Goal: Task Accomplishment & Management: Use online tool/utility

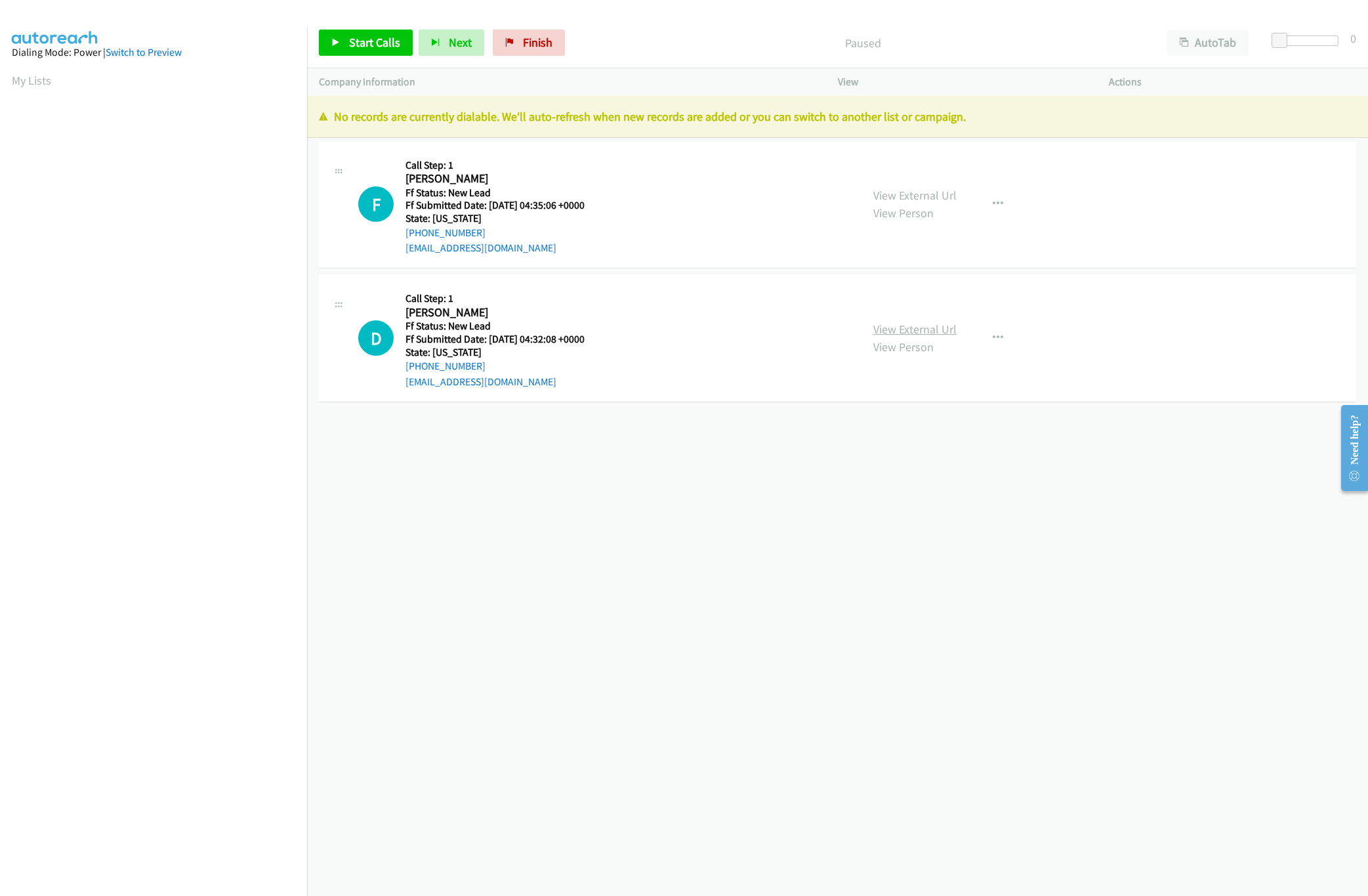
click at [914, 285] on div "D Callback Scheduled Call Step: 1 Donald Cecca America/New_York Ff Status: New …" at bounding box center [837, 339] width 1037 height 128
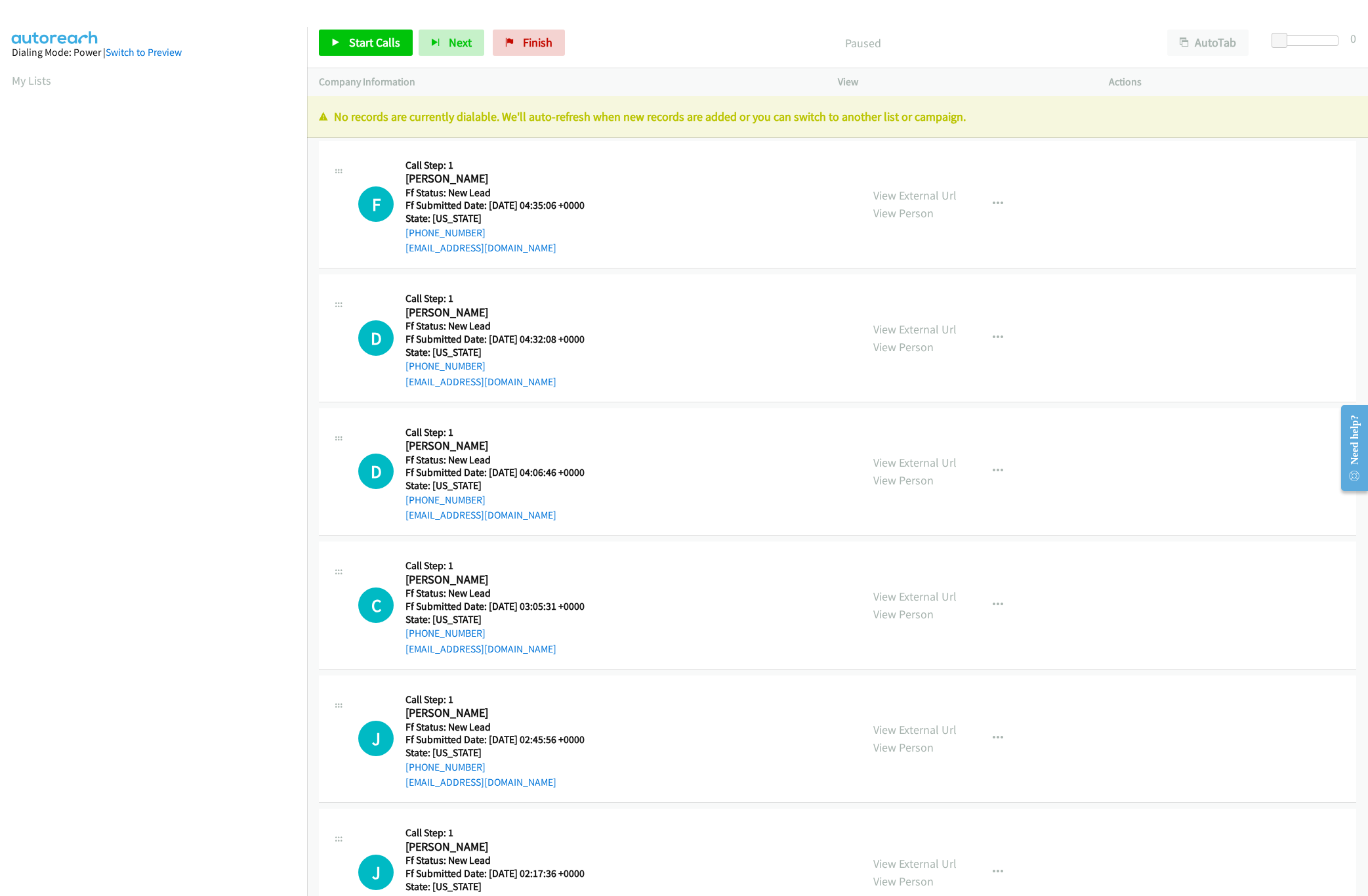
click at [917, 329] on div "View External Url View Person View External Url Email Schedule/Manage Callback …" at bounding box center [1003, 339] width 283 height 104
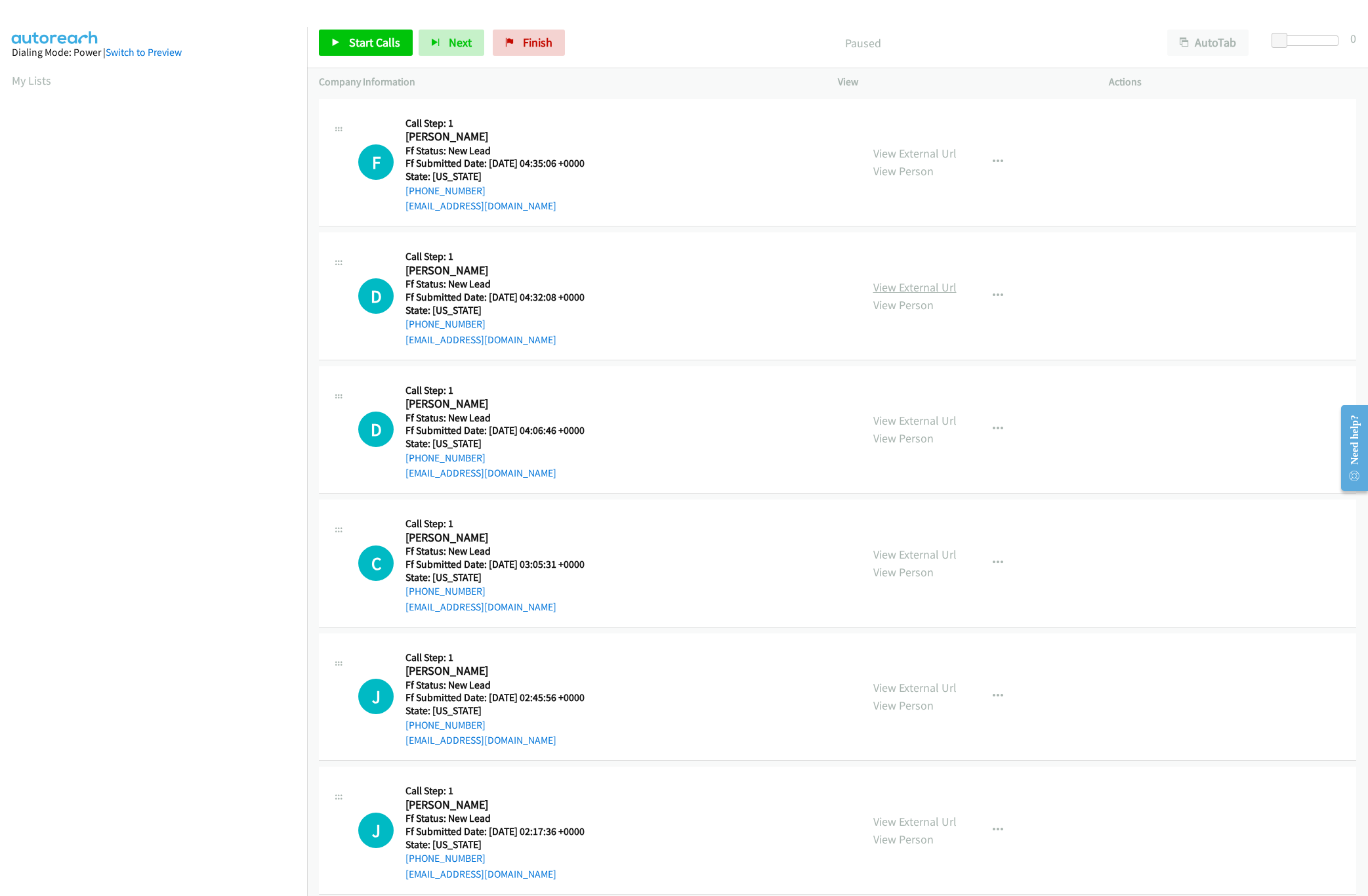
click at [922, 283] on link "View External Url" at bounding box center [915, 287] width 83 height 15
click at [934, 158] on div "View External Url View Person View External Url Email Schedule/Manage Callback …" at bounding box center [1003, 163] width 283 height 104
click at [934, 158] on link "View External Url" at bounding box center [915, 152] width 83 height 15
click at [395, 70] on div "Company Information" at bounding box center [566, 82] width 519 height 27
click at [391, 49] on span "Start Calls" at bounding box center [375, 41] width 51 height 15
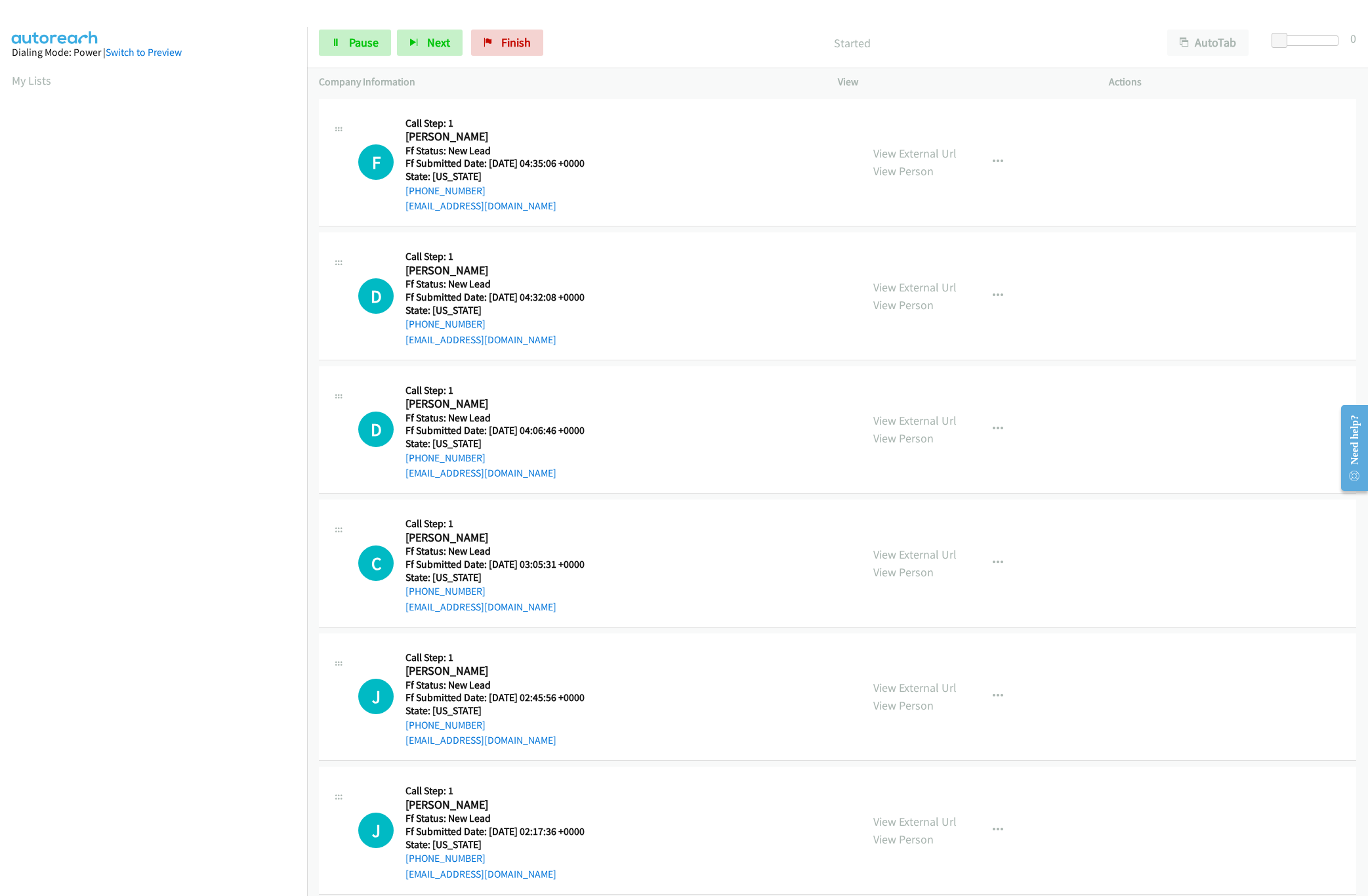
click at [653, 52] on div "Started" at bounding box center [853, 42] width 606 height 26
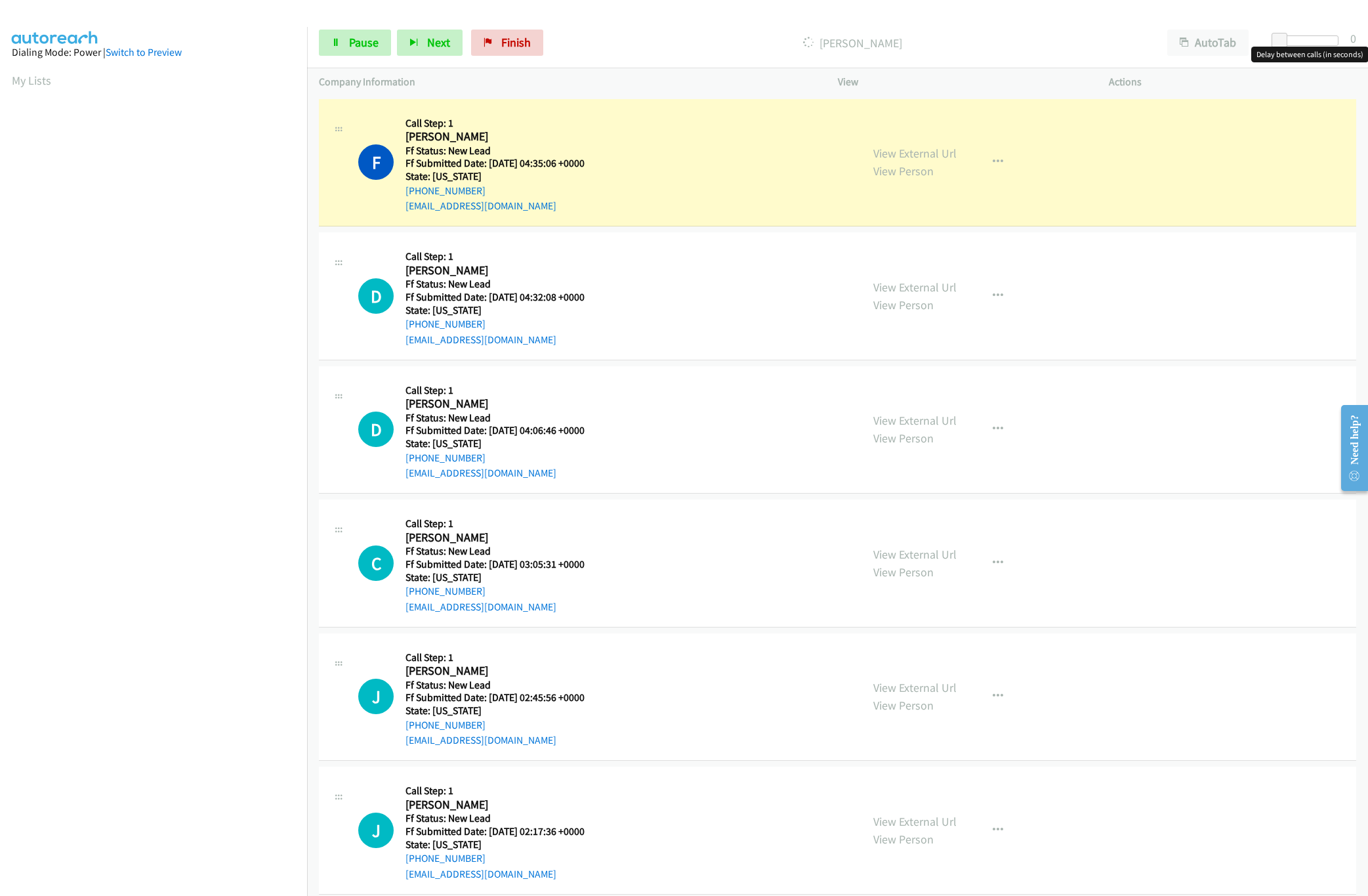
click at [1332, 39] on div at bounding box center [1309, 40] width 61 height 11
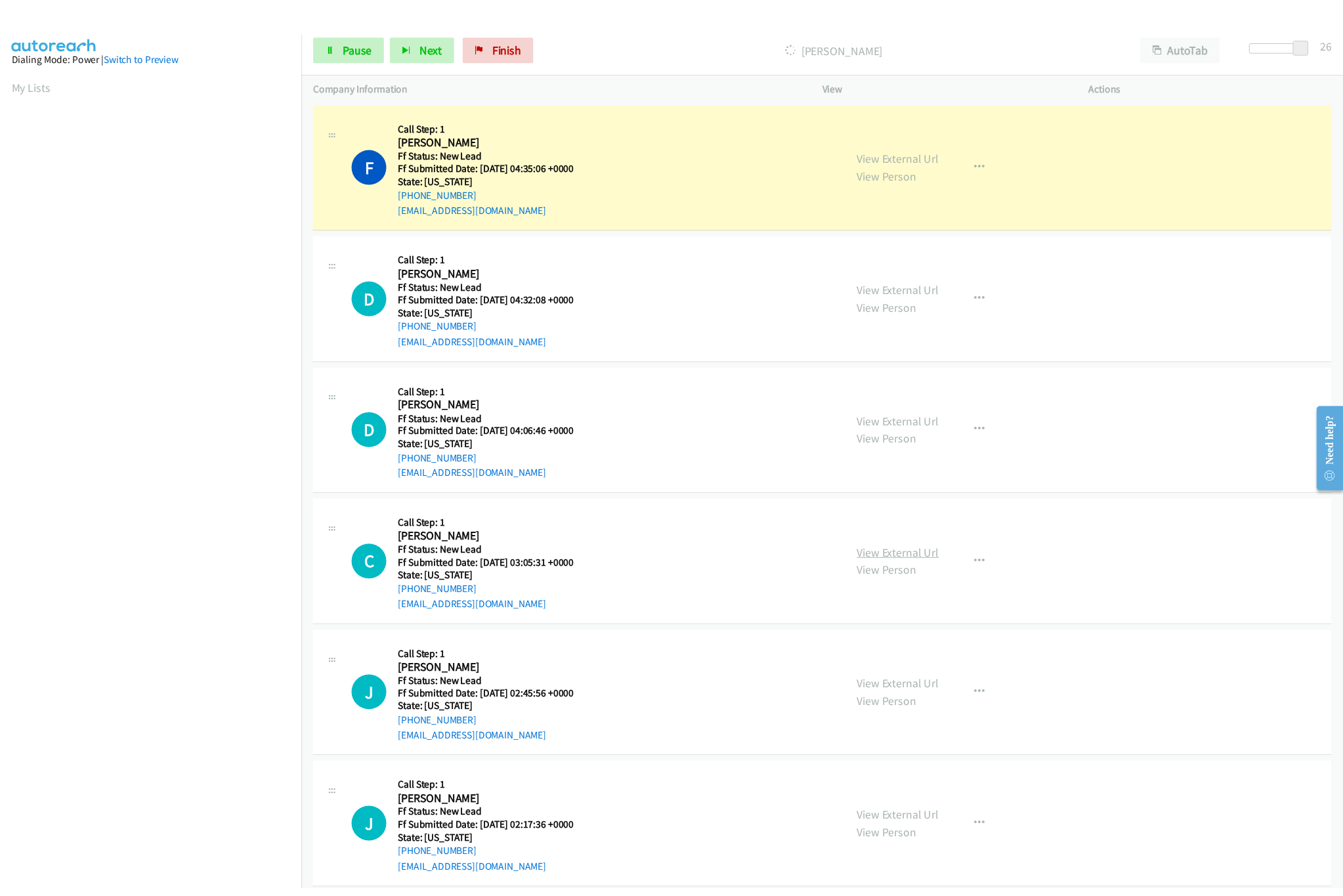
scroll to position [524, 0]
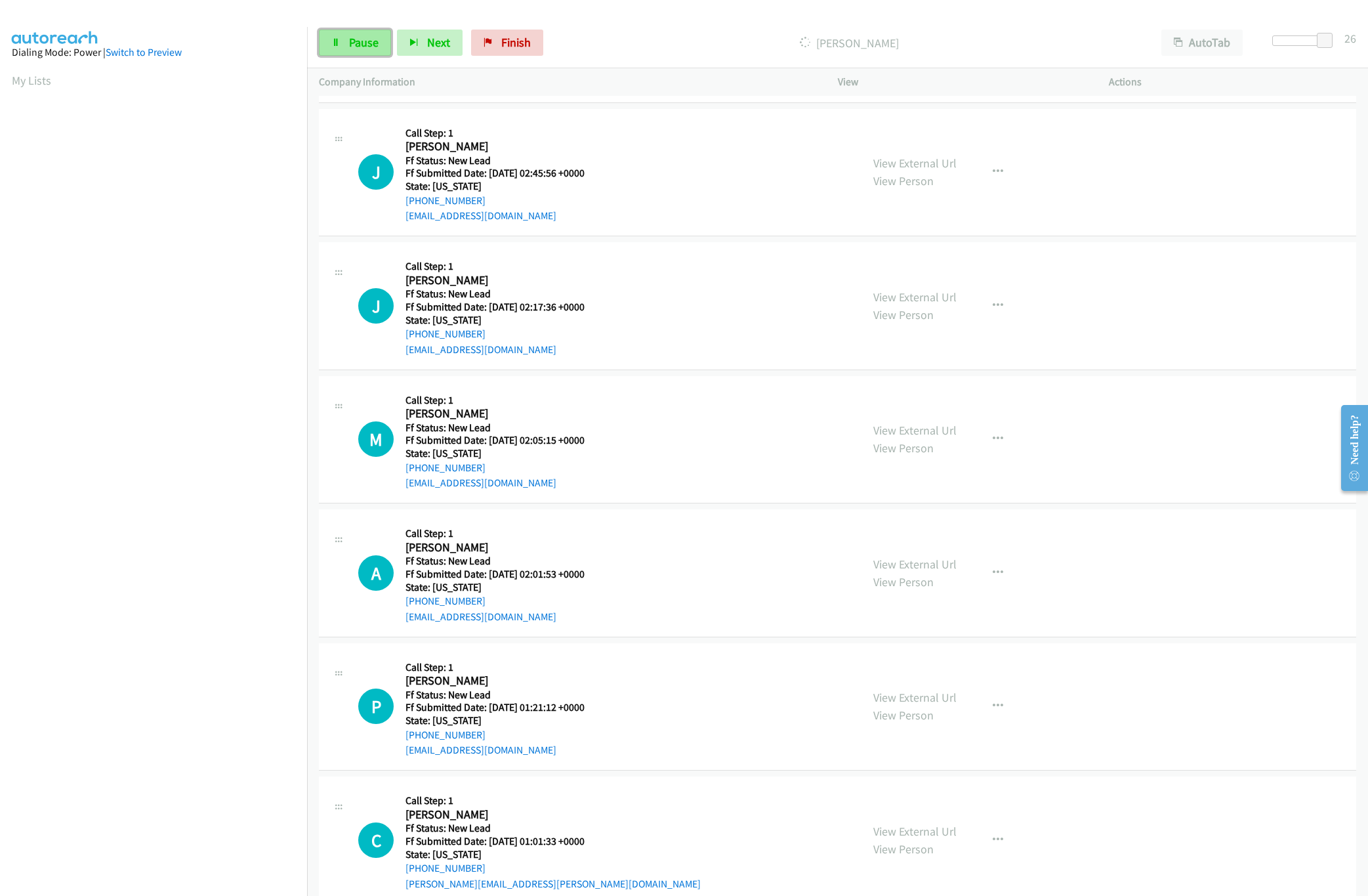
click at [370, 51] on link "Pause" at bounding box center [355, 42] width 73 height 26
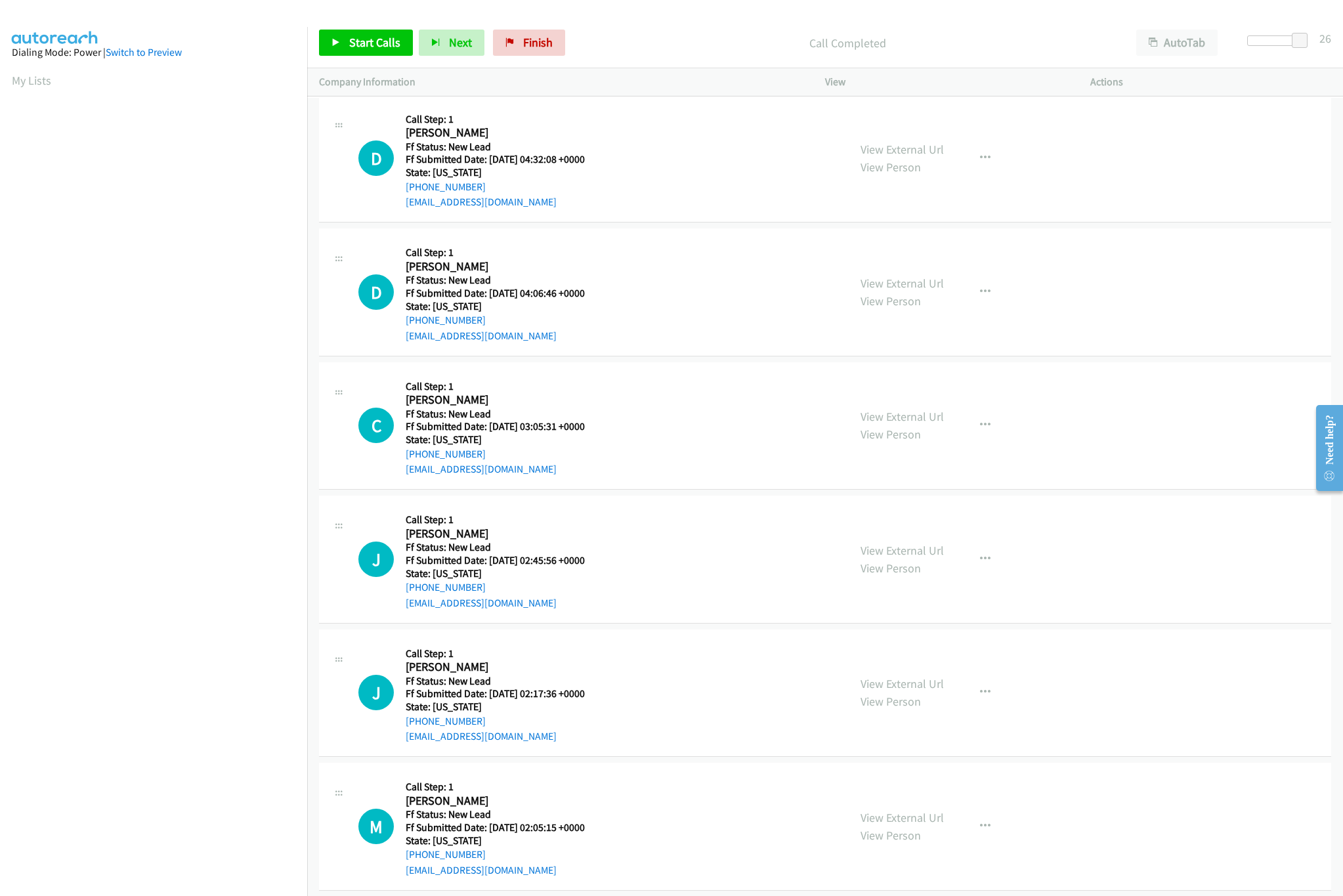
scroll to position [0, 0]
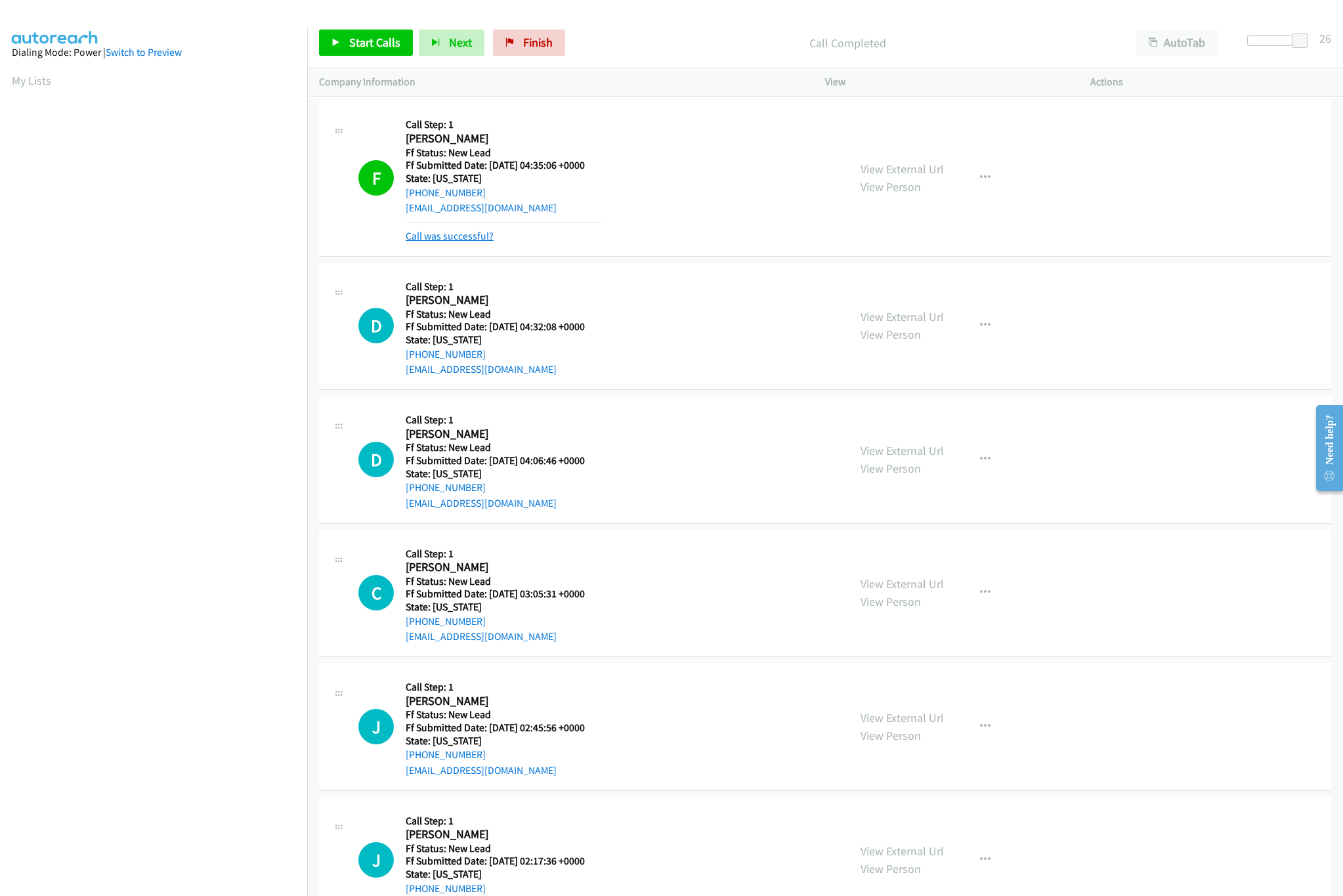
click at [487, 238] on link "Call was successful?" at bounding box center [450, 236] width 88 height 13
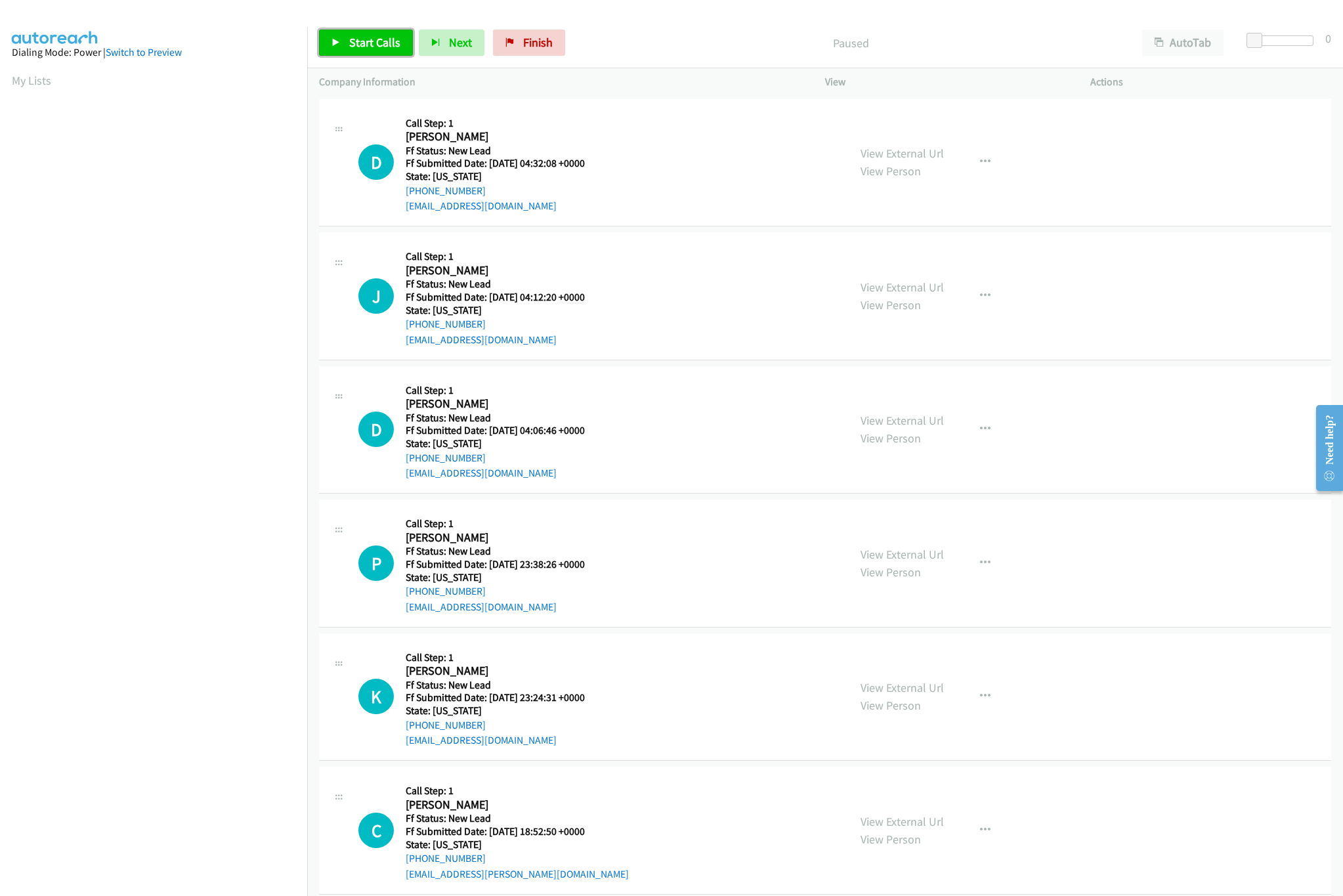
click at [356, 56] on link "Start Calls" at bounding box center [366, 42] width 94 height 26
click at [892, 416] on link "View External Url" at bounding box center [902, 420] width 83 height 15
click at [896, 283] on link "View External Url" at bounding box center [902, 287] width 83 height 15
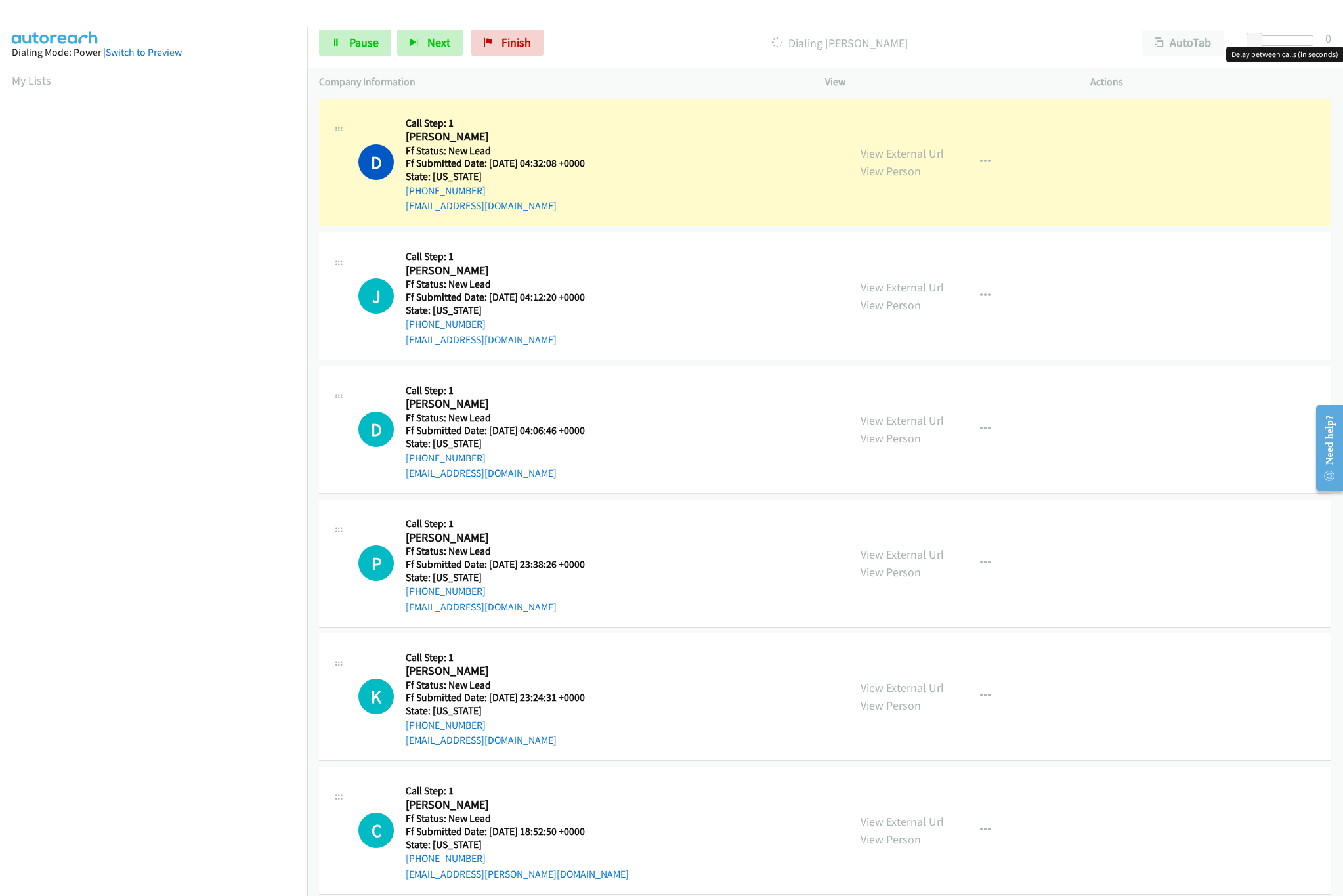
click at [1288, 39] on div at bounding box center [1284, 40] width 61 height 11
click at [871, 552] on link "View External Url" at bounding box center [902, 553] width 83 height 15
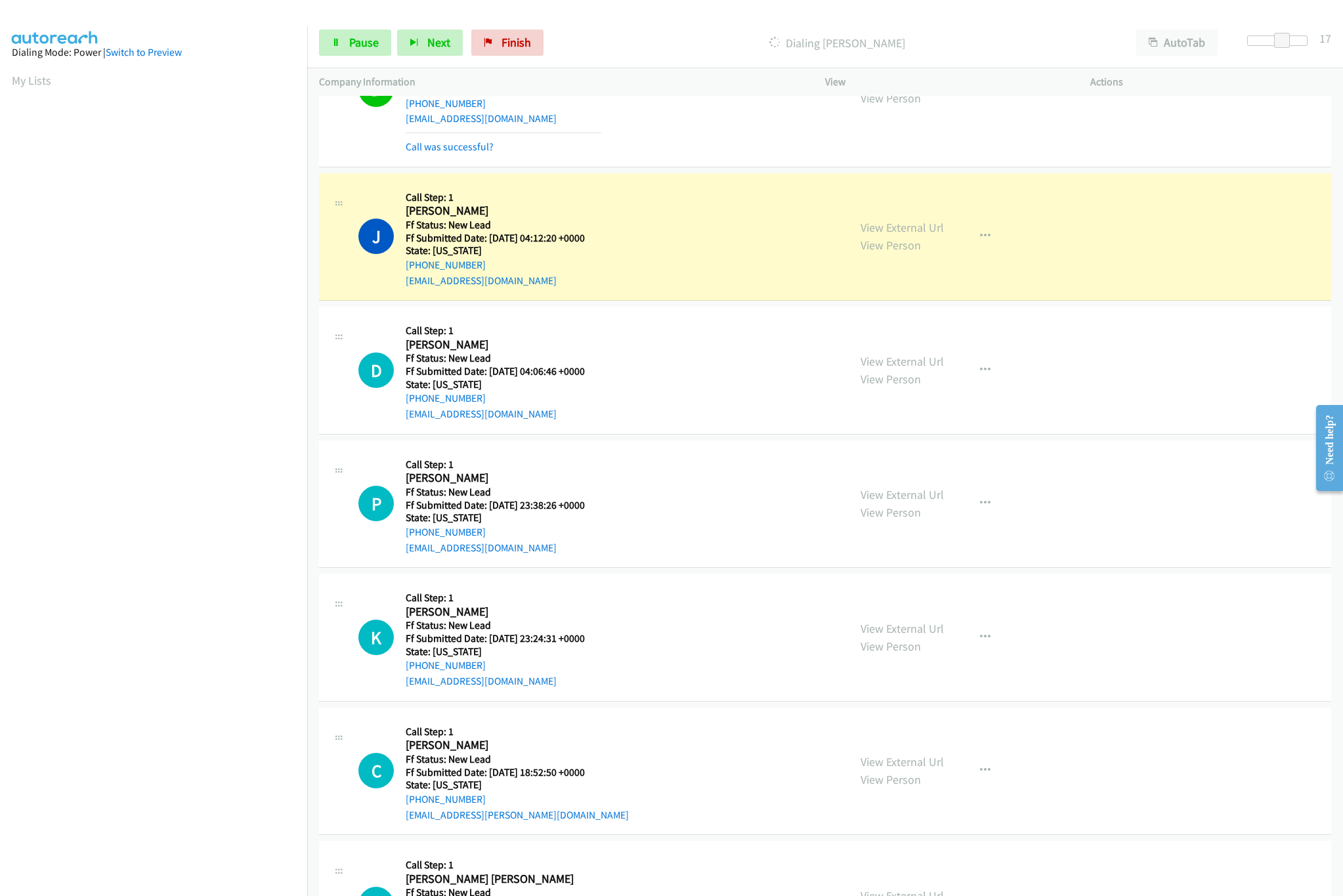
scroll to position [131, 0]
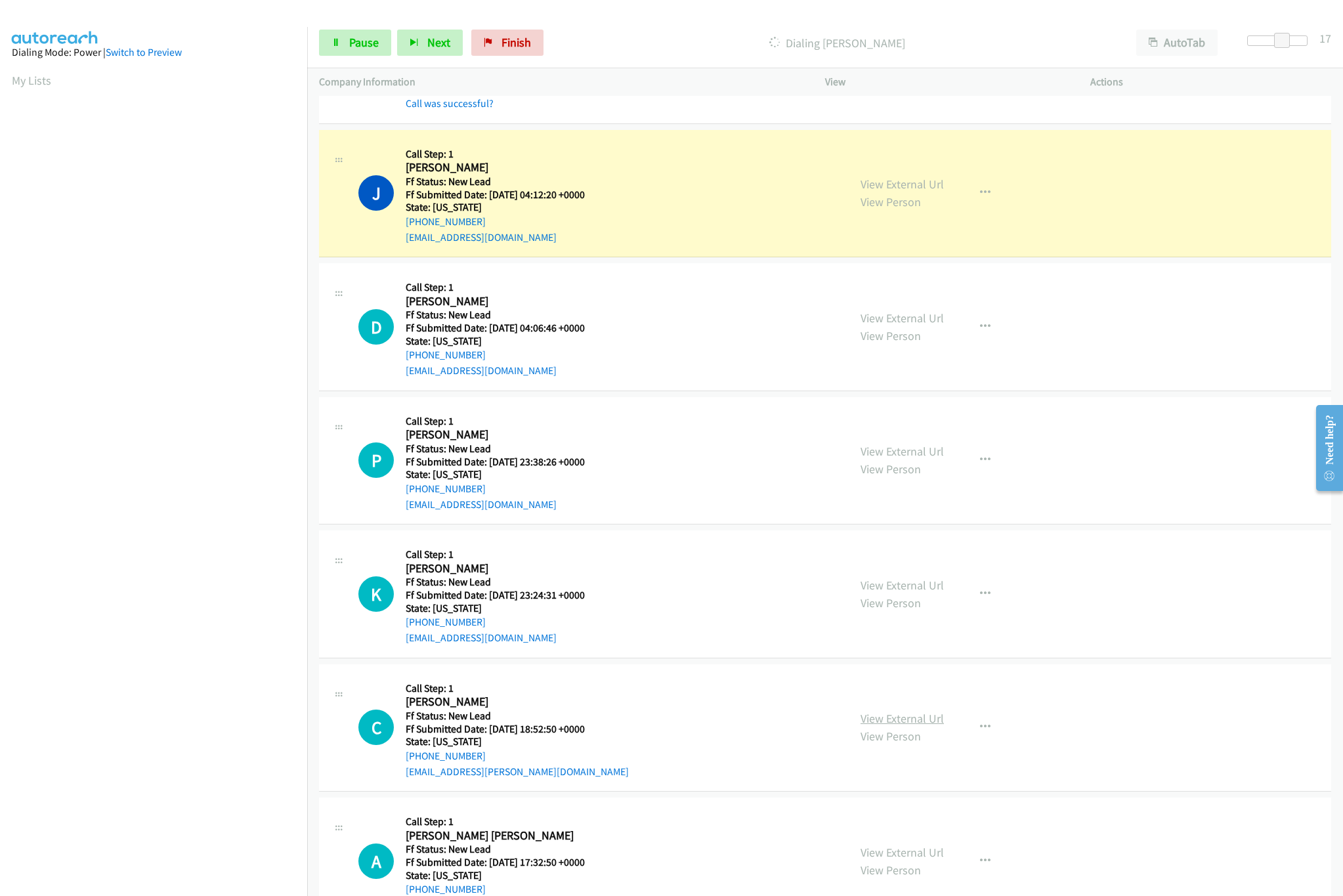
click at [906, 713] on link "View External Url" at bounding box center [902, 717] width 83 height 15
click at [912, 587] on link "View External Url" at bounding box center [902, 584] width 83 height 15
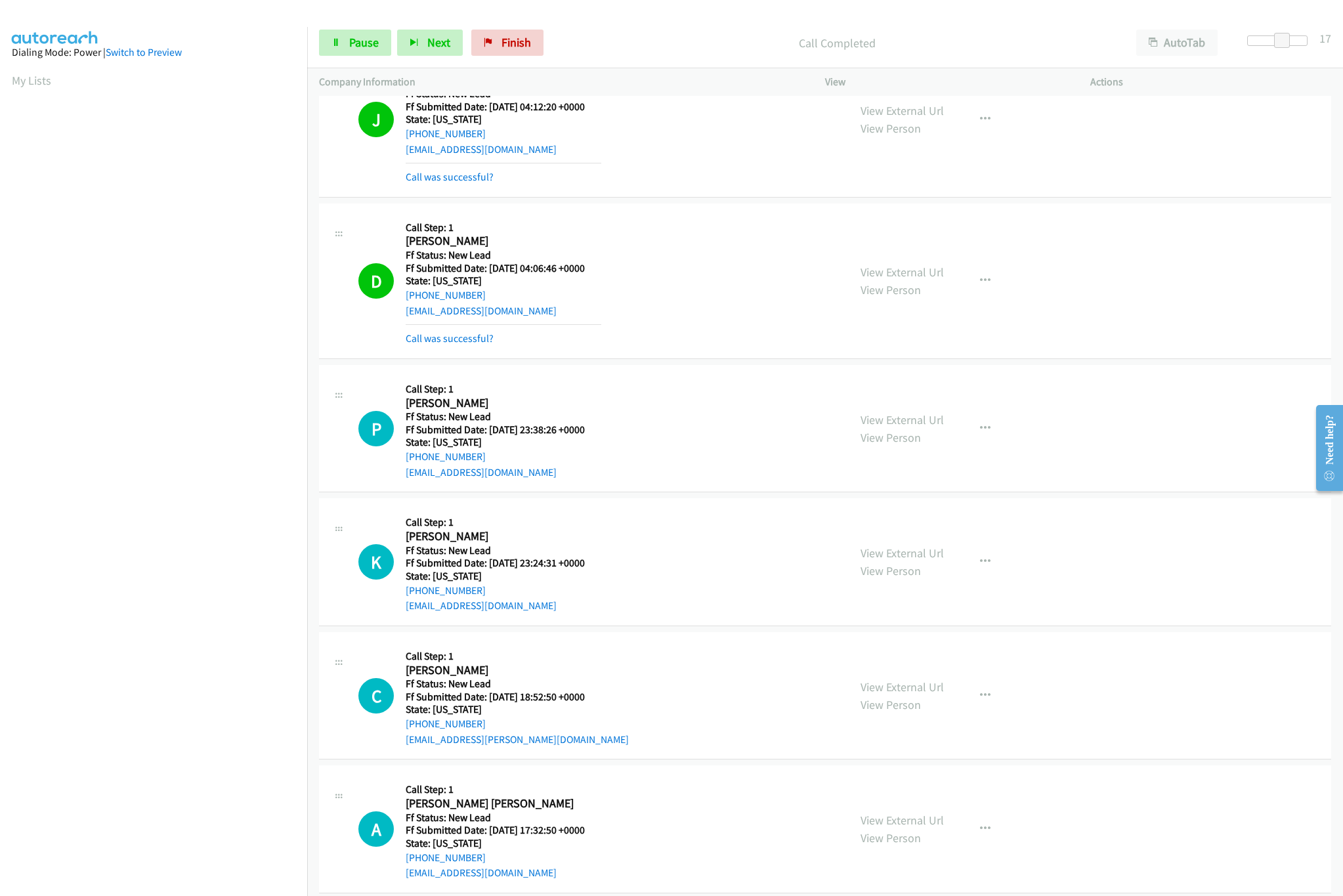
scroll to position [262, 0]
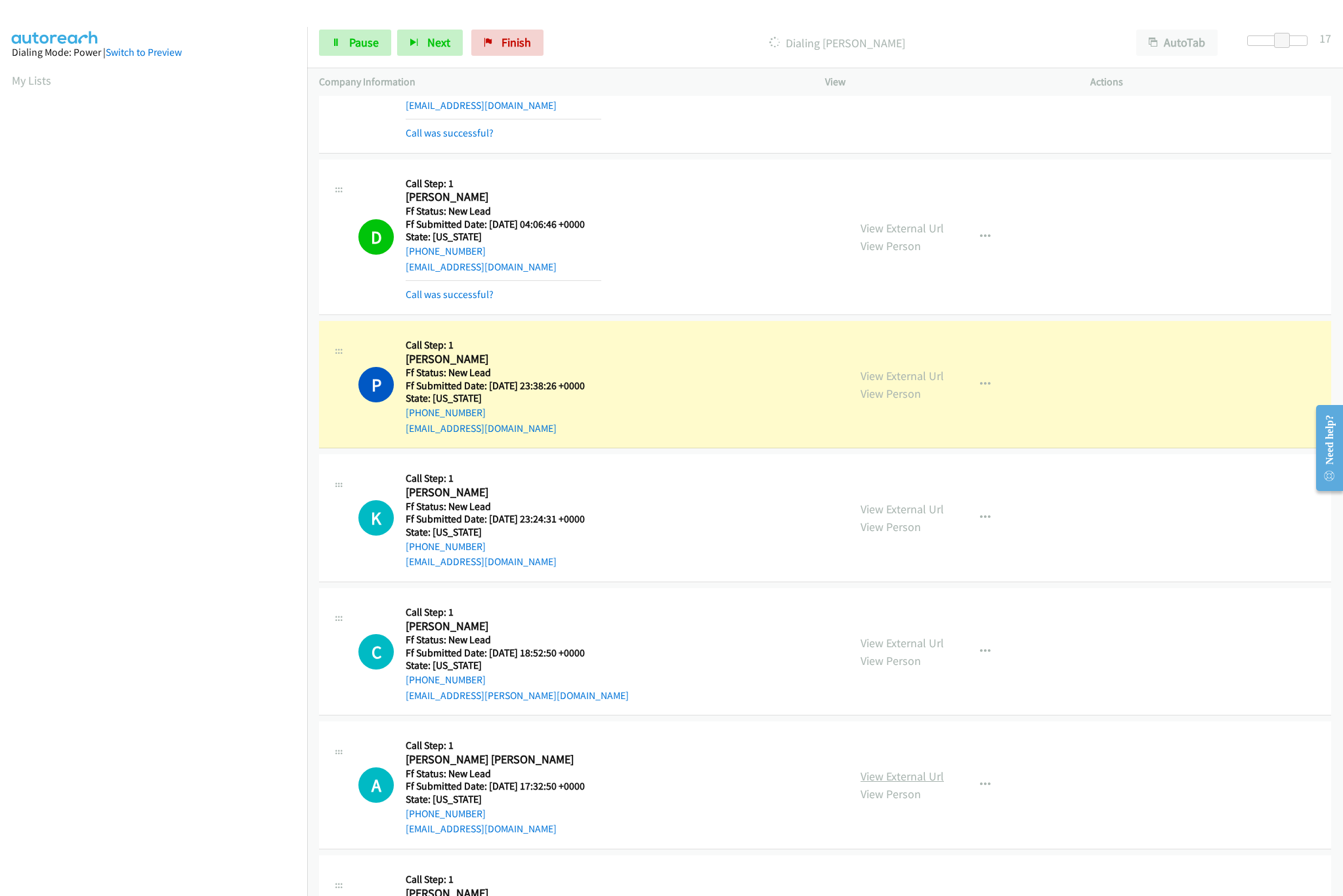
click at [883, 775] on link "View External Url" at bounding box center [902, 775] width 83 height 15
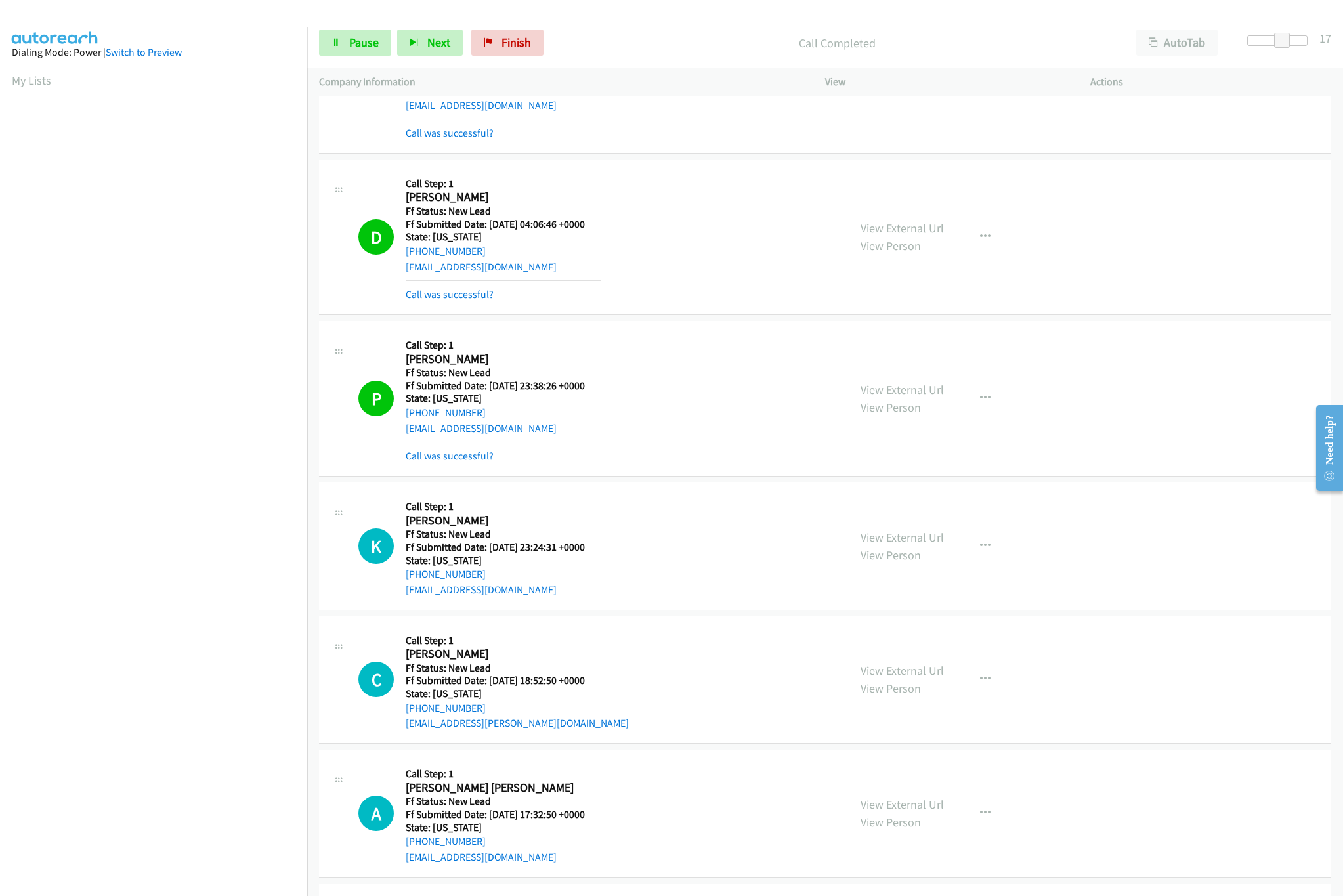
scroll to position [394, 0]
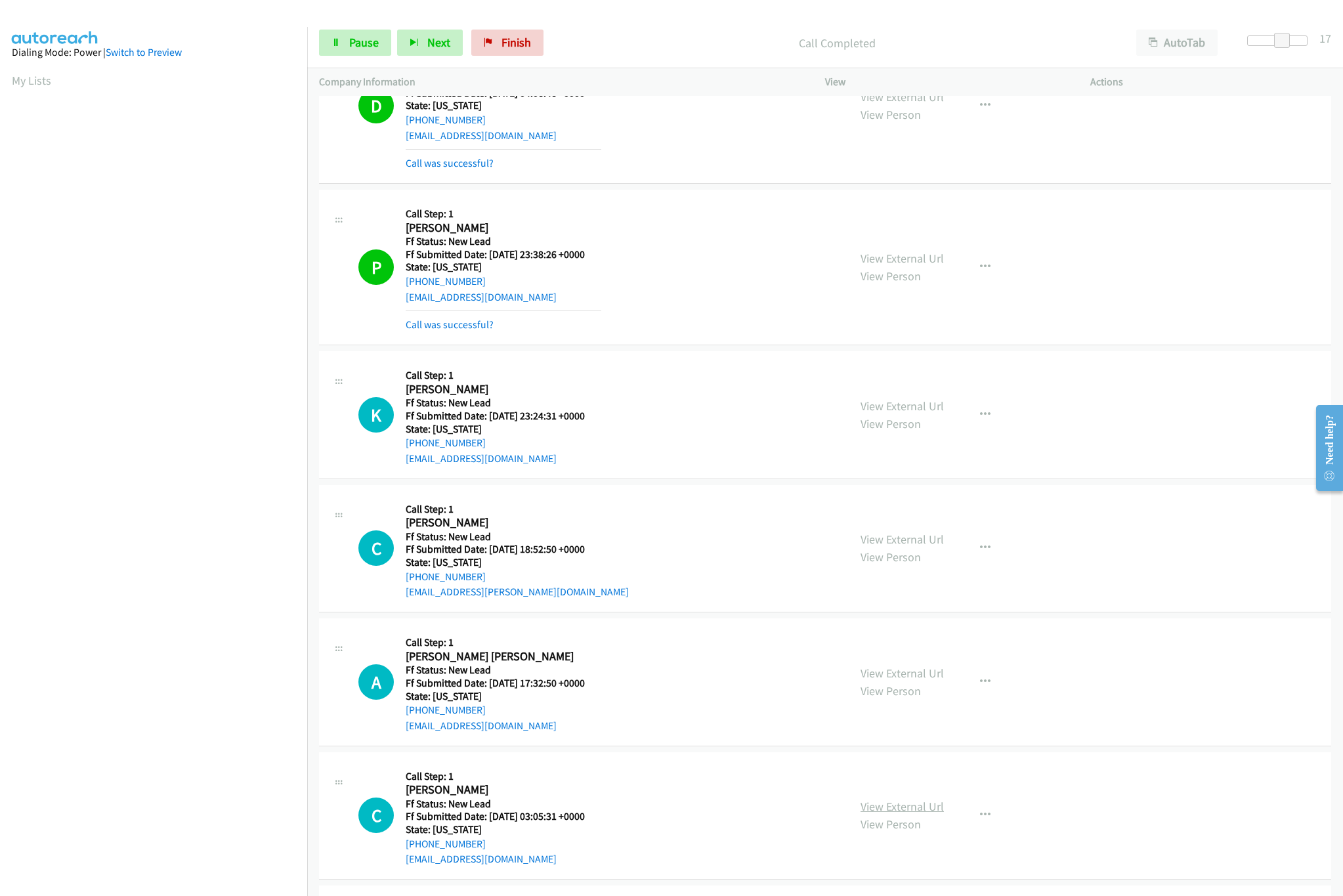
click at [867, 802] on link "View External Url" at bounding box center [902, 806] width 83 height 15
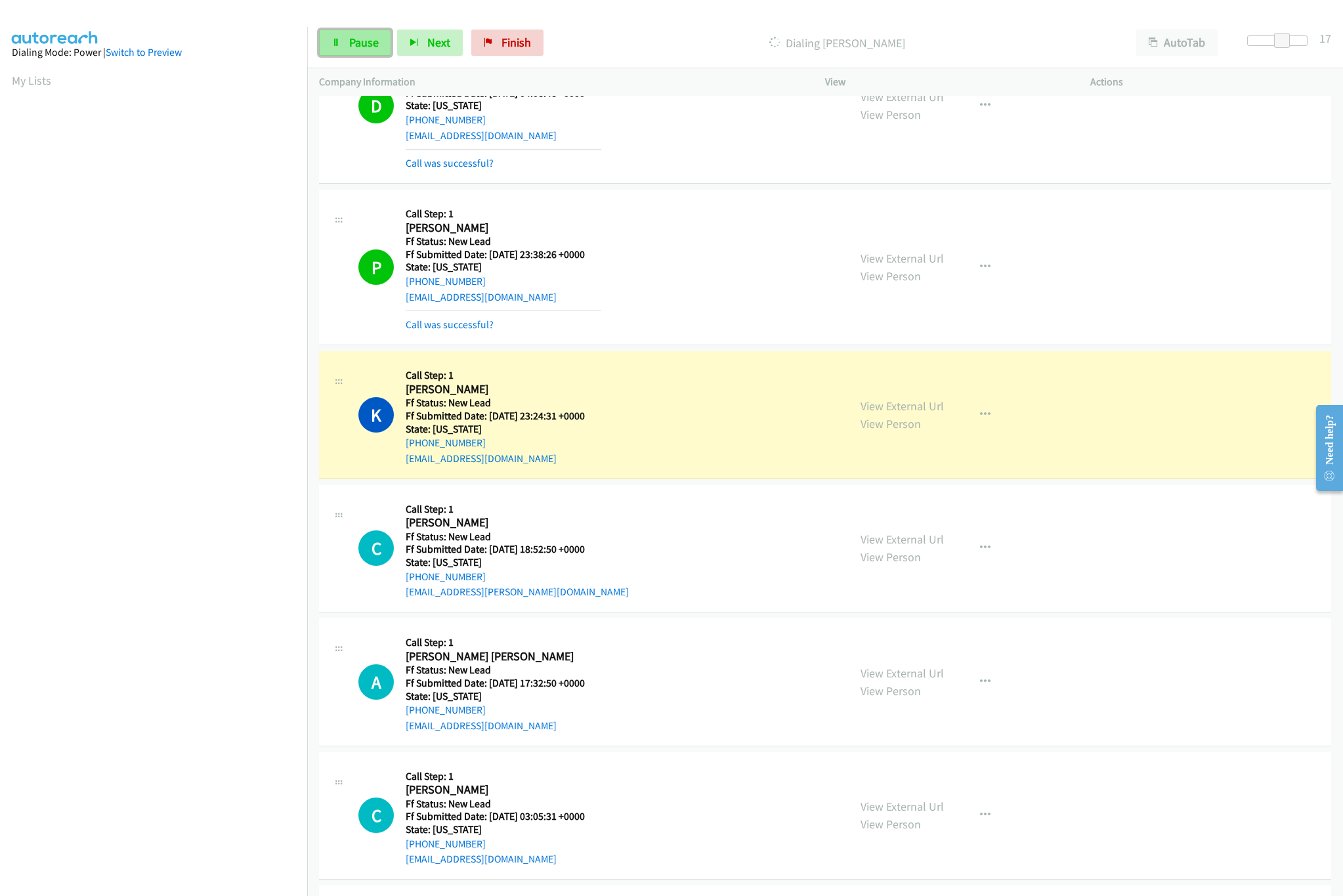
click at [358, 48] on span "Pause" at bounding box center [364, 41] width 29 height 15
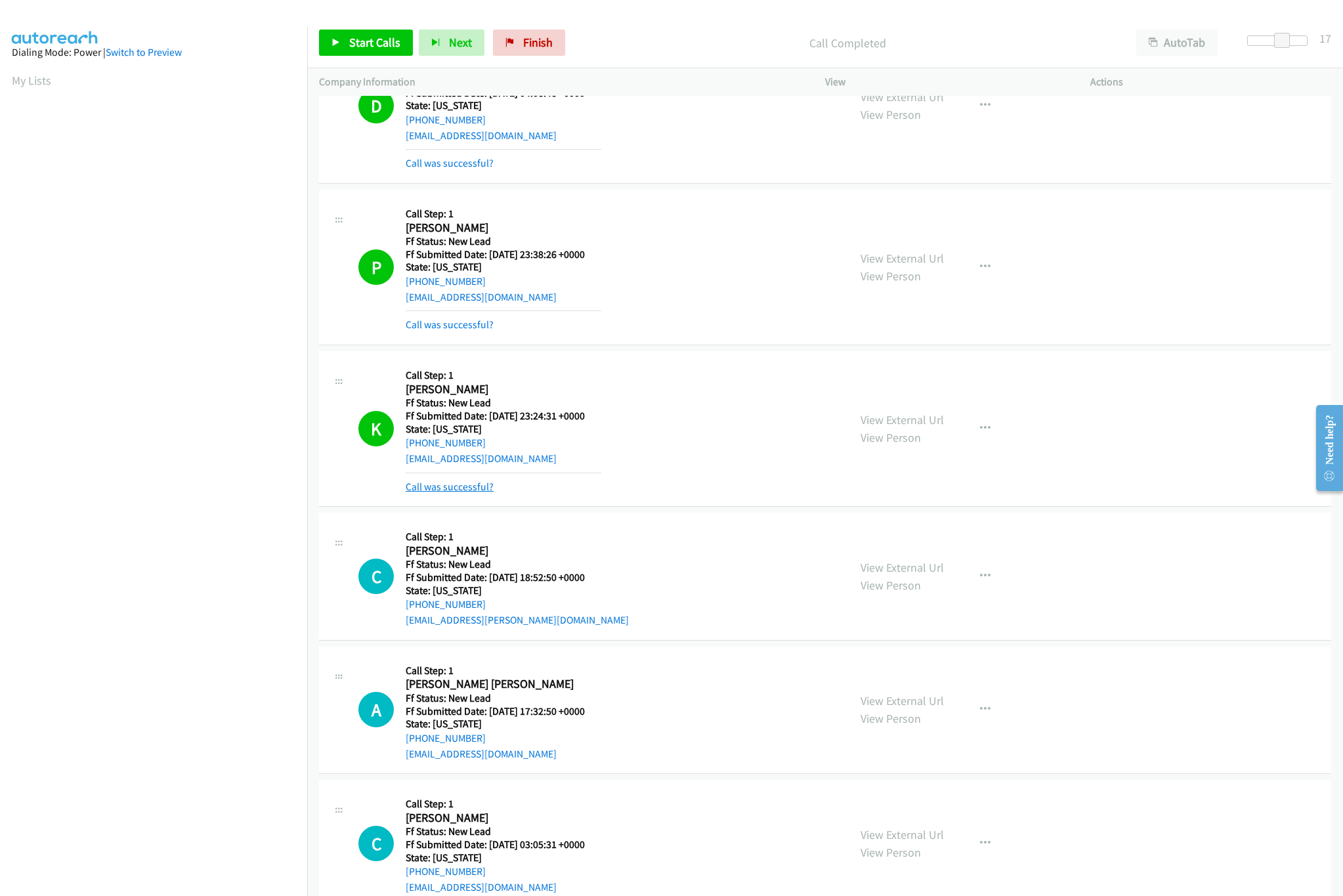
click at [459, 485] on link "Call was successful?" at bounding box center [450, 486] width 88 height 13
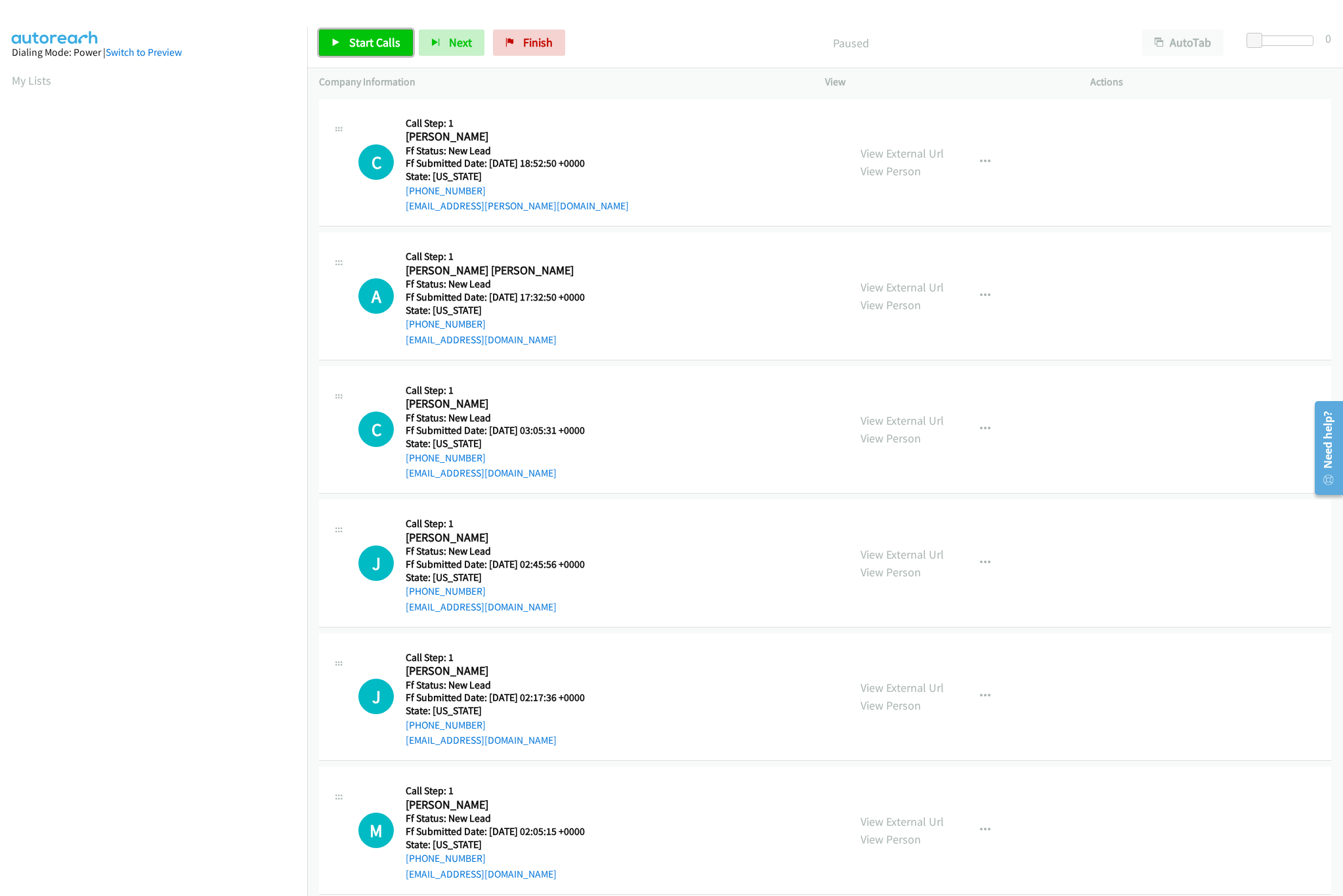
click at [379, 47] on span "Start Calls" at bounding box center [375, 41] width 51 height 15
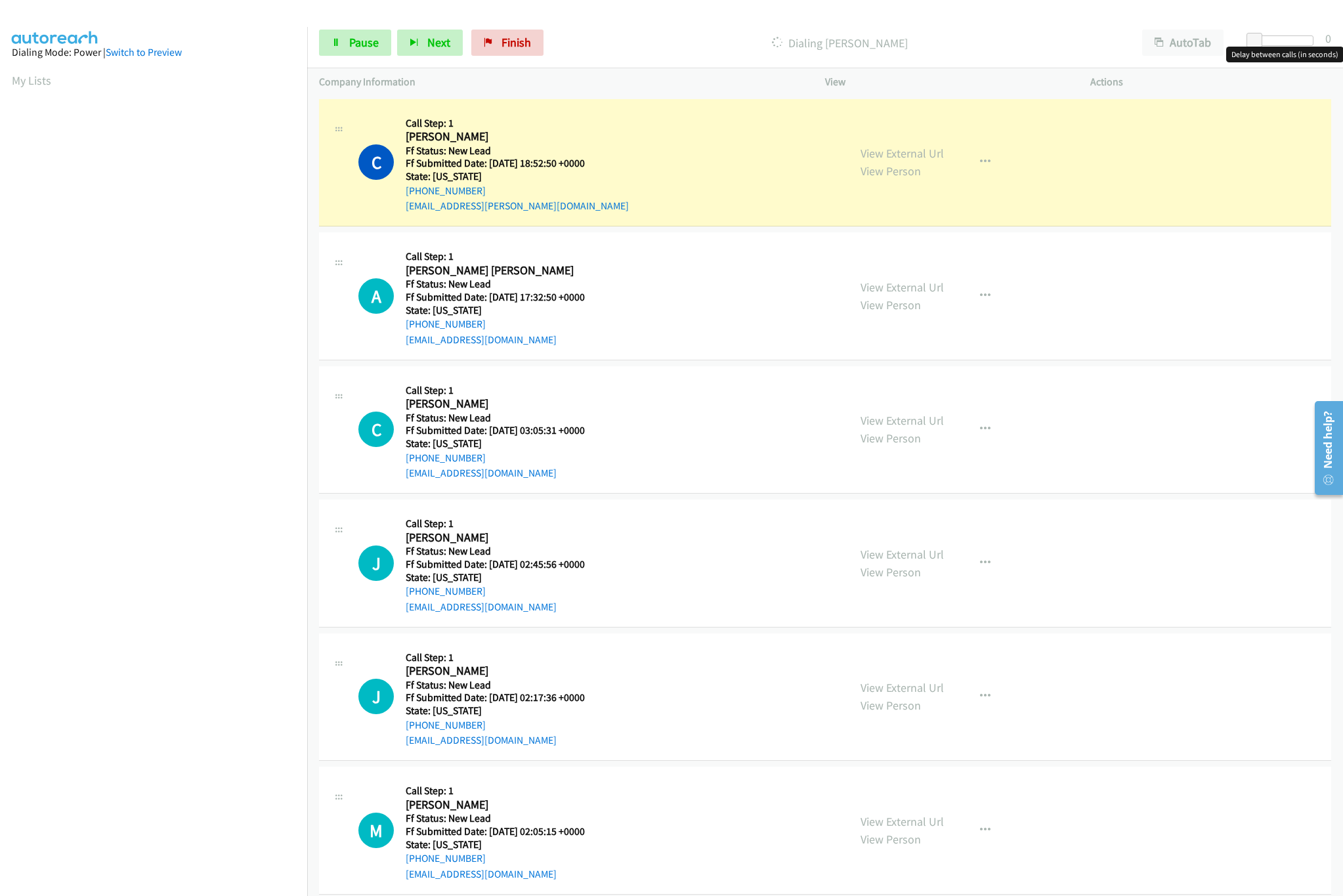
click at [1276, 35] on div at bounding box center [1284, 40] width 61 height 11
click at [699, 43] on p "Dialing Carlos Lanza" at bounding box center [837, 43] width 552 height 18
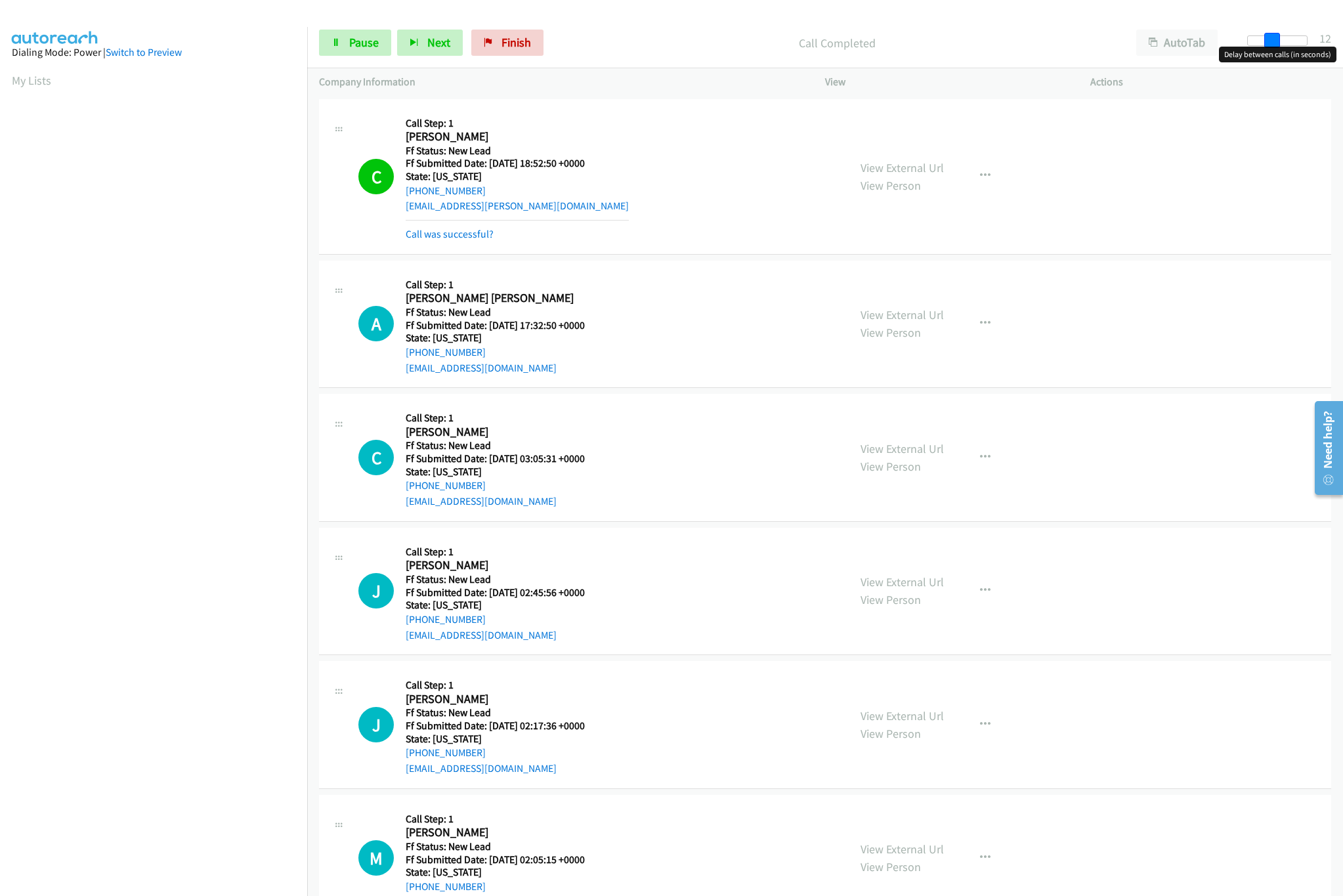
drag, startPoint x: 1270, startPoint y: 35, endPoint x: 1336, endPoint y: 32, distance: 66.1
click at [1336, 32] on div "Start Calls Pause Next Finish Call Completed AutoTab AutoTab 12" at bounding box center [825, 42] width 1036 height 50
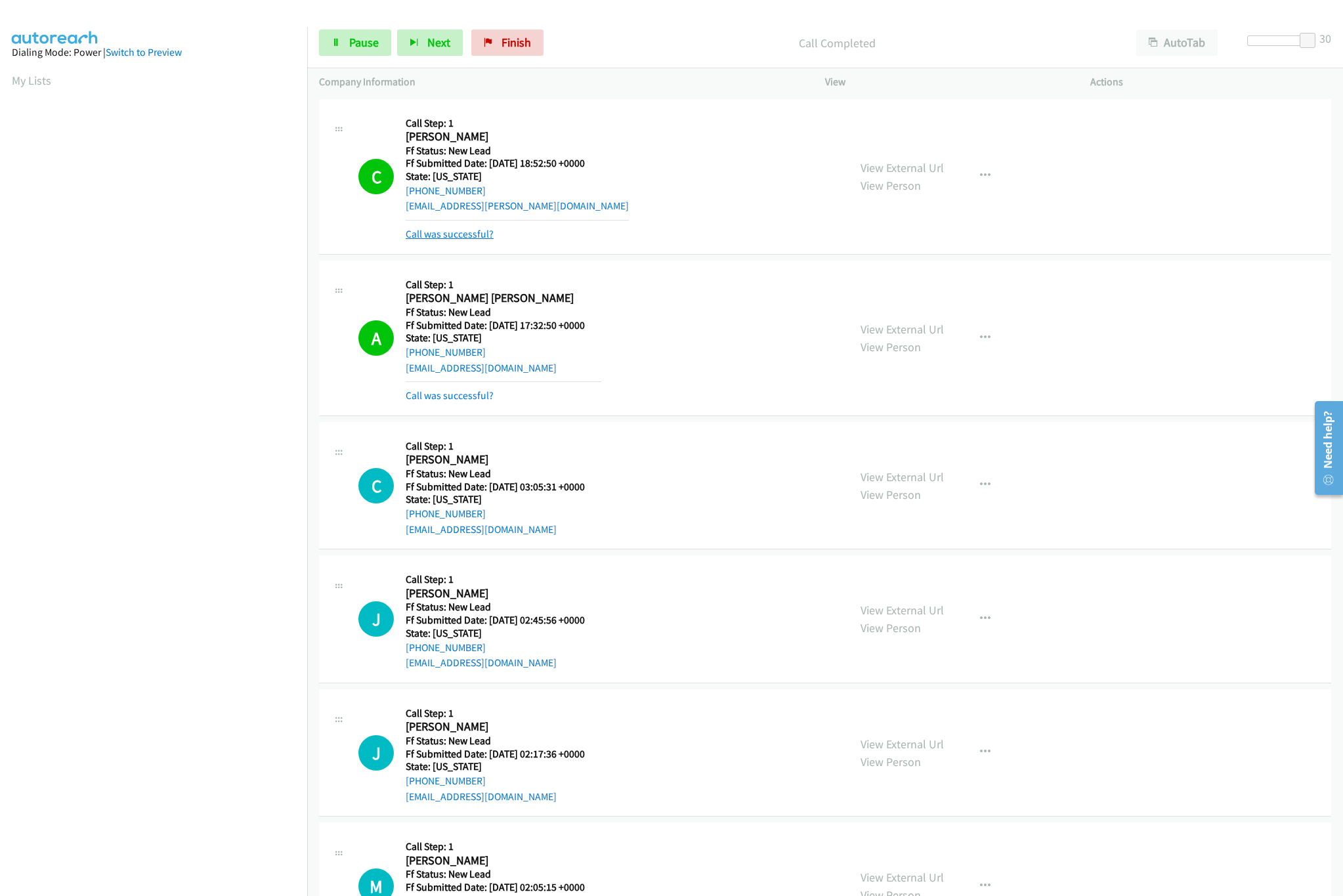
click at [467, 237] on link "Call was successful?" at bounding box center [450, 234] width 88 height 13
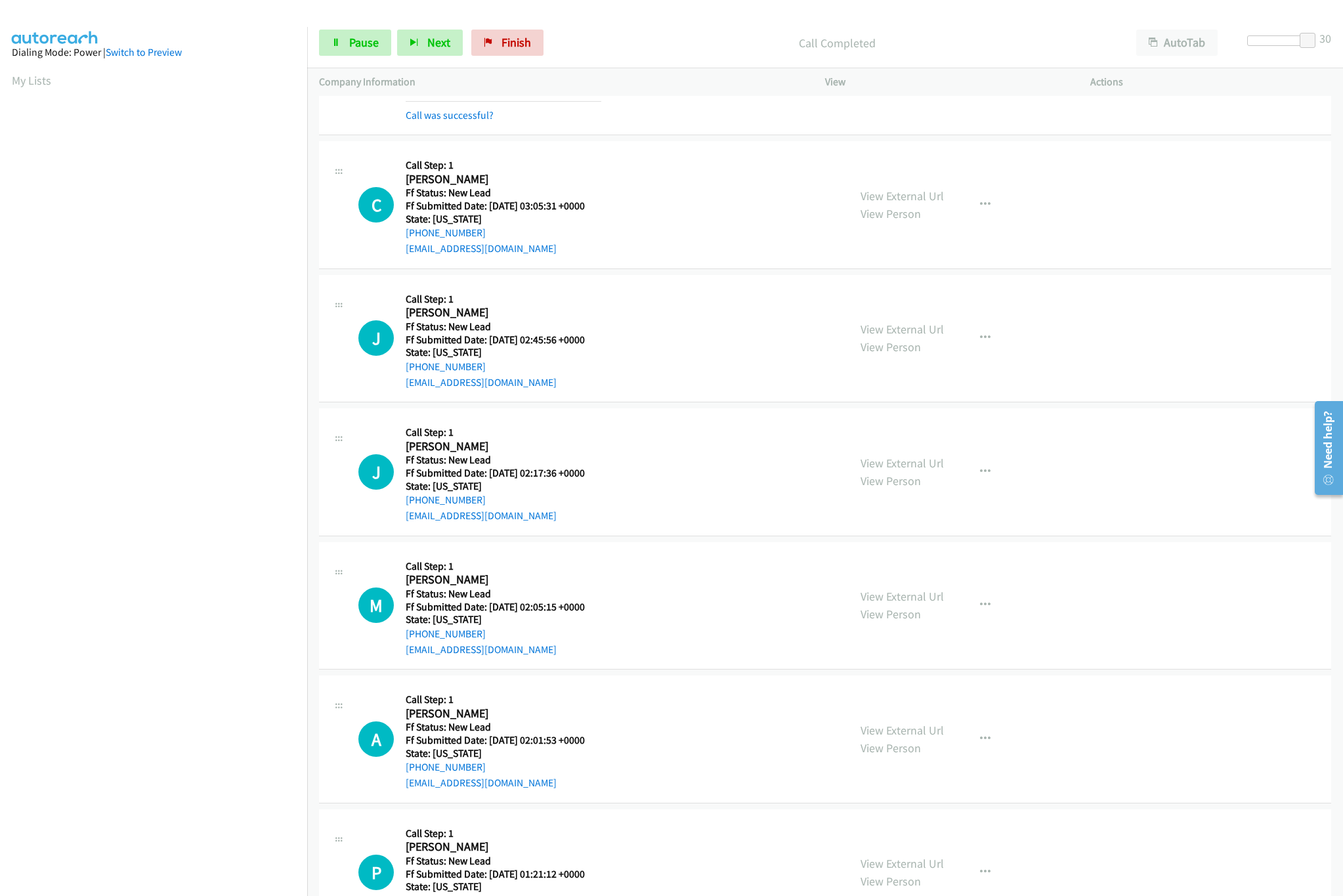
scroll to position [262, 0]
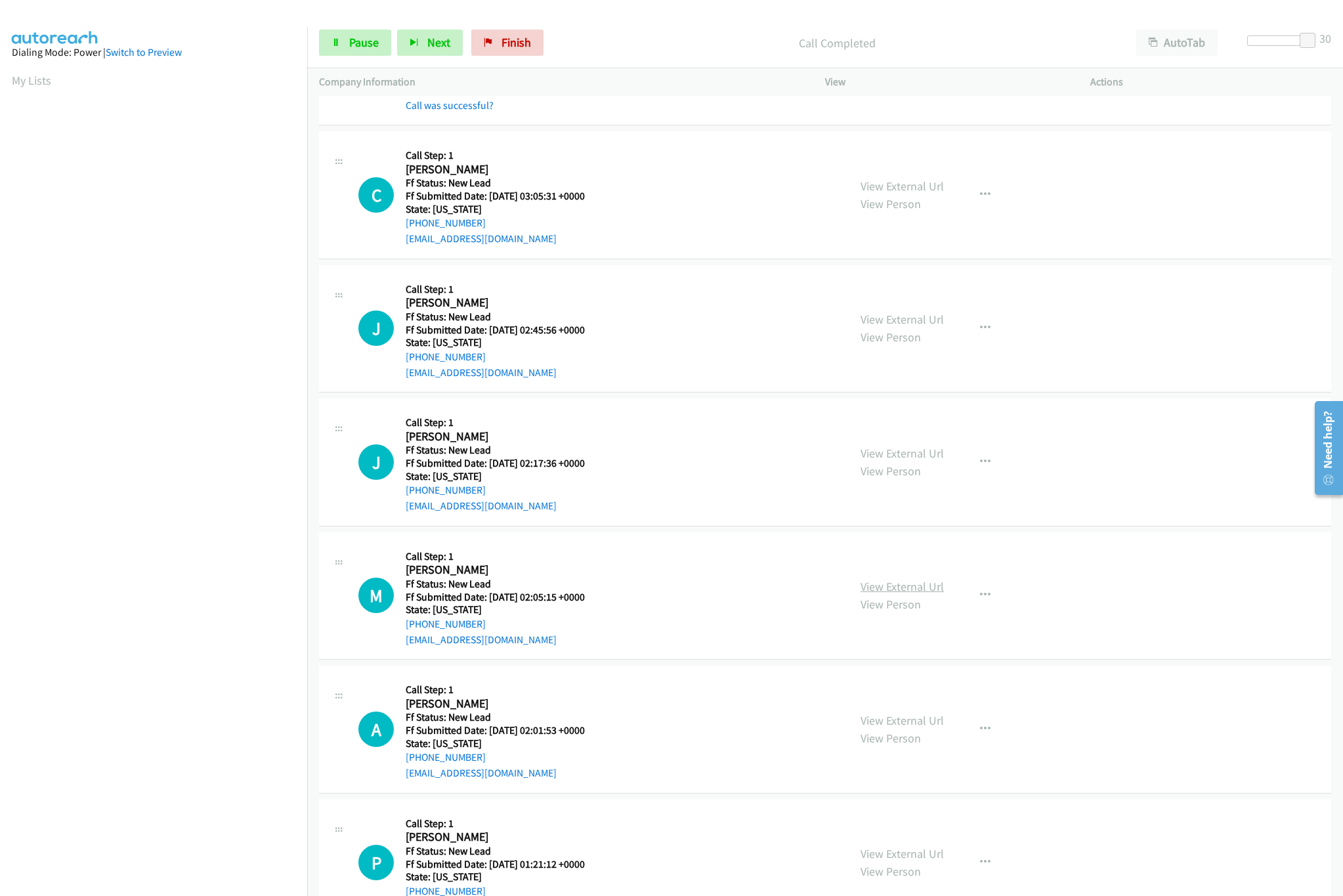
click at [915, 587] on link "View External Url" at bounding box center [902, 586] width 83 height 15
click at [910, 455] on link "View External Url" at bounding box center [902, 452] width 83 height 15
click at [912, 320] on link "View External Url" at bounding box center [902, 319] width 83 height 15
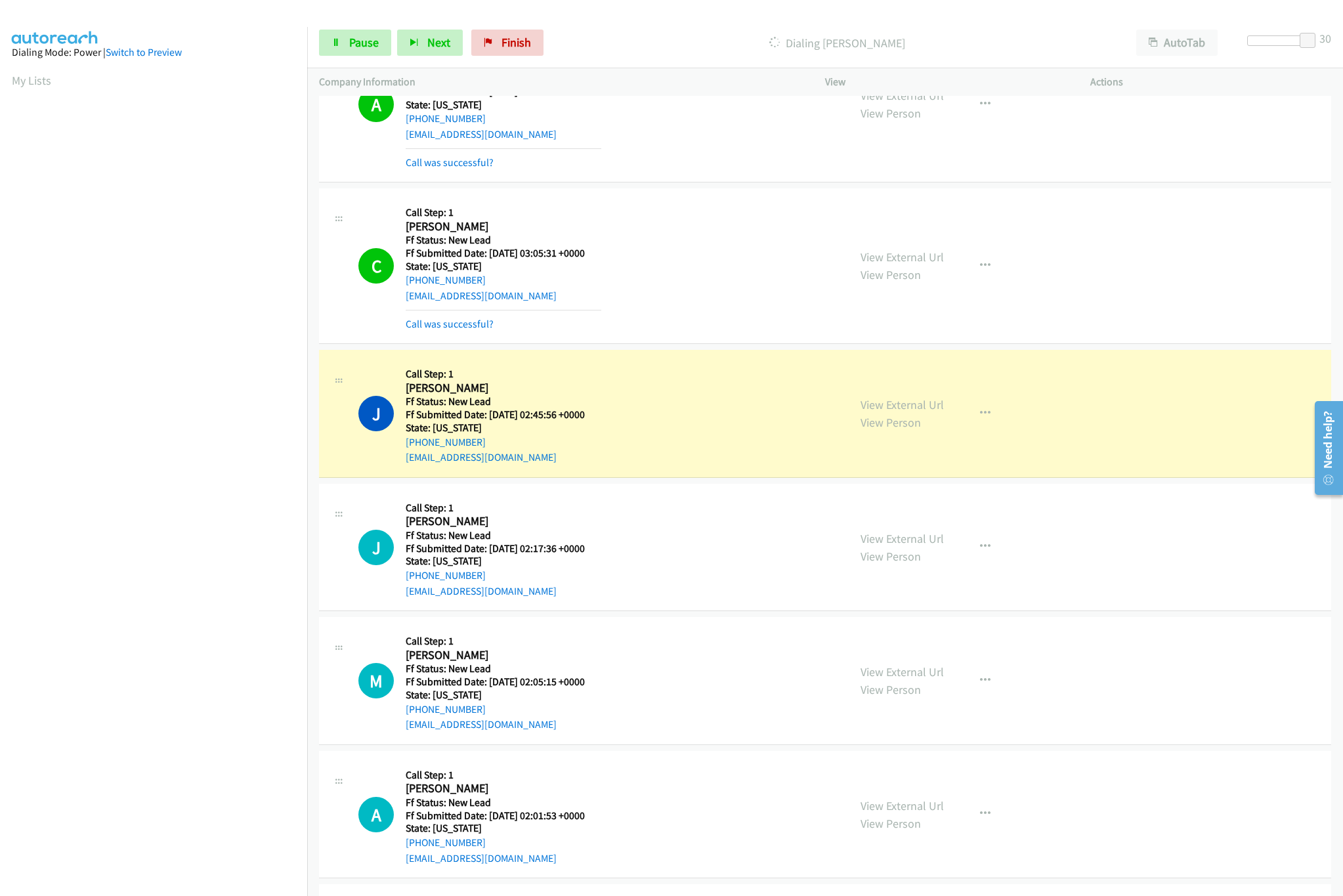
scroll to position [394, 0]
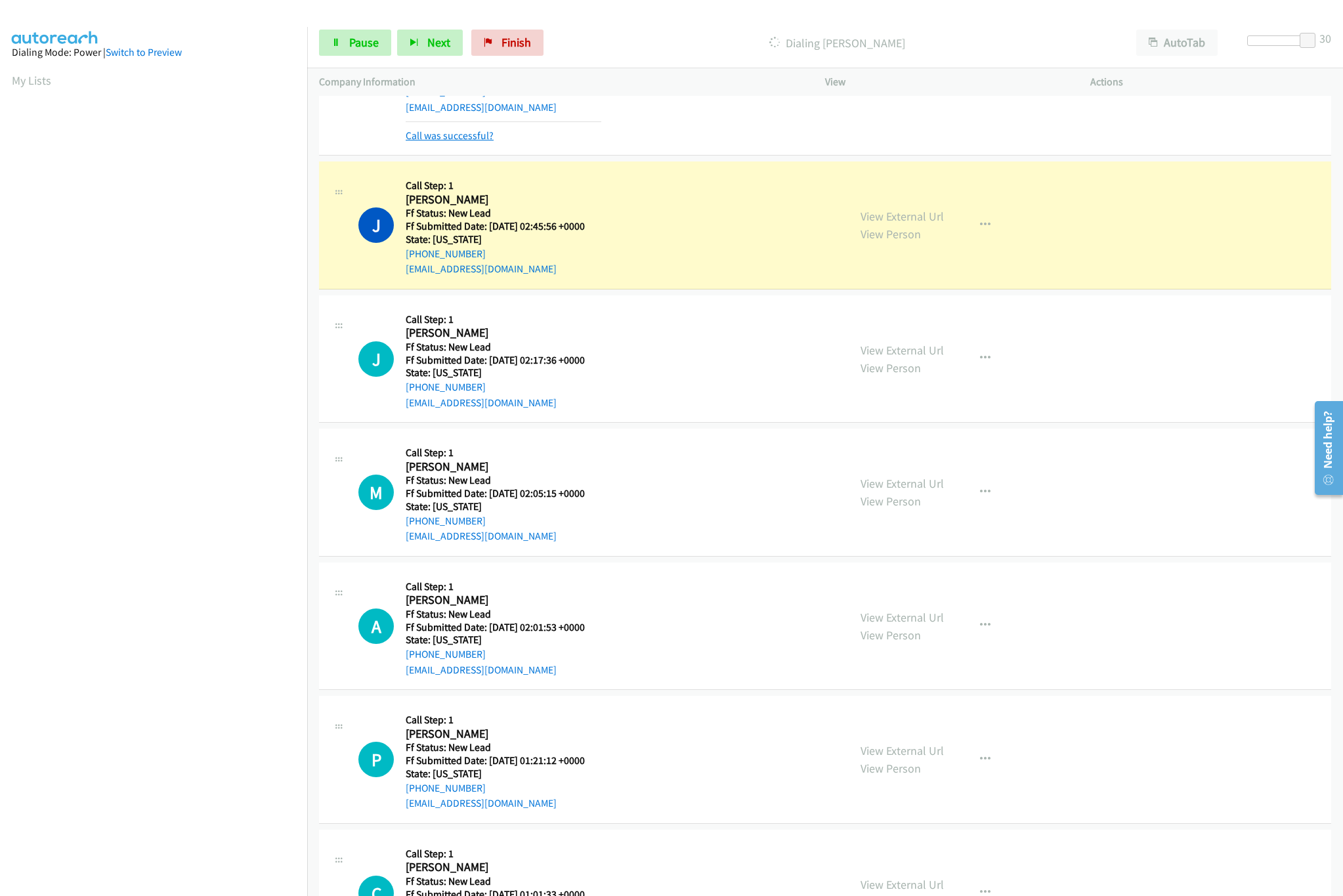
click at [475, 133] on link "Call was successful?" at bounding box center [450, 135] width 88 height 13
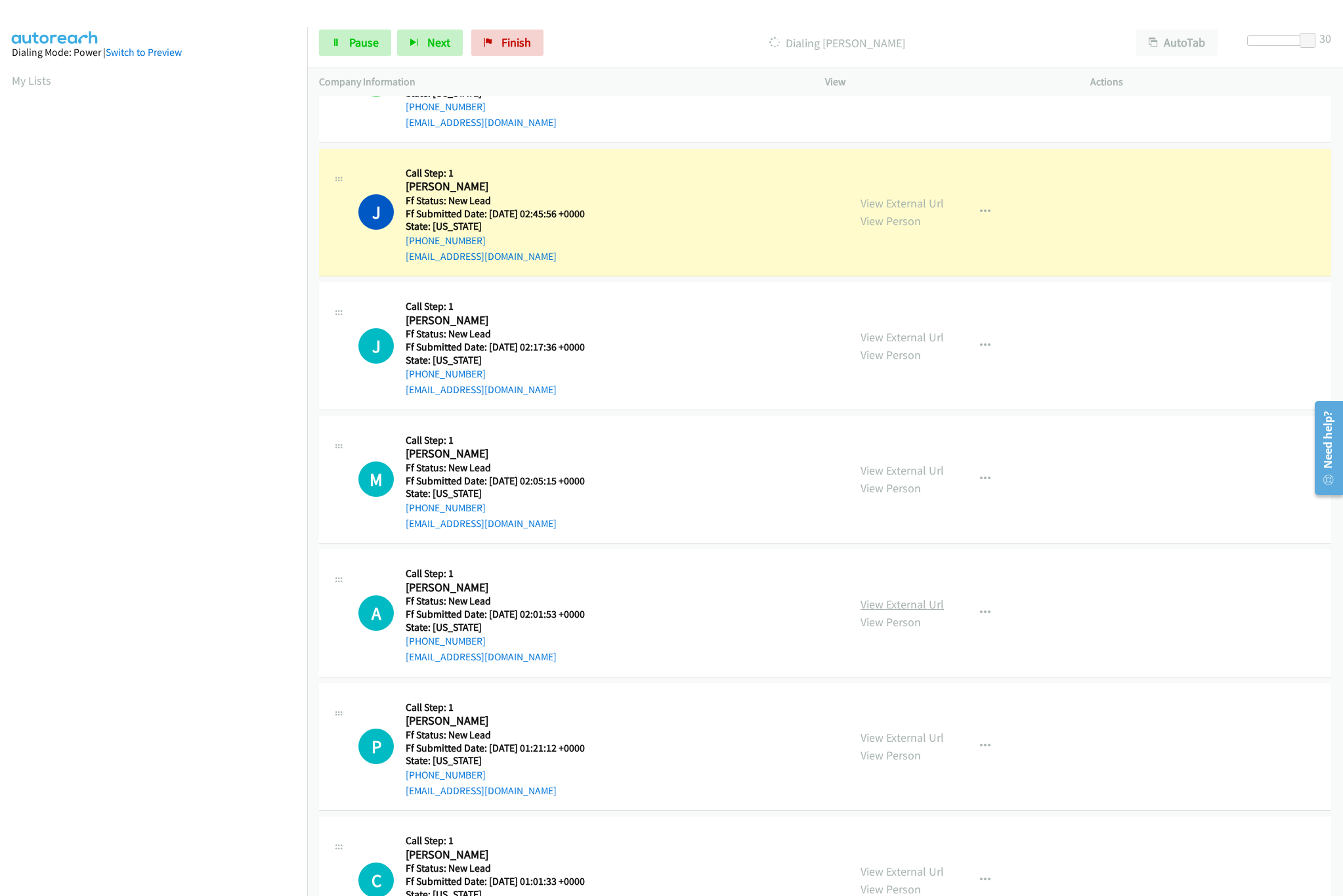
click at [917, 605] on link "View External Url" at bounding box center [902, 604] width 83 height 15
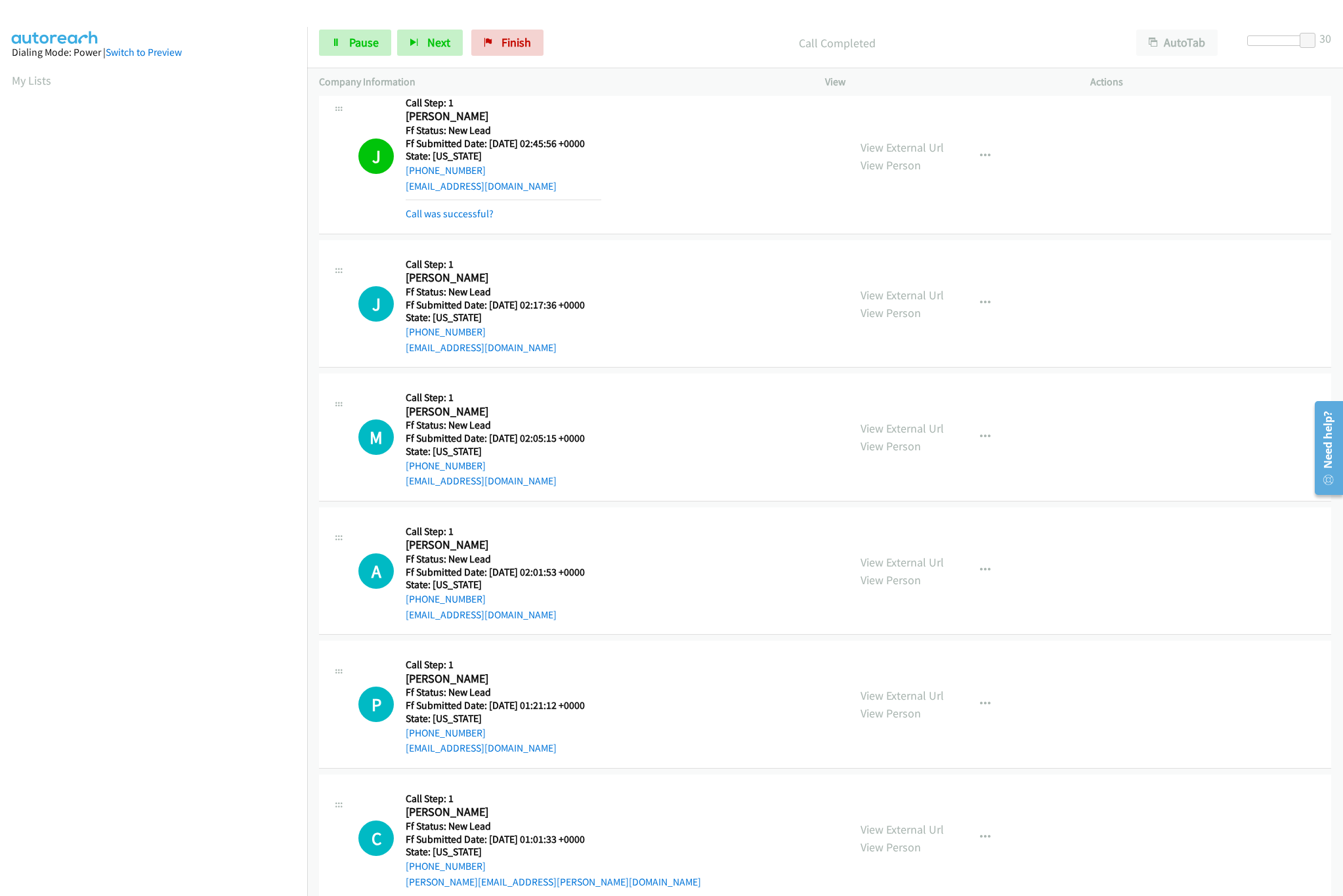
scroll to position [642, 0]
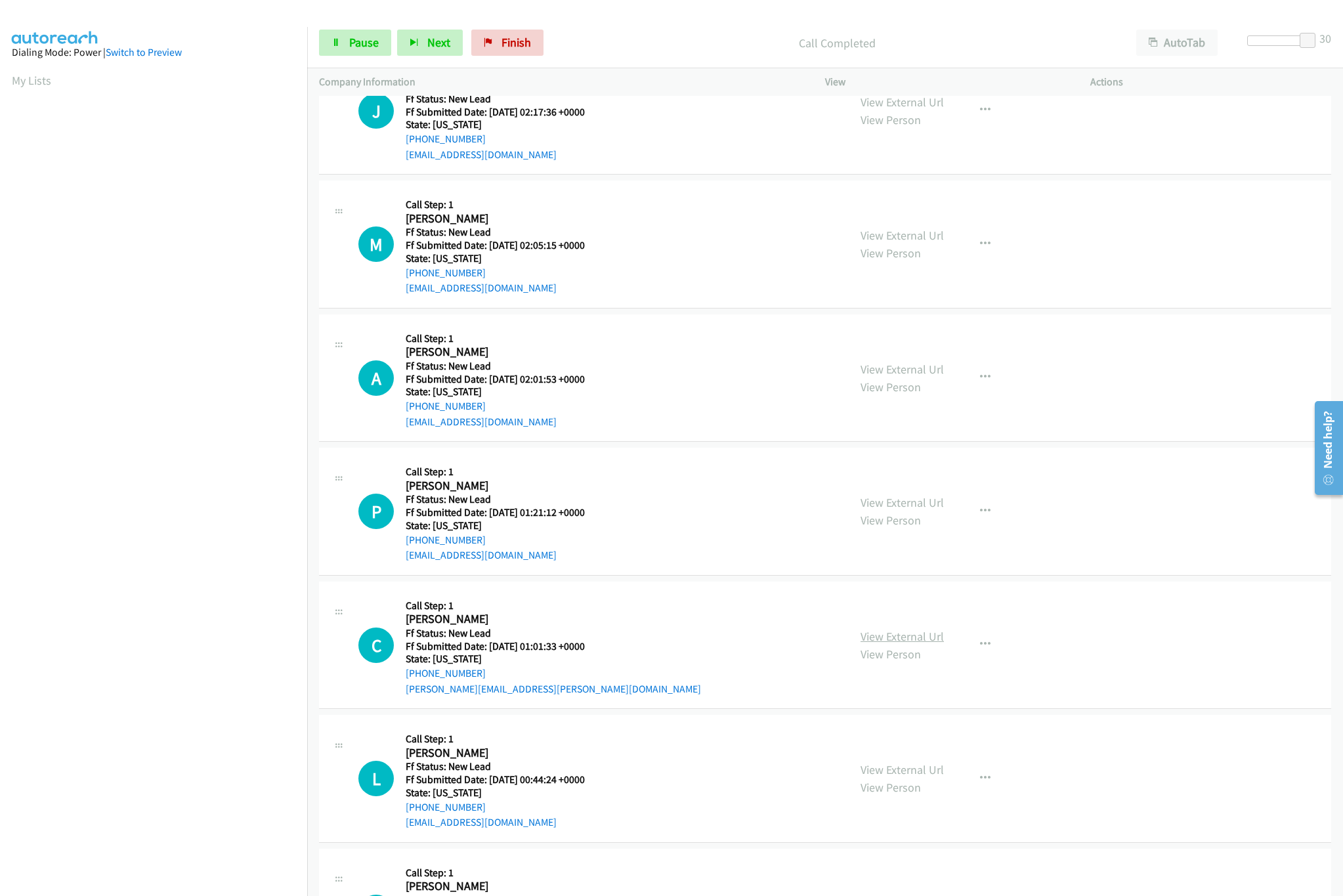
click at [900, 637] on link "View External Url" at bounding box center [902, 636] width 83 height 15
click at [910, 501] on link "View External Url" at bounding box center [902, 501] width 83 height 15
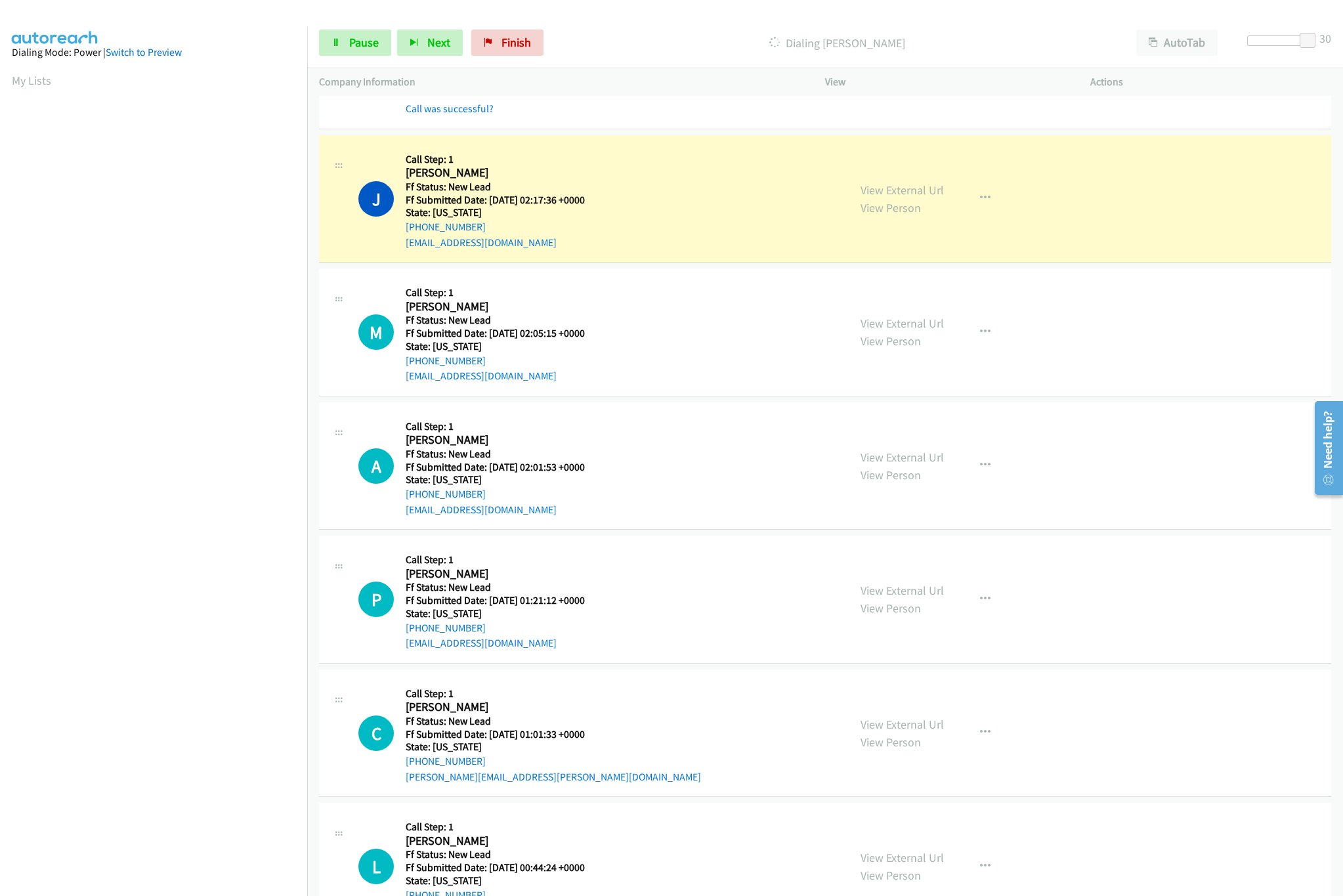
scroll to position [510, 0]
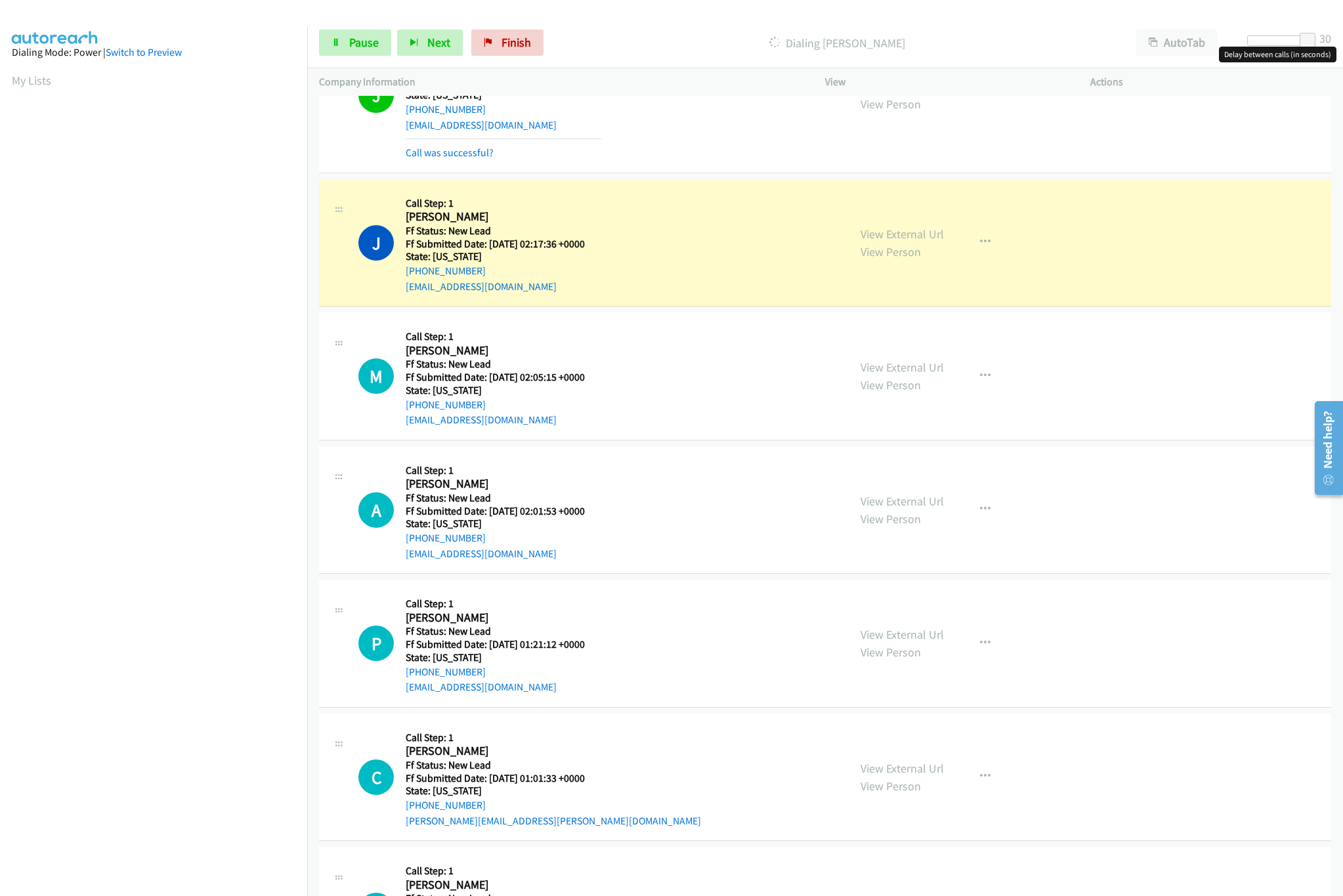
click at [1268, 42] on div at bounding box center [1278, 40] width 61 height 11
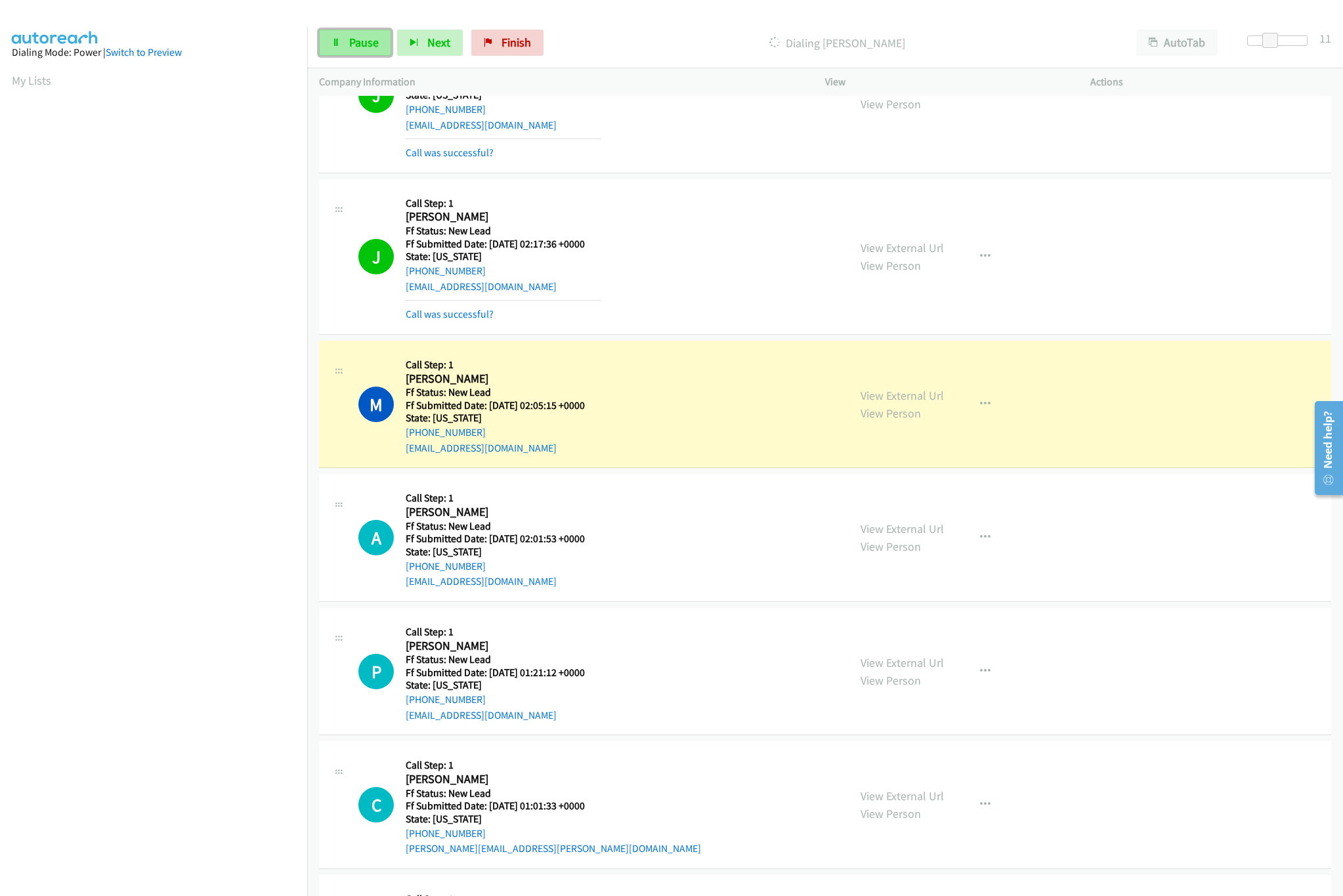
click at [332, 43] on icon at bounding box center [336, 42] width 9 height 9
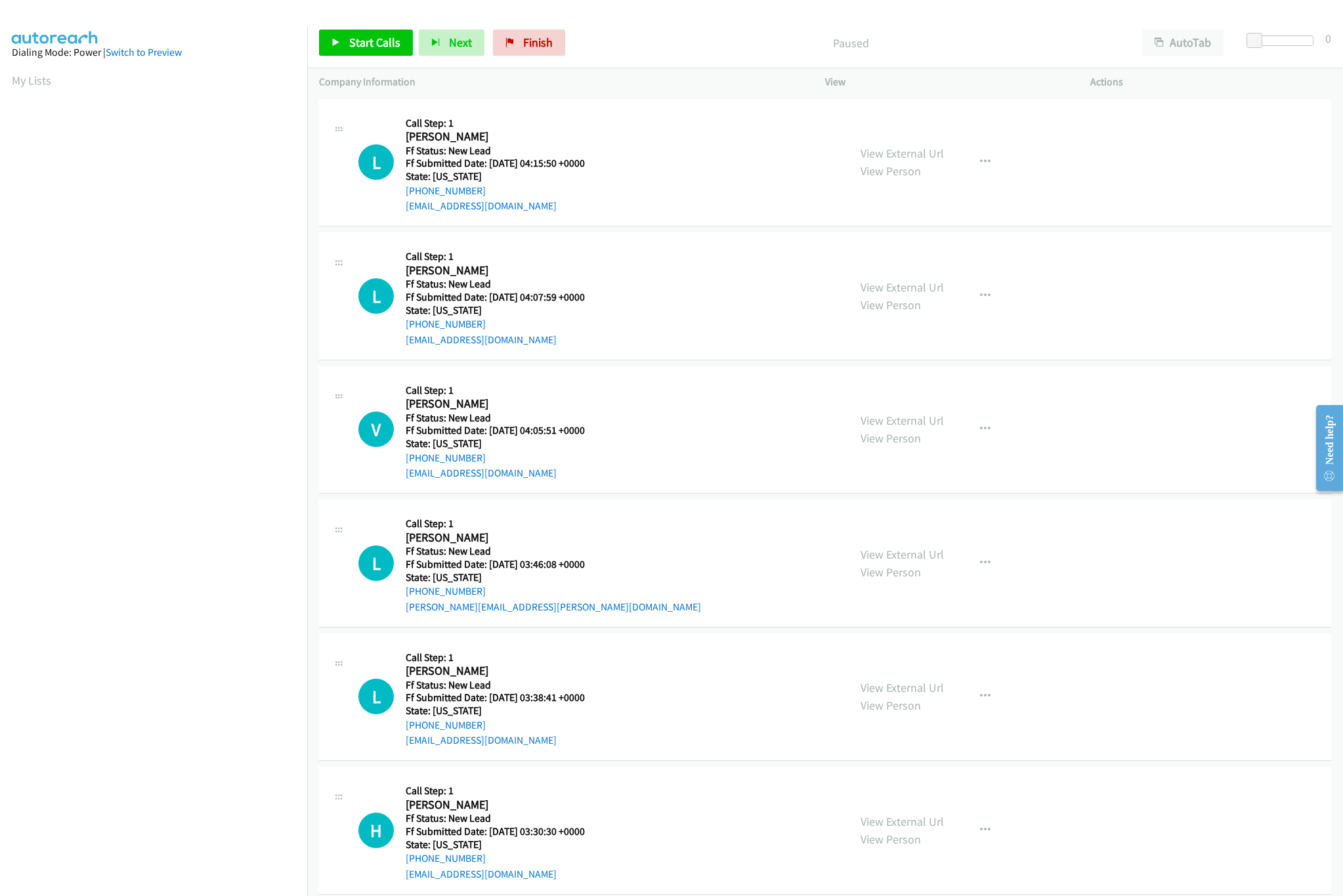
drag, startPoint x: 603, startPoint y: 396, endPoint x: 605, endPoint y: 235, distance: 161.0
click at [613, 160] on tbody "L Callback Scheduled Call Step: 1 [PERSON_NAME] America/[GEOGRAPHIC_DATA] Ff St…" at bounding box center [825, 897] width 1036 height 1603
click at [627, 279] on div "L Callback Scheduled Call Step: 1 [PERSON_NAME] America/New_York Ff Status: New…" at bounding box center [597, 296] width 478 height 104
click at [861, 150] on link "View External Url" at bounding box center [902, 152] width 83 height 15
click at [881, 280] on link "View External Url" at bounding box center [902, 287] width 83 height 15
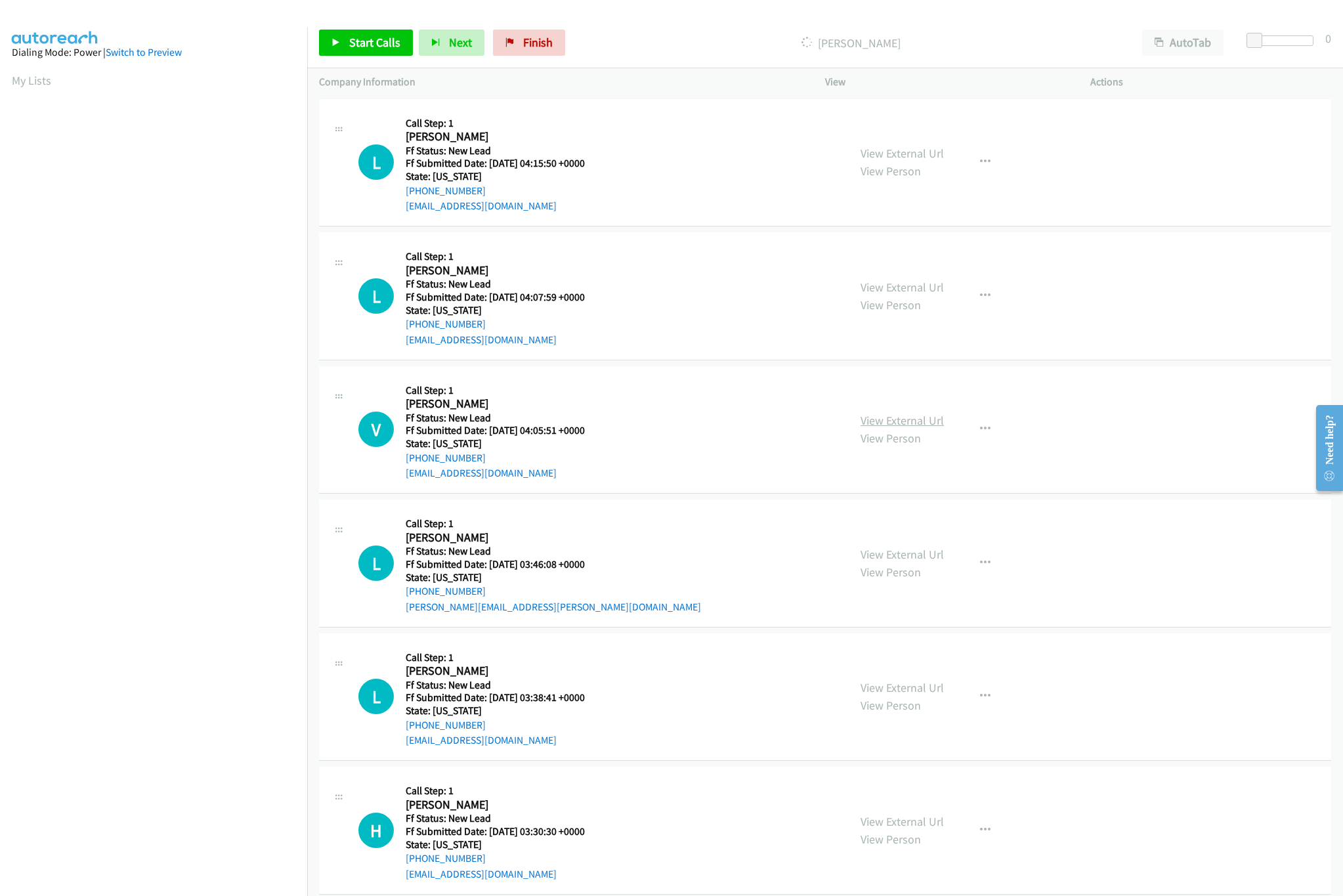
click at [918, 421] on link "View External Url" at bounding box center [902, 420] width 83 height 15
click at [359, 36] on span "Start Calls" at bounding box center [375, 41] width 51 height 15
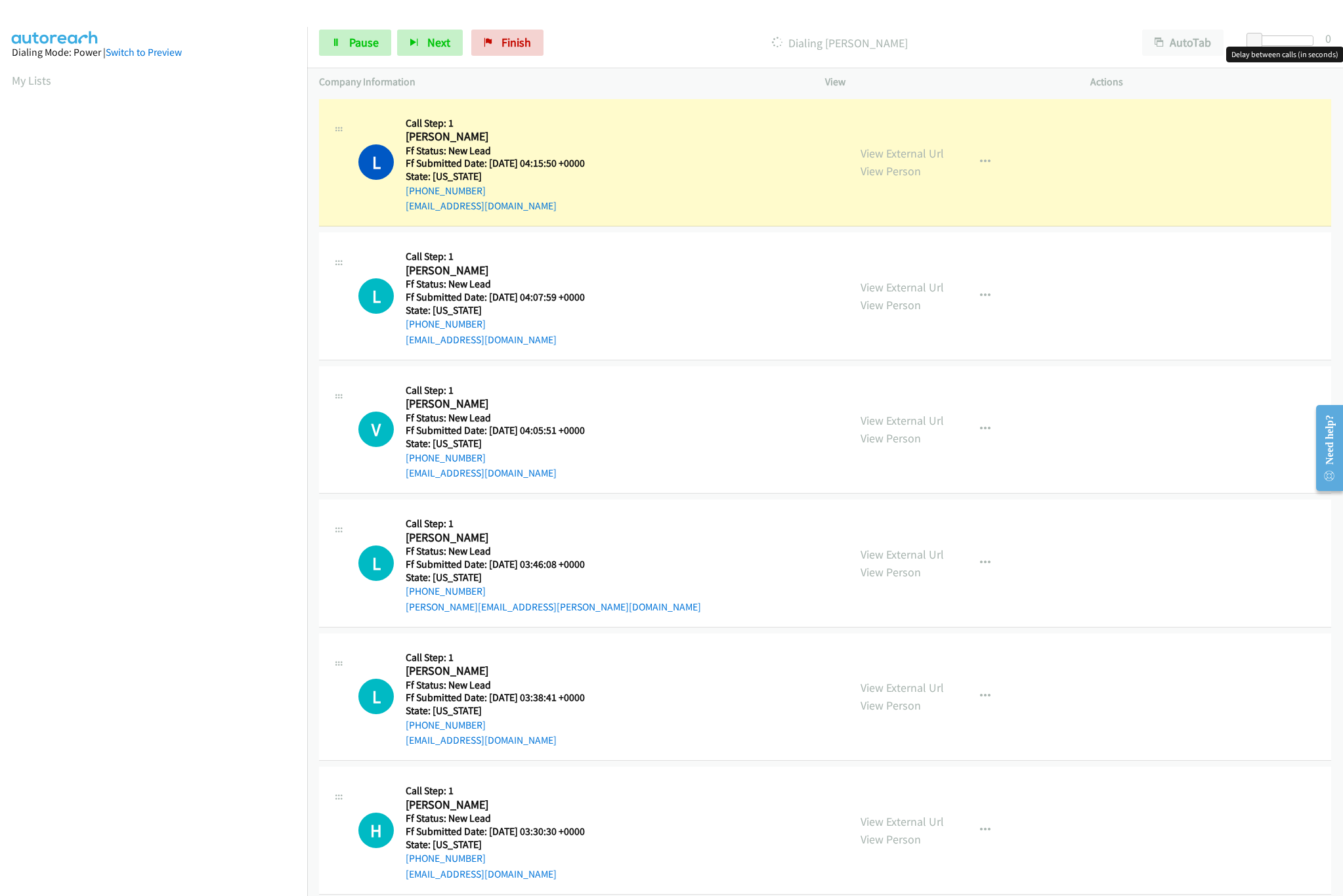
click at [1292, 43] on div at bounding box center [1284, 40] width 61 height 11
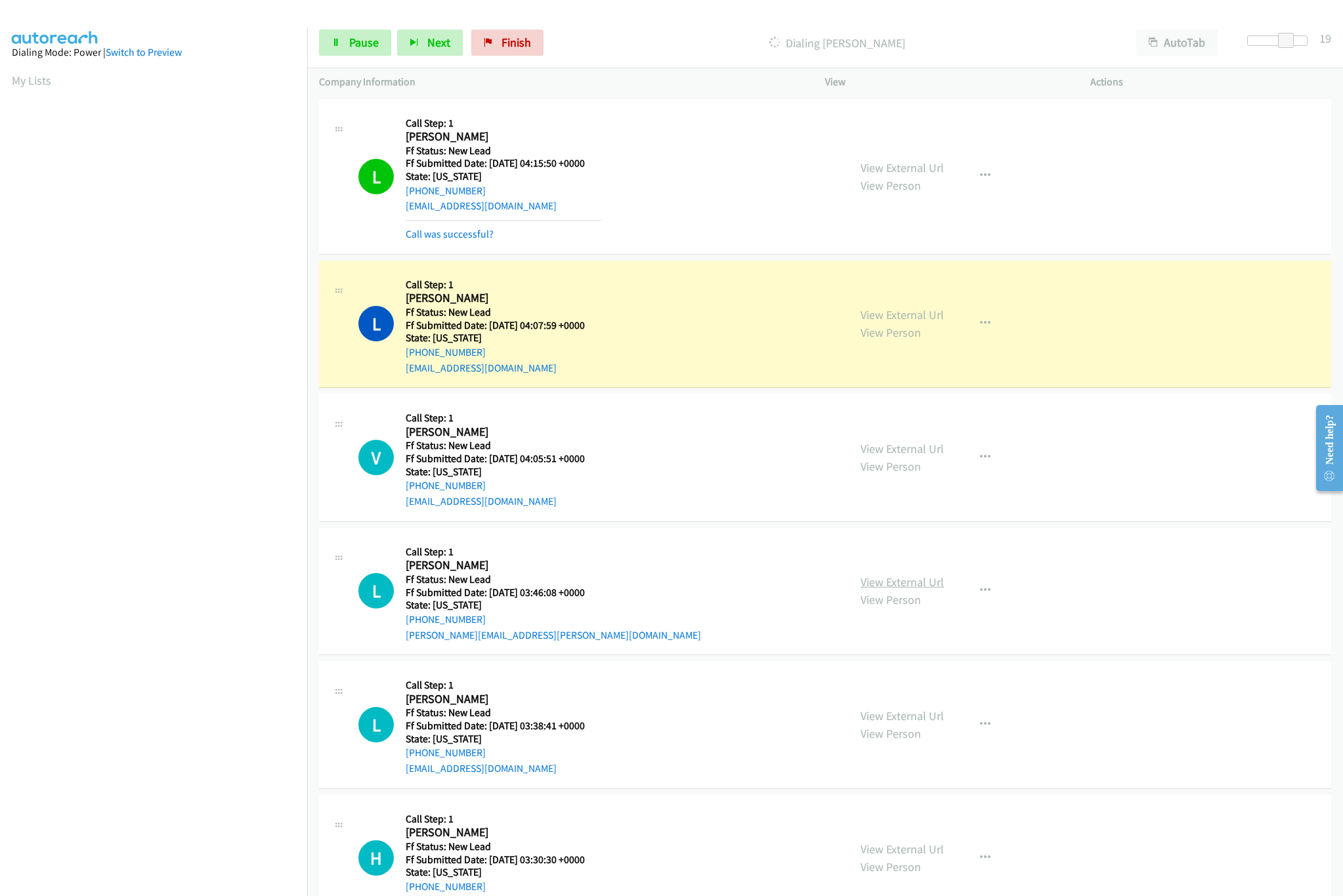
click at [902, 579] on link "View External Url" at bounding box center [902, 581] width 83 height 15
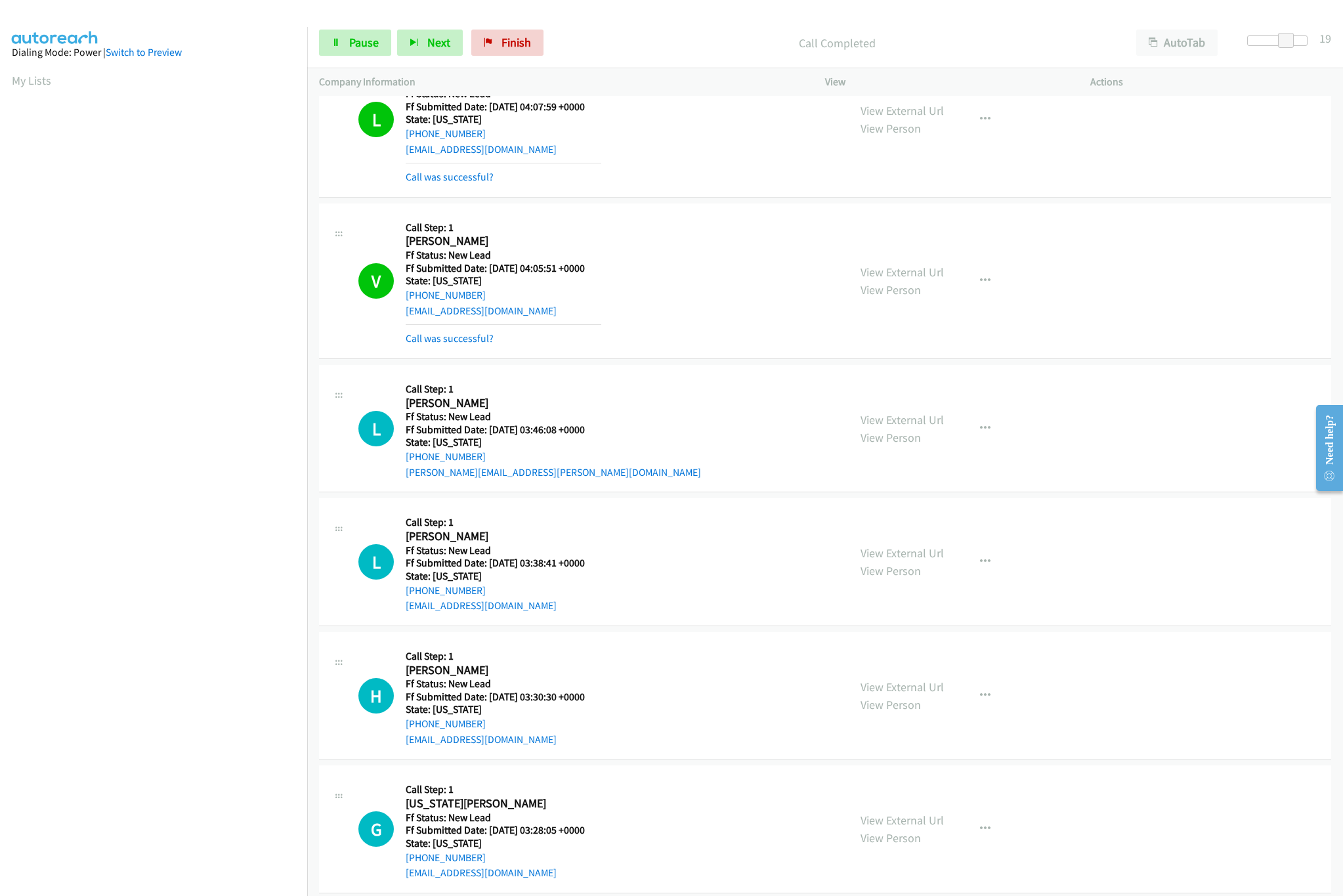
scroll to position [262, 0]
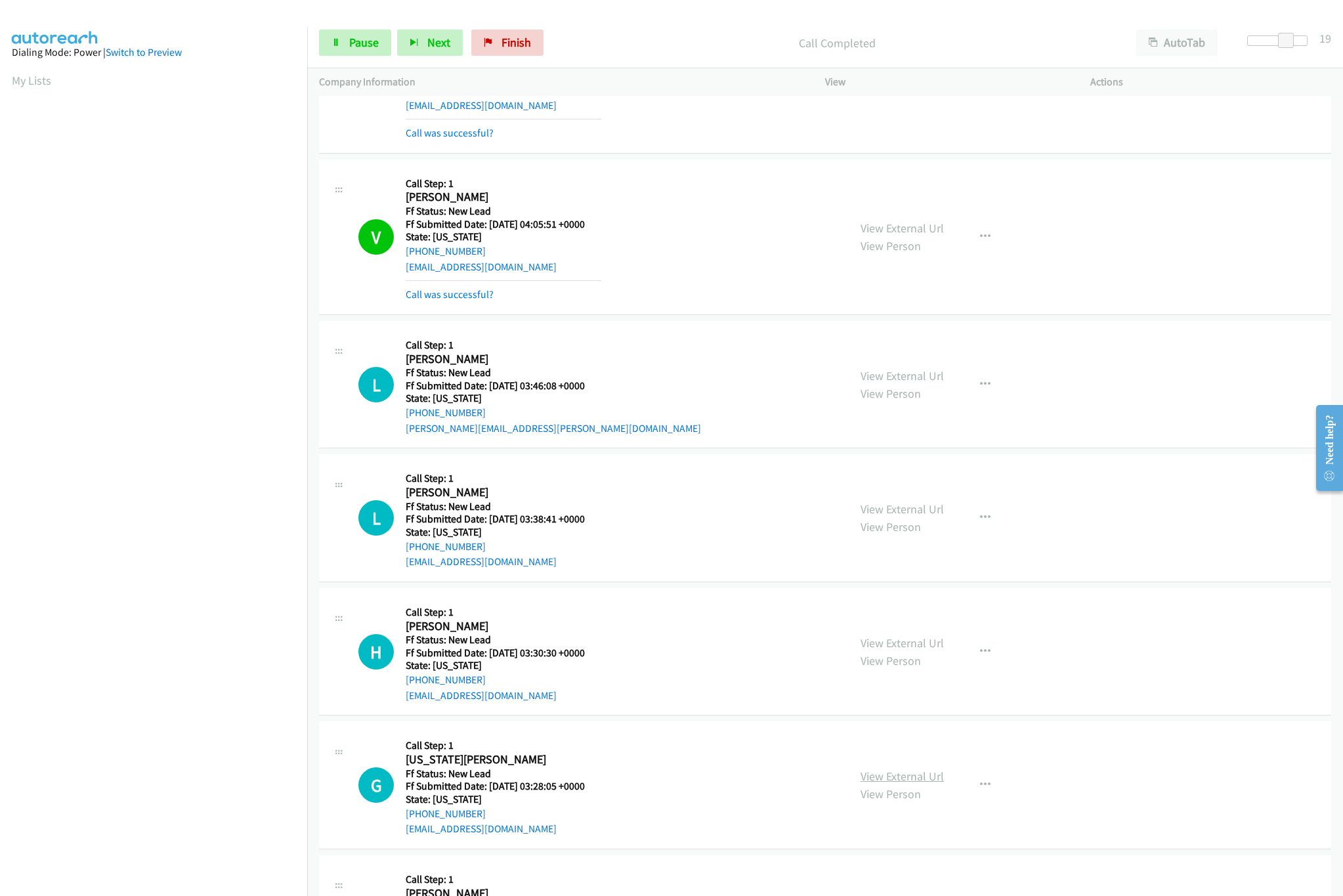
click at [886, 783] on link "View External Url" at bounding box center [902, 775] width 83 height 15
click at [915, 646] on link "View External Url" at bounding box center [902, 642] width 83 height 15
click at [930, 506] on link "View External Url" at bounding box center [902, 508] width 83 height 15
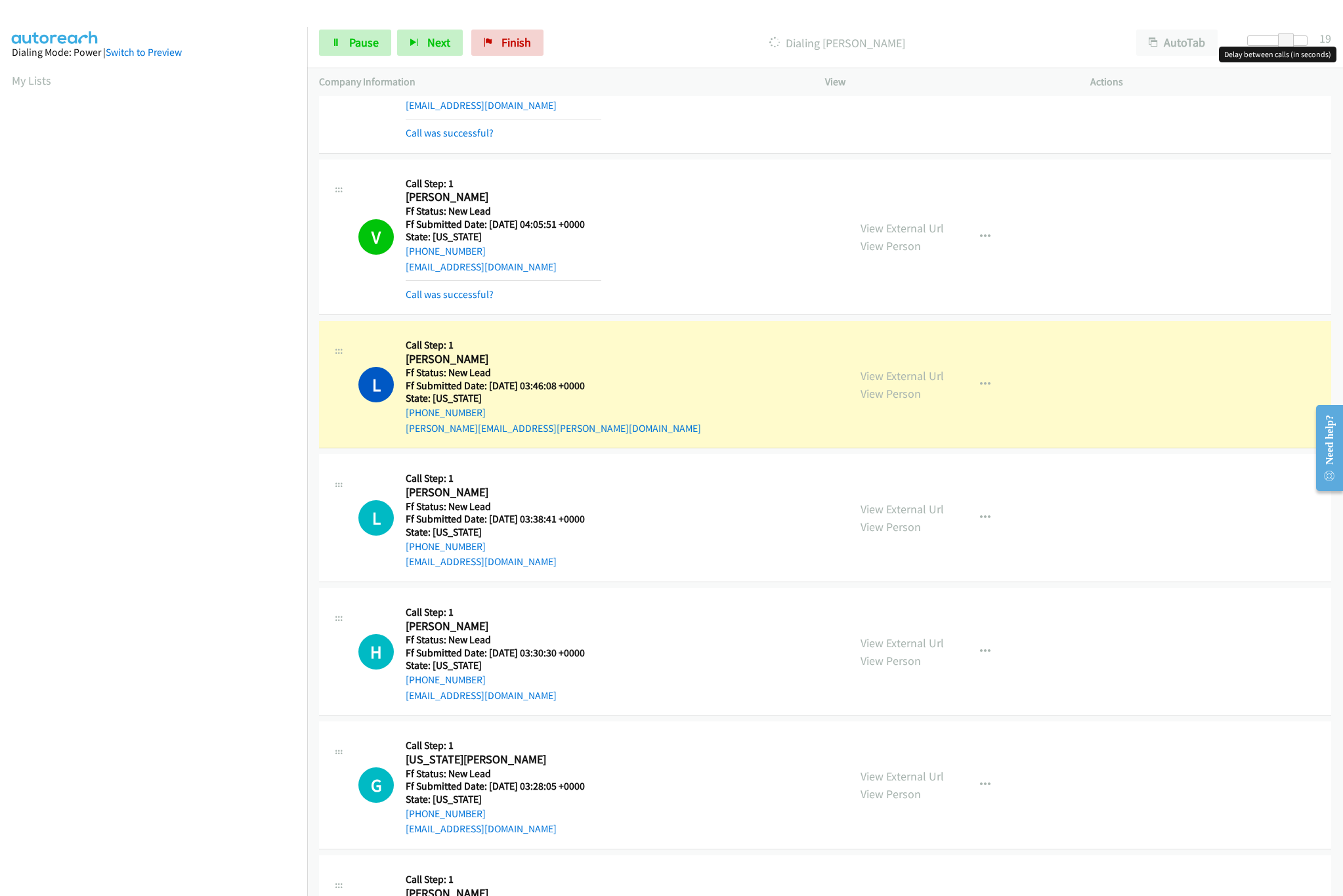
drag, startPoint x: 1290, startPoint y: 31, endPoint x: 1268, endPoint y: 35, distance: 22.4
click at [1268, 35] on div "Start Calls Pause Next Finish Dialing Lokesh Ghildiyal AutoTab AutoTab 19" at bounding box center [825, 42] width 1036 height 50
click at [1268, 35] on div at bounding box center [1278, 40] width 61 height 11
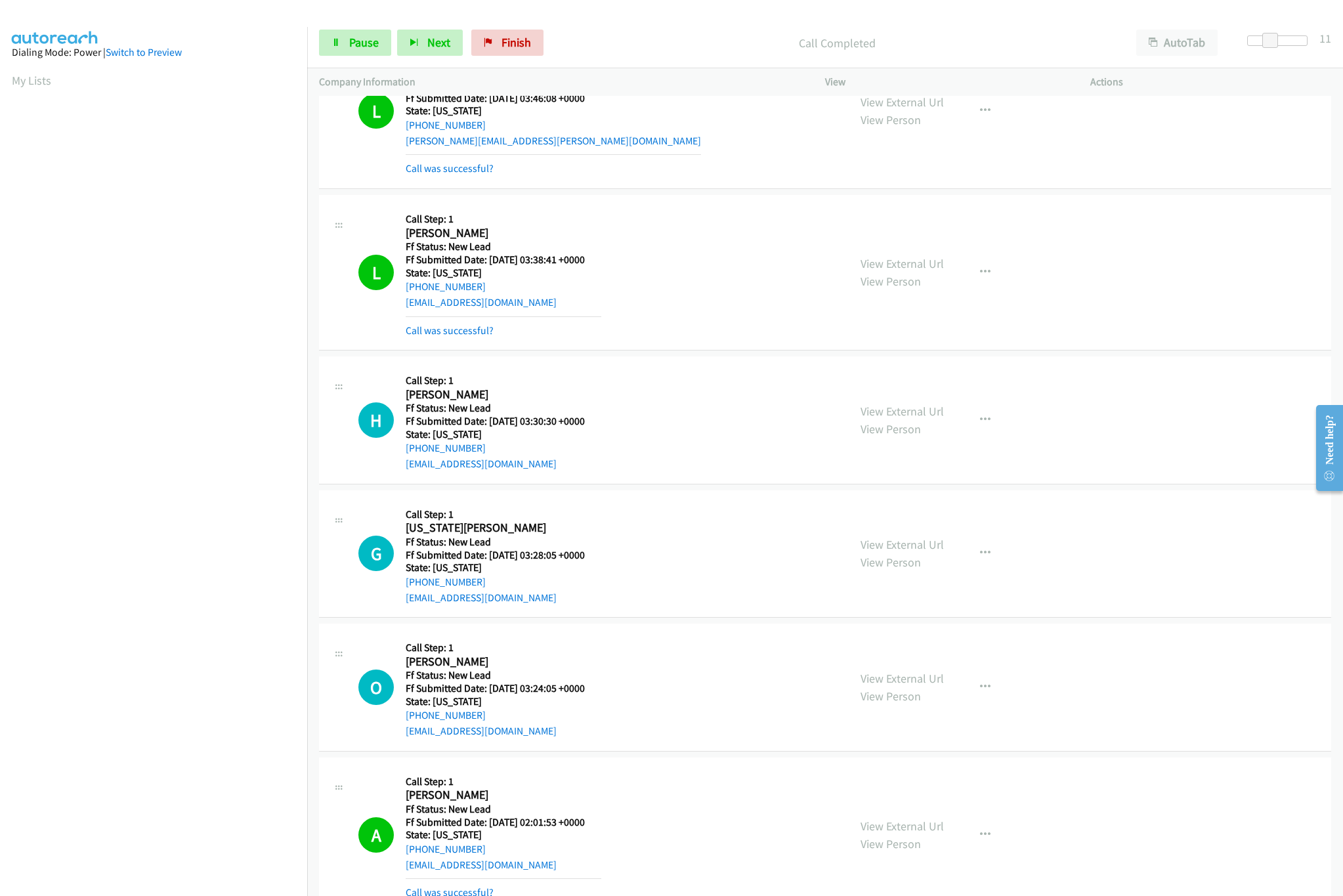
scroll to position [657, 0]
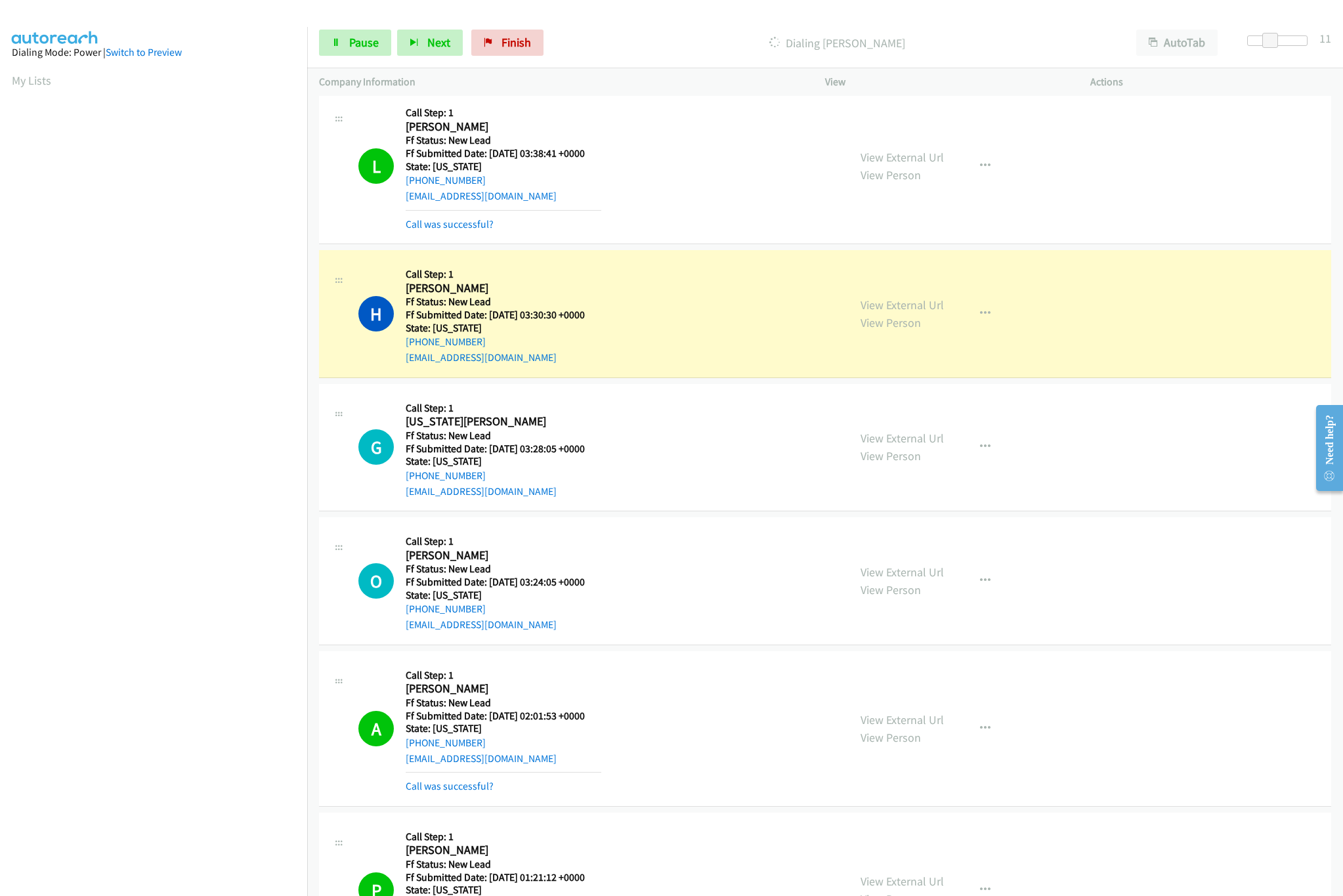
click at [894, 583] on div "View External Url View Person" at bounding box center [902, 581] width 83 height 35
click at [894, 571] on link "View External Url" at bounding box center [902, 571] width 83 height 15
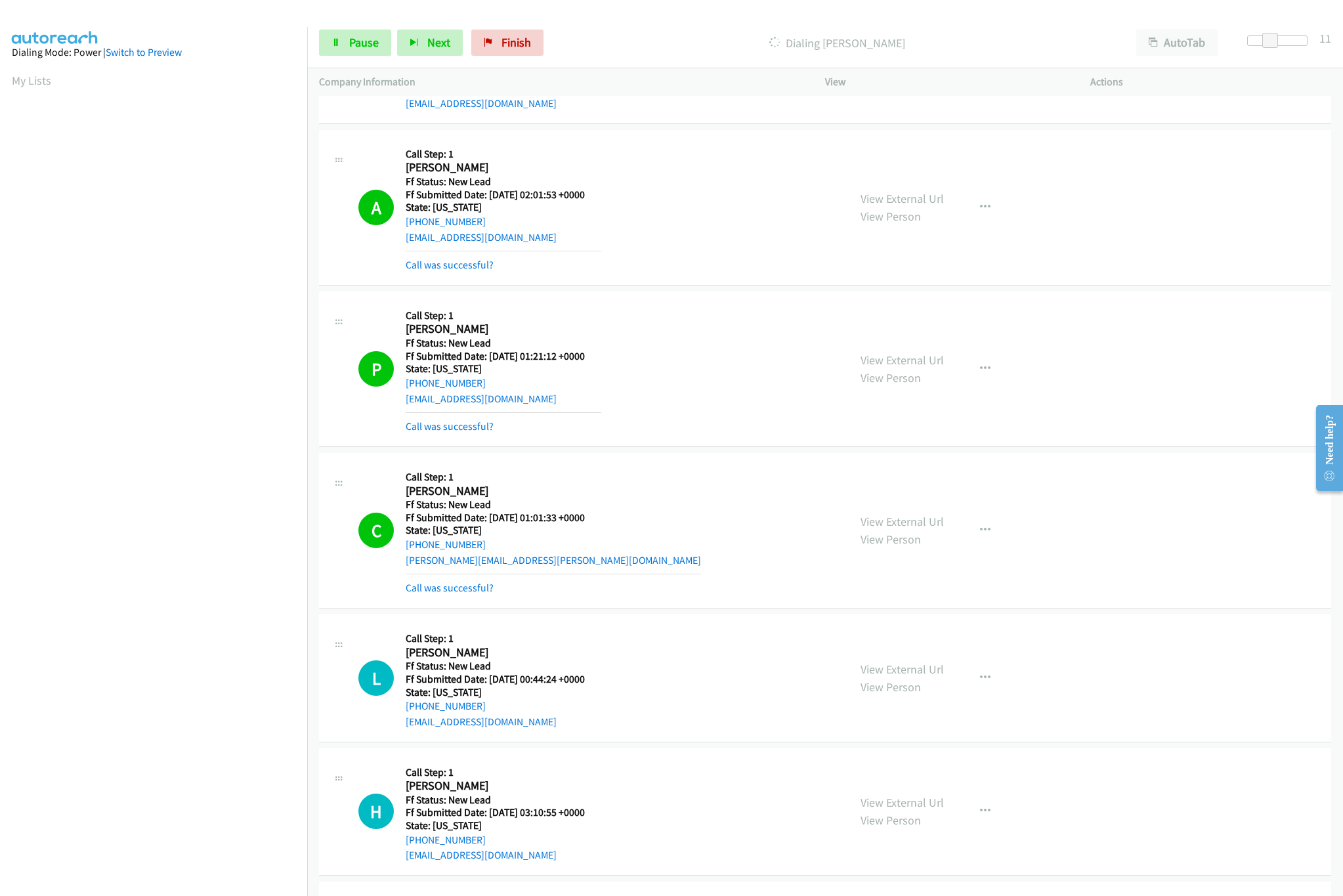
scroll to position [1182, 0]
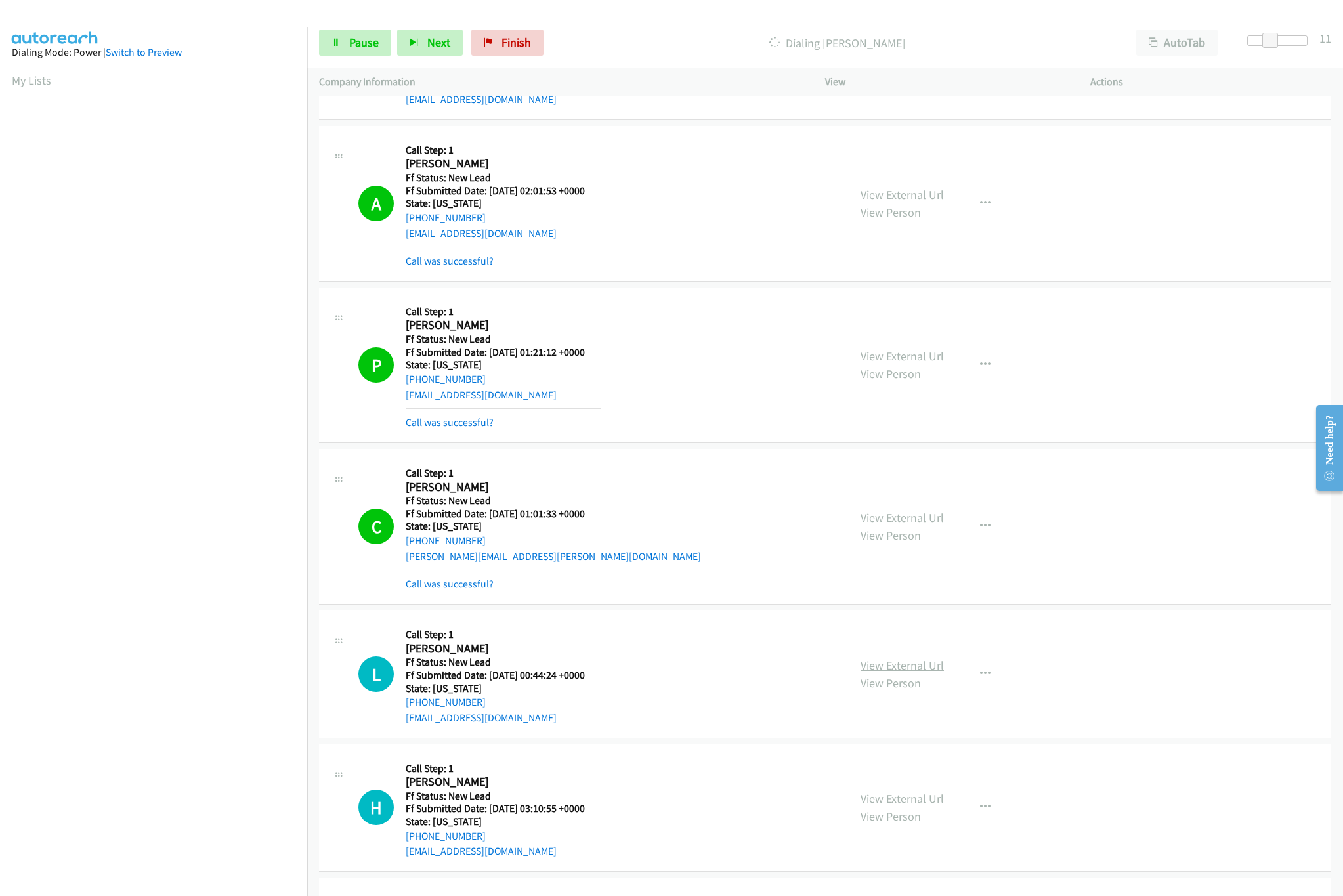
click at [886, 670] on link "View External Url" at bounding box center [902, 664] width 83 height 15
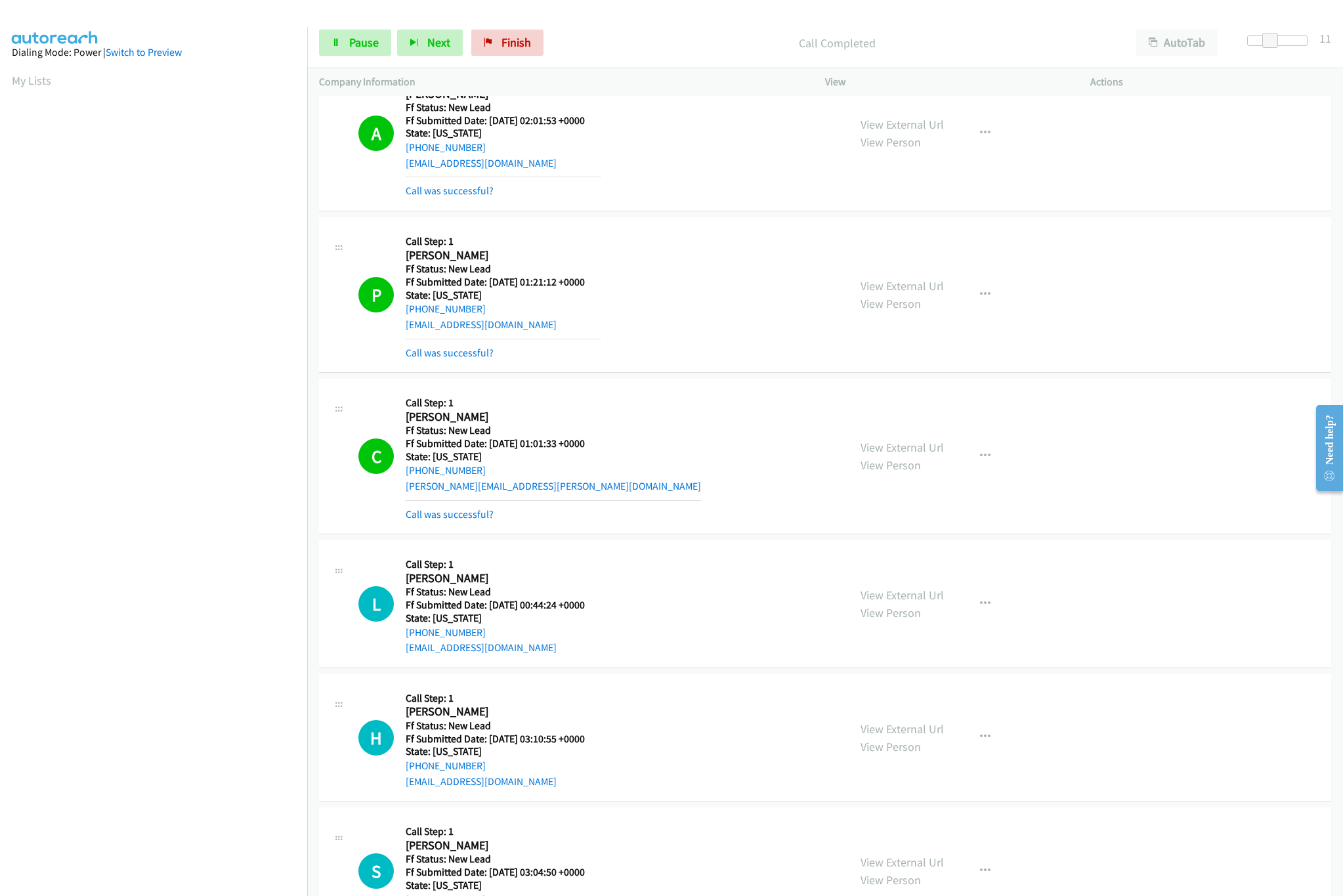
scroll to position [1312, 0]
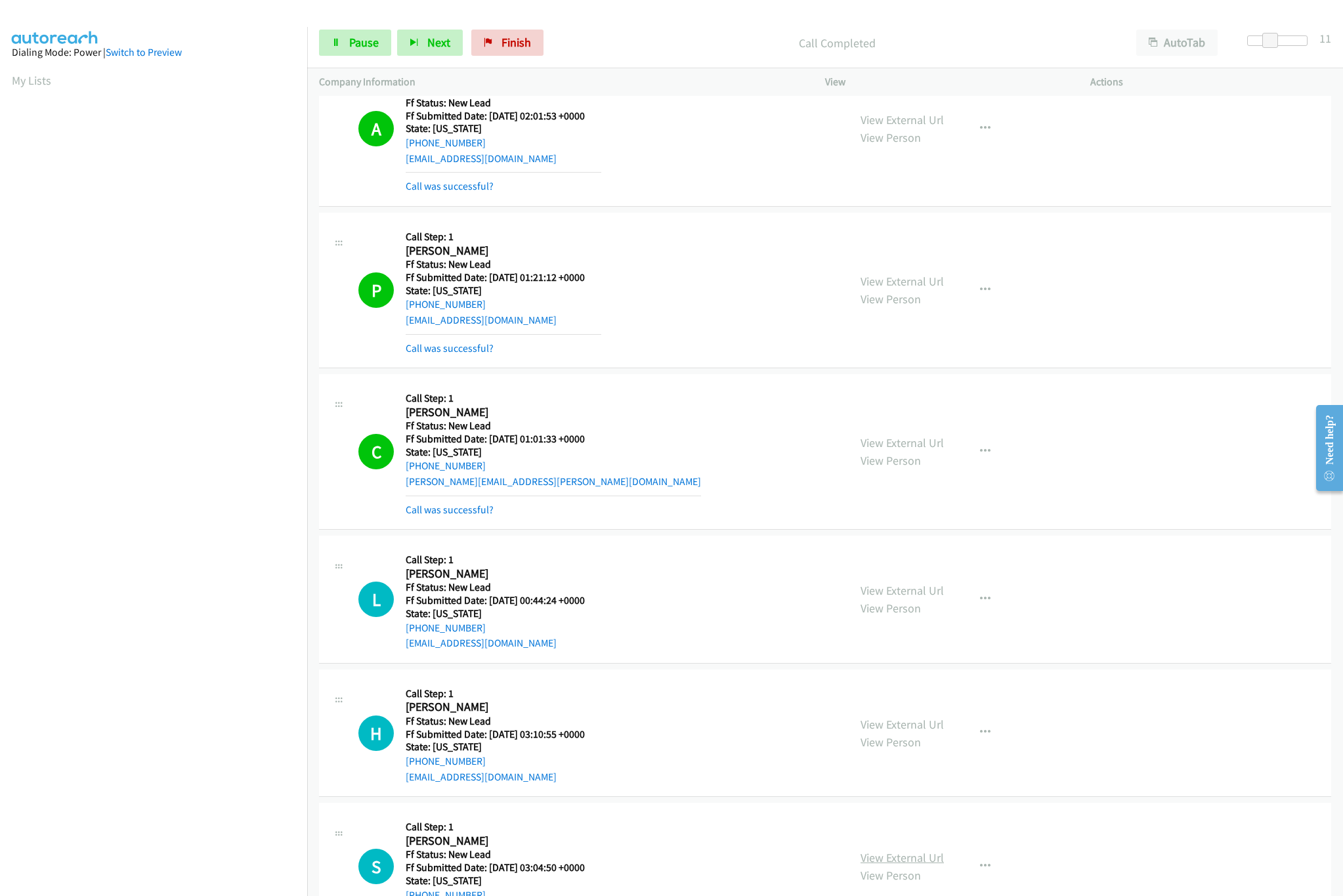
click at [879, 861] on link "View External Url" at bounding box center [902, 857] width 83 height 15
click at [910, 731] on link "View External Url" at bounding box center [902, 723] width 83 height 15
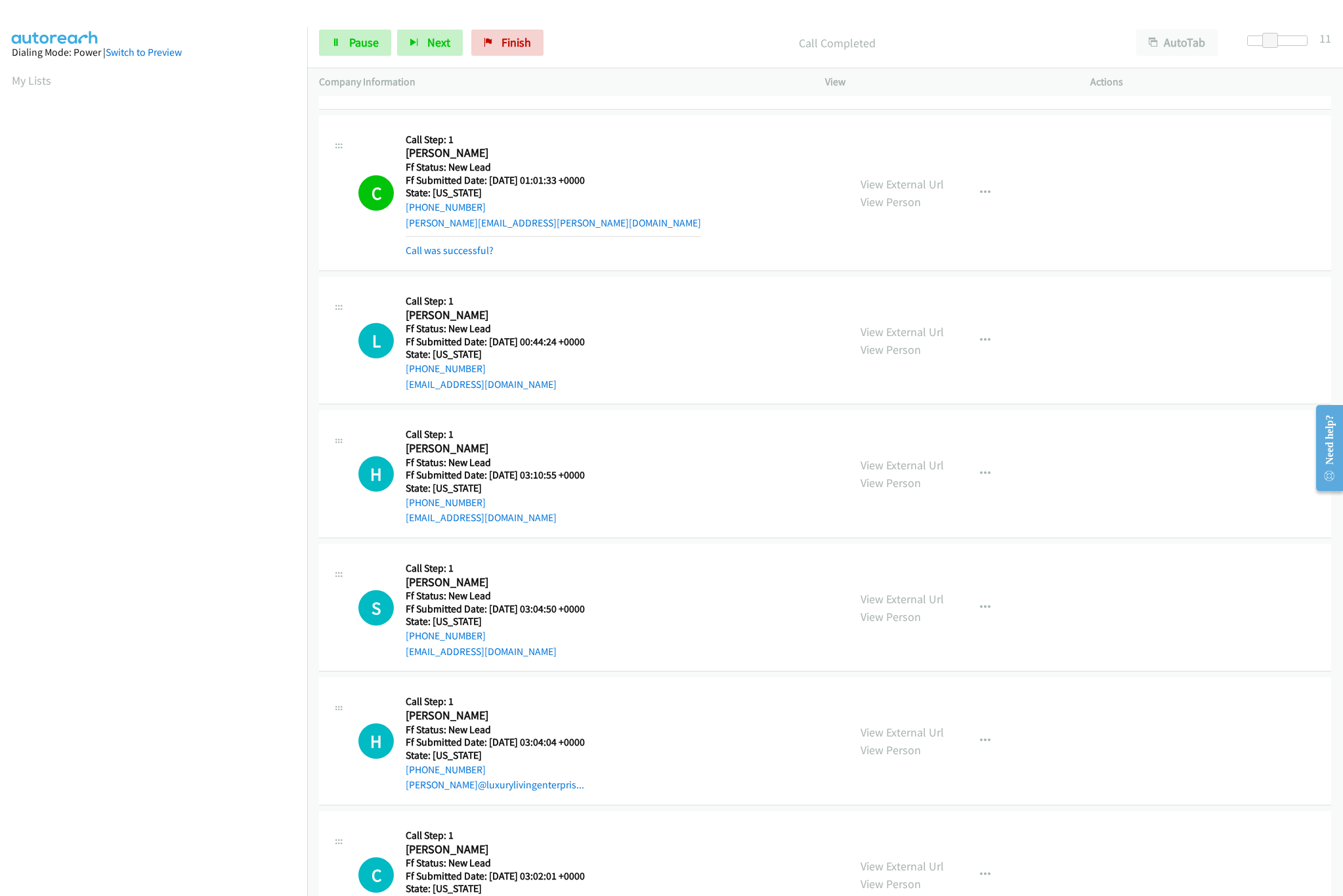
scroll to position [1706, 0]
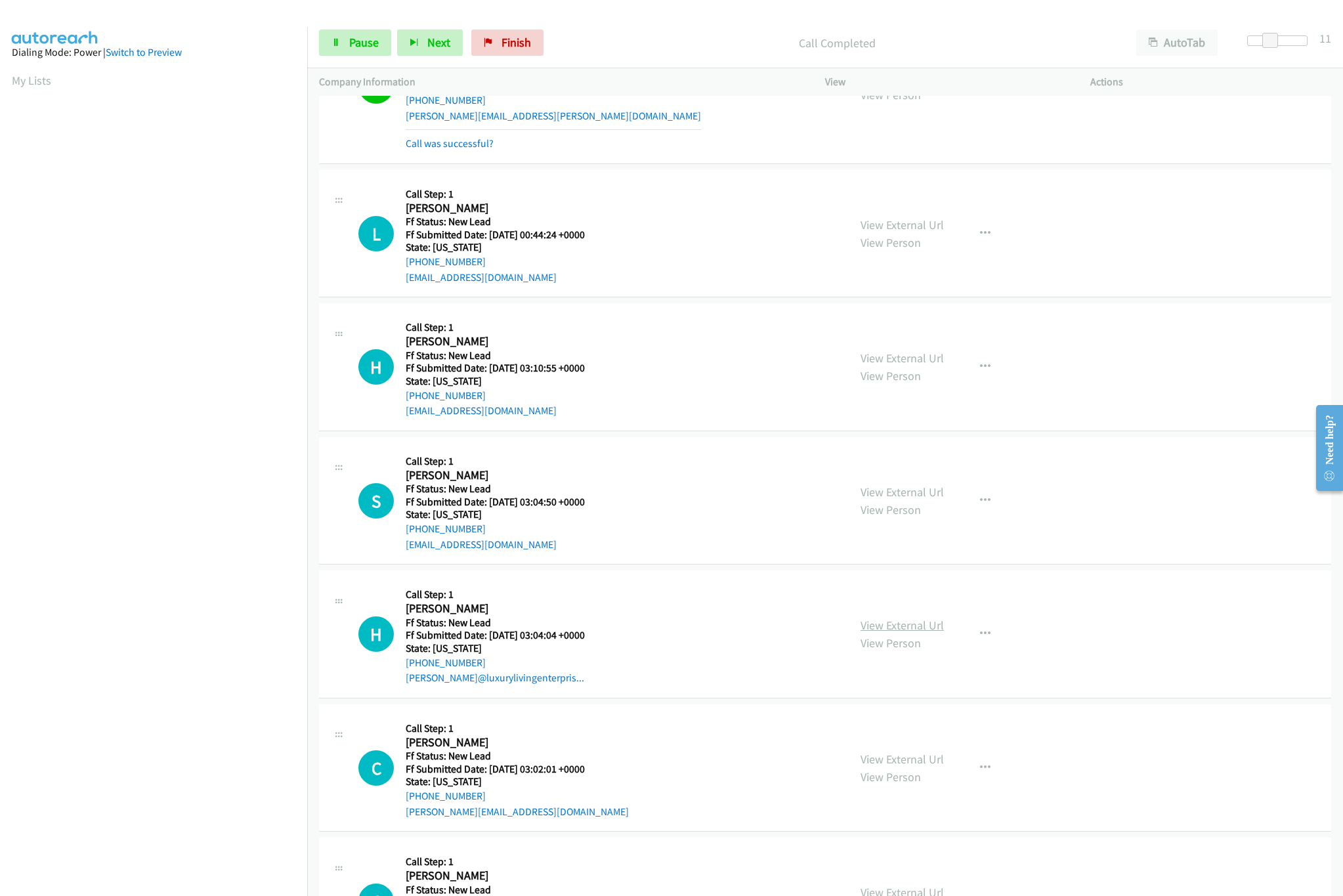
click at [883, 633] on link "View External Url" at bounding box center [902, 624] width 83 height 15
drag, startPoint x: 1270, startPoint y: 46, endPoint x: 552, endPoint y: 84, distance: 719.0
click at [1131, 58] on div "Start Calls Pause Next Finish Call Completed AutoTab AutoTab 0" at bounding box center [825, 42] width 1036 height 50
click at [368, 46] on span "Pause" at bounding box center [364, 41] width 29 height 15
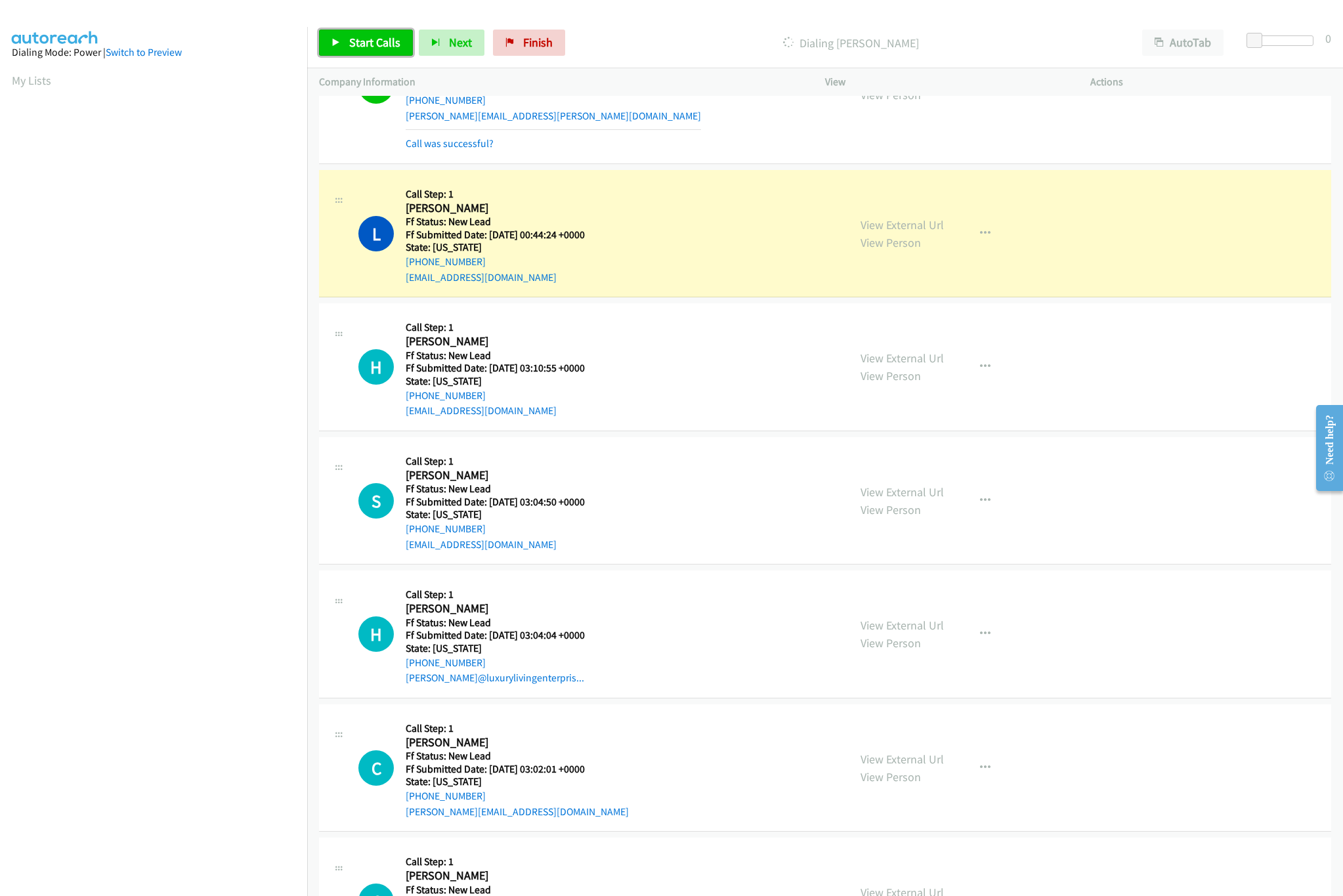
click at [390, 42] on span "Start Calls" at bounding box center [375, 41] width 51 height 15
drag, startPoint x: 1250, startPoint y: 39, endPoint x: 1268, endPoint y: 39, distance: 18.0
click at [1268, 39] on span at bounding box center [1268, 40] width 16 height 16
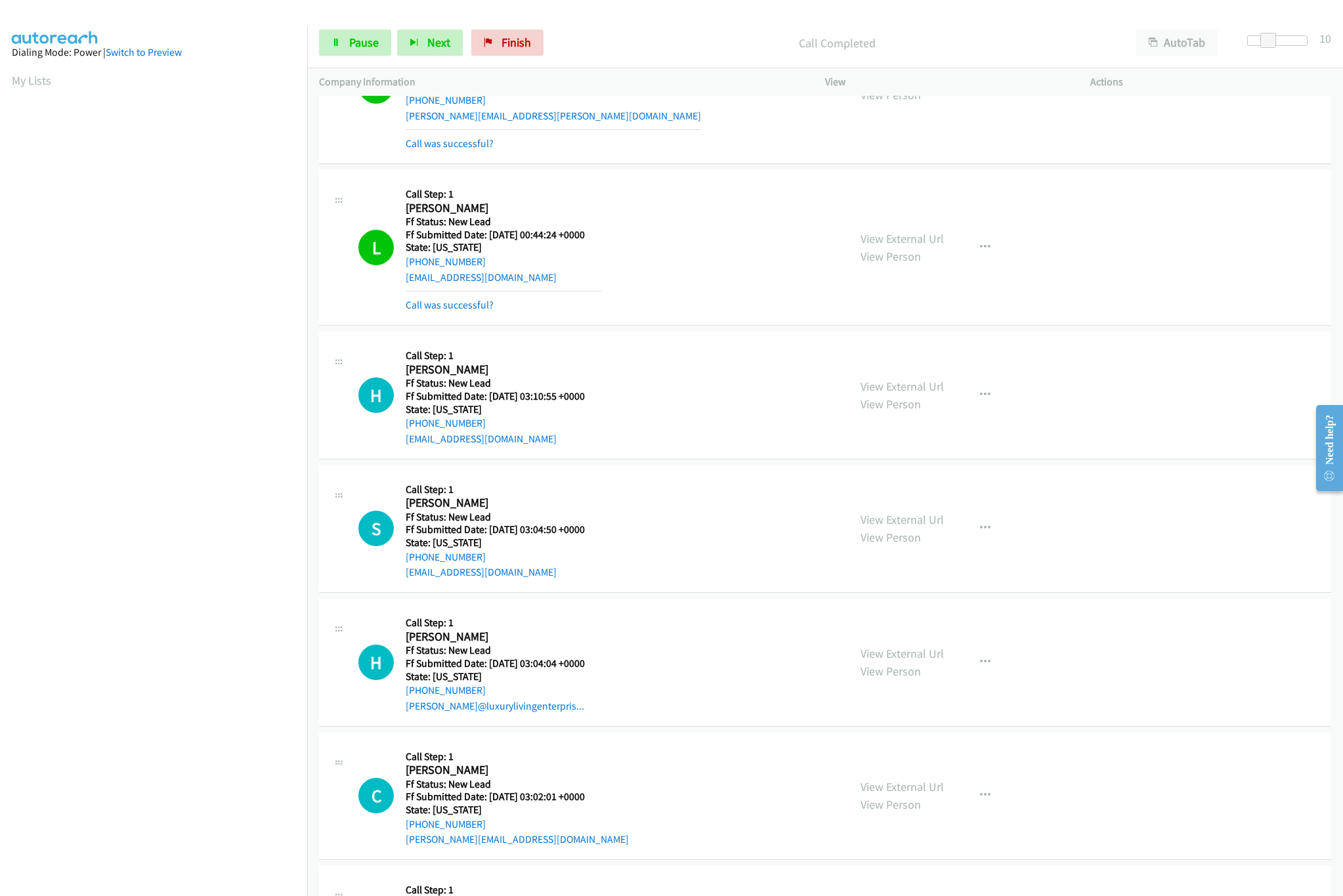
scroll to position [1837, 0]
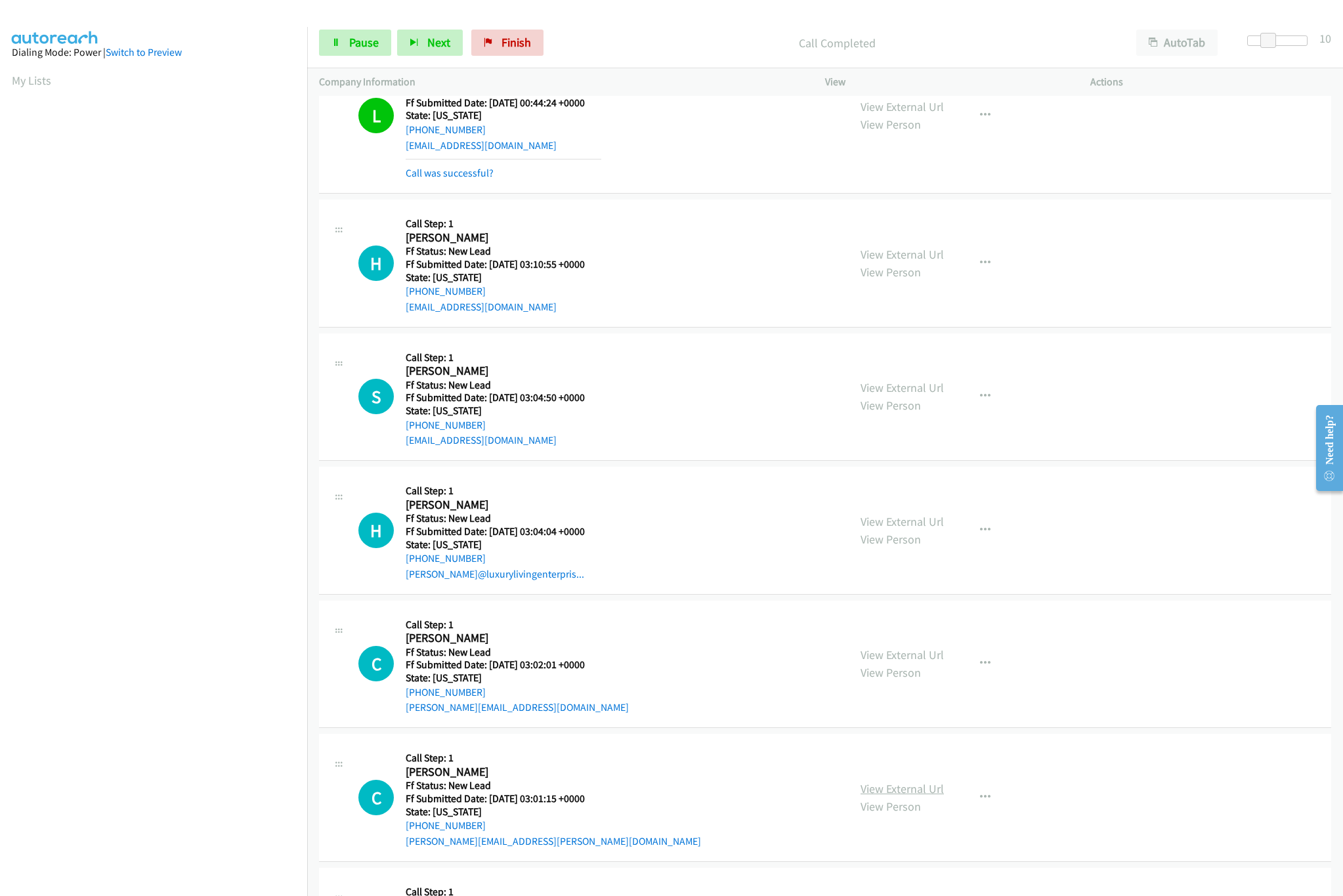
click at [886, 792] on link "View External Url" at bounding box center [902, 788] width 83 height 15
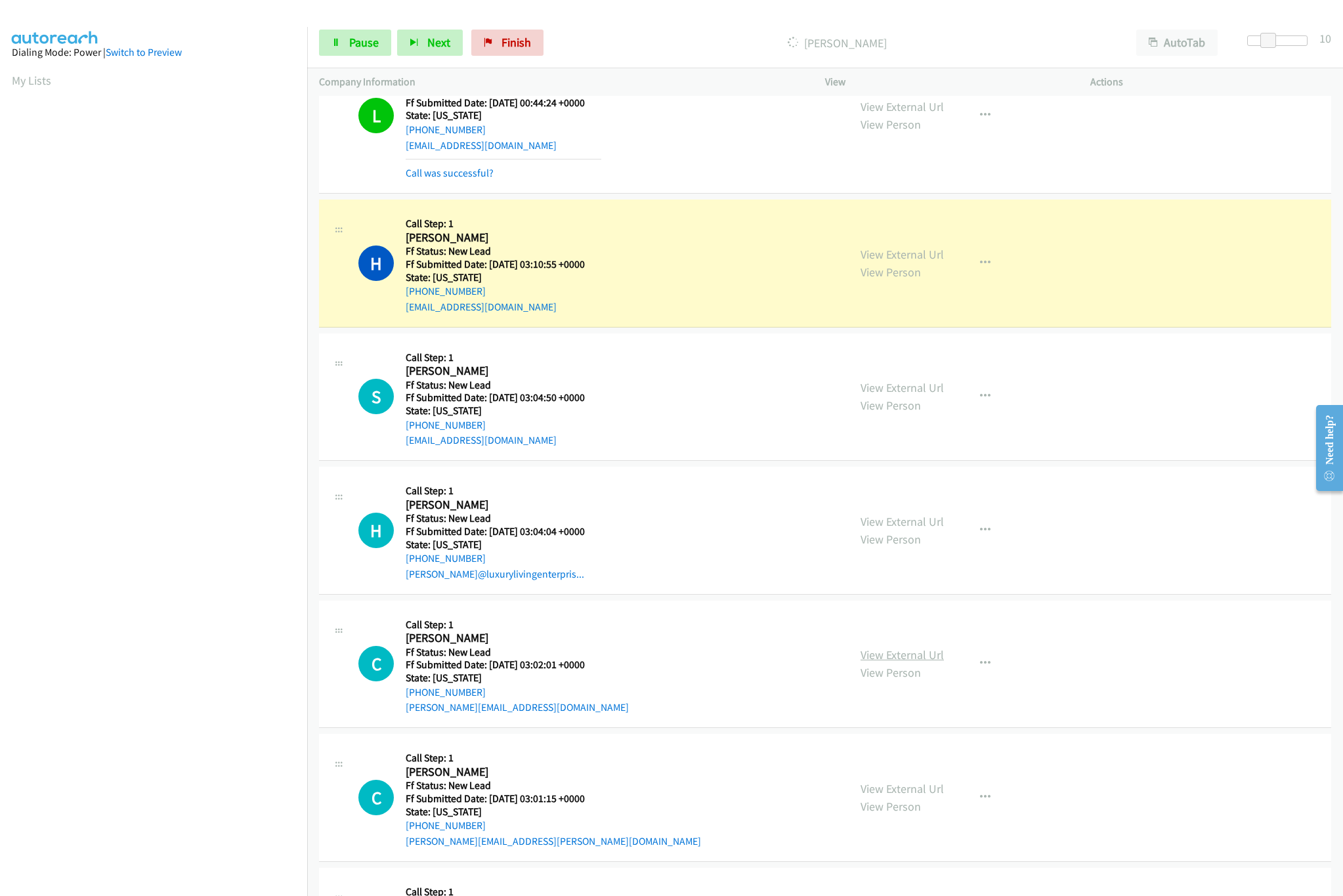
click at [914, 662] on link "View External Url" at bounding box center [902, 654] width 83 height 15
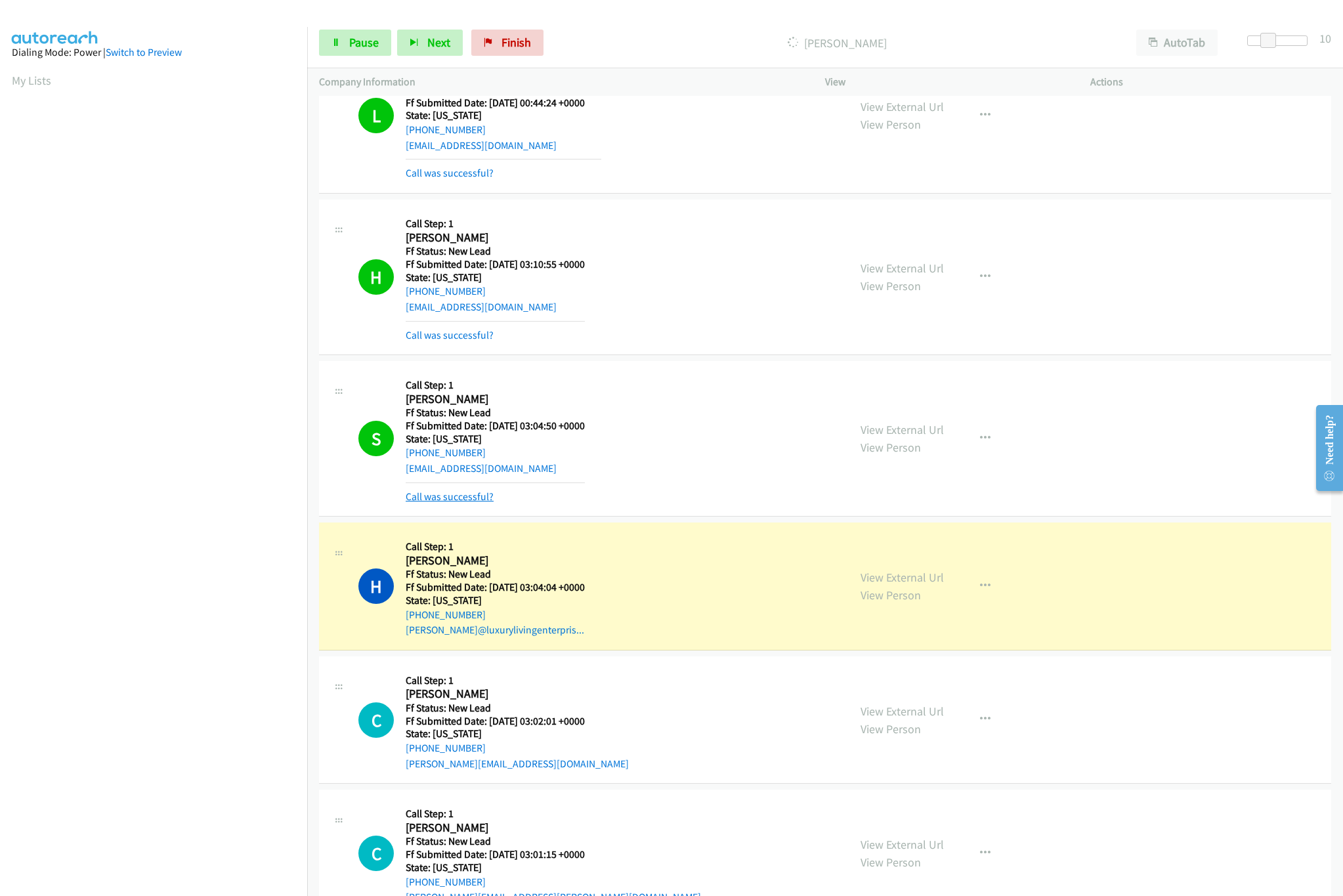
click at [451, 502] on link "Call was successful?" at bounding box center [450, 497] width 88 height 13
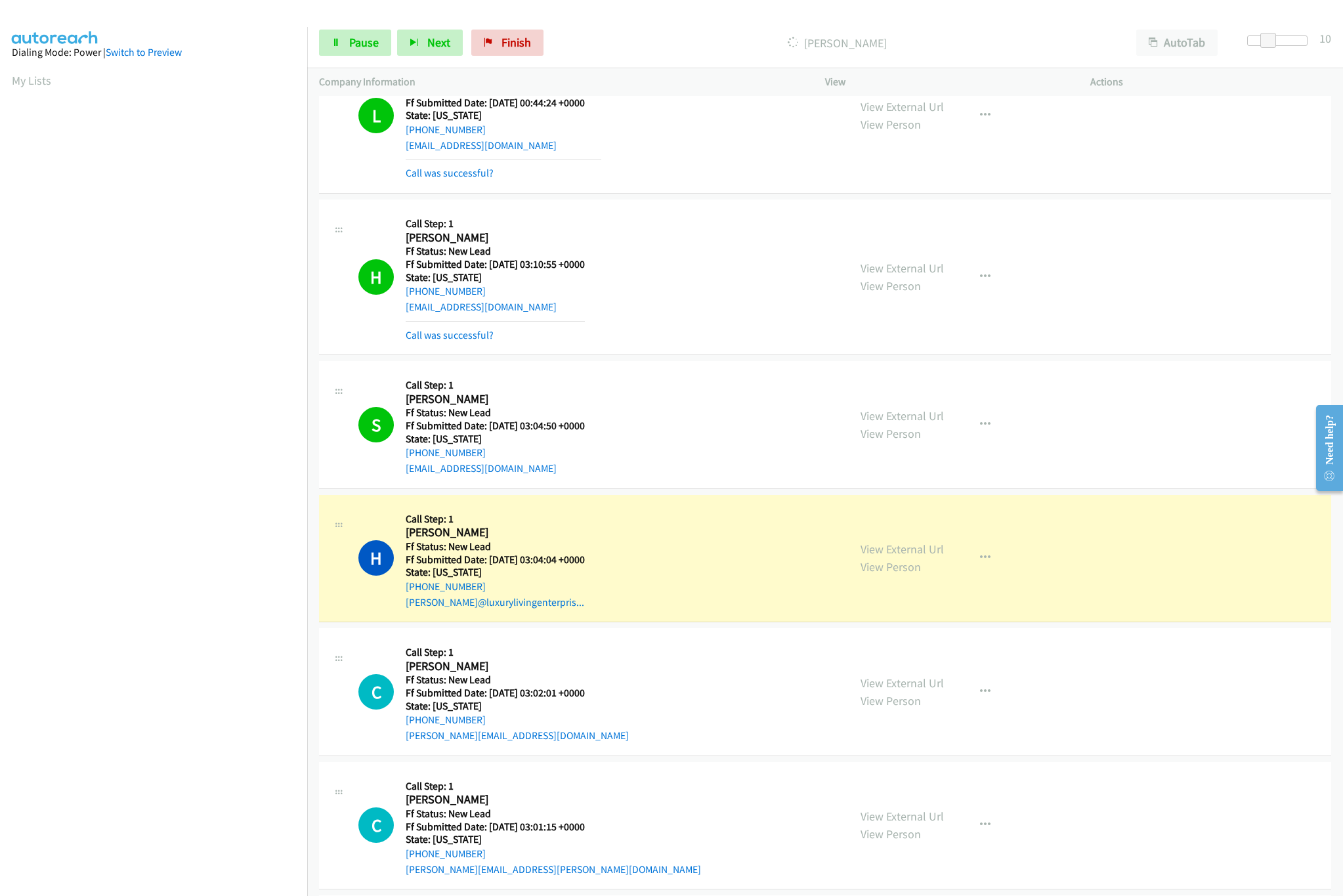
click at [205, 788] on nav "Dialing Mode: Power | Switch to Preview My Lists" at bounding box center [154, 474] width 308 height 896
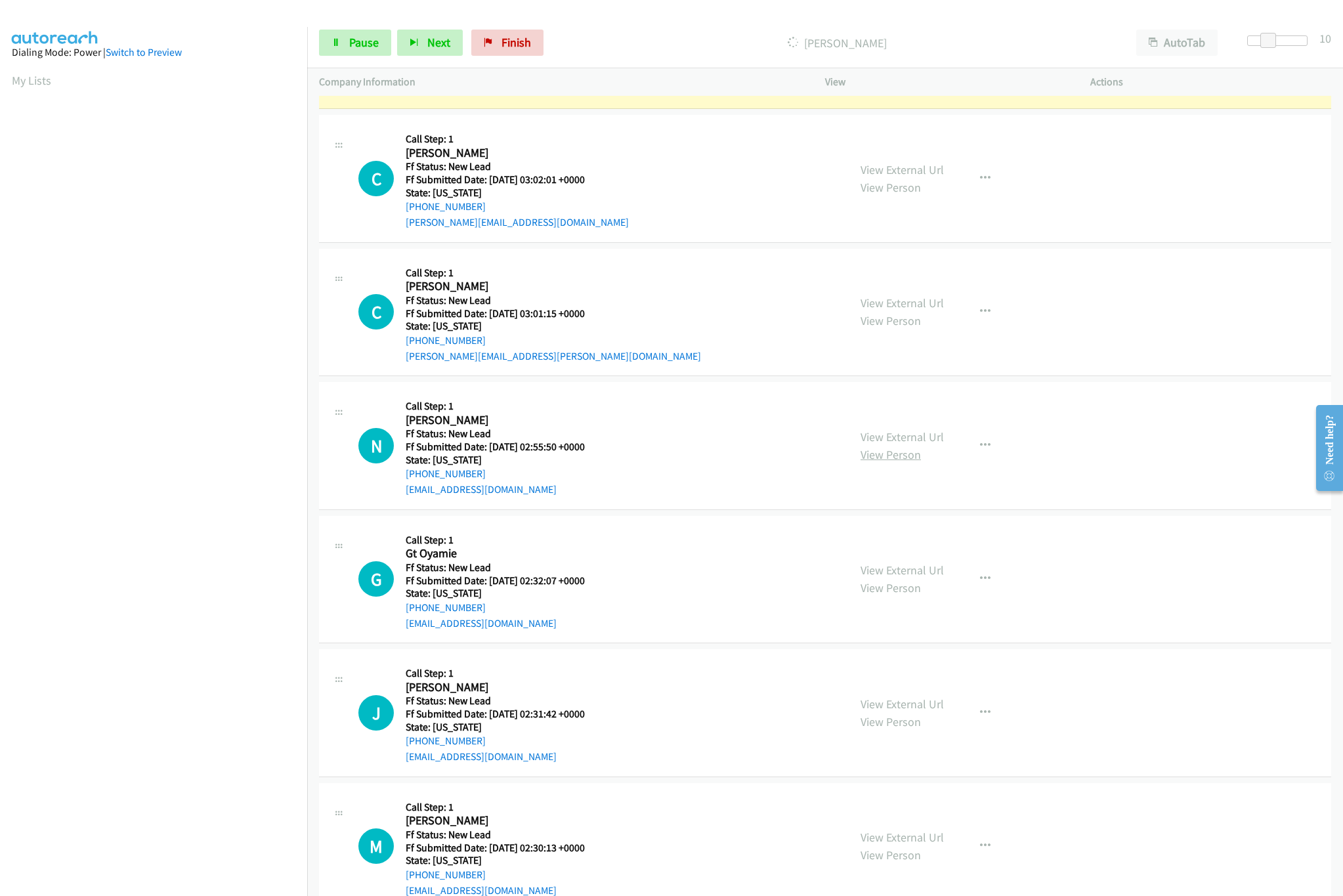
scroll to position [2362, 0]
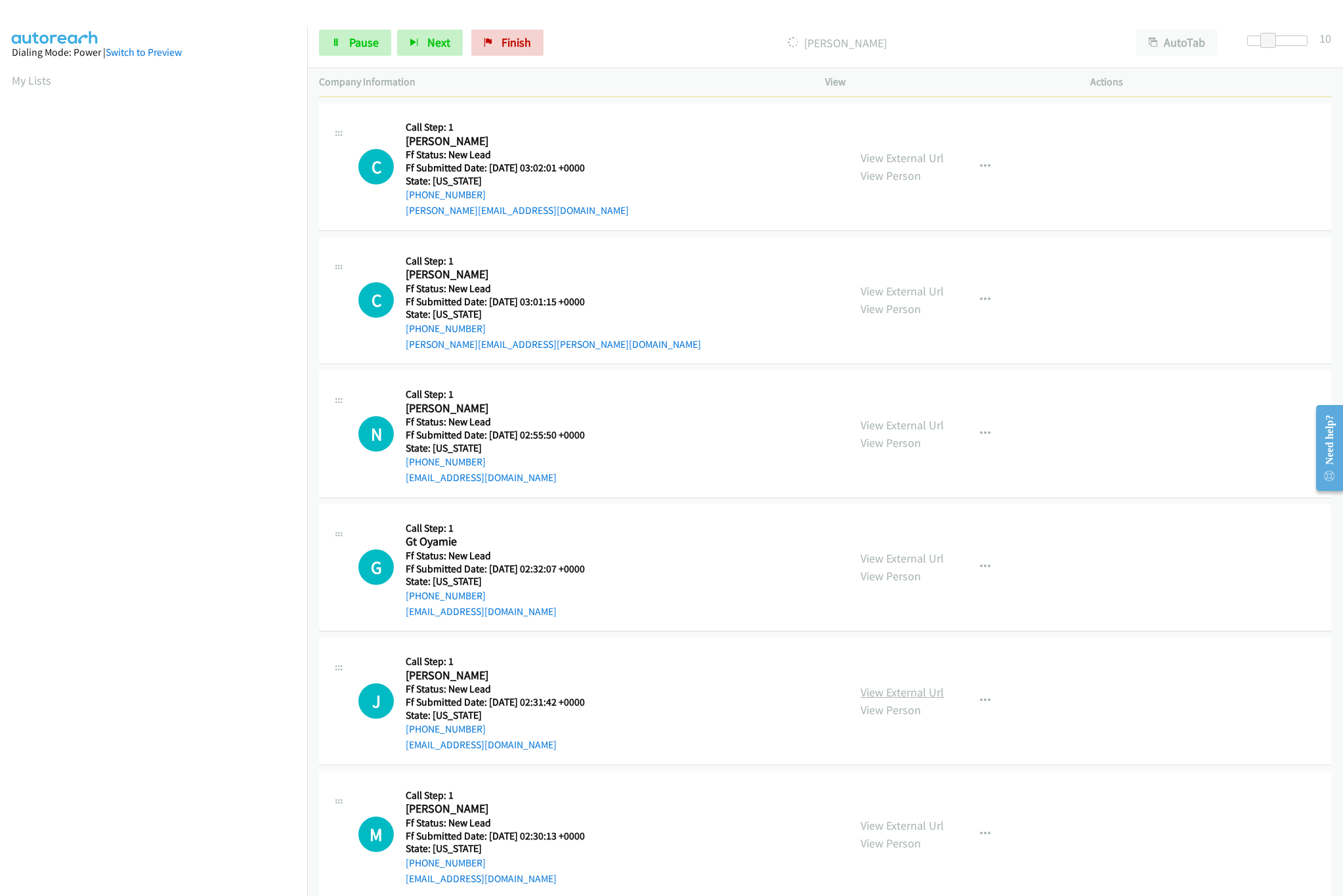
click at [894, 700] on link "View External Url" at bounding box center [902, 691] width 83 height 15
click at [896, 557] on div "View External Url View Person View External Url Email Schedule/Manage Callback …" at bounding box center [988, 568] width 277 height 104
click at [896, 565] on link "View External Url" at bounding box center [902, 557] width 83 height 15
click at [906, 444] on link "View Person" at bounding box center [891, 442] width 61 height 15
click at [906, 433] on link "View External Url" at bounding box center [902, 424] width 83 height 15
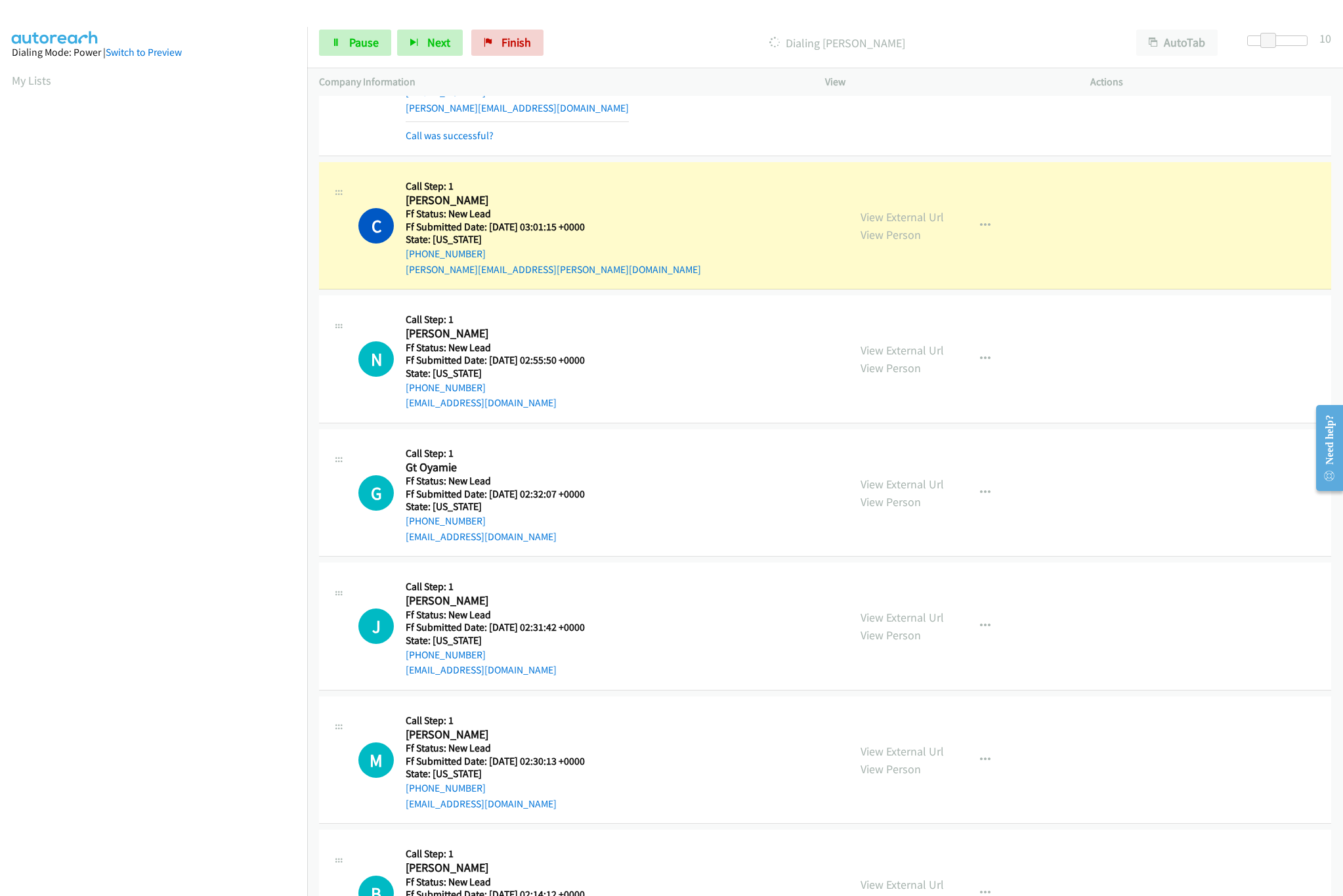
scroll to position [2625, 0]
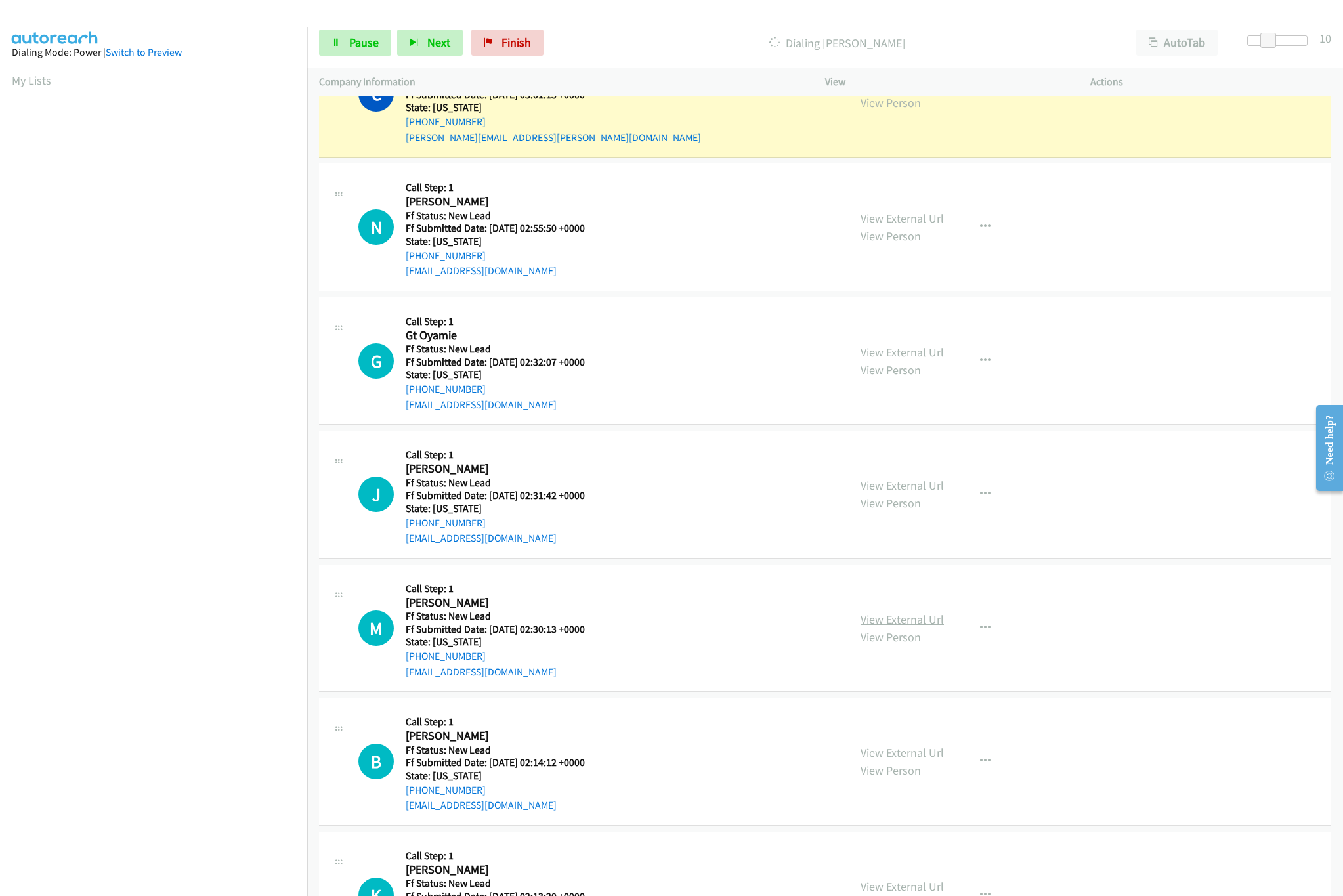
click at [908, 627] on link "View External Url" at bounding box center [902, 618] width 83 height 15
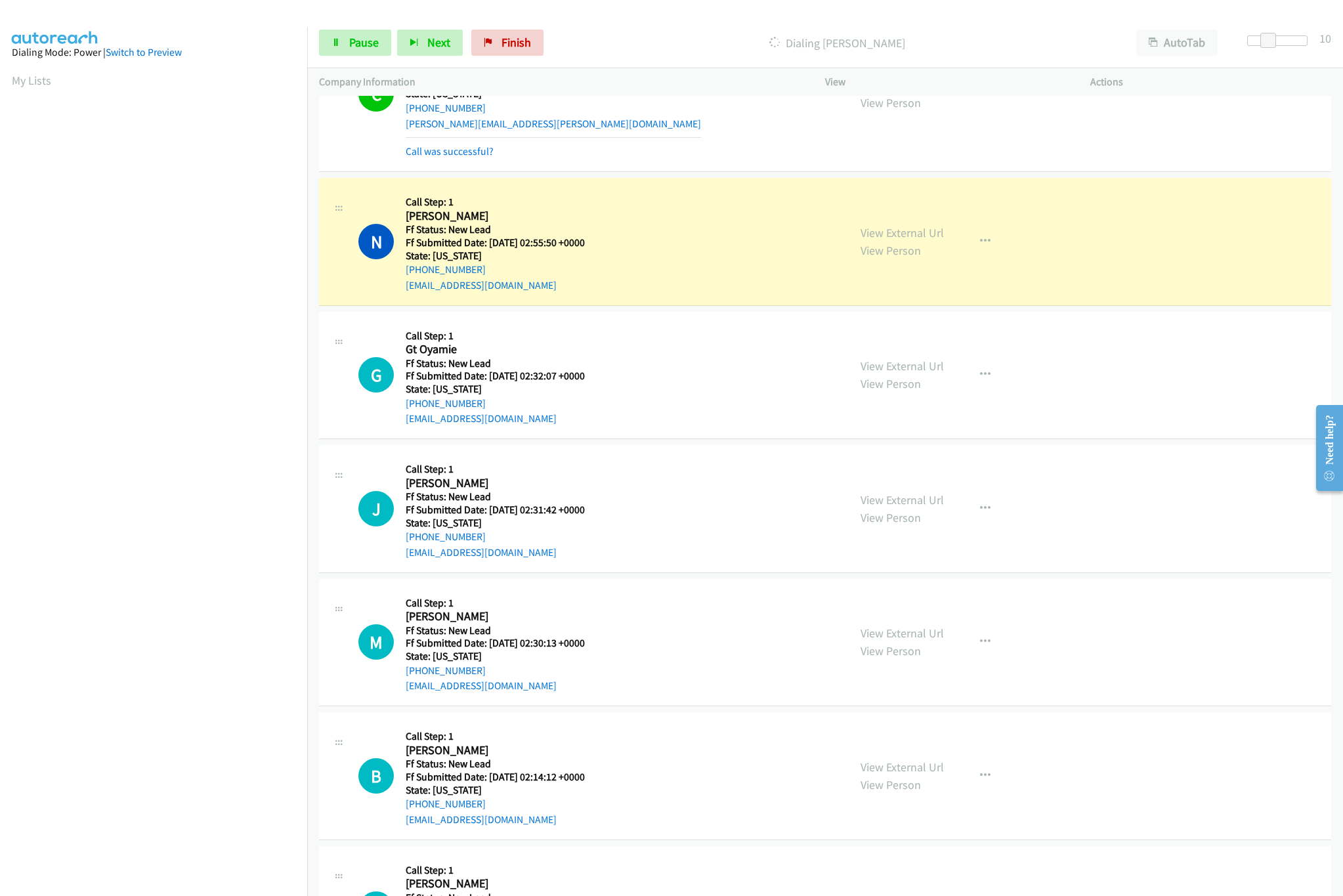
scroll to position [2770, 0]
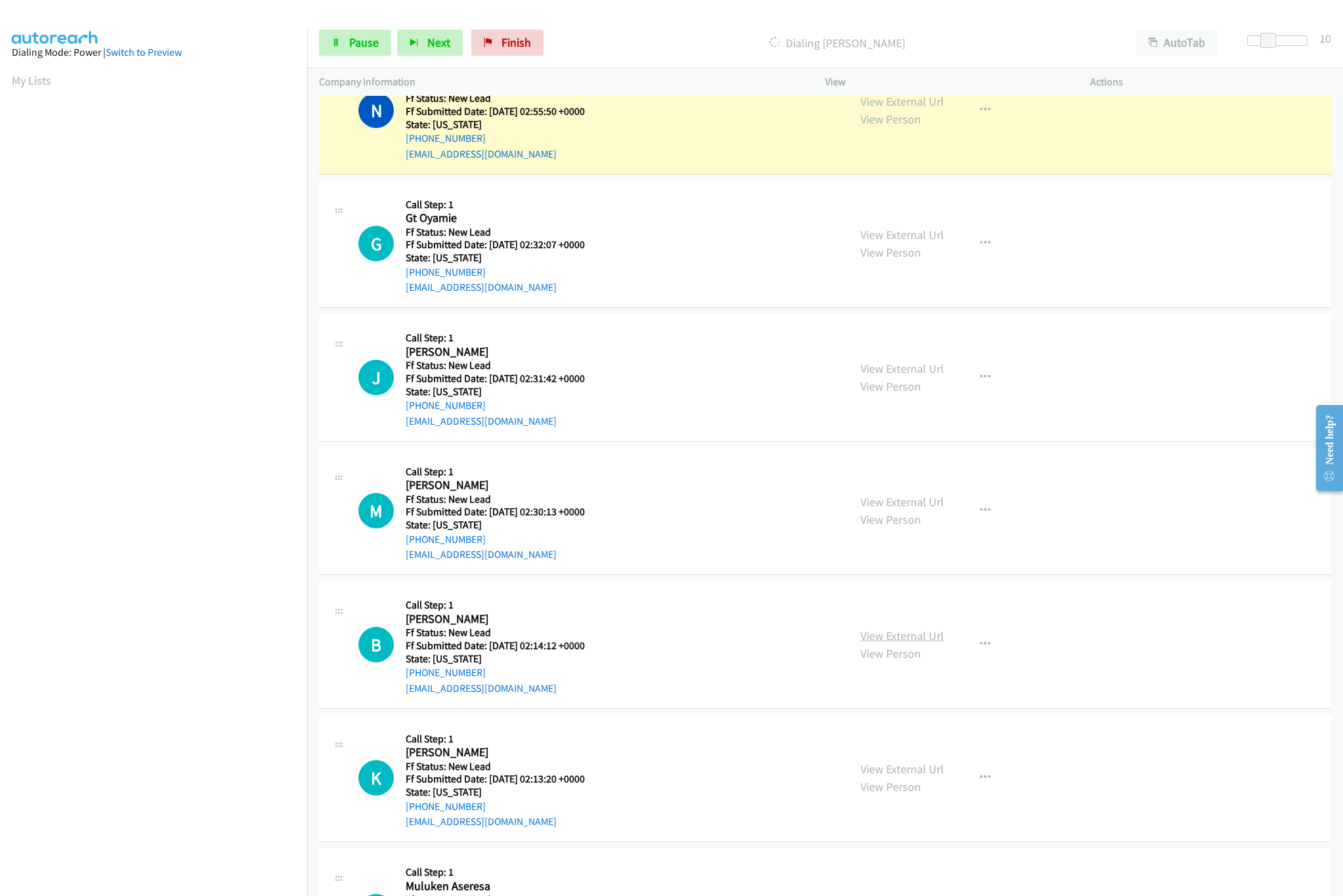
drag, startPoint x: 885, startPoint y: 652, endPoint x: 879, endPoint y: 647, distance: 7.8
click at [885, 643] on link "View External Url" at bounding box center [902, 635] width 83 height 15
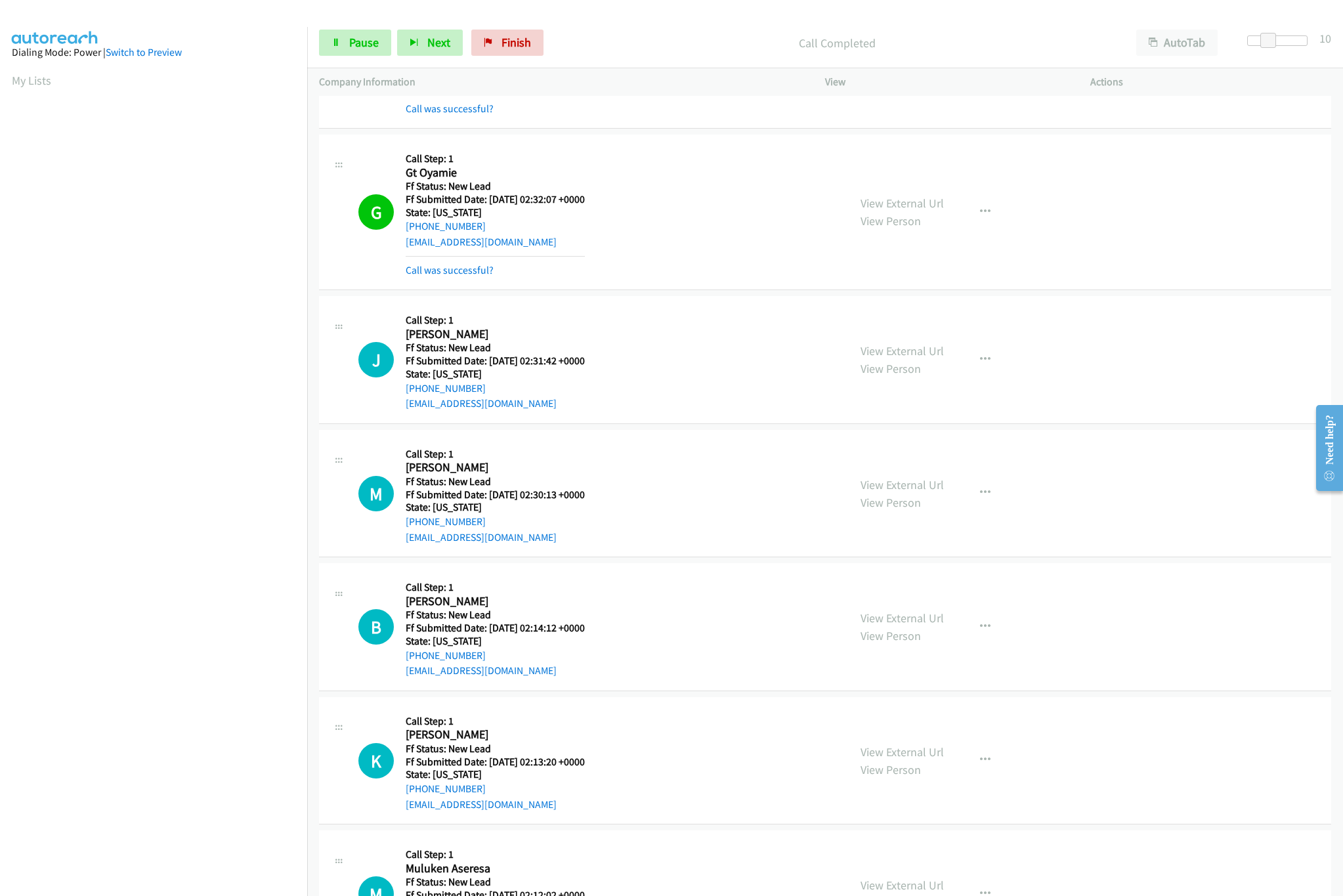
scroll to position [2901, 0]
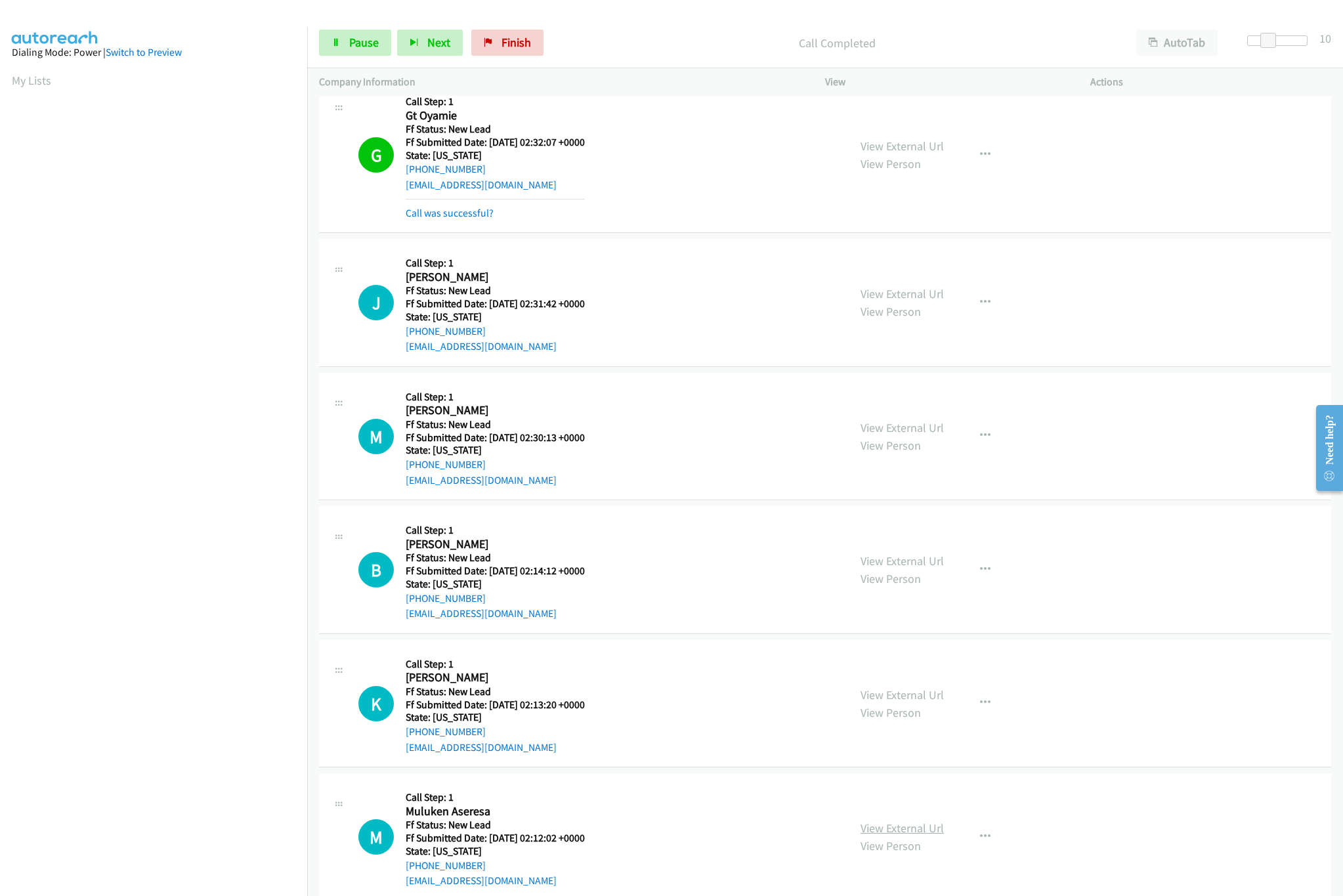
click at [890, 835] on link "View External Url" at bounding box center [902, 827] width 83 height 15
click at [922, 703] on link "View External Url" at bounding box center [902, 694] width 83 height 15
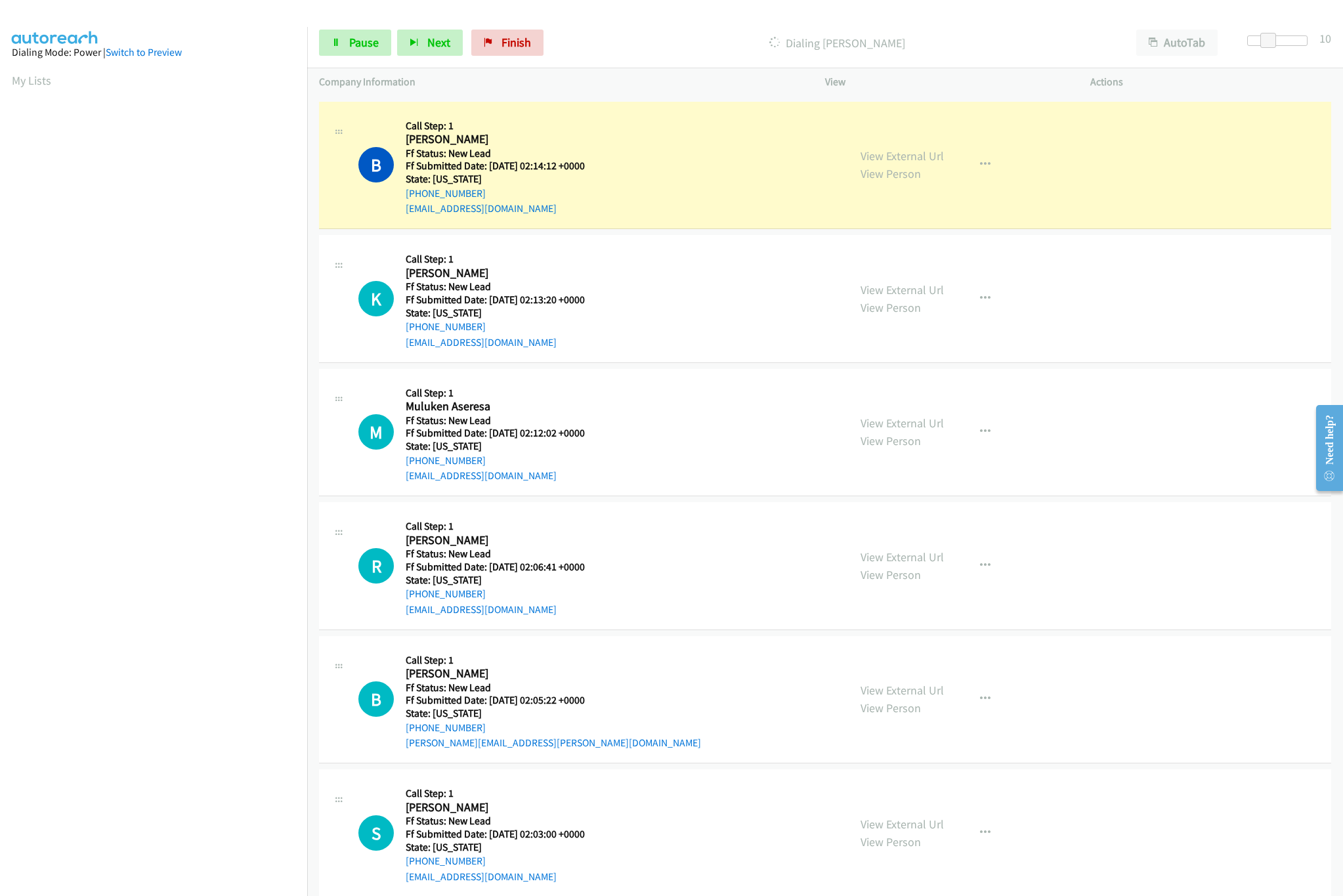
scroll to position [3426, 0]
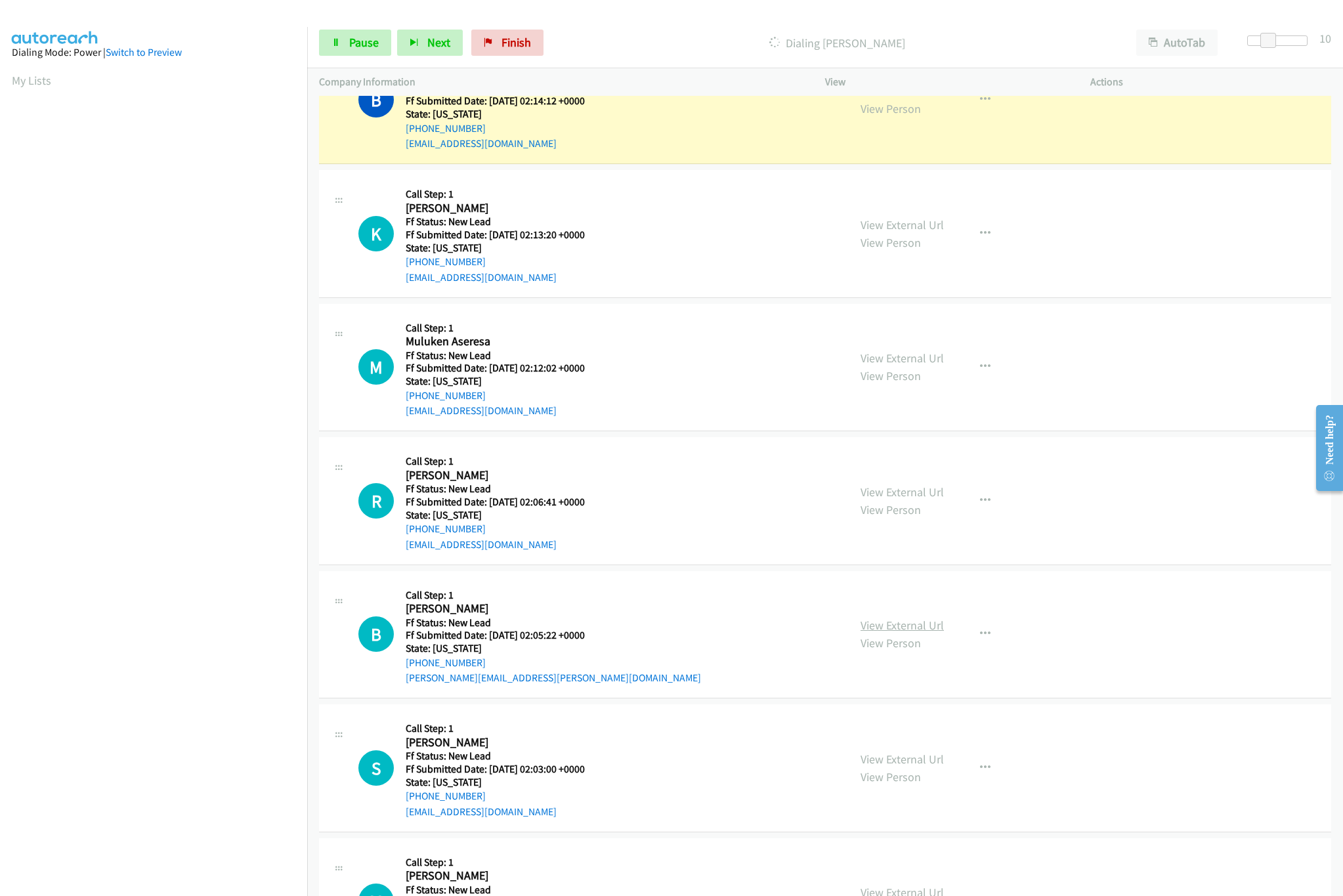
click at [865, 632] on link "View External Url" at bounding box center [902, 624] width 83 height 15
click at [925, 500] on link "View External Url" at bounding box center [902, 492] width 83 height 15
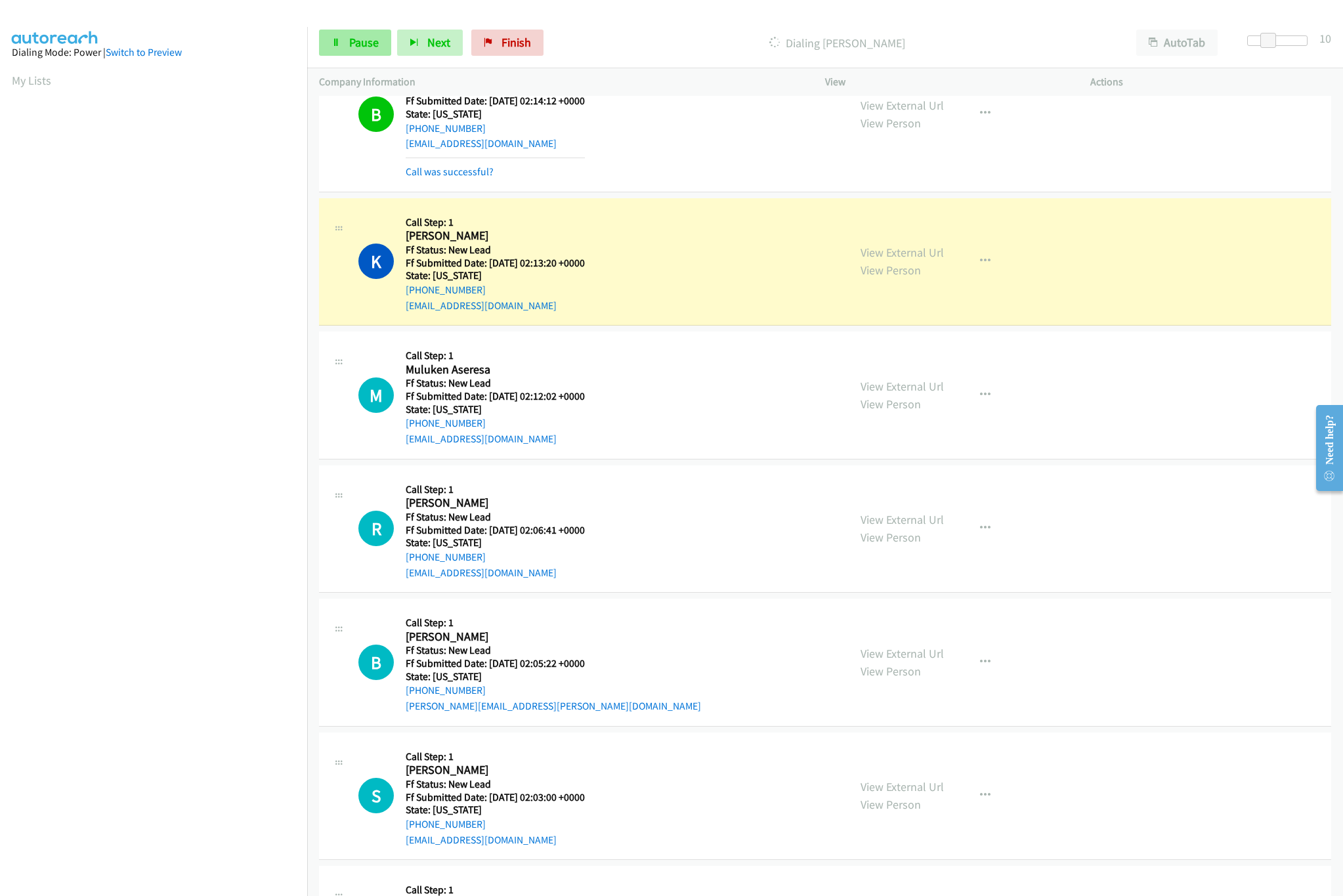
click at [377, 58] on div "Start Calls Pause Next Finish Dialing Kala Chand AutoTab AutoTab 10" at bounding box center [825, 42] width 1036 height 50
click at [377, 44] on span "Pause" at bounding box center [364, 41] width 29 height 15
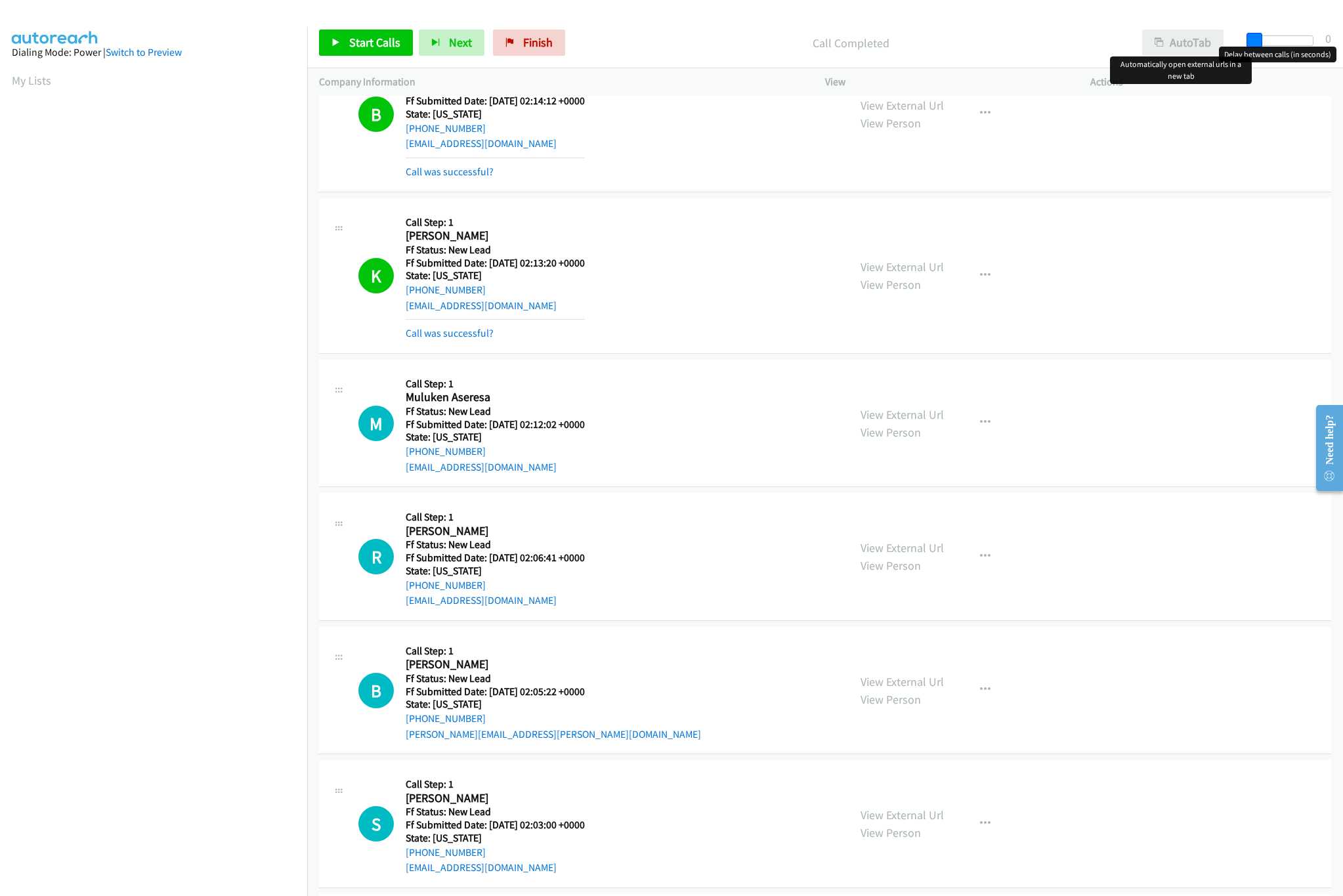
drag, startPoint x: 1270, startPoint y: 36, endPoint x: 1145, endPoint y: 51, distance: 125.9
click at [1145, 51] on div "Start Calls Pause Next Finish Call Completed AutoTab AutoTab 0" at bounding box center [825, 42] width 1036 height 50
click at [115, 760] on nav "Dialing Mode: Power | Switch to Preview My Lists" at bounding box center [154, 474] width 308 height 896
click at [355, 47] on span "Start Calls" at bounding box center [375, 41] width 51 height 15
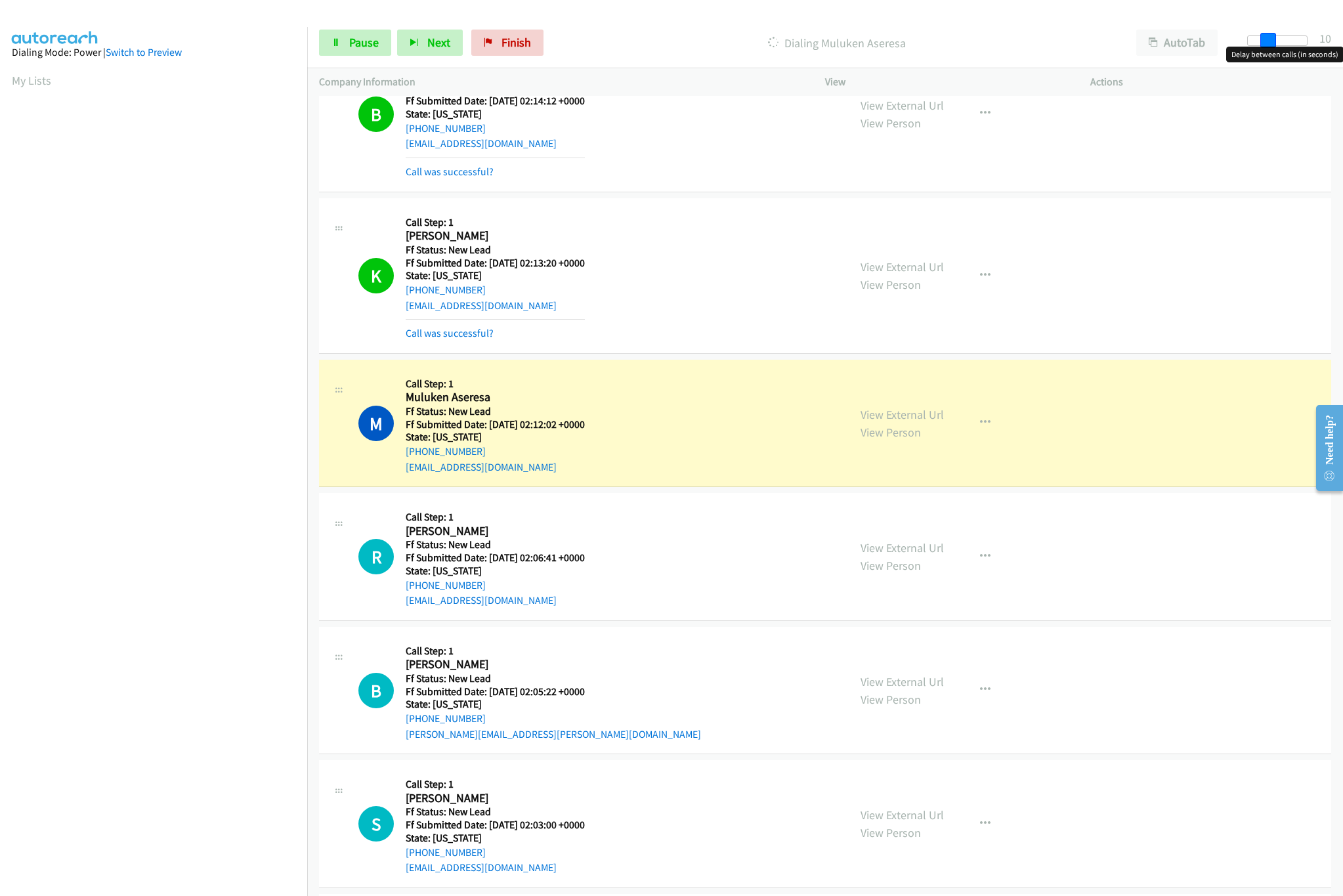
drag, startPoint x: 1255, startPoint y: 42, endPoint x: 1273, endPoint y: 42, distance: 18.0
click at [1273, 42] on span at bounding box center [1268, 40] width 16 height 16
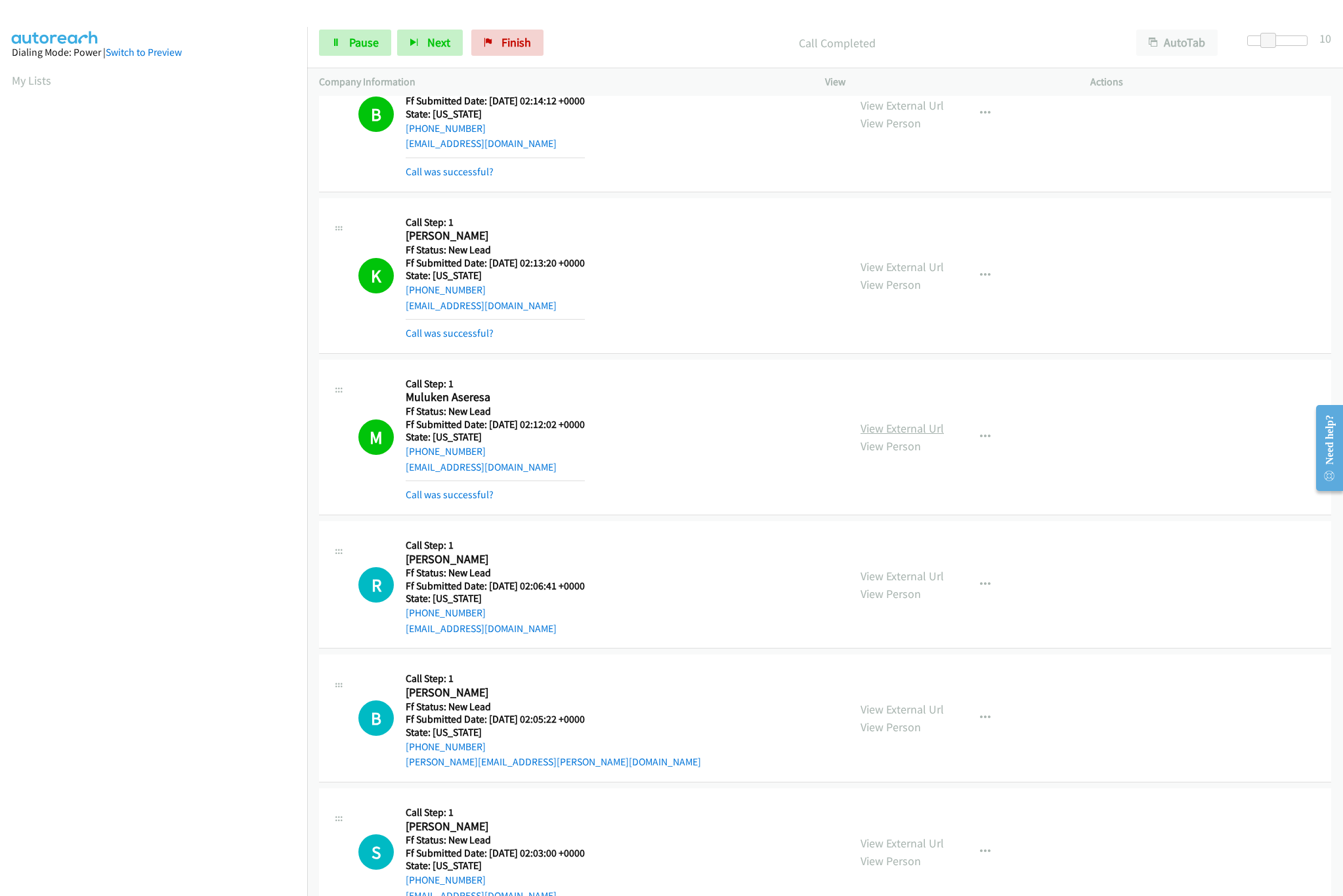
click at [886, 436] on link "View External Url" at bounding box center [902, 428] width 83 height 15
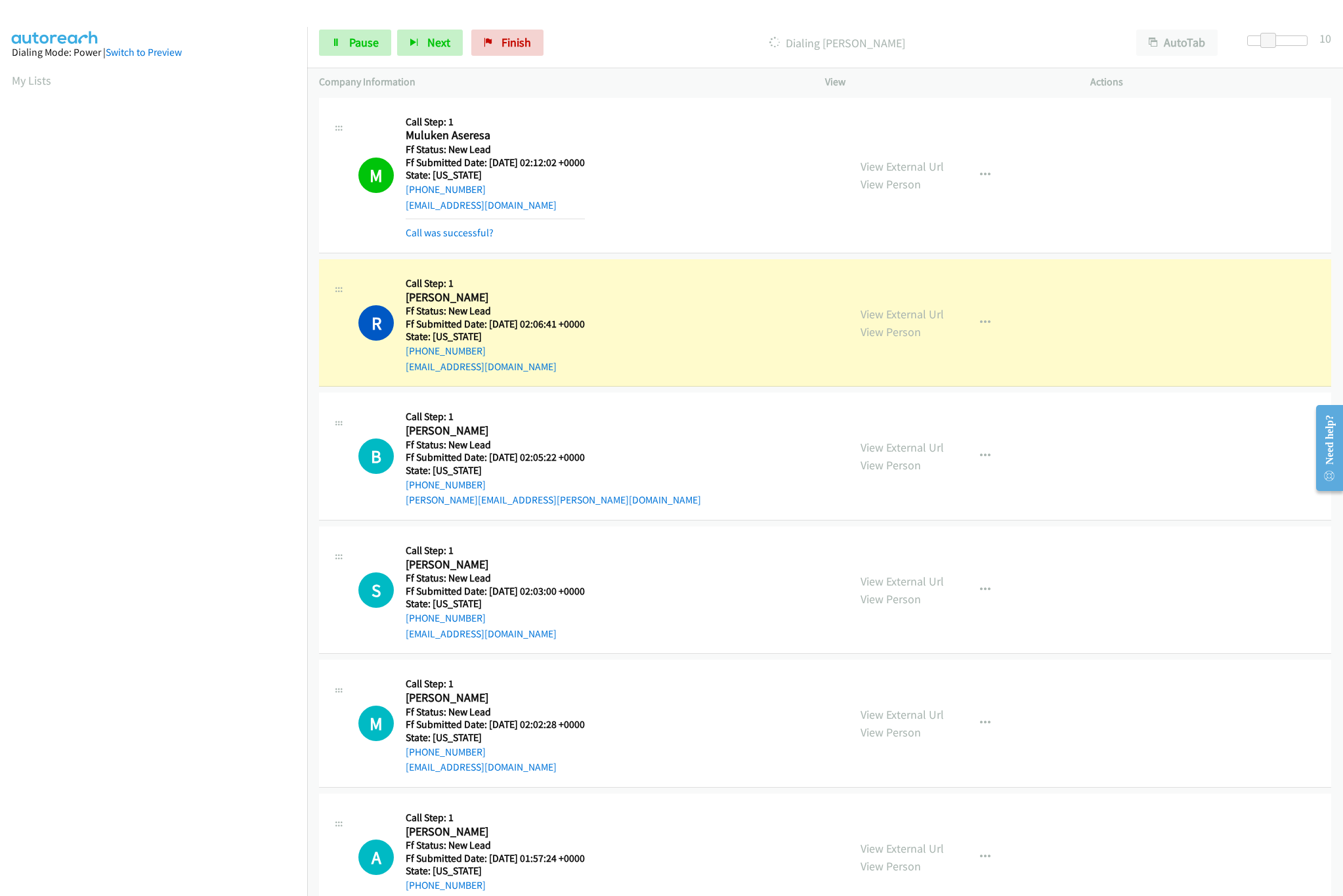
scroll to position [3821, 0]
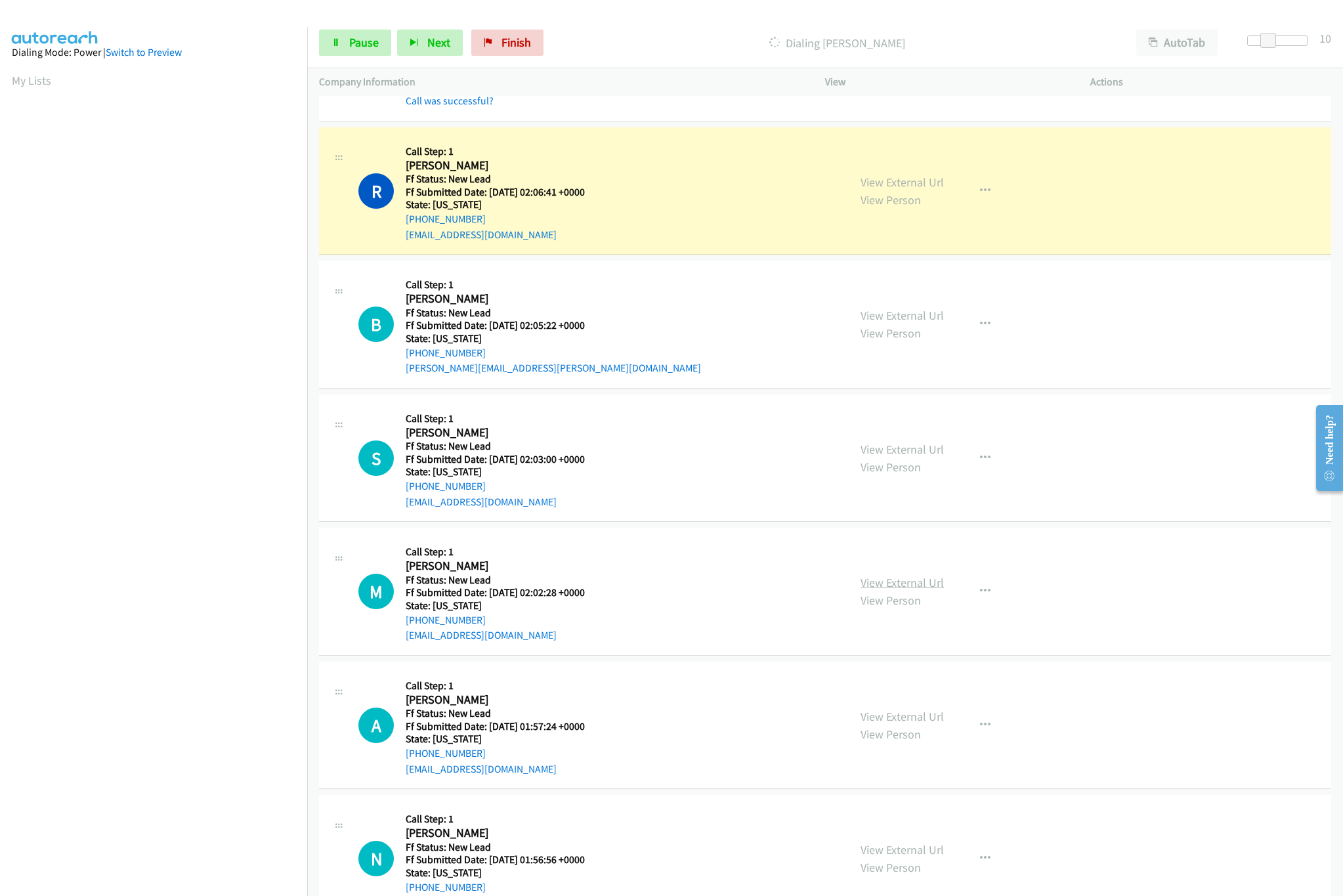
click at [890, 590] on link "View External Url" at bounding box center [902, 582] width 83 height 15
click at [902, 453] on div "View External Url View Person View External Url Email Schedule/Manage Callback …" at bounding box center [988, 458] width 277 height 104
click at [906, 456] on link "View External Url" at bounding box center [902, 448] width 83 height 15
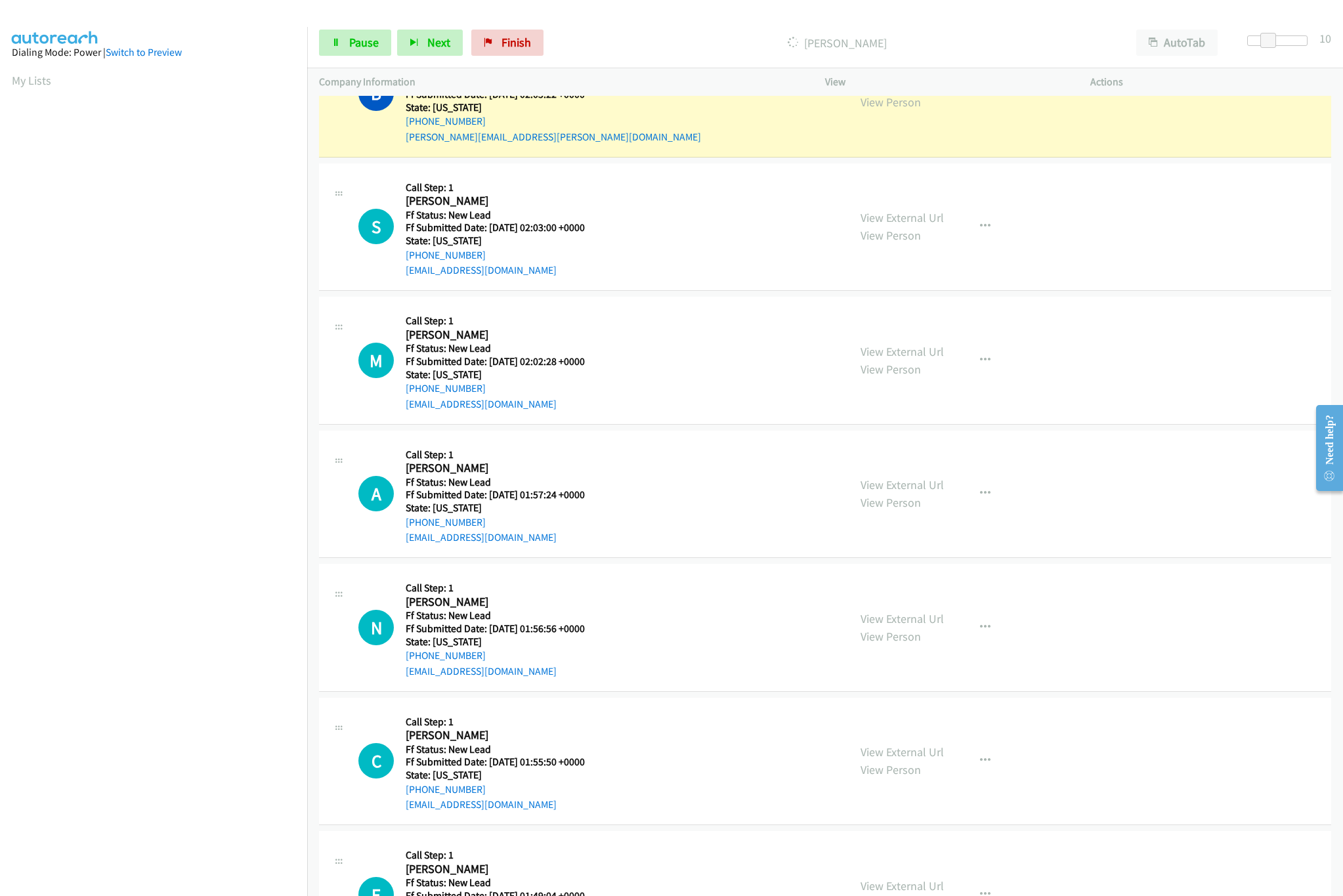
scroll to position [4082, 0]
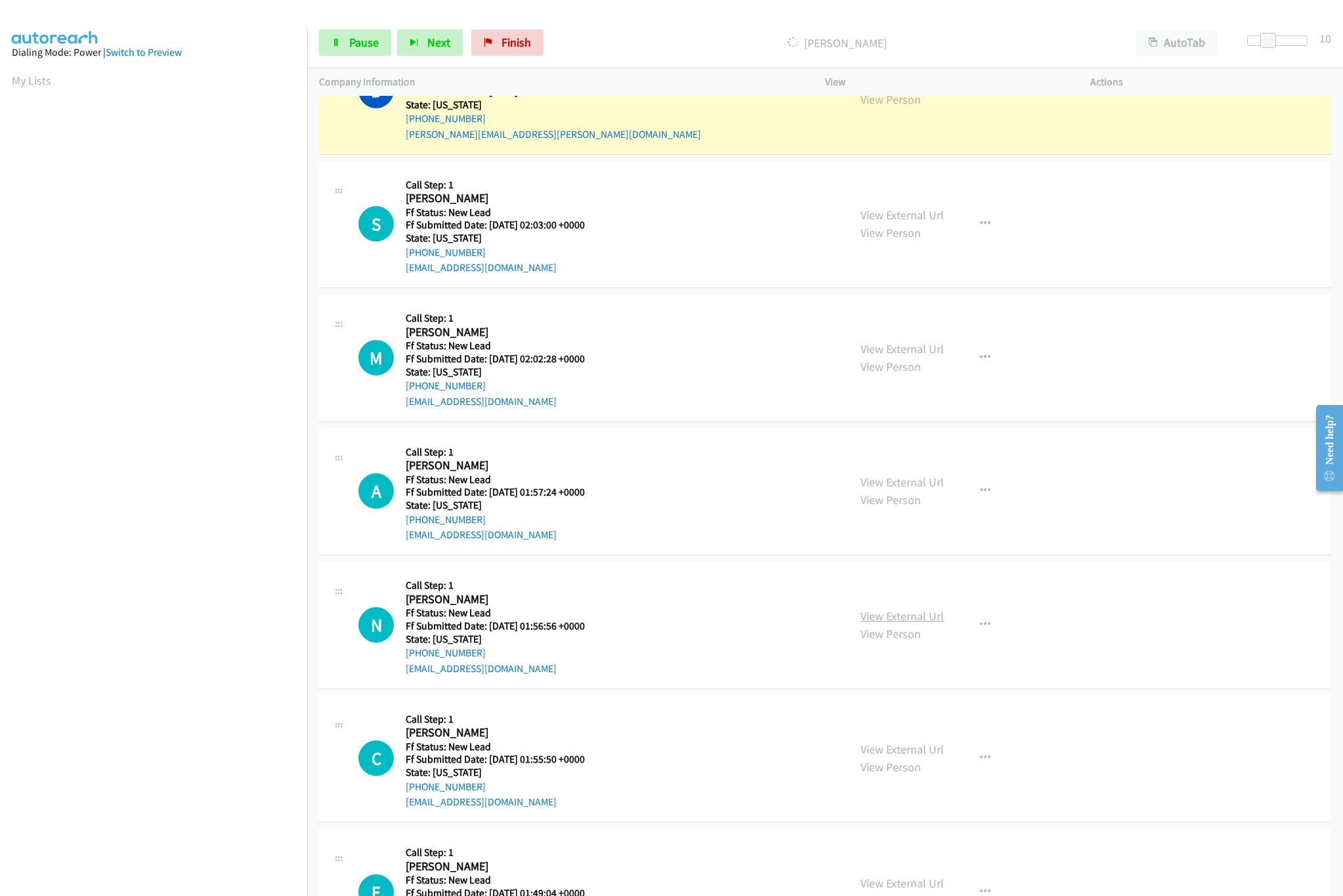
click at [904, 623] on link "View External Url" at bounding box center [902, 615] width 83 height 15
click at [919, 490] on link "View External Url" at bounding box center [902, 481] width 83 height 15
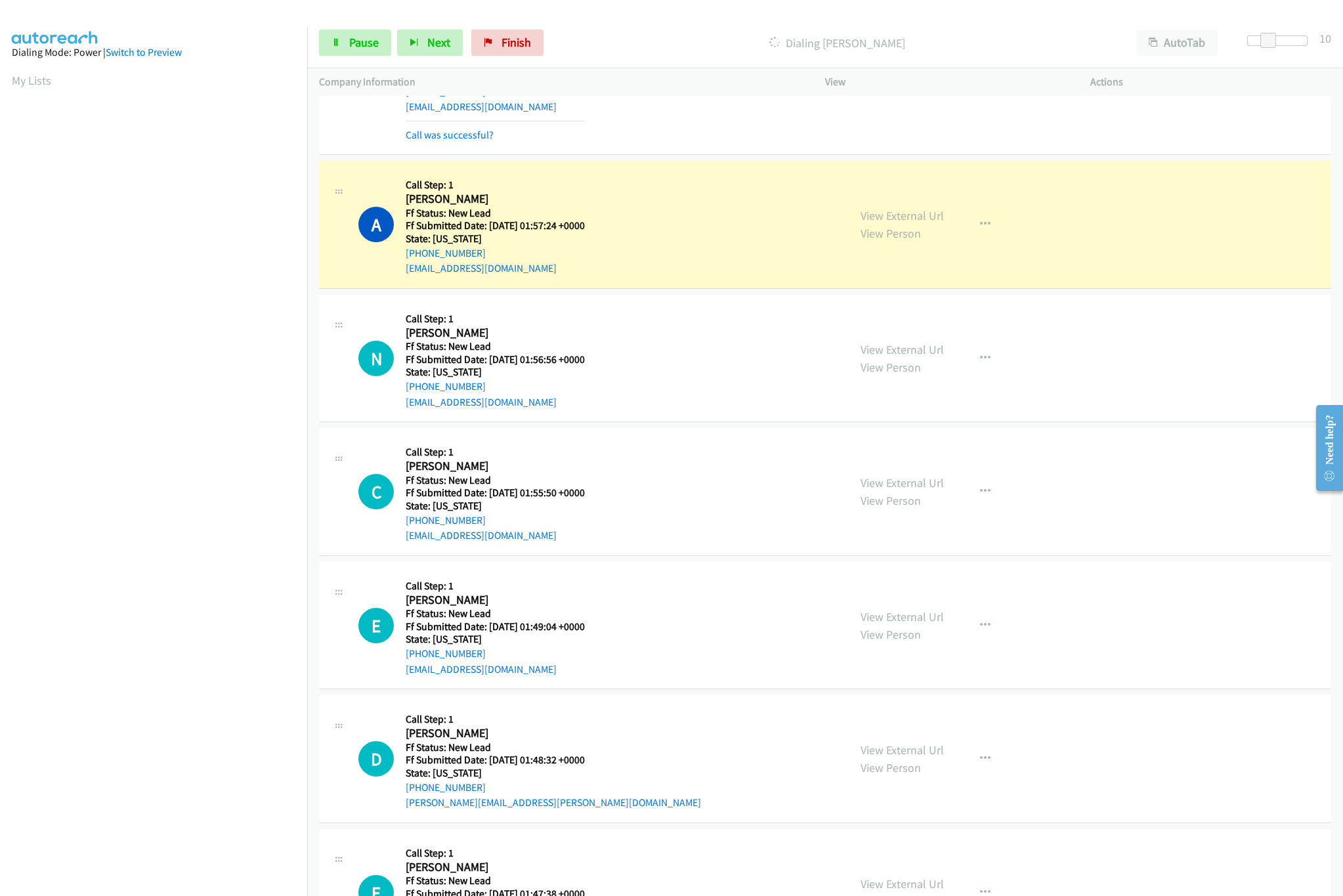
scroll to position [4608, 0]
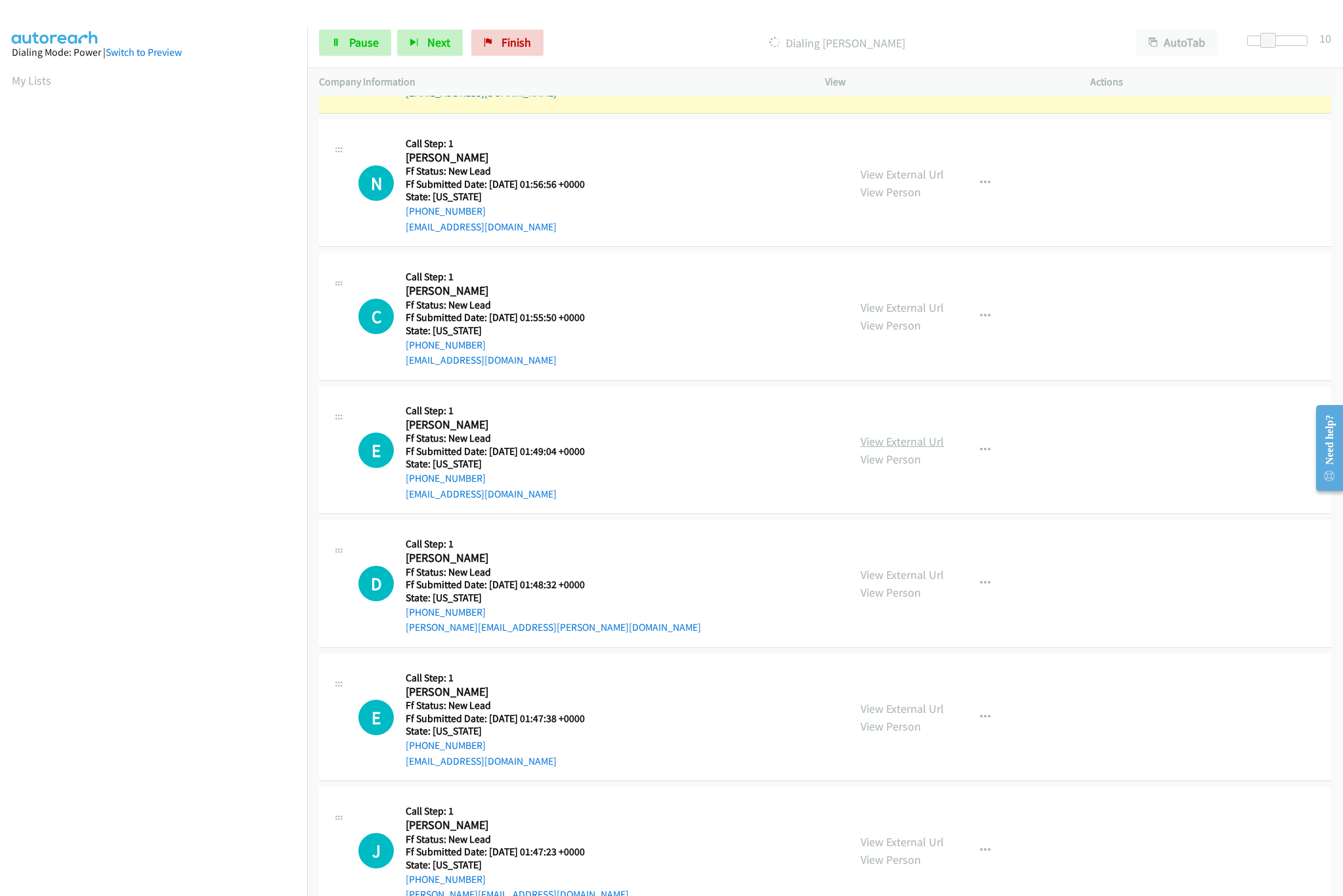
click at [902, 448] on link "View External Url" at bounding box center [902, 441] width 83 height 15
click at [910, 315] on link "View External Url" at bounding box center [902, 307] width 83 height 15
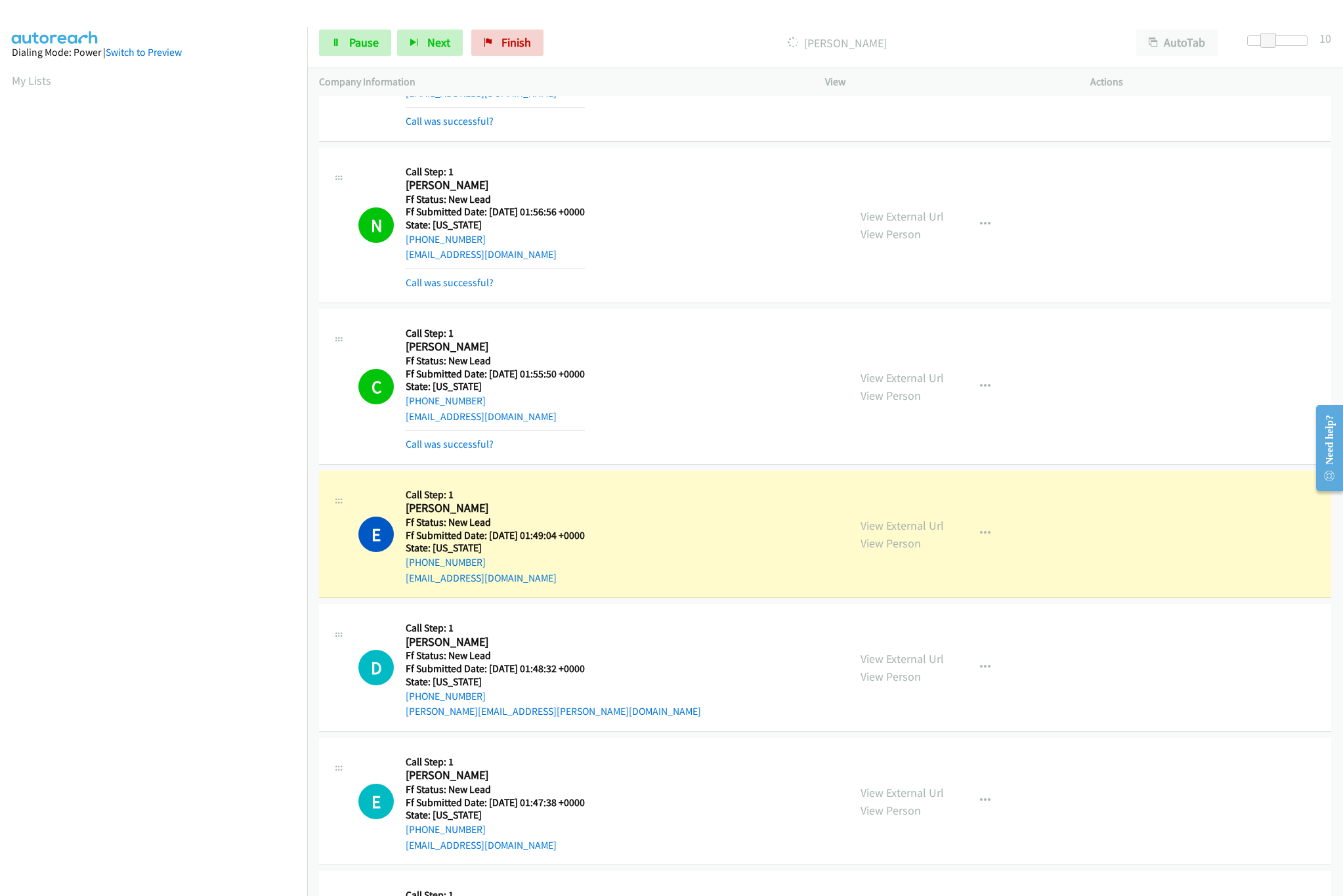
click at [645, 35] on p "Dialing Elisabeth Rimann" at bounding box center [837, 43] width 552 height 18
click at [343, 49] on link "Pause" at bounding box center [355, 42] width 73 height 26
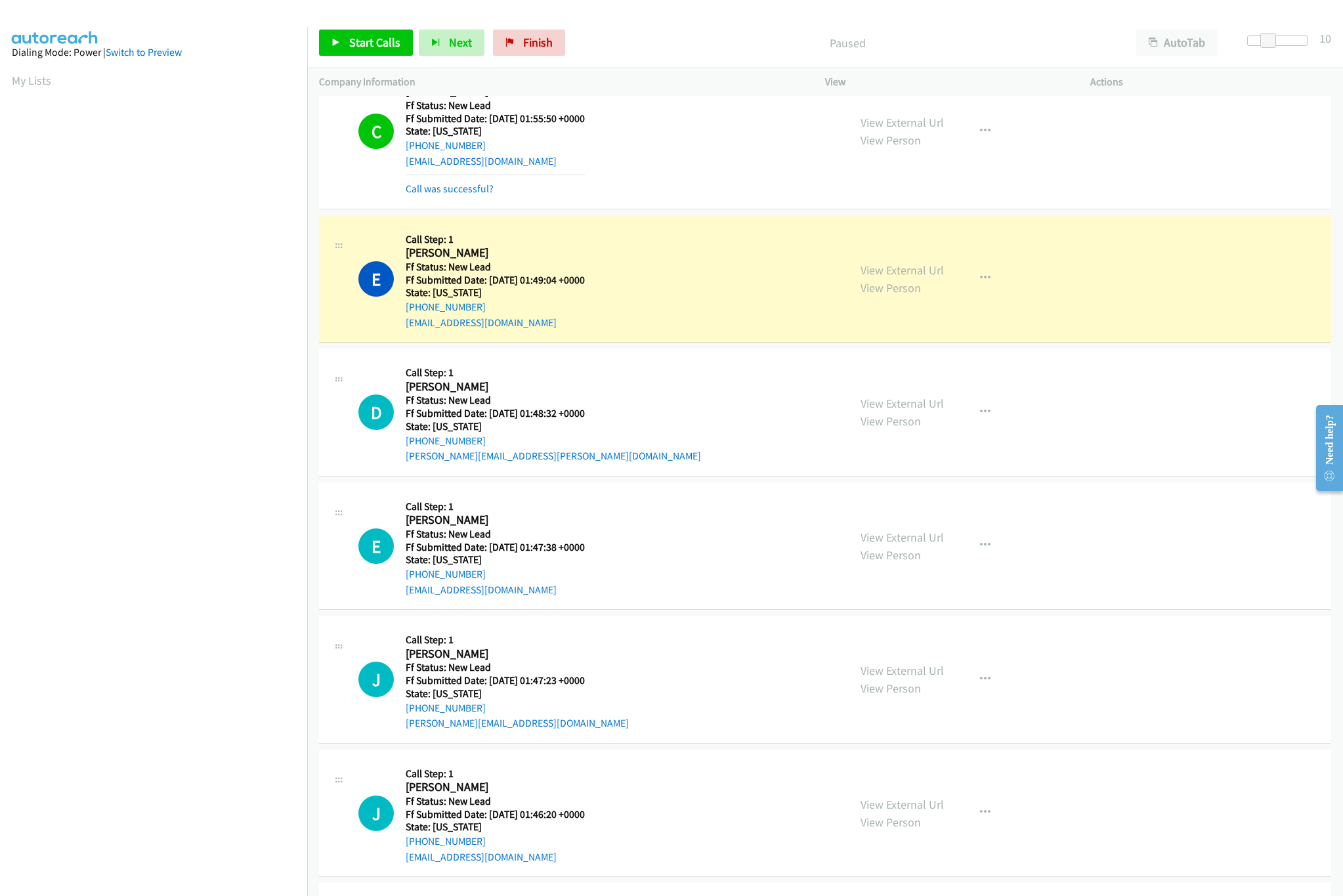
scroll to position [4870, 0]
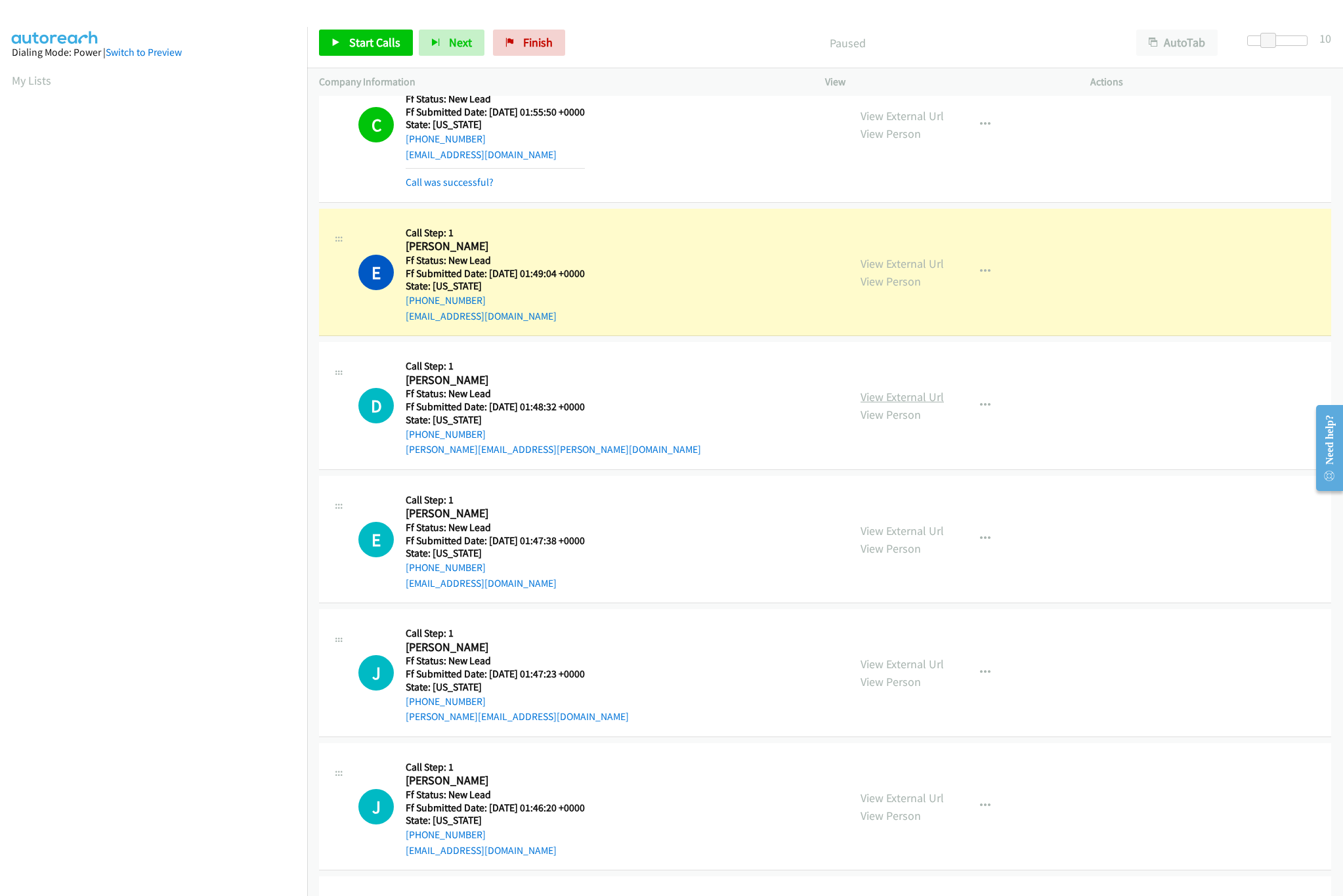
click at [885, 404] on link "View External Url" at bounding box center [902, 396] width 83 height 15
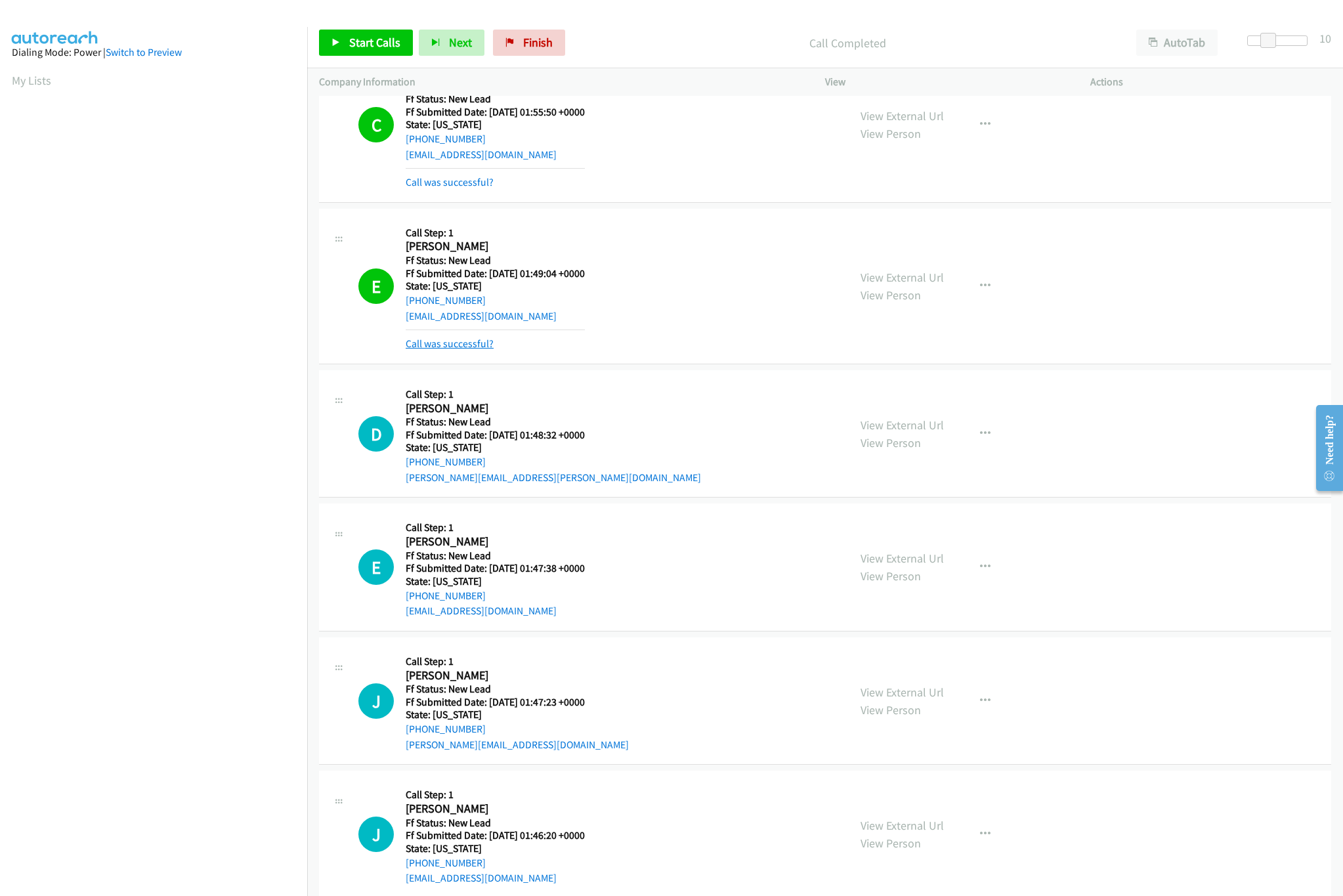
click at [471, 349] on link "Call was successful?" at bounding box center [450, 343] width 88 height 13
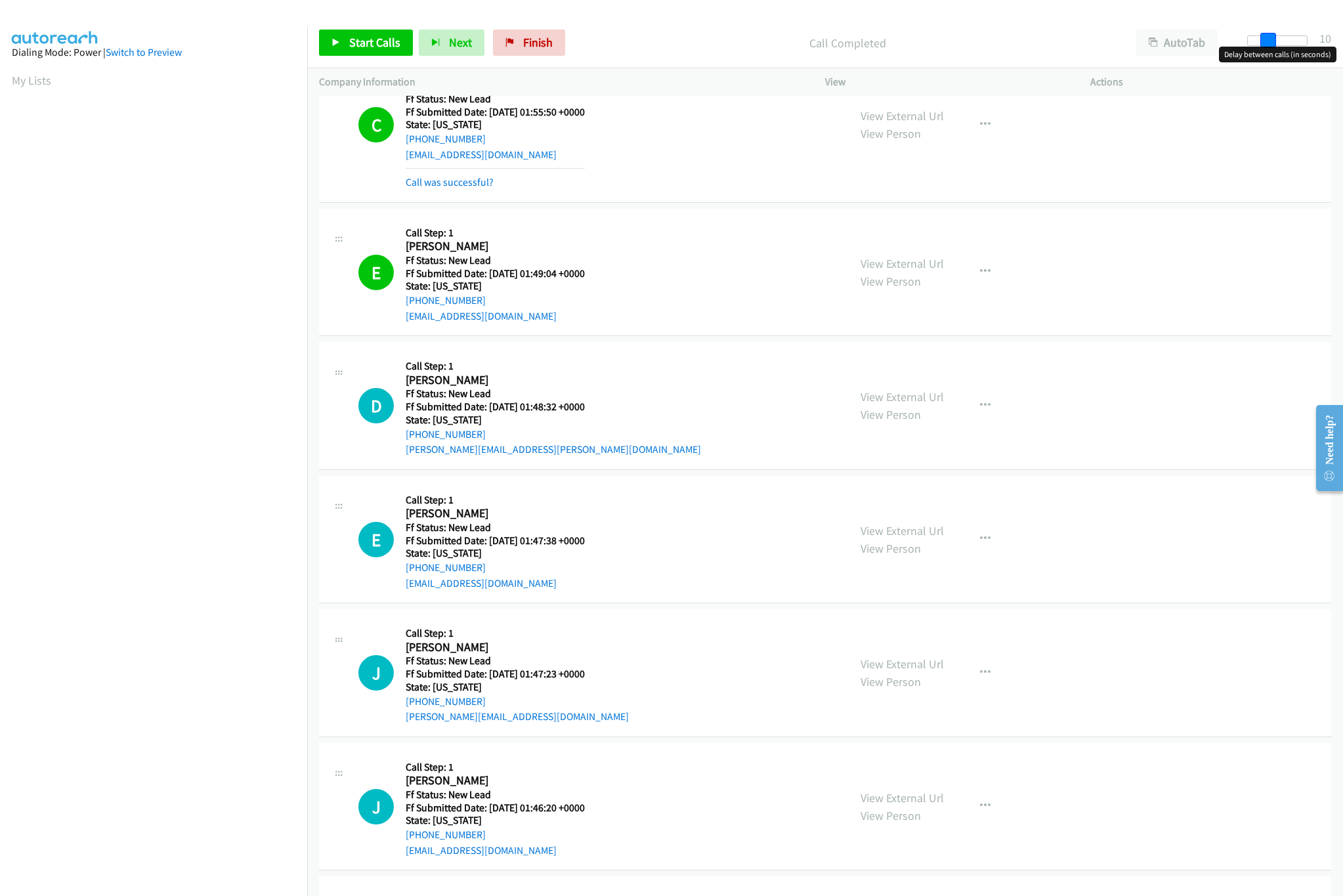
drag, startPoint x: 1270, startPoint y: 38, endPoint x: 1235, endPoint y: 38, distance: 35.0
click at [1235, 38] on div "Start Calls Pause Next Finish Call Completed AutoTab AutoTab 10" at bounding box center [825, 42] width 1036 height 50
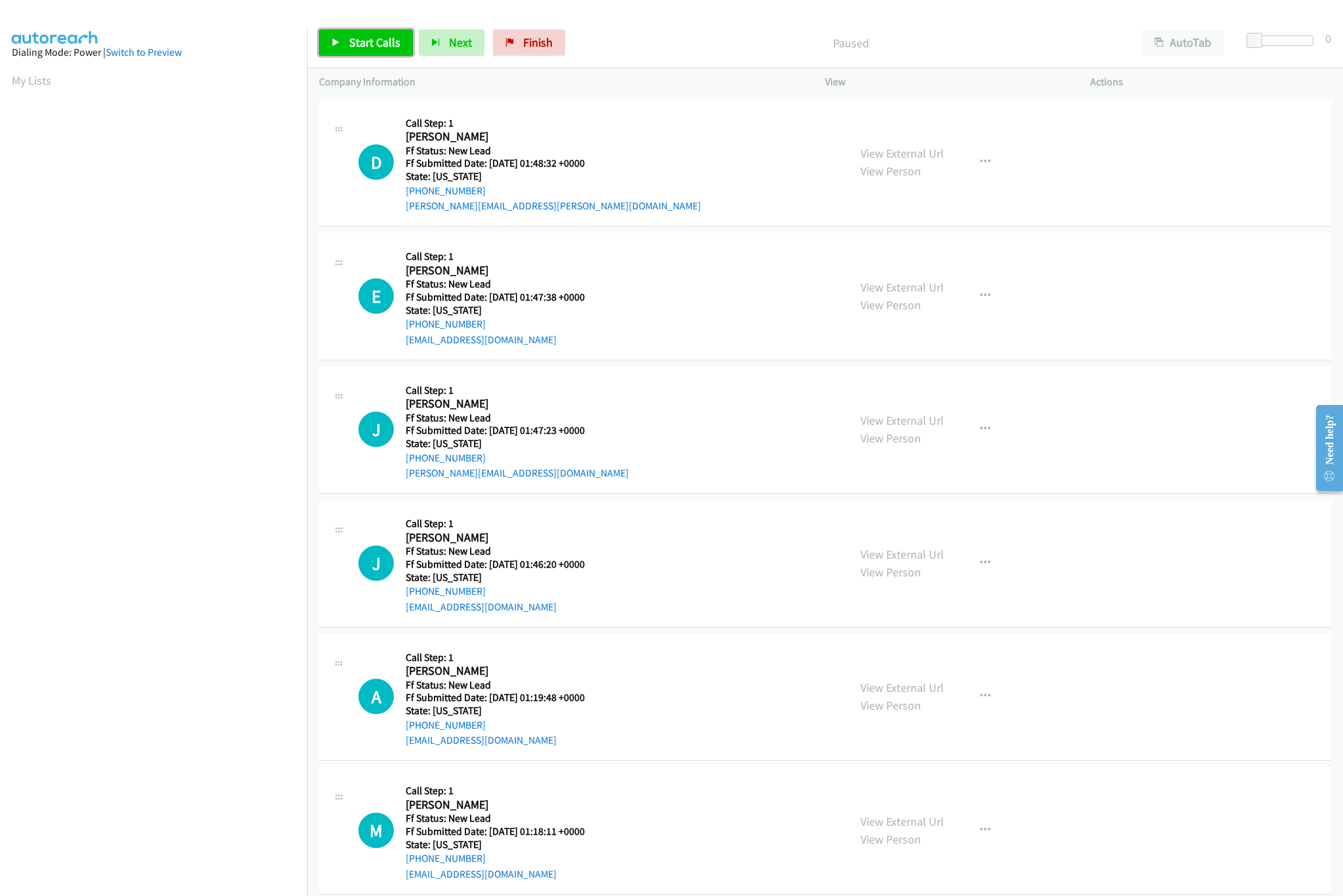
click at [349, 34] on link "Start Calls" at bounding box center [366, 42] width 94 height 26
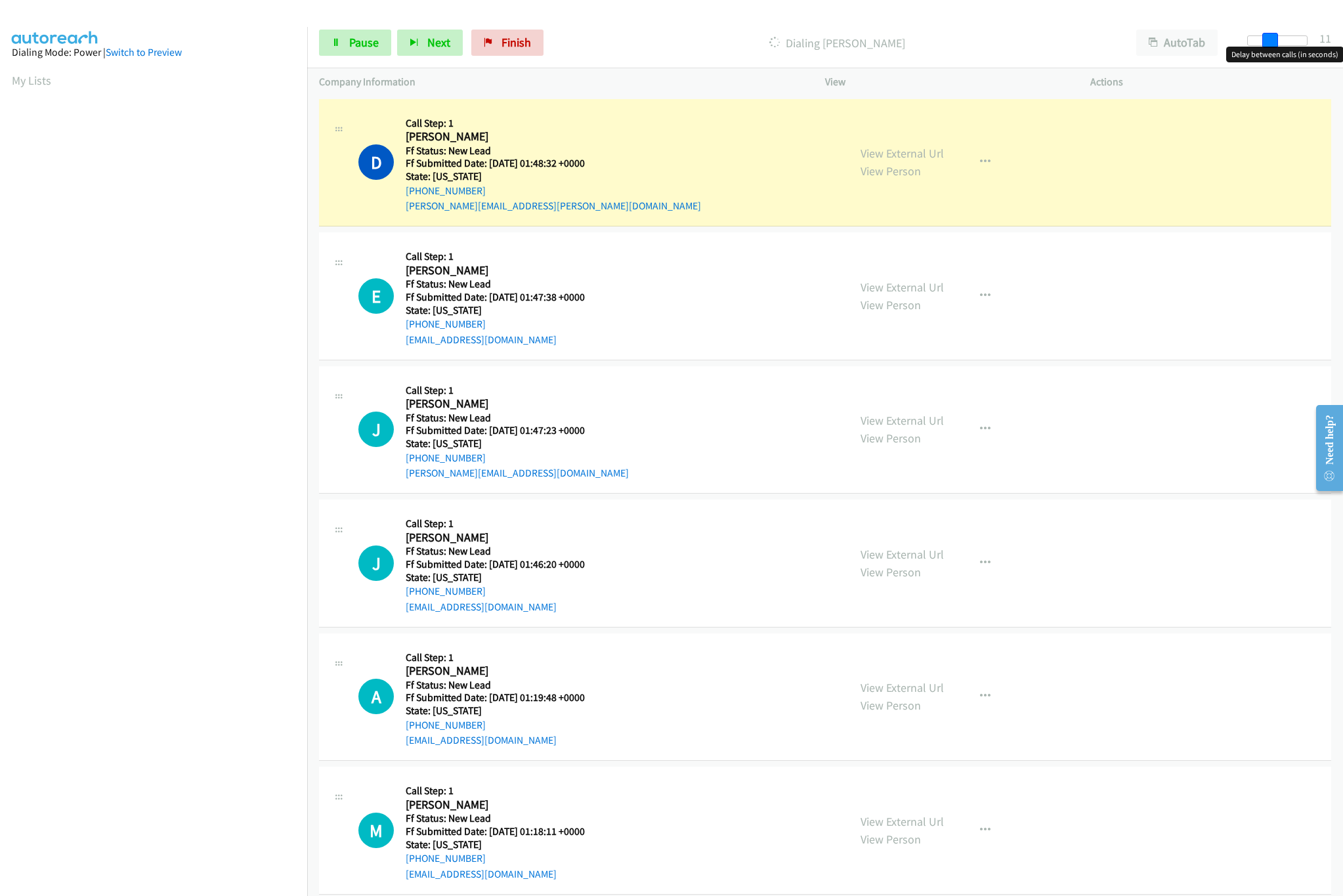
click at [1274, 42] on div at bounding box center [1278, 40] width 61 height 11
click at [1273, 42] on span at bounding box center [1268, 40] width 16 height 16
click at [877, 280] on link "View External Url" at bounding box center [902, 287] width 83 height 15
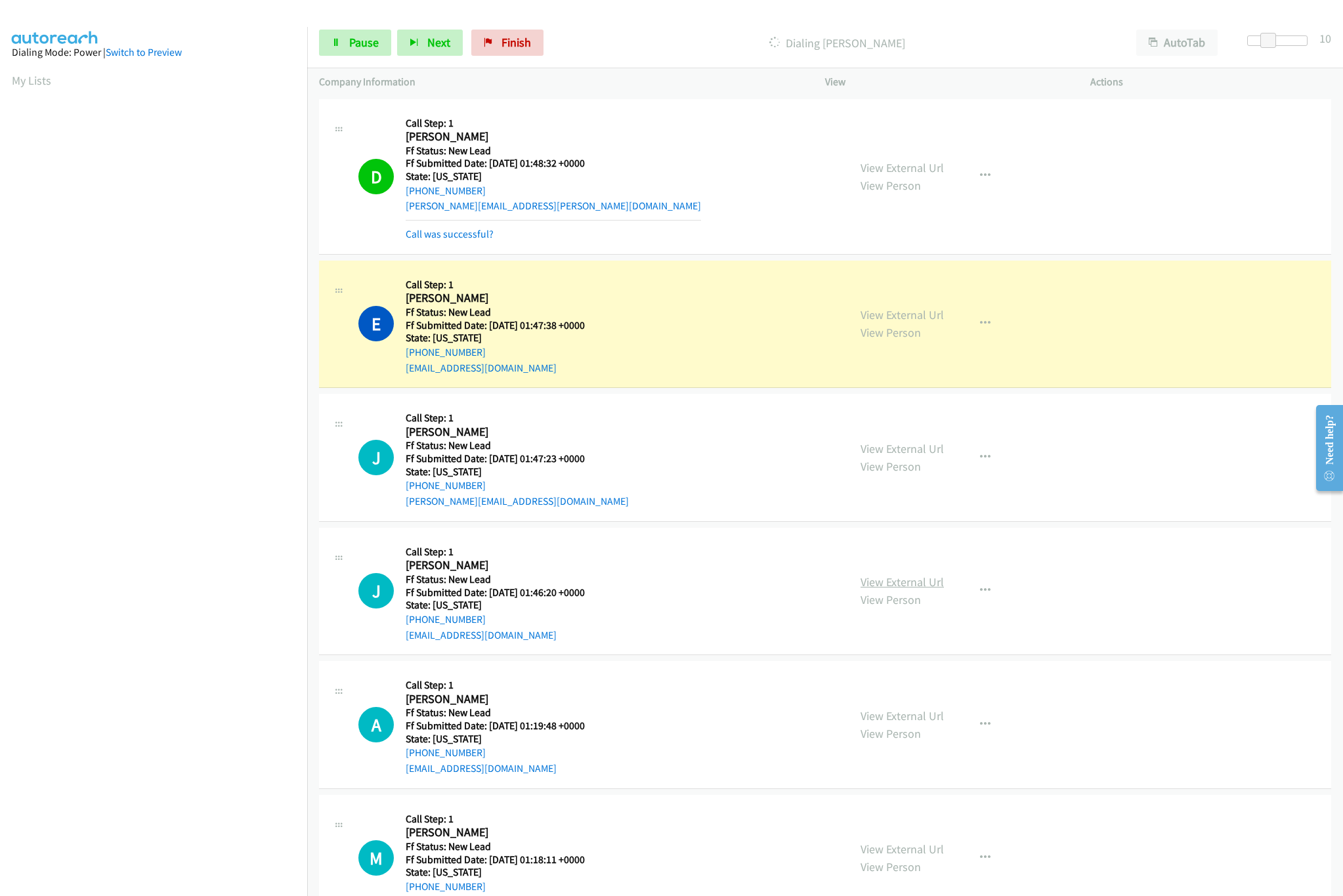
click at [892, 575] on link "View External Url" at bounding box center [902, 581] width 83 height 15
click at [902, 453] on link "View External Url" at bounding box center [902, 448] width 83 height 15
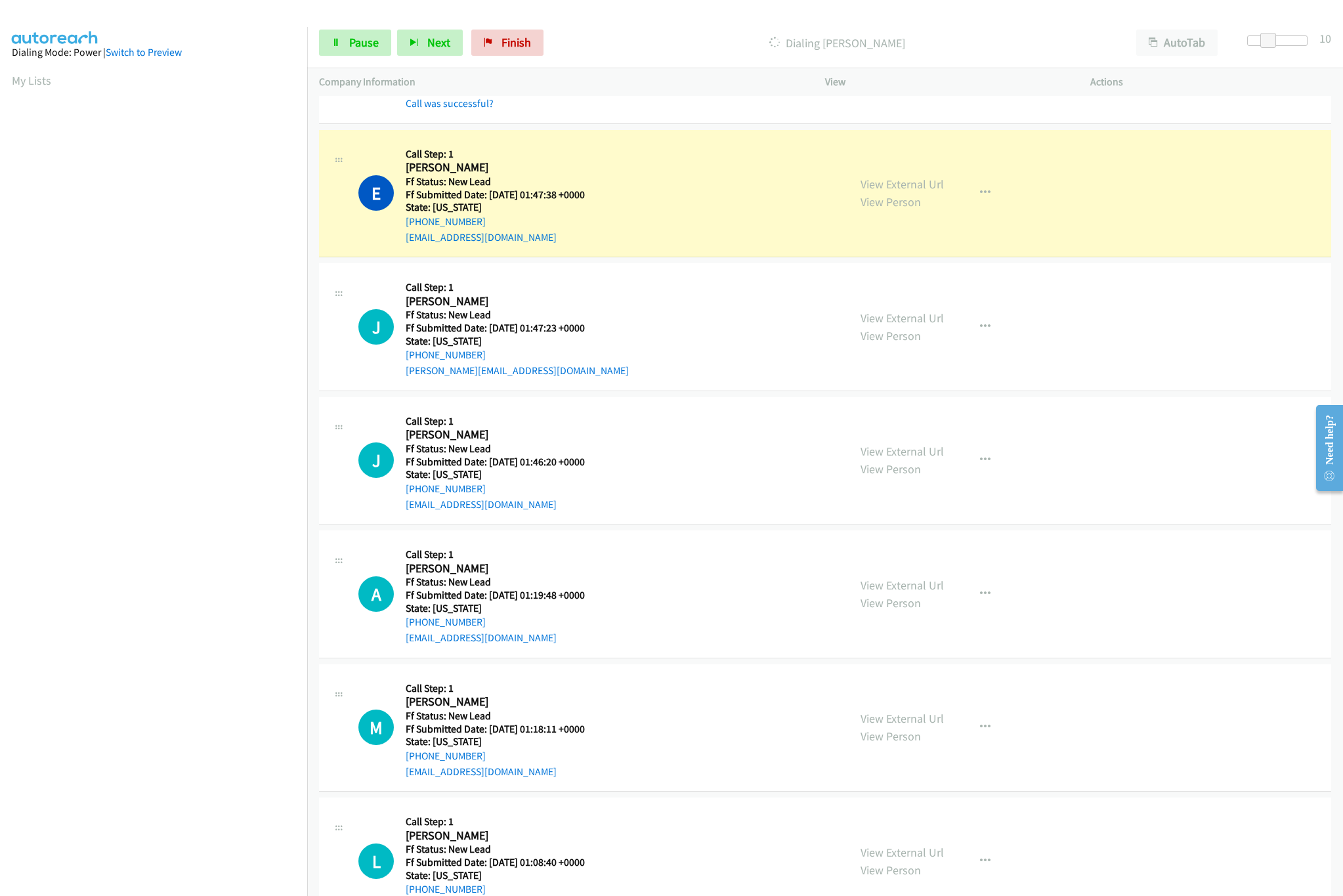
click at [871, 710] on div "View External Url View Person View External Url Email Schedule/Manage Callback …" at bounding box center [988, 728] width 277 height 104
click at [877, 720] on link "View External Url" at bounding box center [902, 717] width 83 height 15
click at [904, 583] on link "View External Url" at bounding box center [902, 584] width 83 height 15
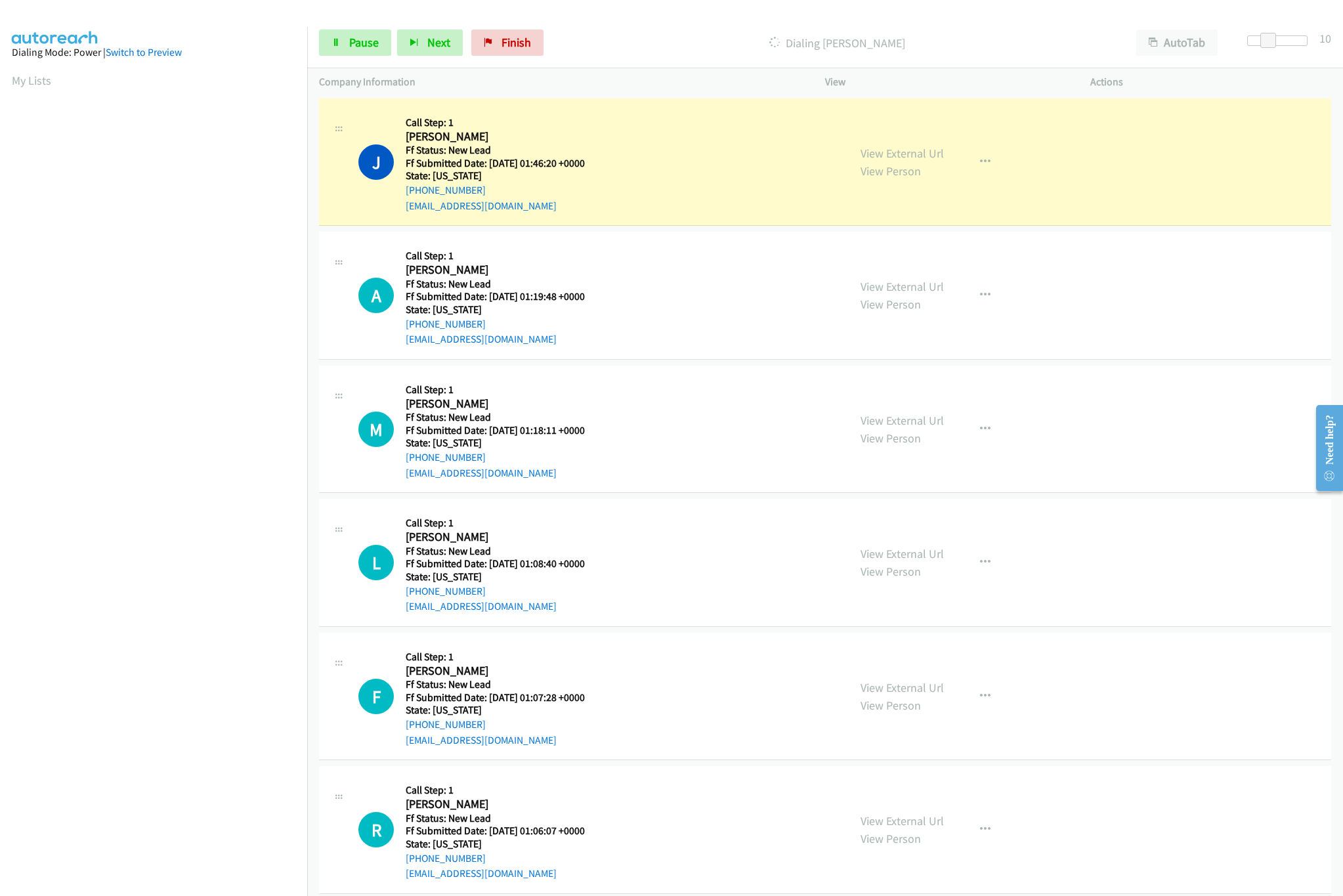
scroll to position [524, 0]
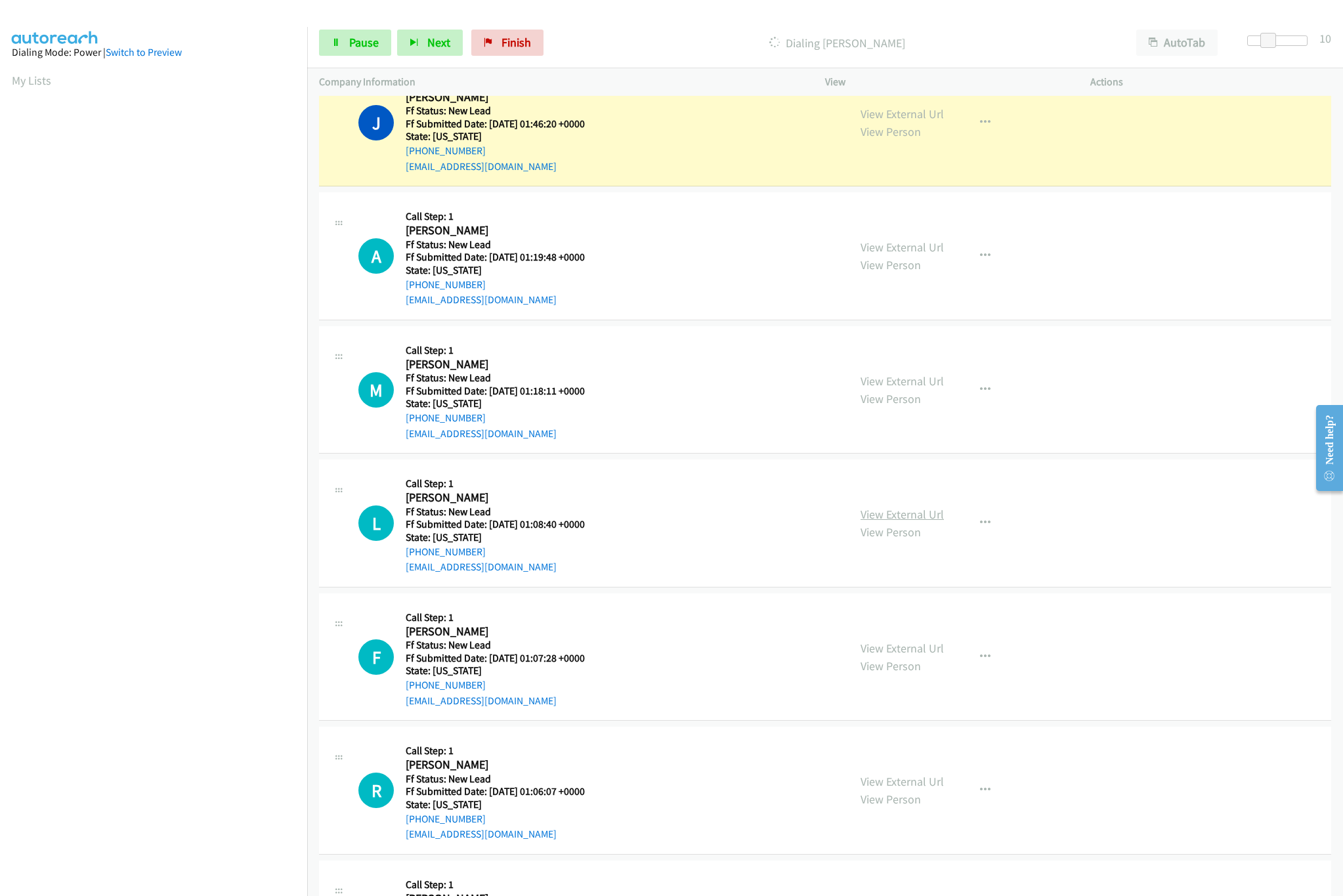
click at [896, 516] on link "View External Url" at bounding box center [902, 513] width 83 height 15
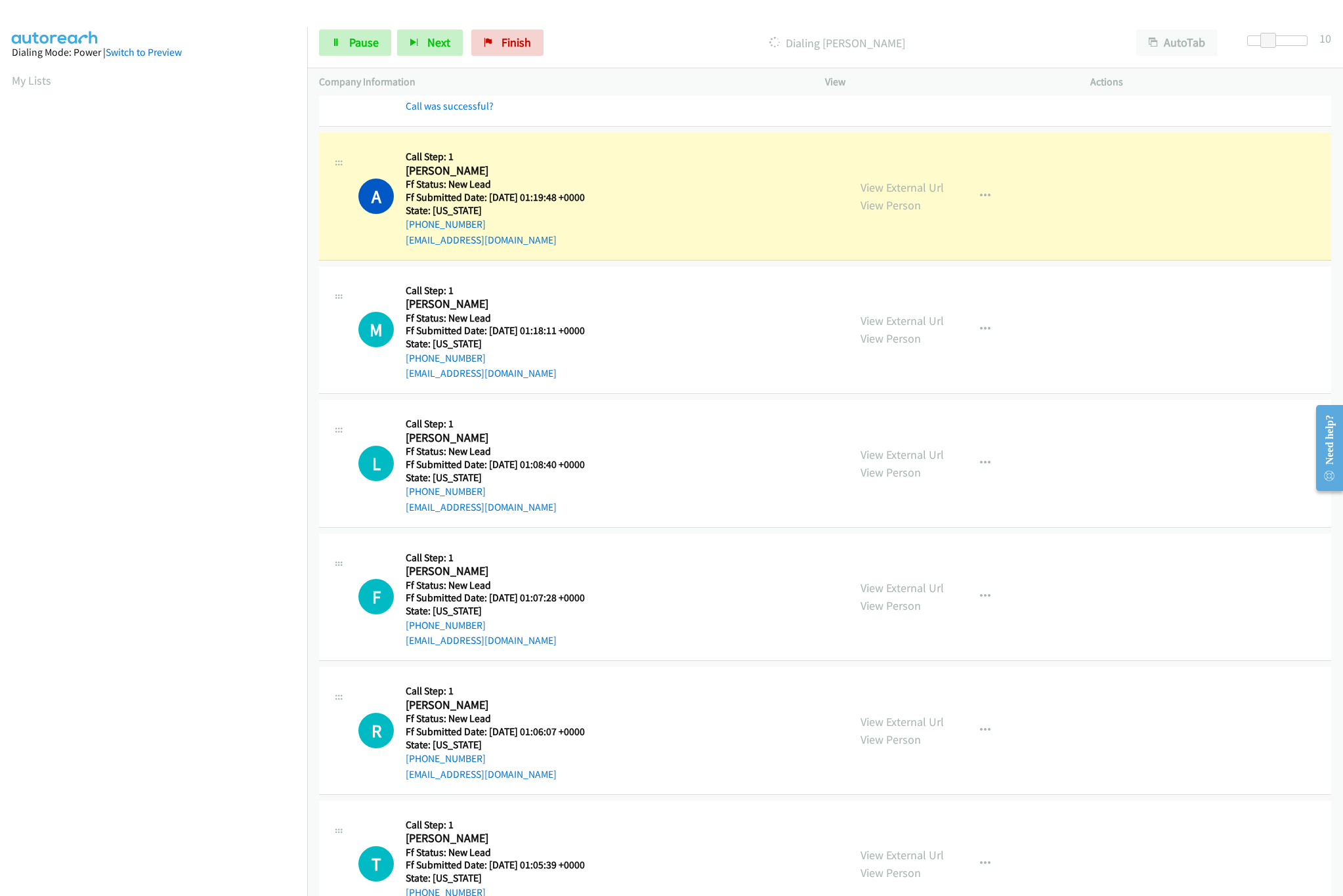
scroll to position [657, 0]
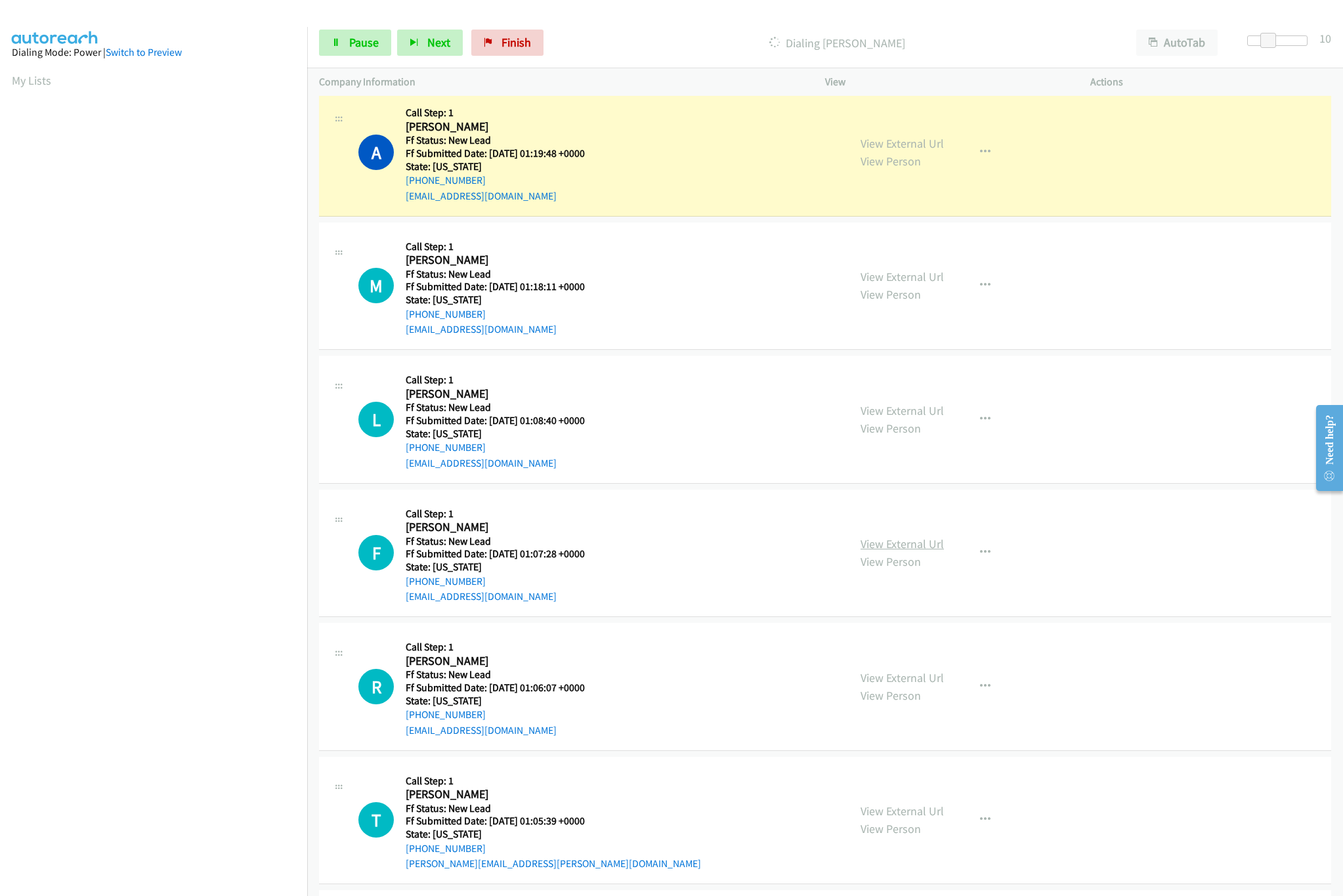
click at [883, 546] on link "View External Url" at bounding box center [902, 543] width 83 height 15
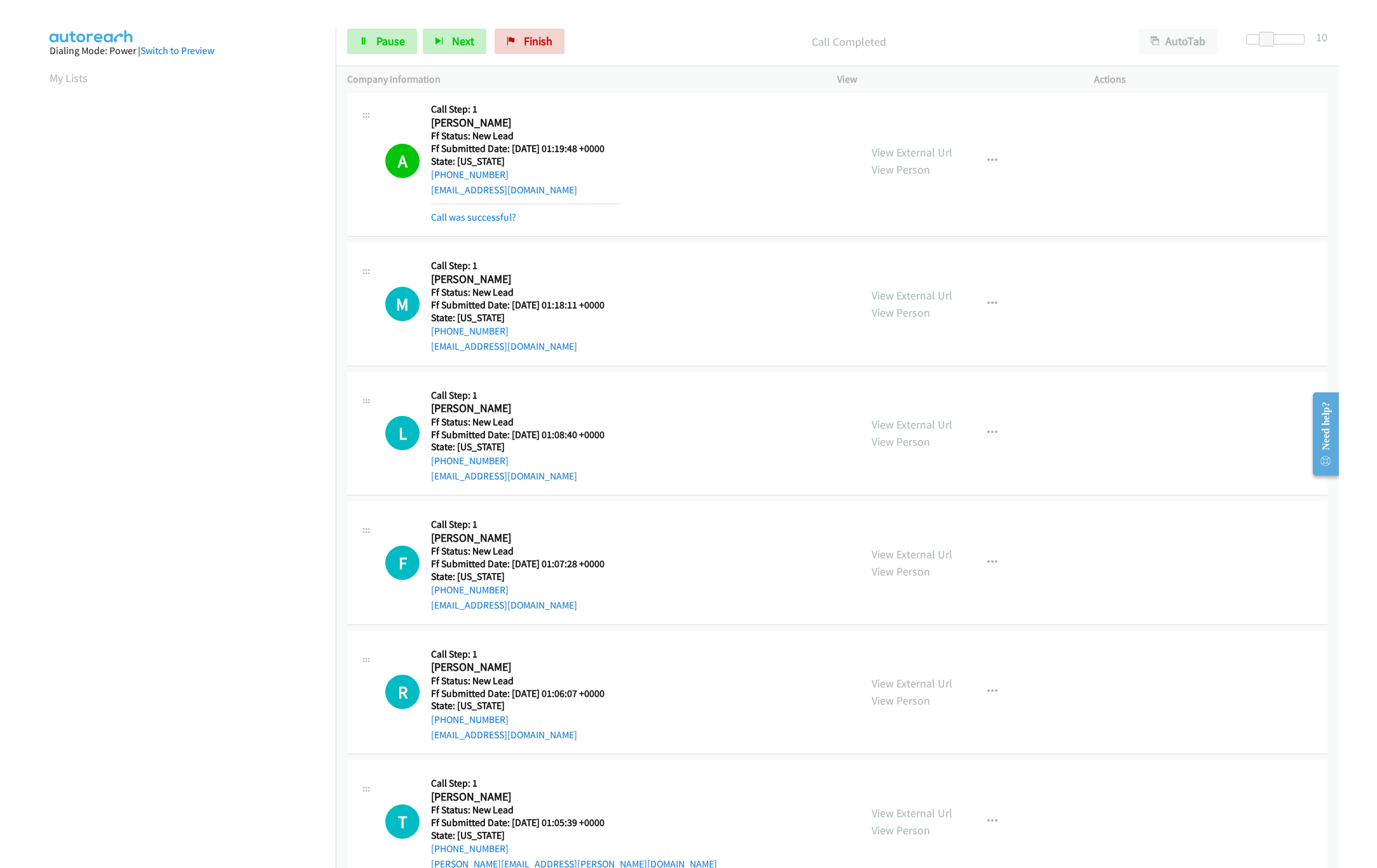
scroll to position [762, 0]
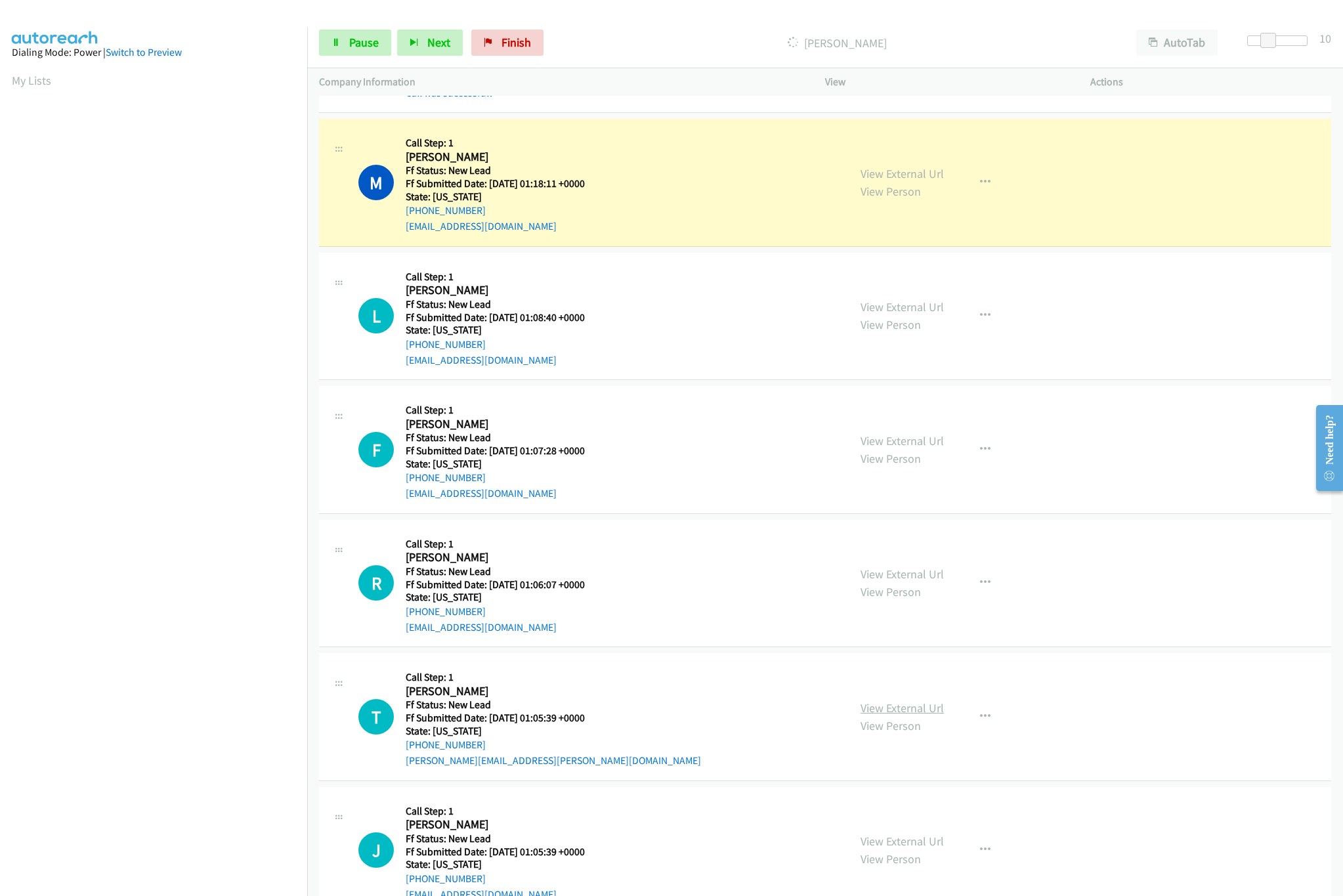
click at [906, 712] on link "View External Url" at bounding box center [902, 708] width 83 height 15
click at [888, 579] on link "View External Url" at bounding box center [902, 573] width 83 height 15
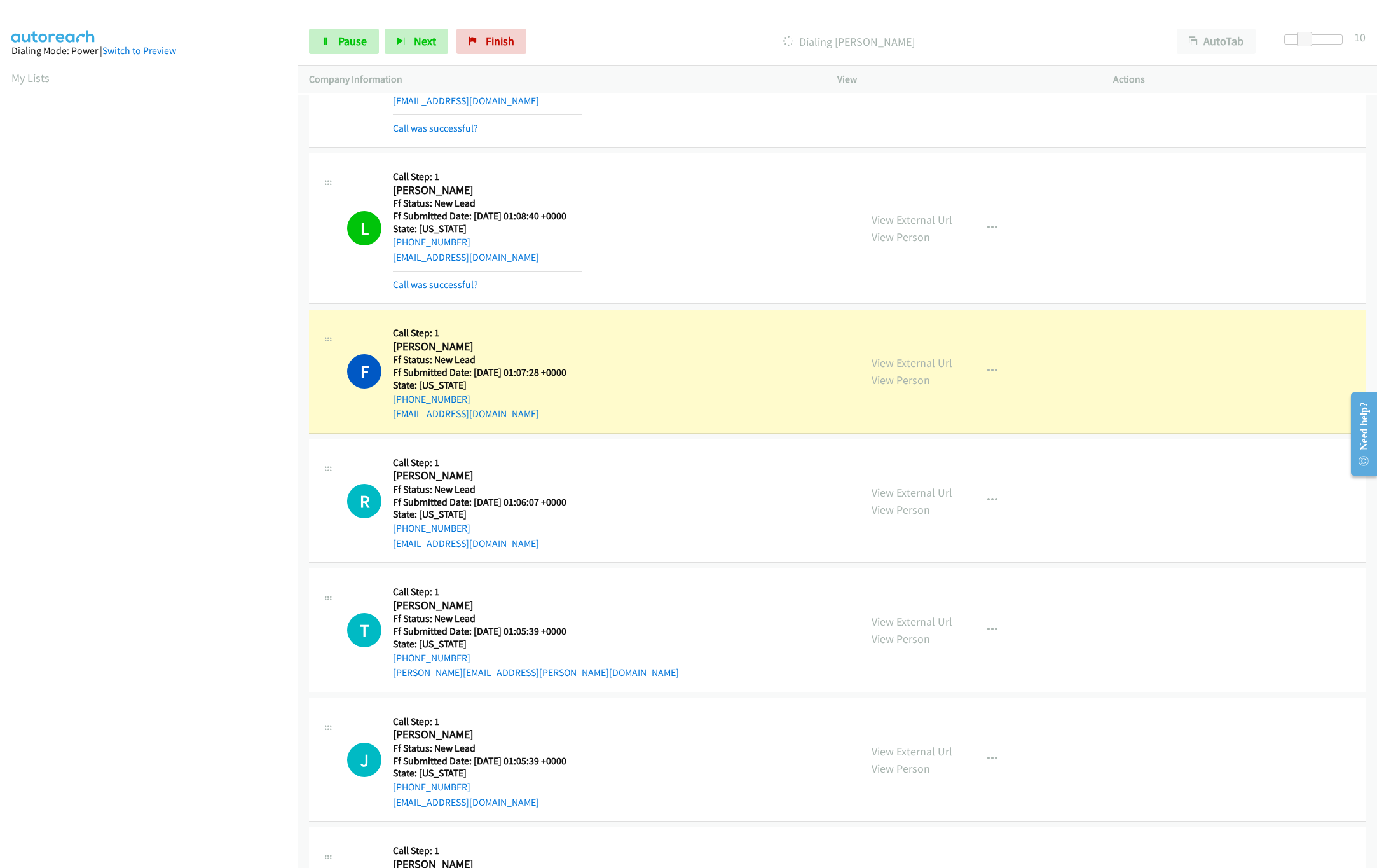
scroll to position [1017, 0]
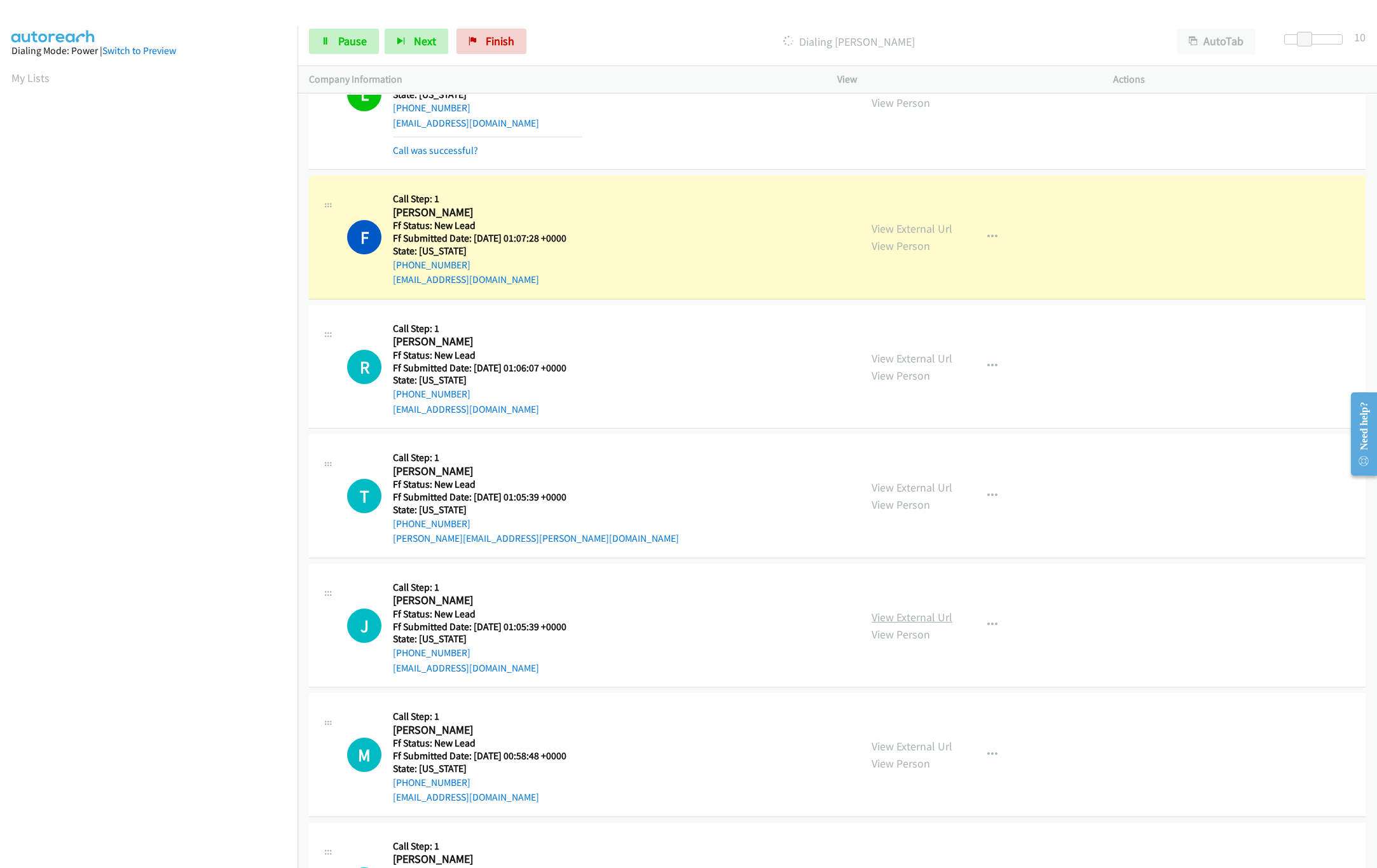
click at [928, 625] on link "View External Url" at bounding box center [912, 616] width 81 height 14
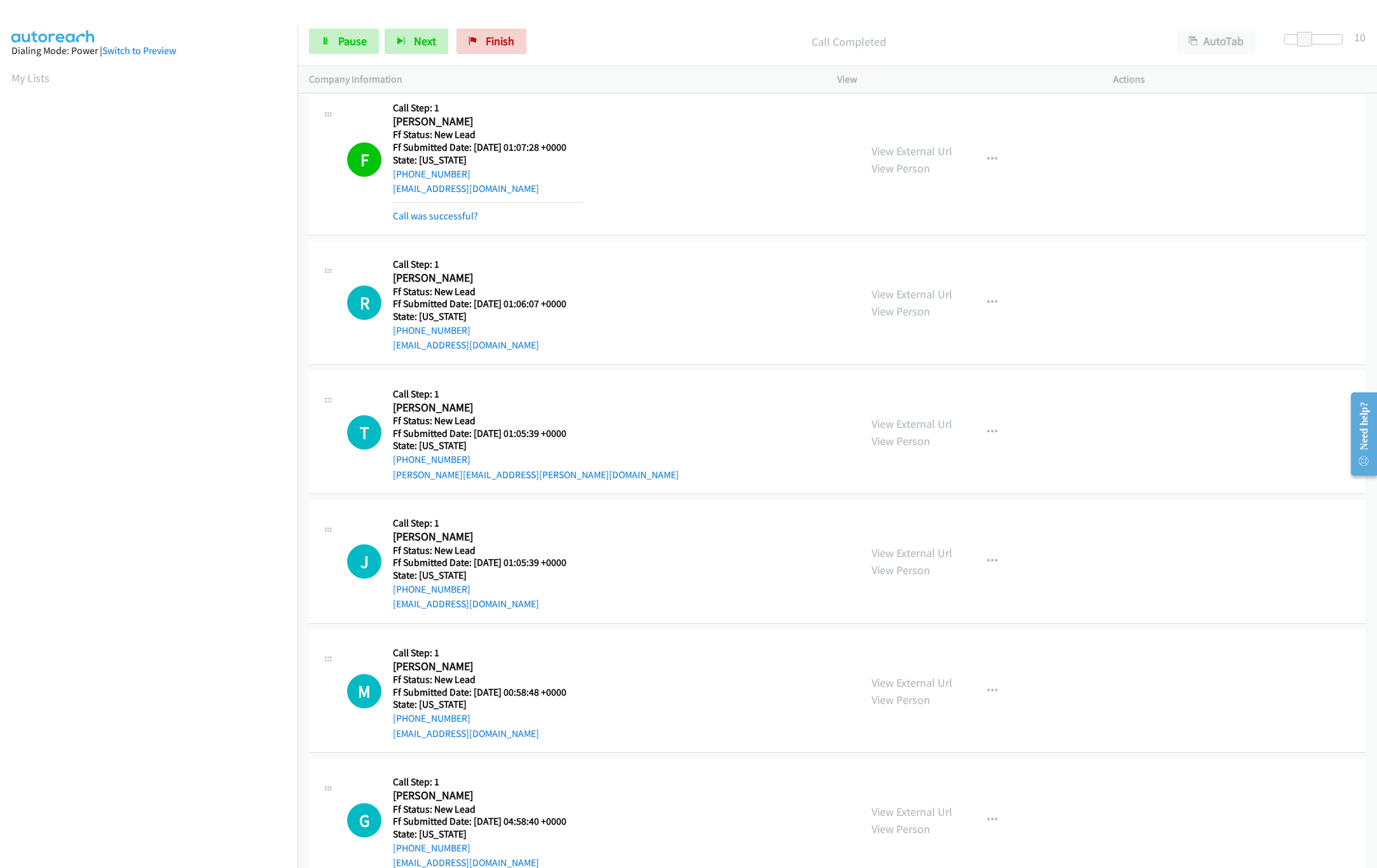
scroll to position [1145, 0]
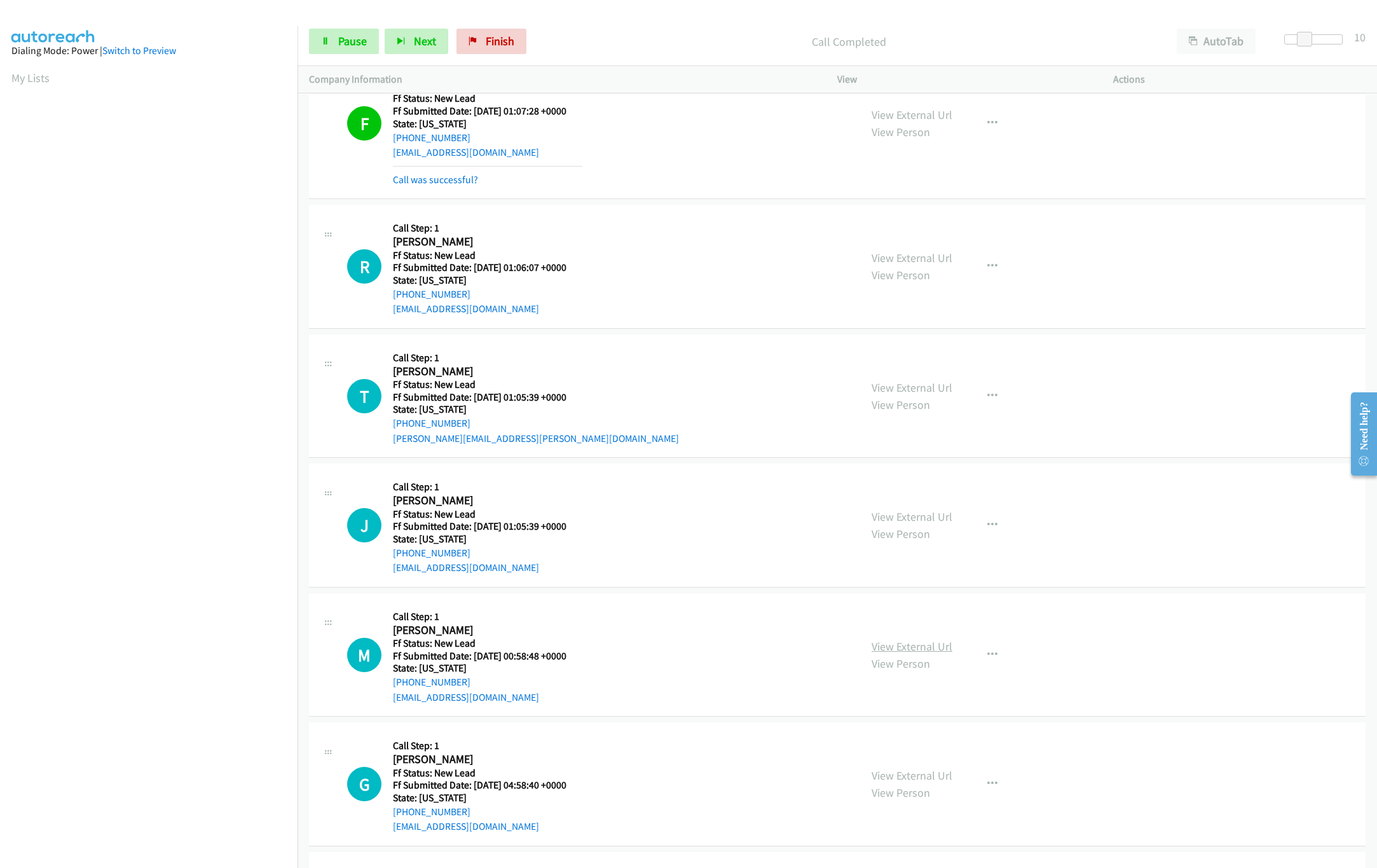
click at [933, 646] on link "View External Url" at bounding box center [912, 646] width 81 height 14
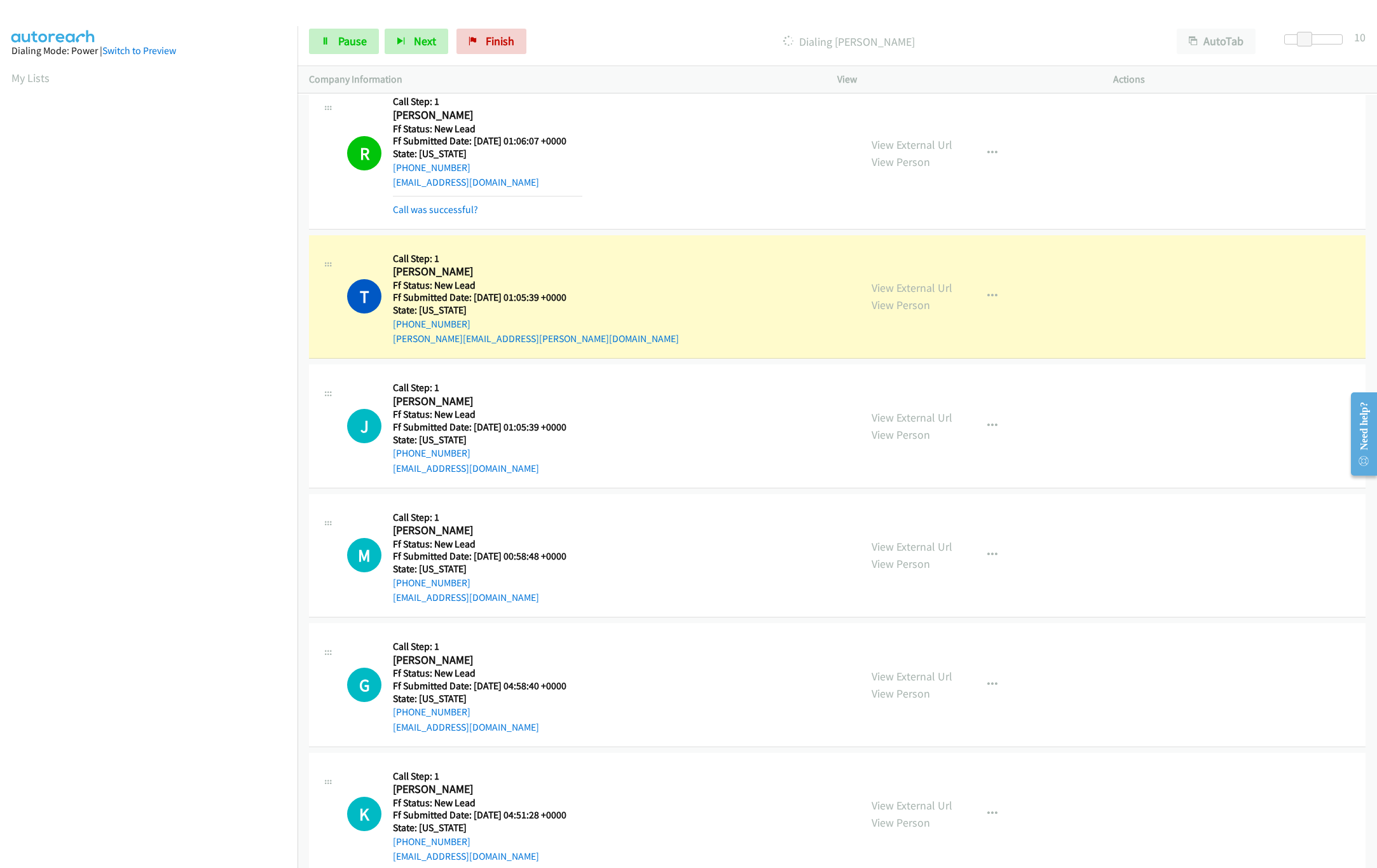
scroll to position [1398, 0]
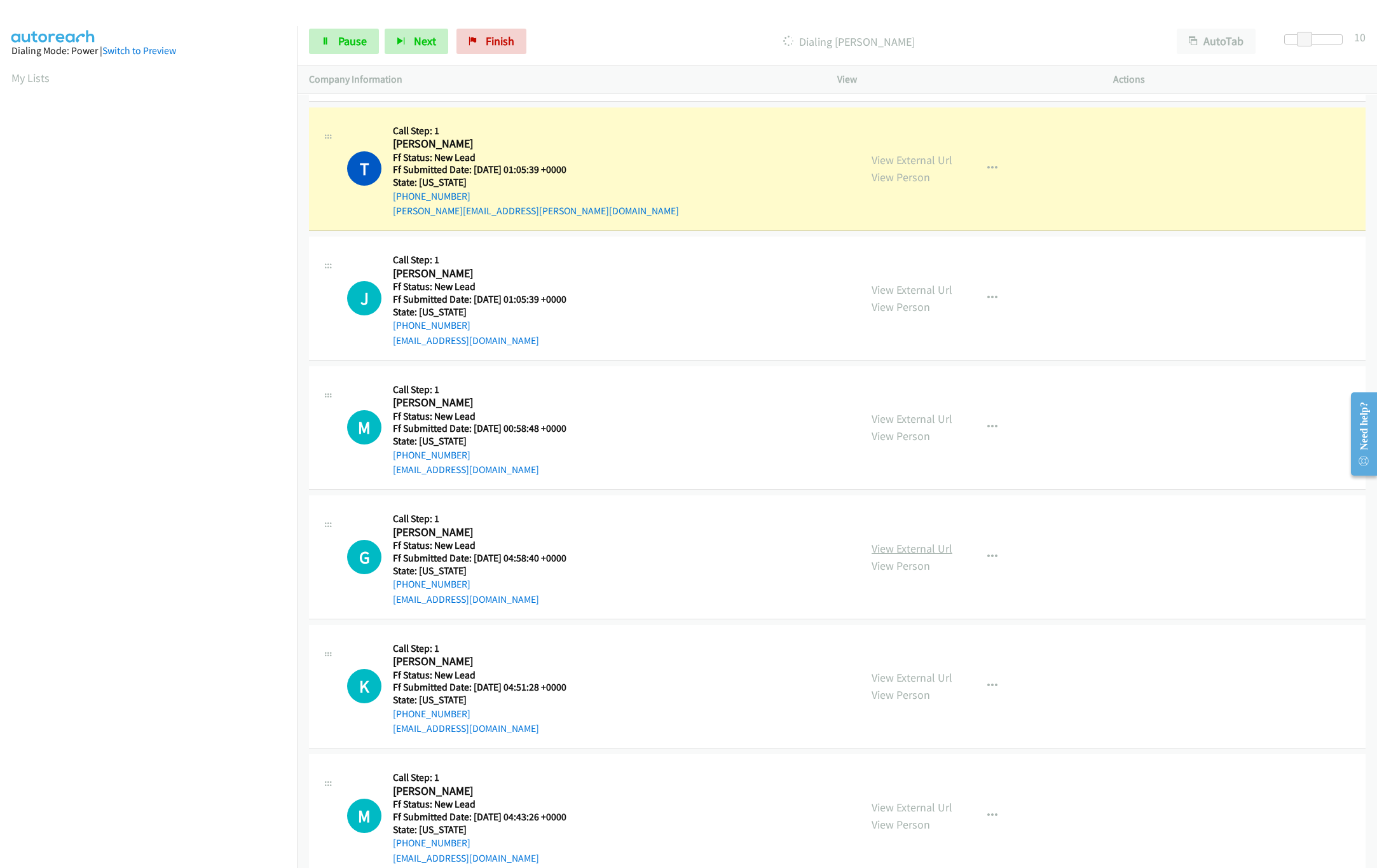
click at [925, 555] on link "View External Url" at bounding box center [912, 548] width 81 height 14
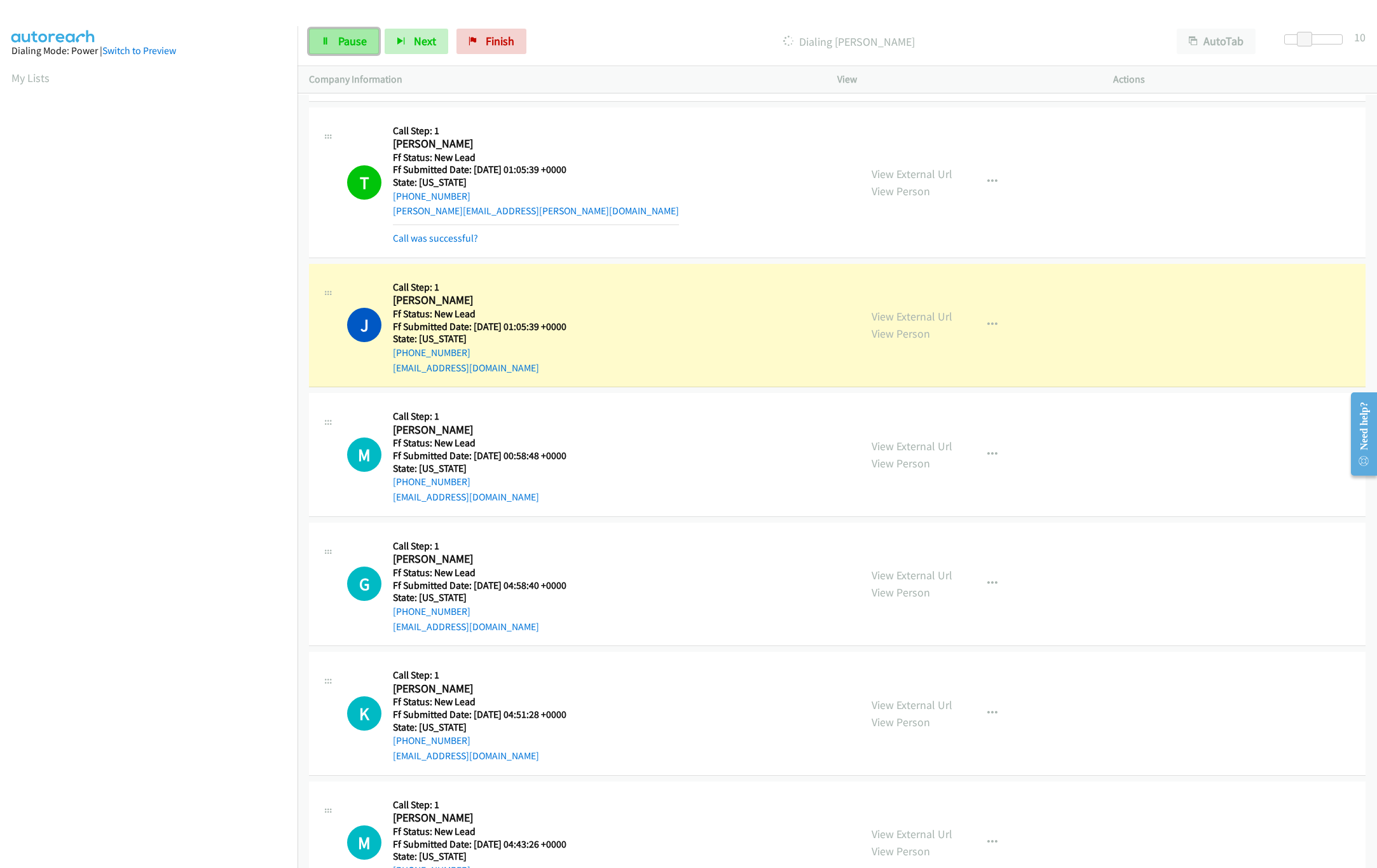
click at [323, 36] on link "Pause" at bounding box center [344, 41] width 70 height 26
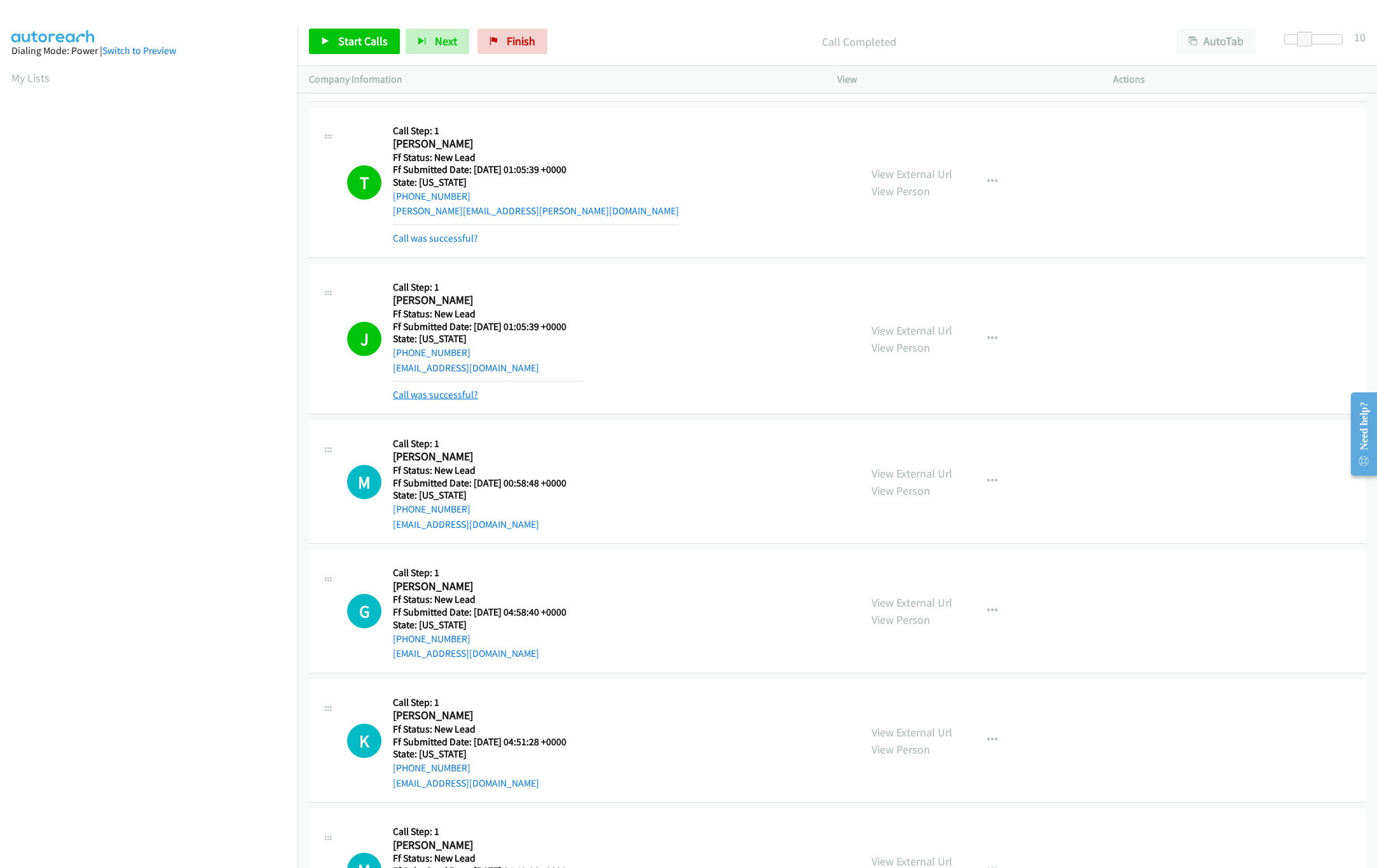
click at [453, 400] on link "Call was successful?" at bounding box center [436, 395] width 86 height 12
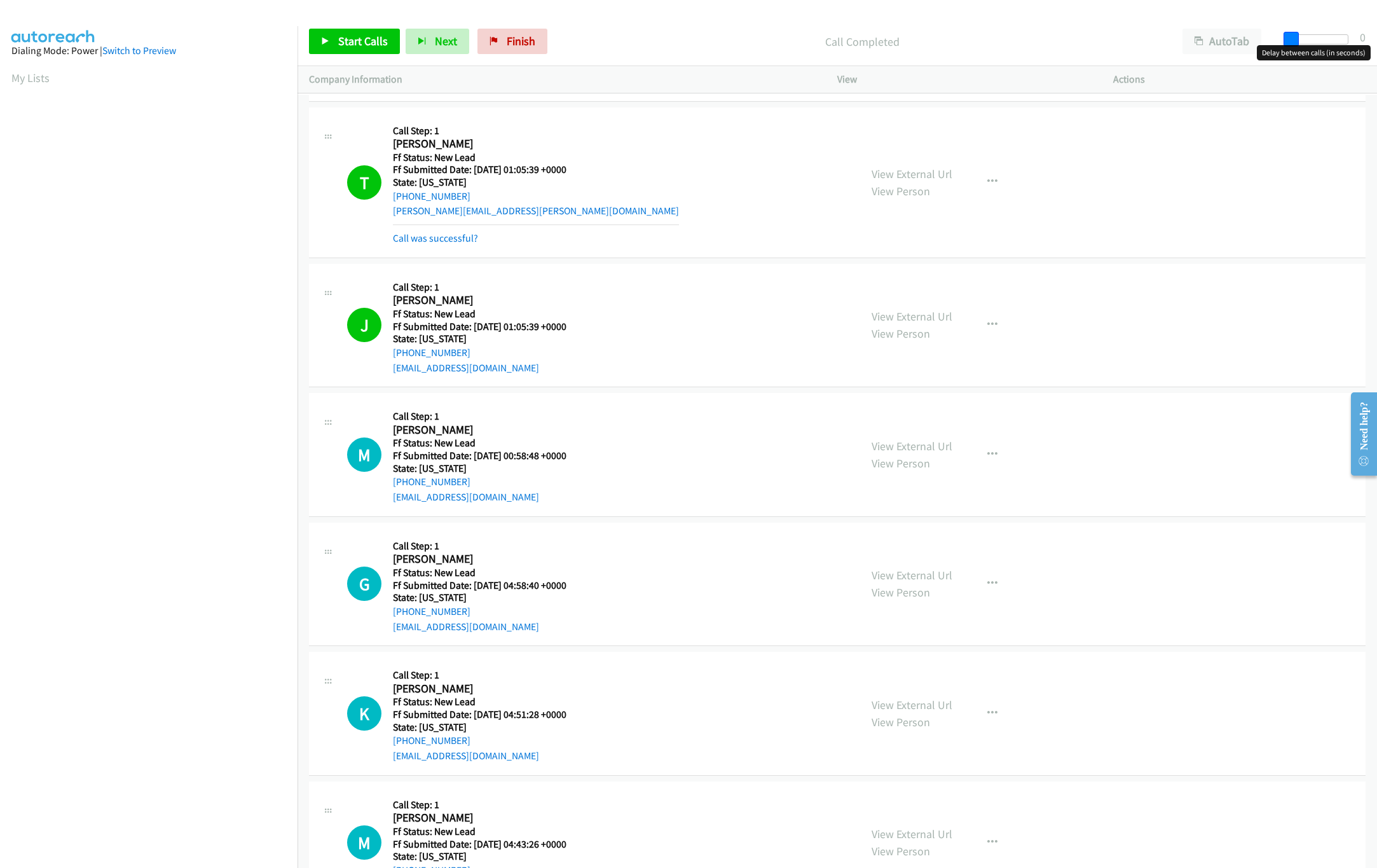
drag, startPoint x: 1303, startPoint y: 35, endPoint x: 1162, endPoint y: 57, distance: 142.7
click at [1162, 57] on div "Start Calls Pause Next Finish Call Completed AutoTab AutoTab 0" at bounding box center [837, 41] width 1079 height 48
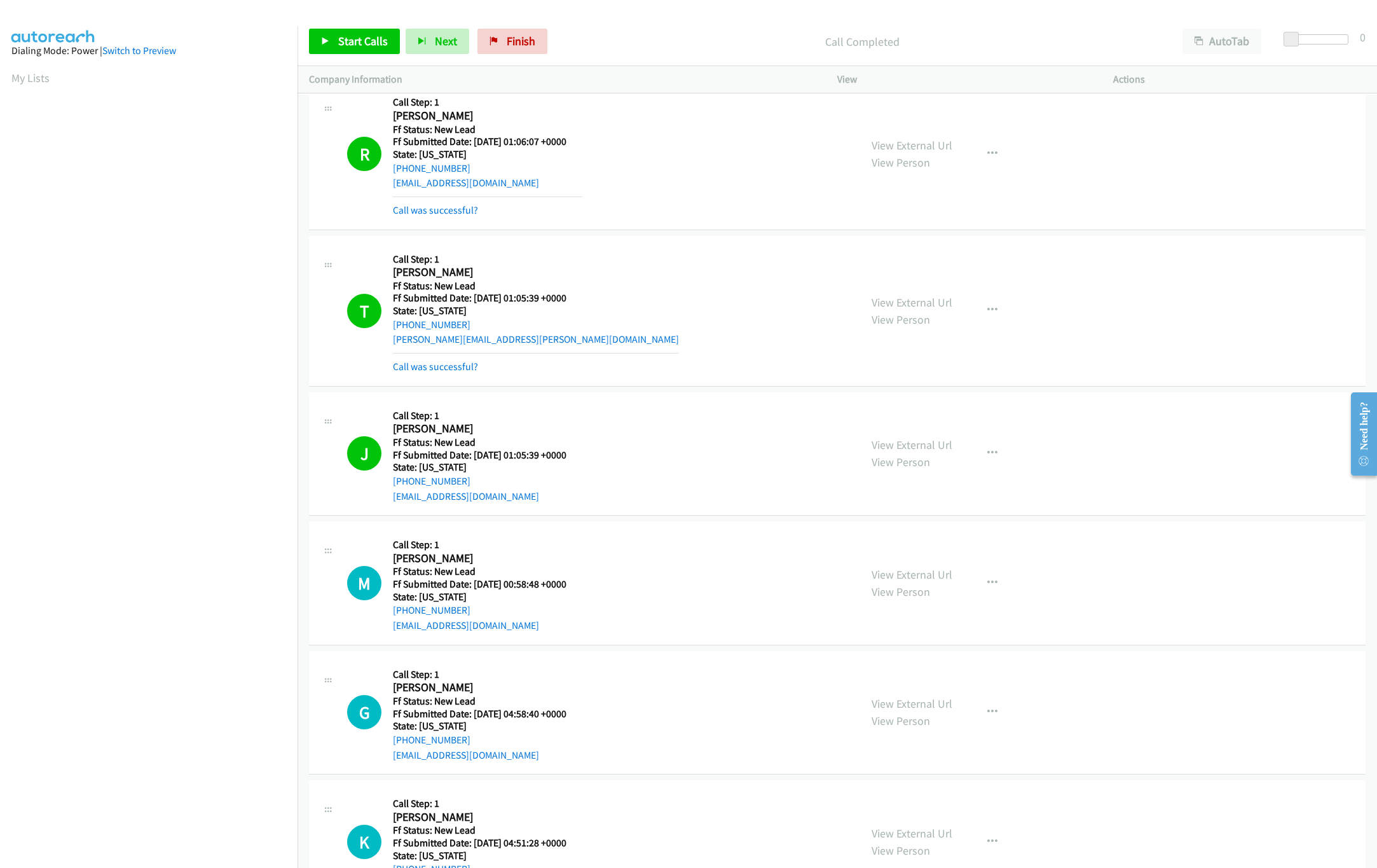
scroll to position [1145, 0]
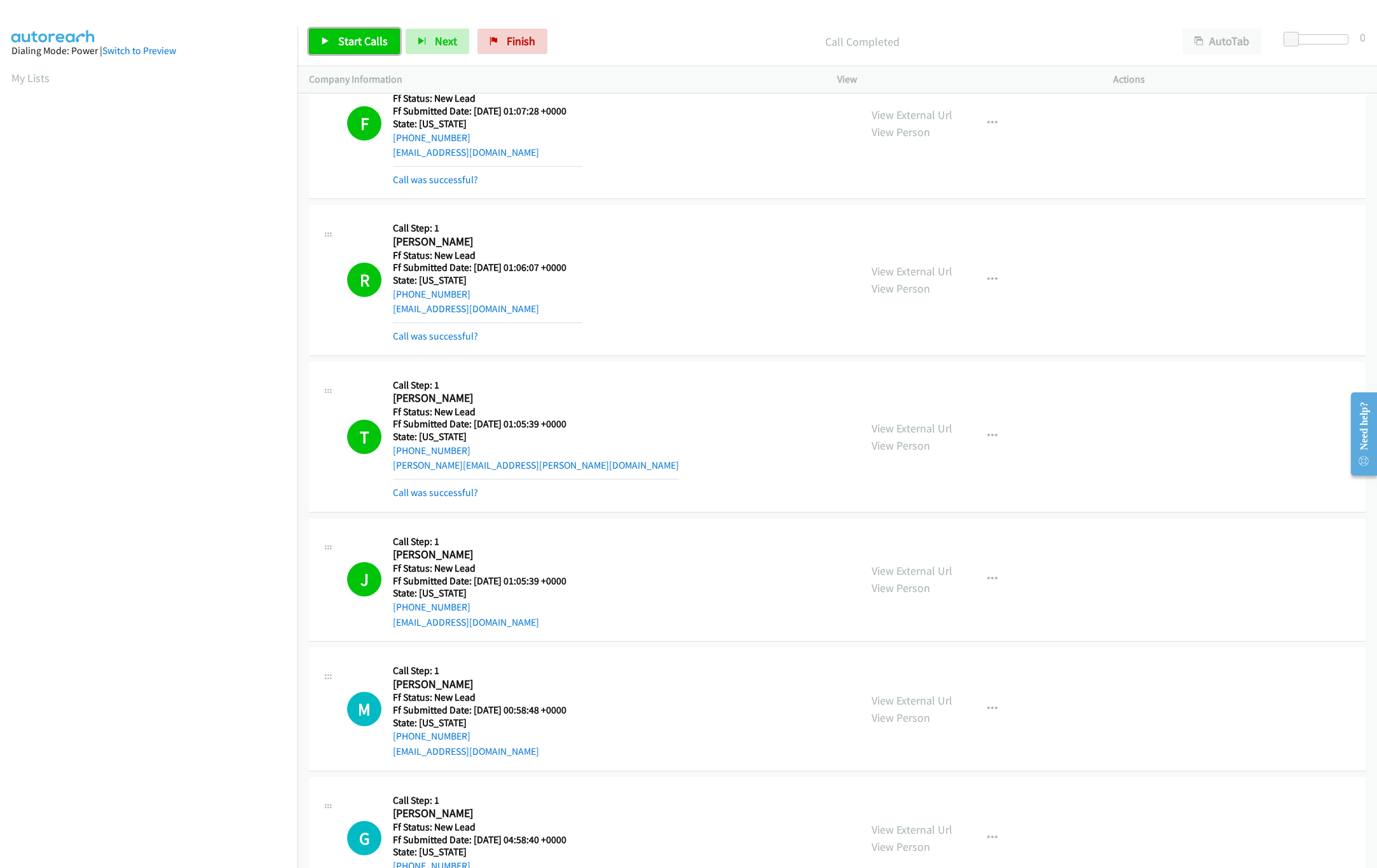
click at [359, 47] on span "Start Calls" at bounding box center [363, 40] width 49 height 14
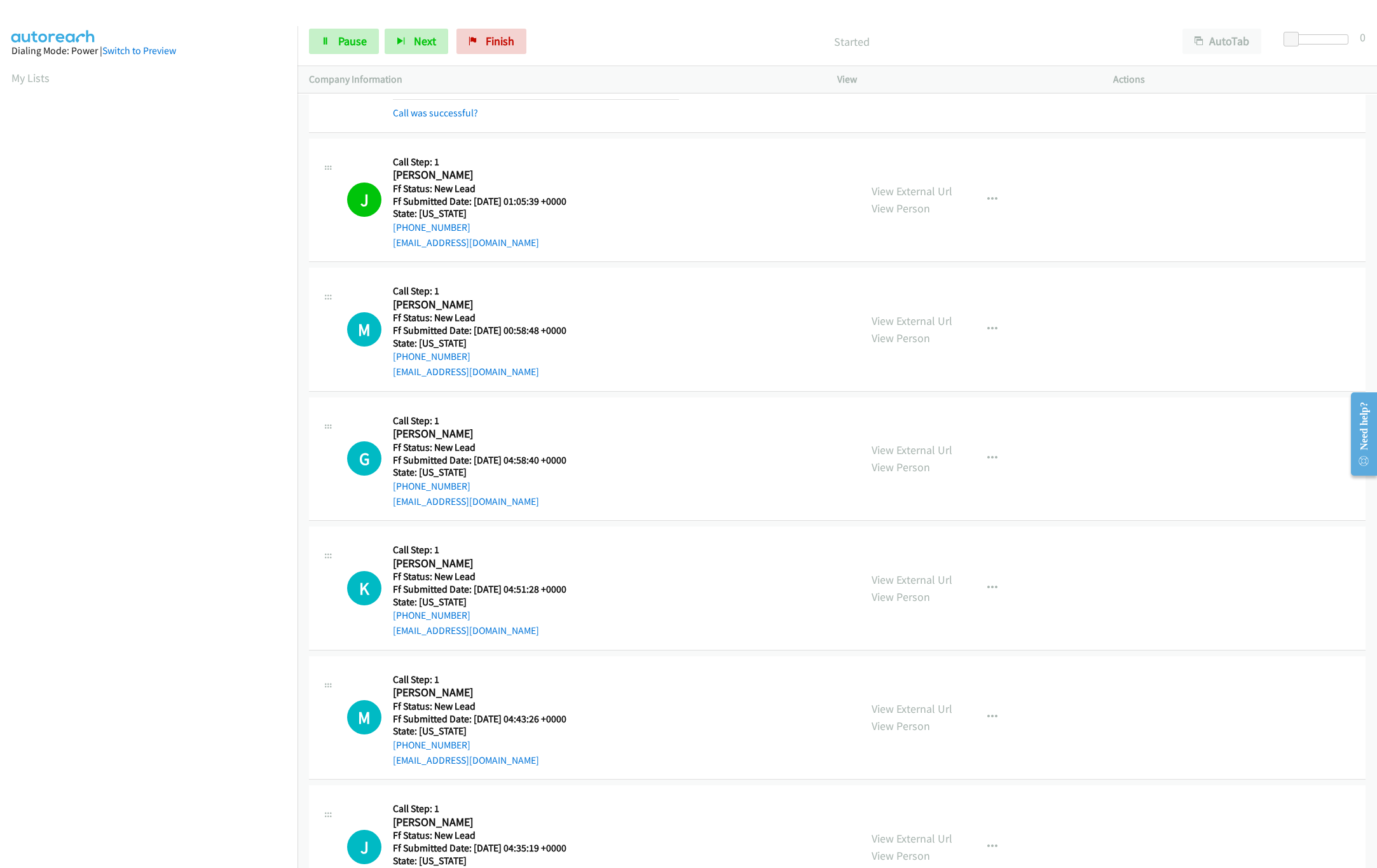
scroll to position [1526, 0]
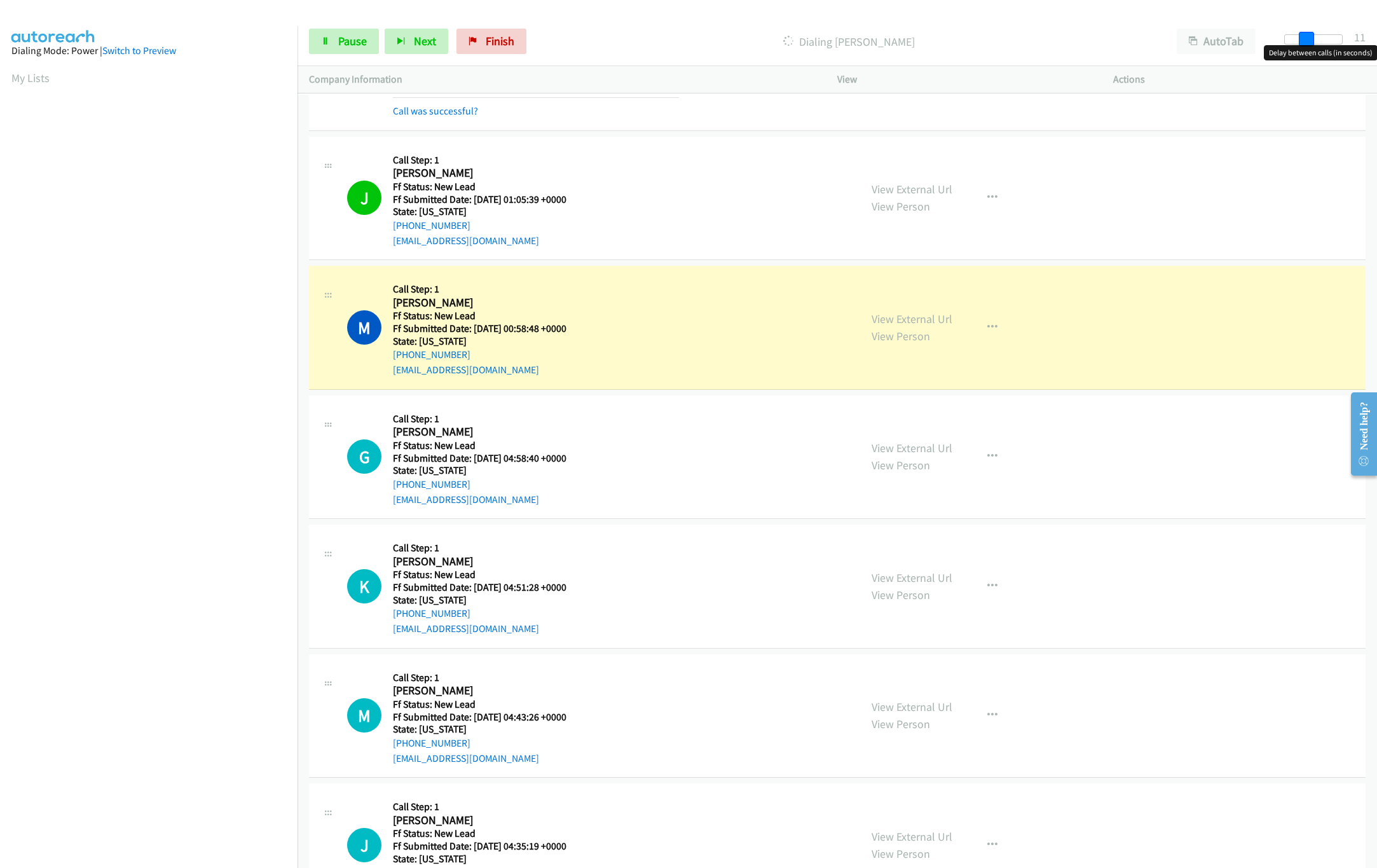
drag, startPoint x: 1291, startPoint y: 39, endPoint x: 1313, endPoint y: 35, distance: 22.4
click at [1300, 35] on span at bounding box center [1307, 39] width 15 height 15
click at [930, 584] on link "View External Url" at bounding box center [912, 577] width 81 height 14
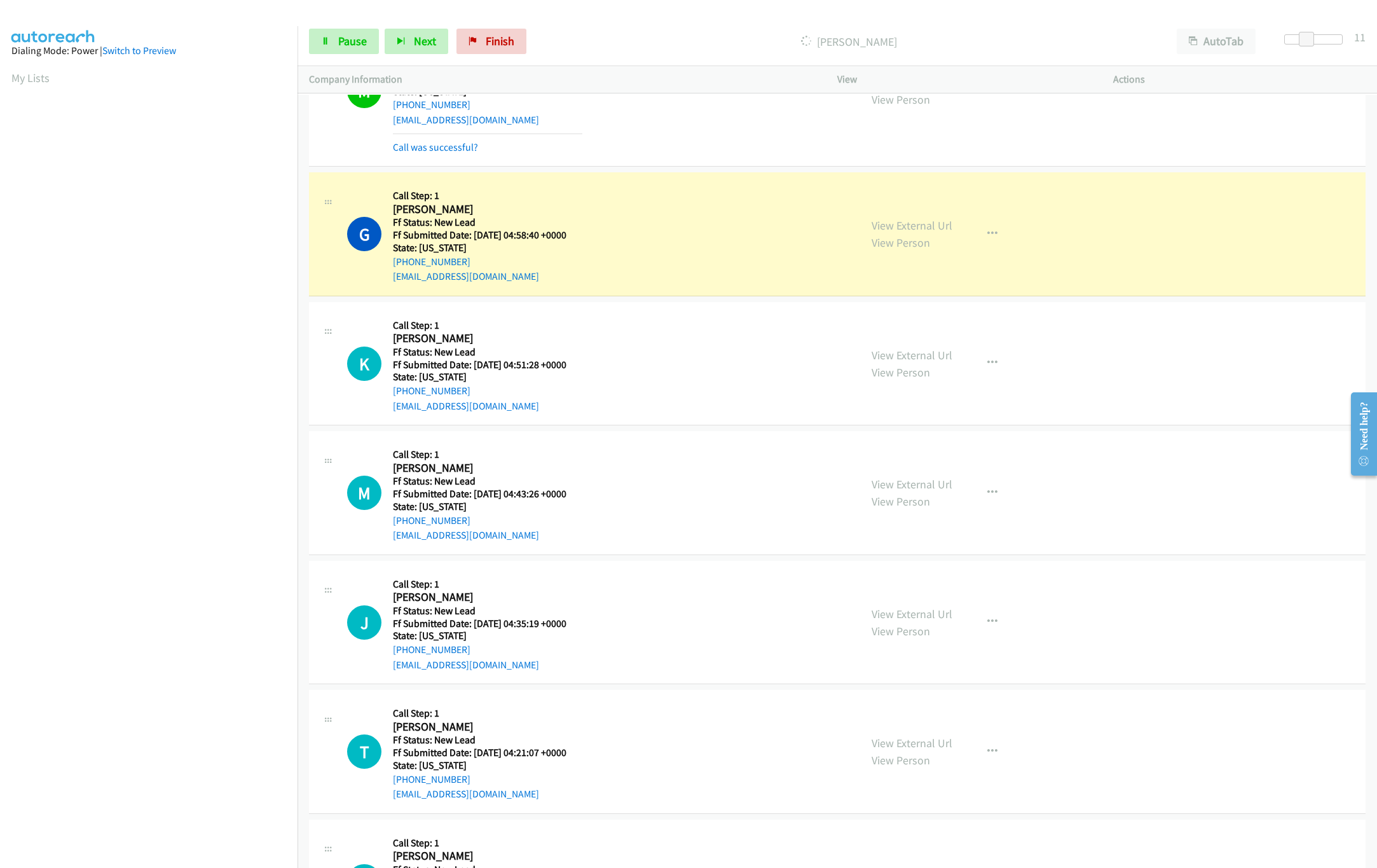
scroll to position [1780, 0]
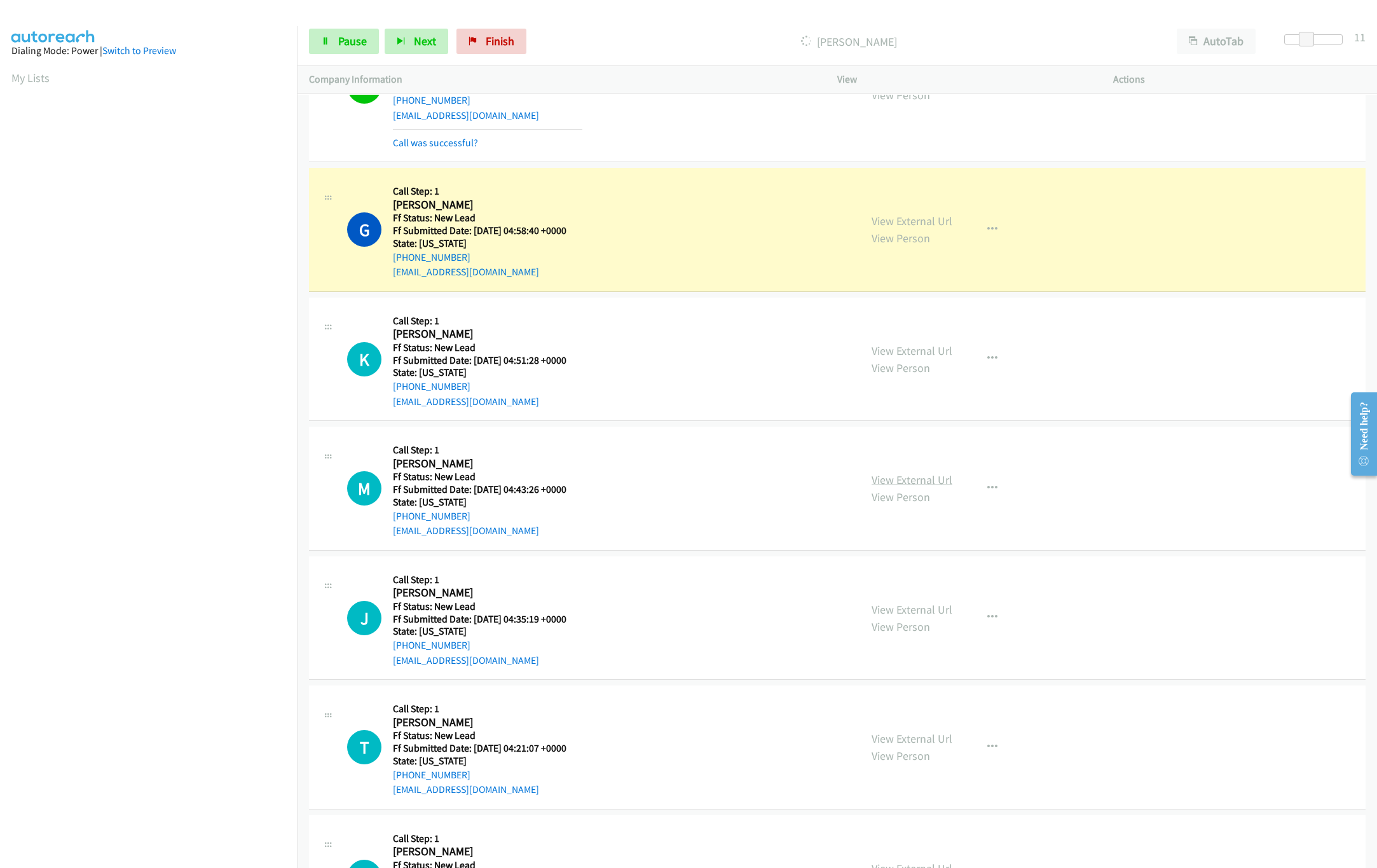
click at [889, 487] on link "View External Url" at bounding box center [912, 479] width 81 height 14
click at [895, 614] on link "View External Url" at bounding box center [912, 608] width 81 height 14
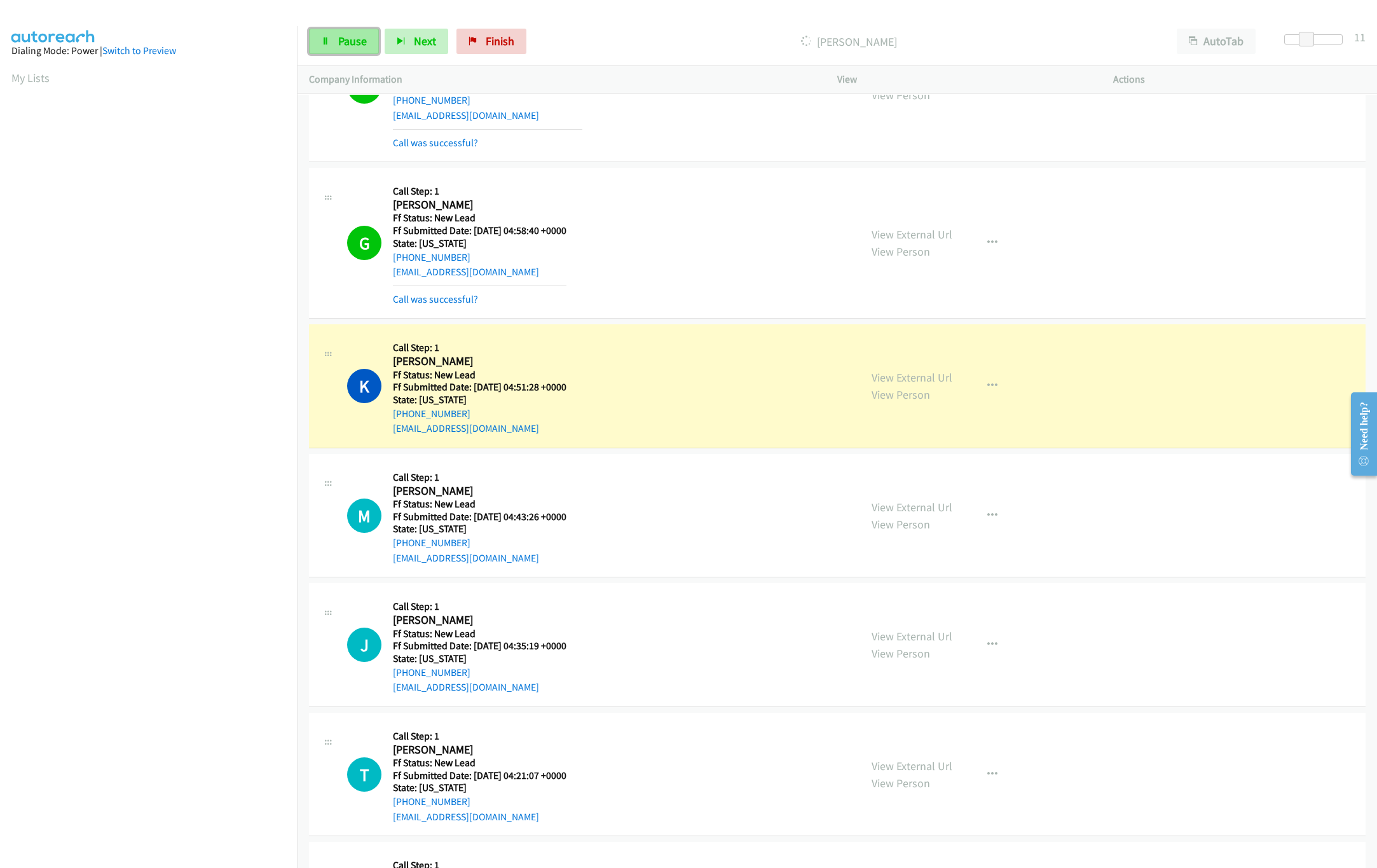
click at [330, 48] on link "Pause" at bounding box center [344, 41] width 70 height 26
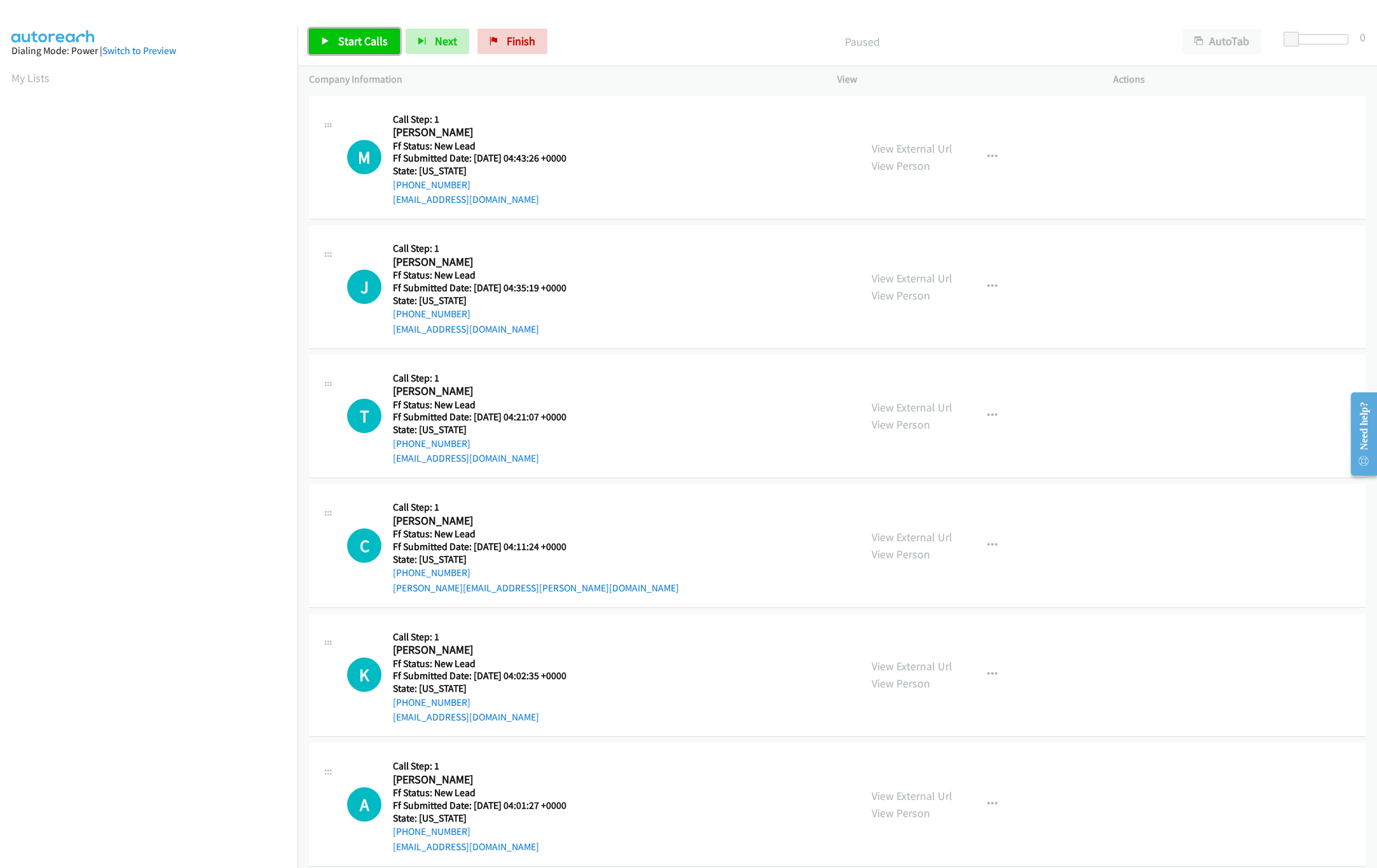
click at [349, 31] on link "Start Calls" at bounding box center [355, 41] width 91 height 26
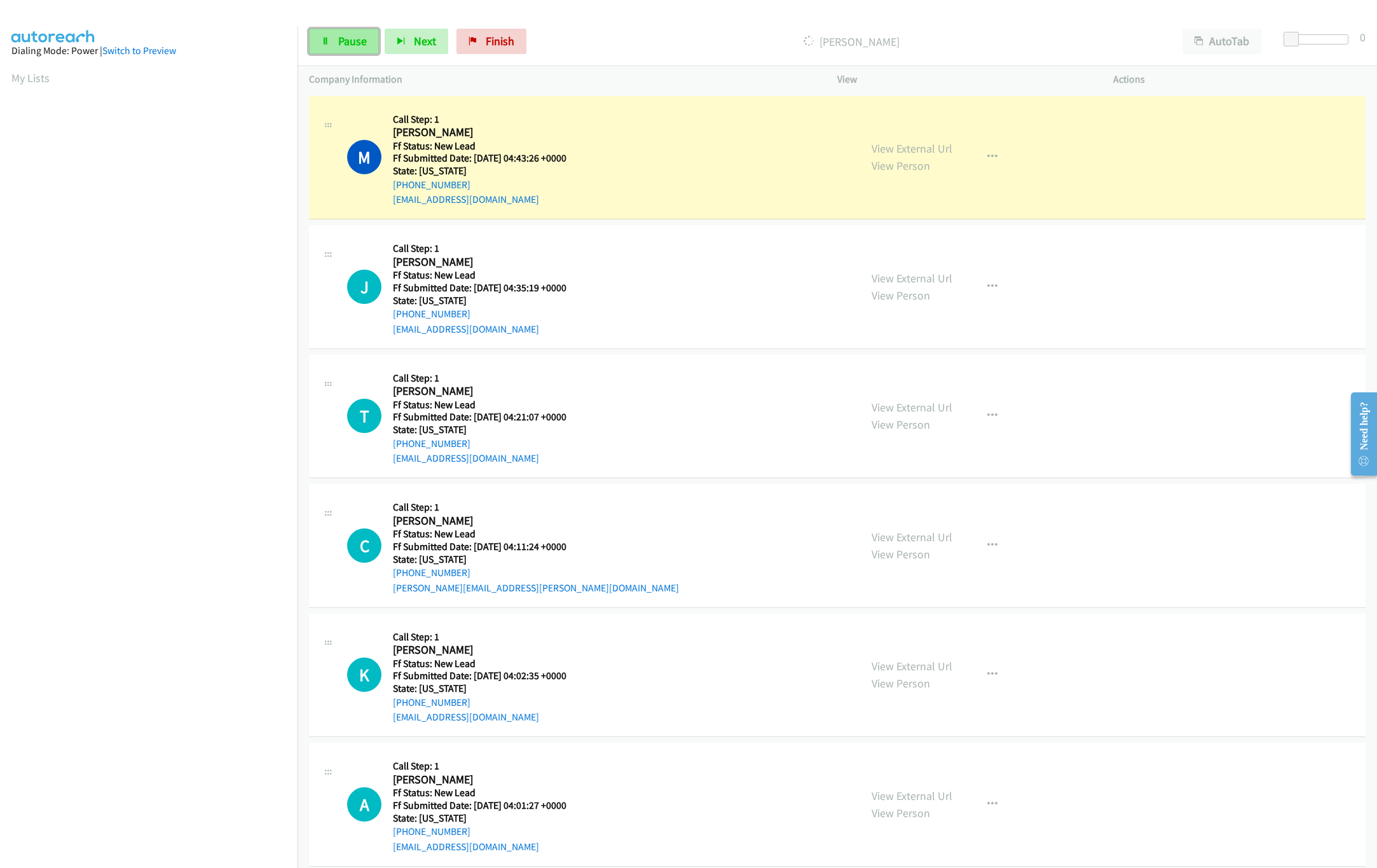
click at [356, 38] on span "Pause" at bounding box center [353, 40] width 29 height 14
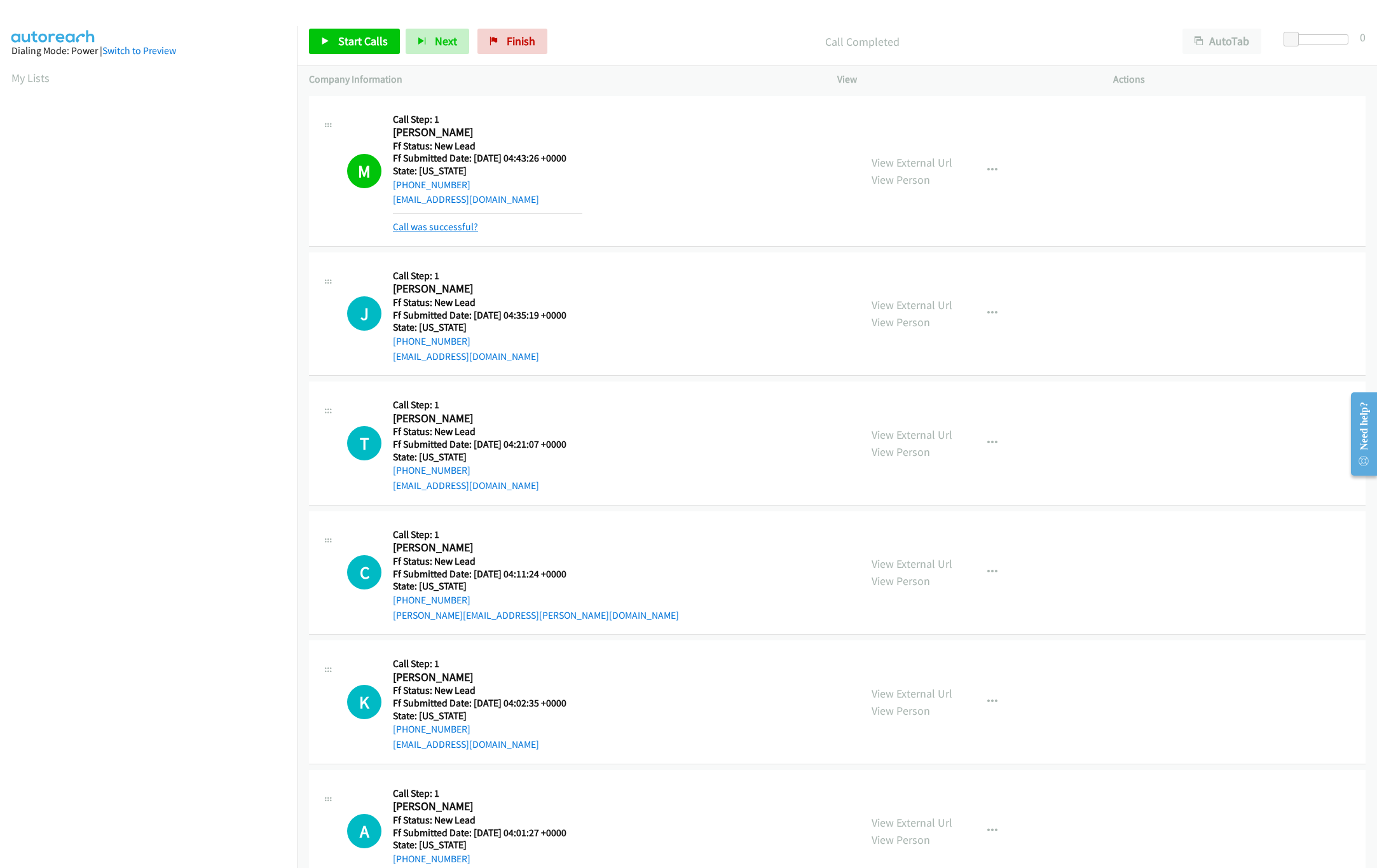
click at [454, 231] on link "Call was successful?" at bounding box center [436, 226] width 86 height 12
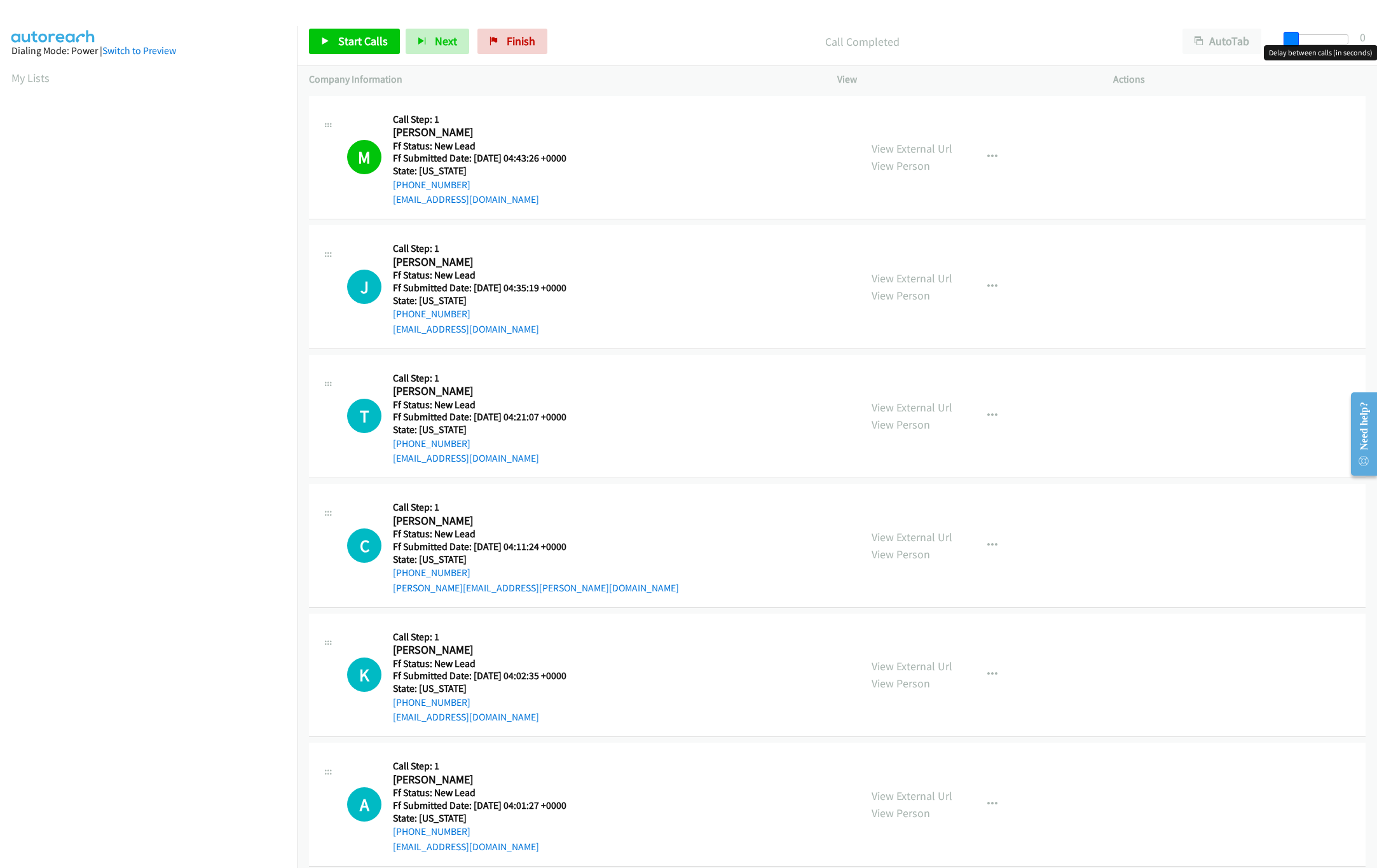
drag, startPoint x: 1298, startPoint y: 37, endPoint x: 847, endPoint y: 53, distance: 451.3
click at [1290, 40] on span at bounding box center [1291, 39] width 15 height 15
click at [352, 42] on span "Start Calls" at bounding box center [363, 40] width 49 height 14
click at [1314, 37] on div at bounding box center [1320, 39] width 59 height 10
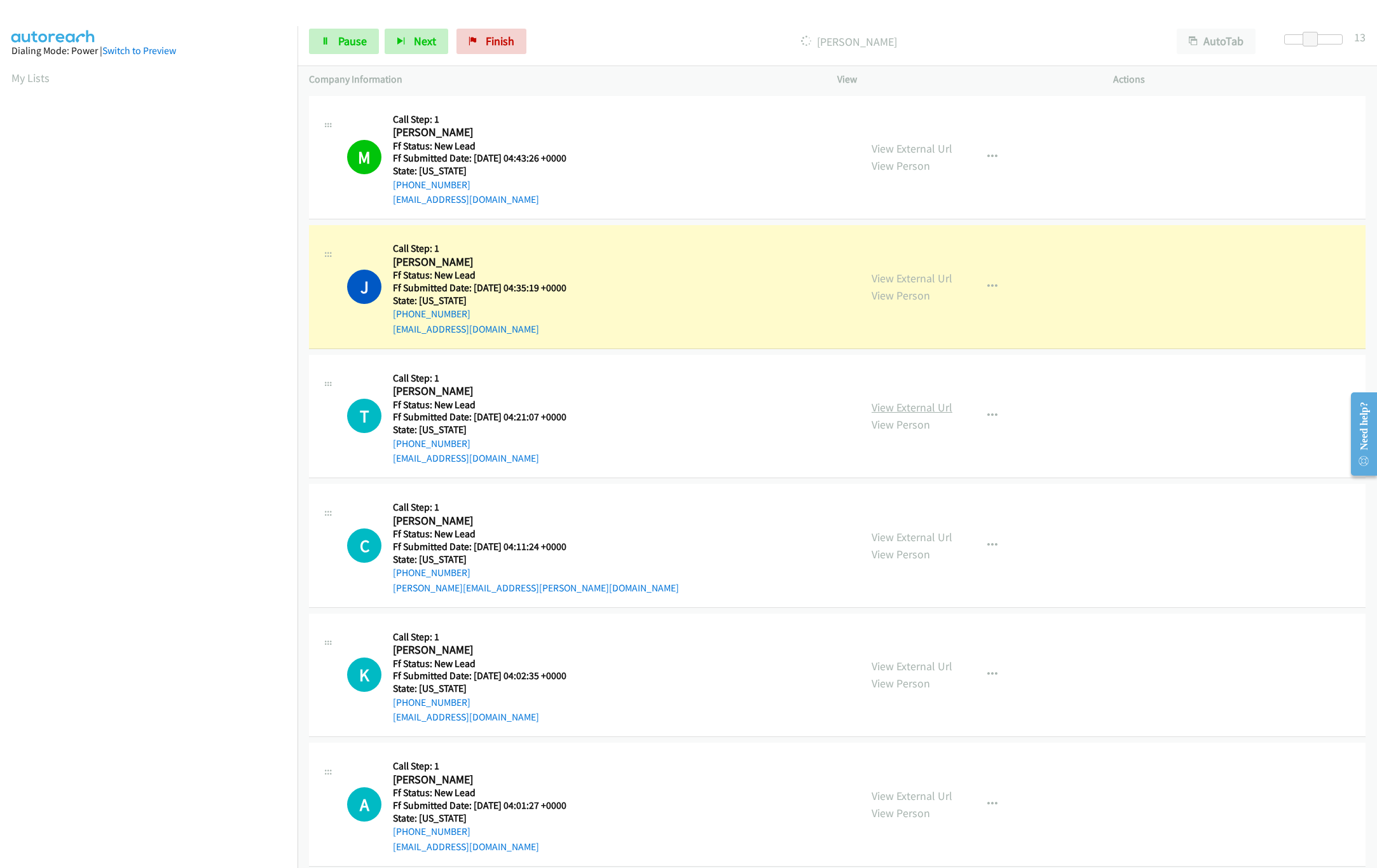
click at [909, 401] on link "View External Url" at bounding box center [912, 407] width 81 height 14
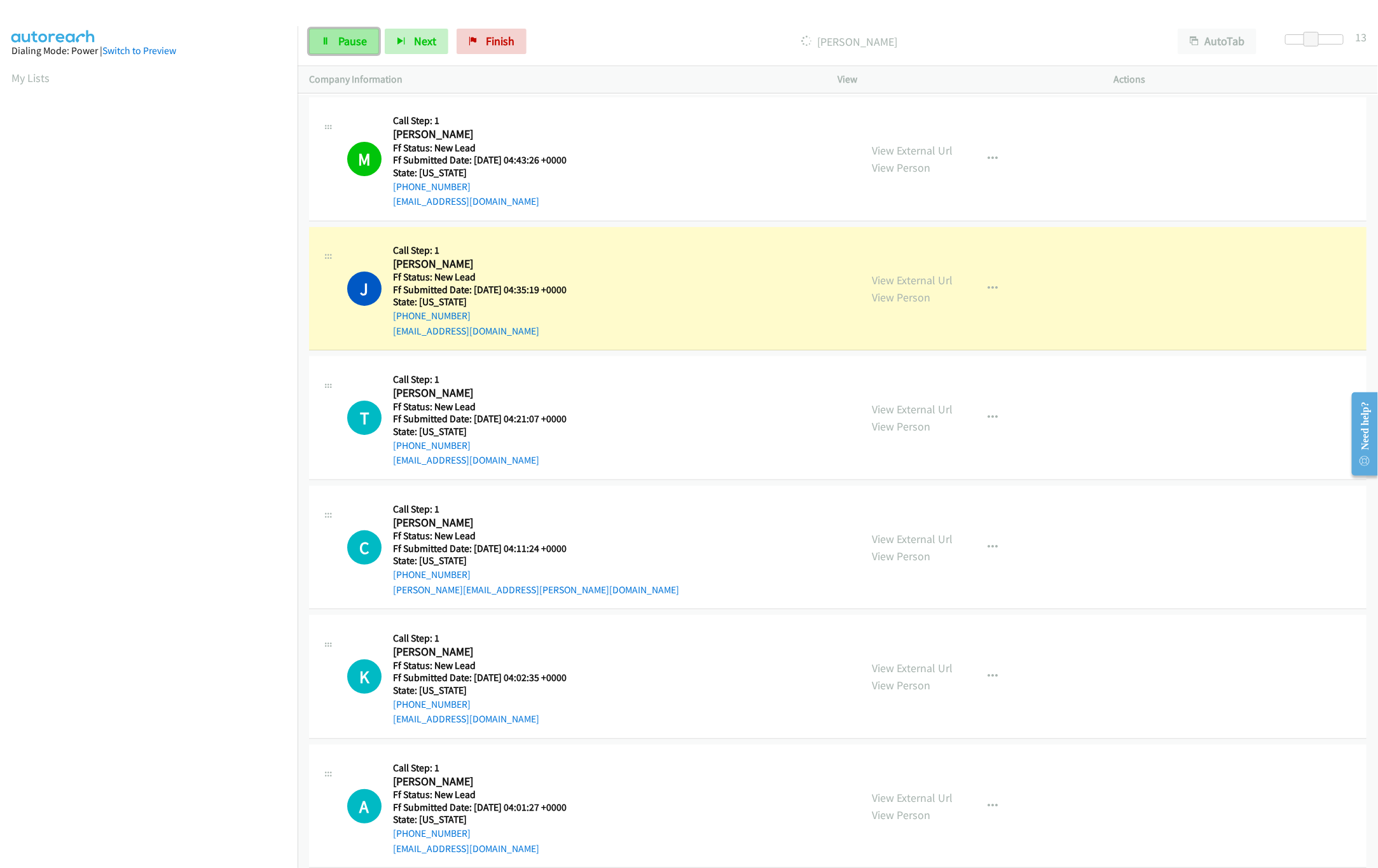
click at [343, 46] on span "Pause" at bounding box center [353, 40] width 29 height 14
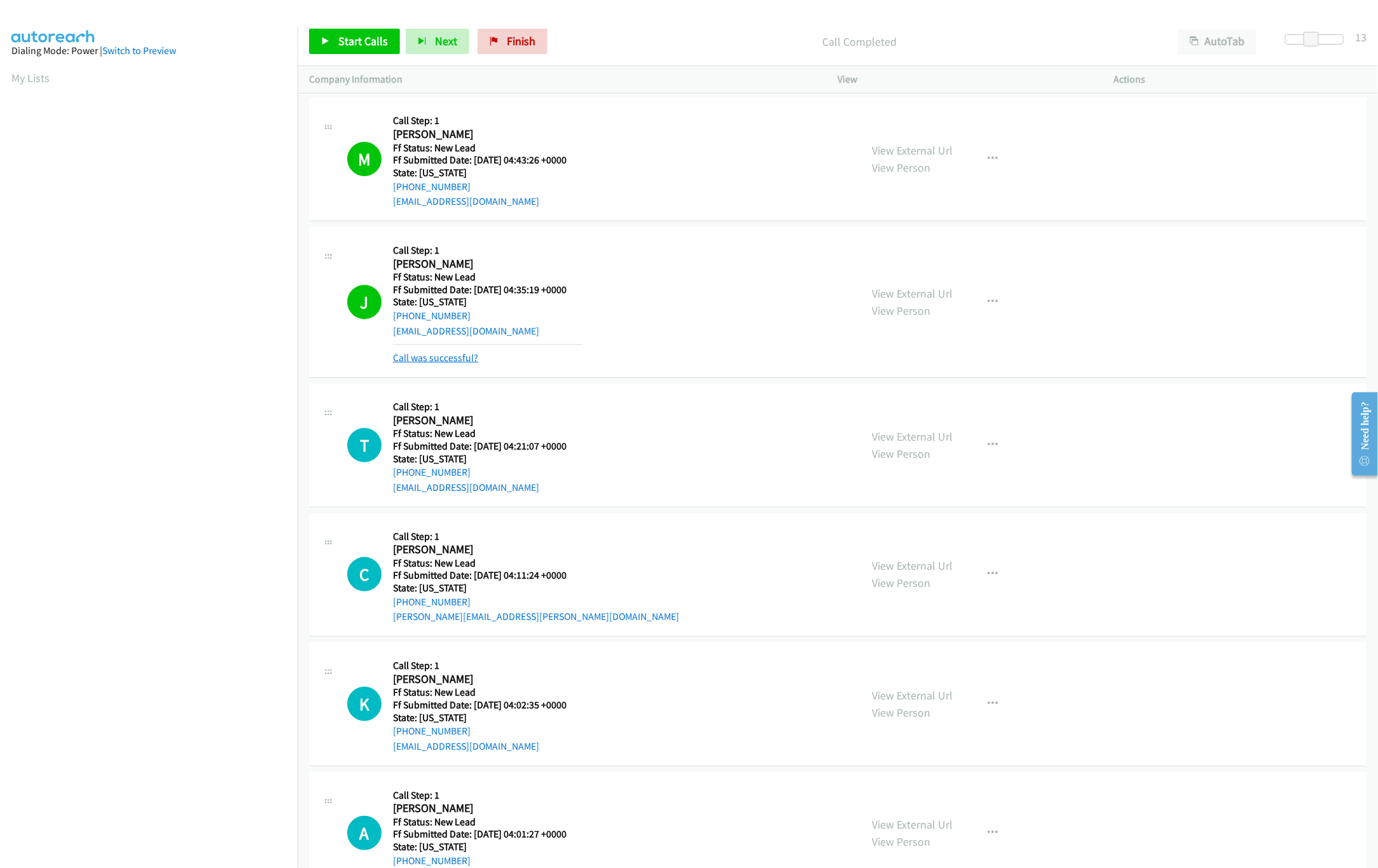
click at [449, 362] on link "Call was successful?" at bounding box center [436, 357] width 86 height 12
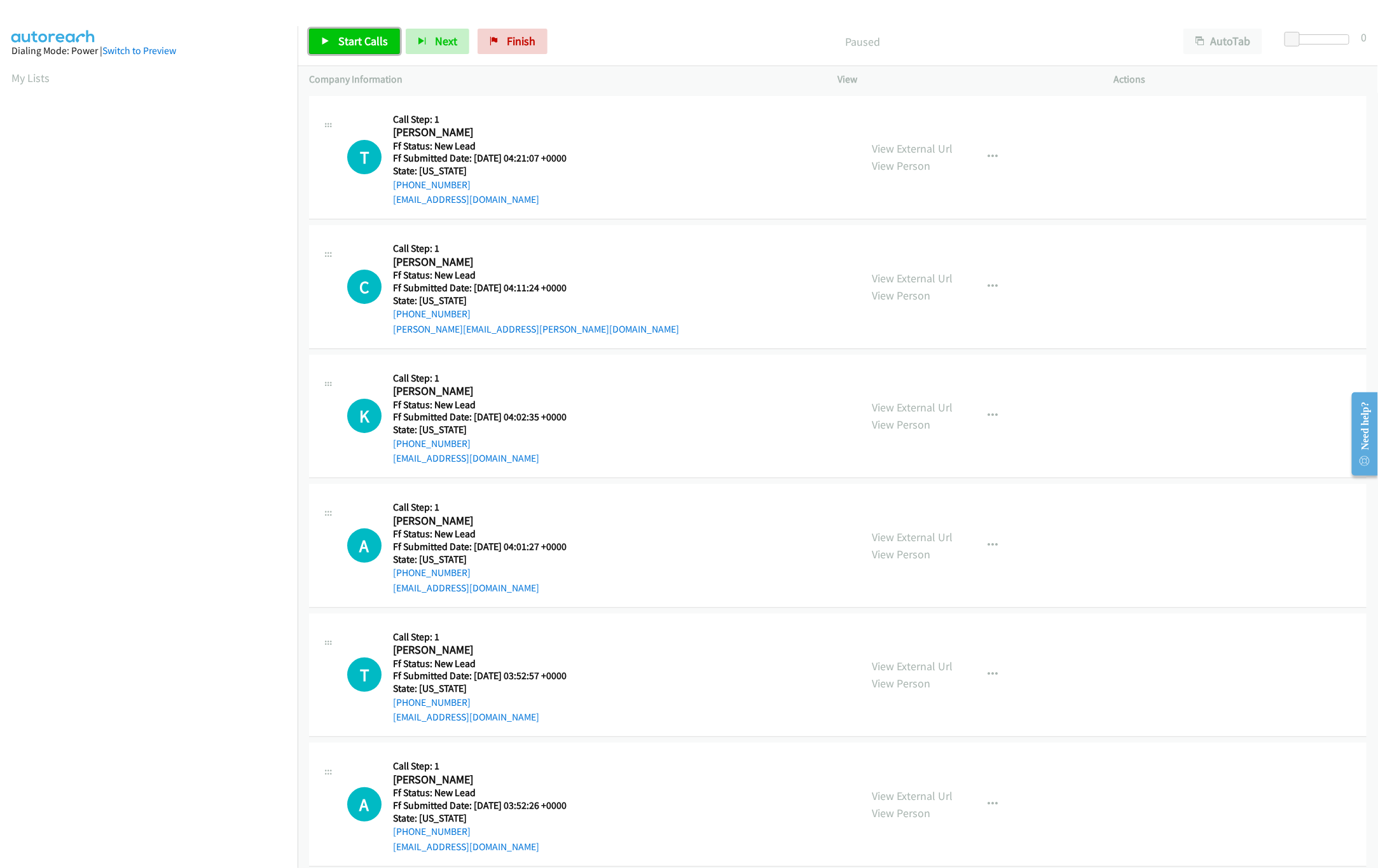
click at [384, 48] on link "Start Calls" at bounding box center [355, 41] width 91 height 26
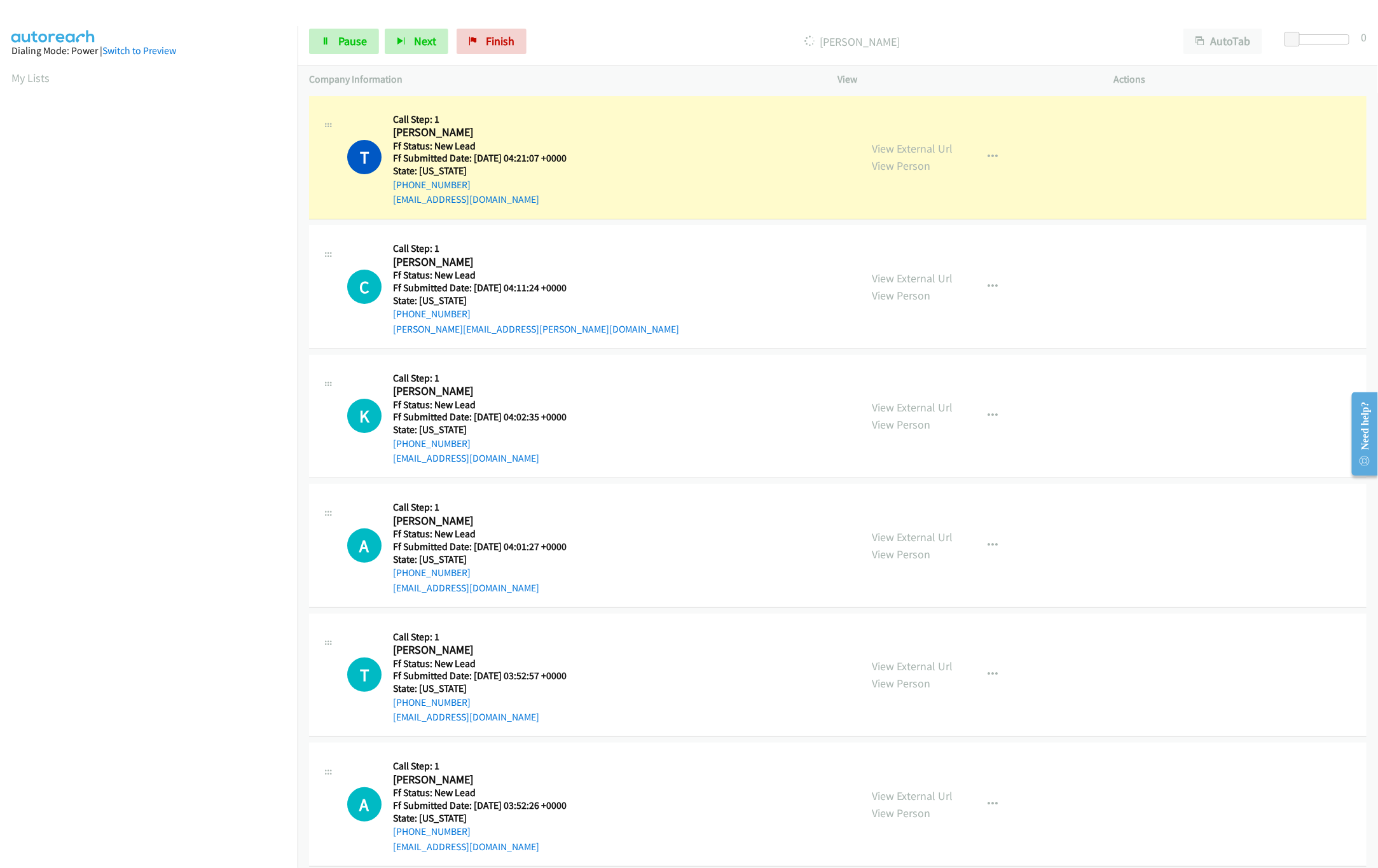
click at [738, 252] on div "C Callback Scheduled Call Step: 1 Carly Zamani America/Los_Angeles Ff Status: N…" at bounding box center [598, 287] width 502 height 101
click at [1333, 43] on div at bounding box center [1314, 39] width 59 height 10
click at [883, 408] on link "View External Url" at bounding box center [912, 407] width 81 height 14
click at [915, 280] on link "View External Url" at bounding box center [912, 278] width 81 height 14
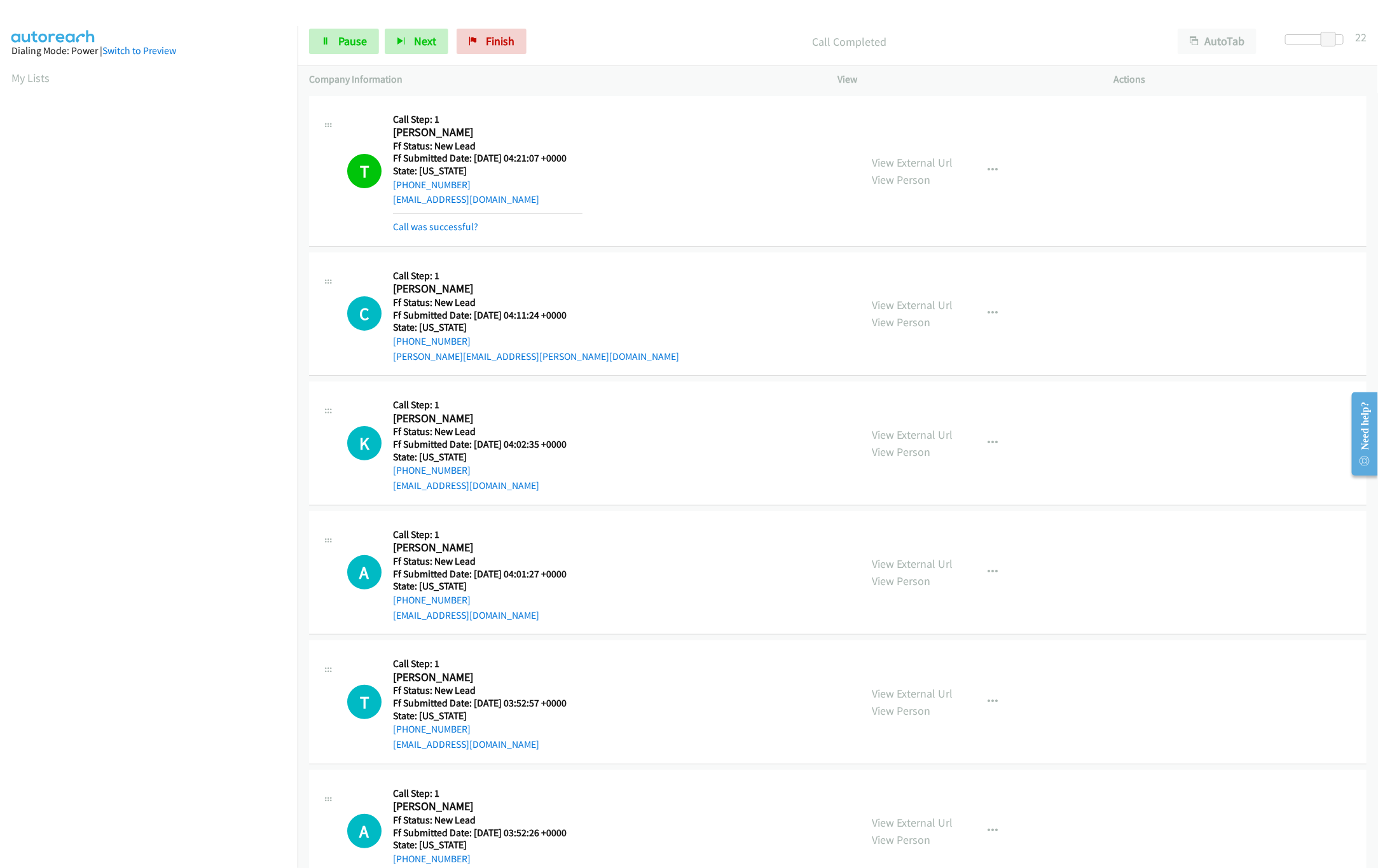
click at [301, 36] on div "Start Calls Pause Next Finish Call Completed AutoTab AutoTab 22" at bounding box center [838, 41] width 1080 height 48
click at [318, 49] on link "Pause" at bounding box center [344, 41] width 70 height 26
click at [335, 52] on link "Start Calls" at bounding box center [355, 41] width 91 height 26
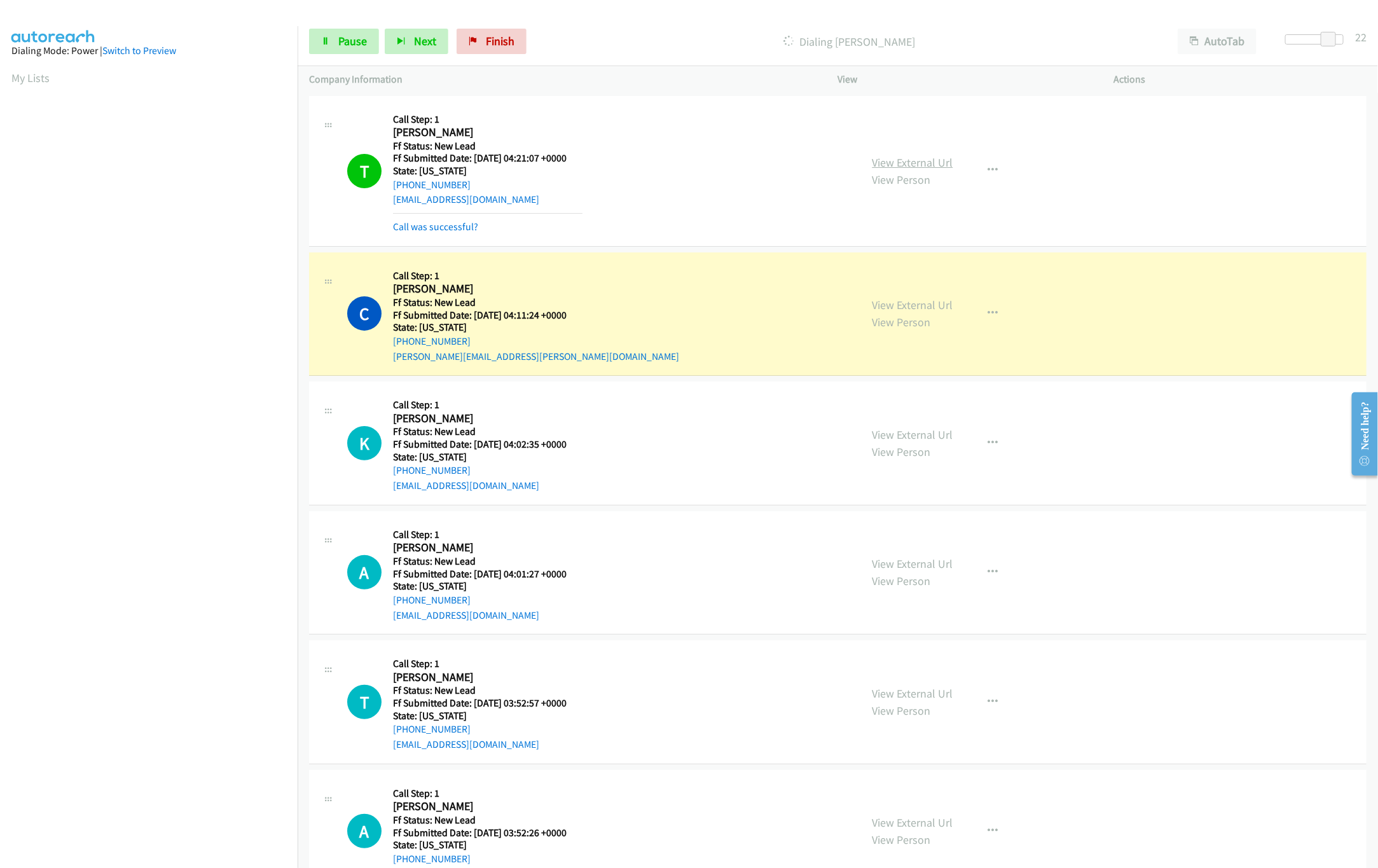
click at [872, 163] on link "View External Url" at bounding box center [912, 162] width 81 height 14
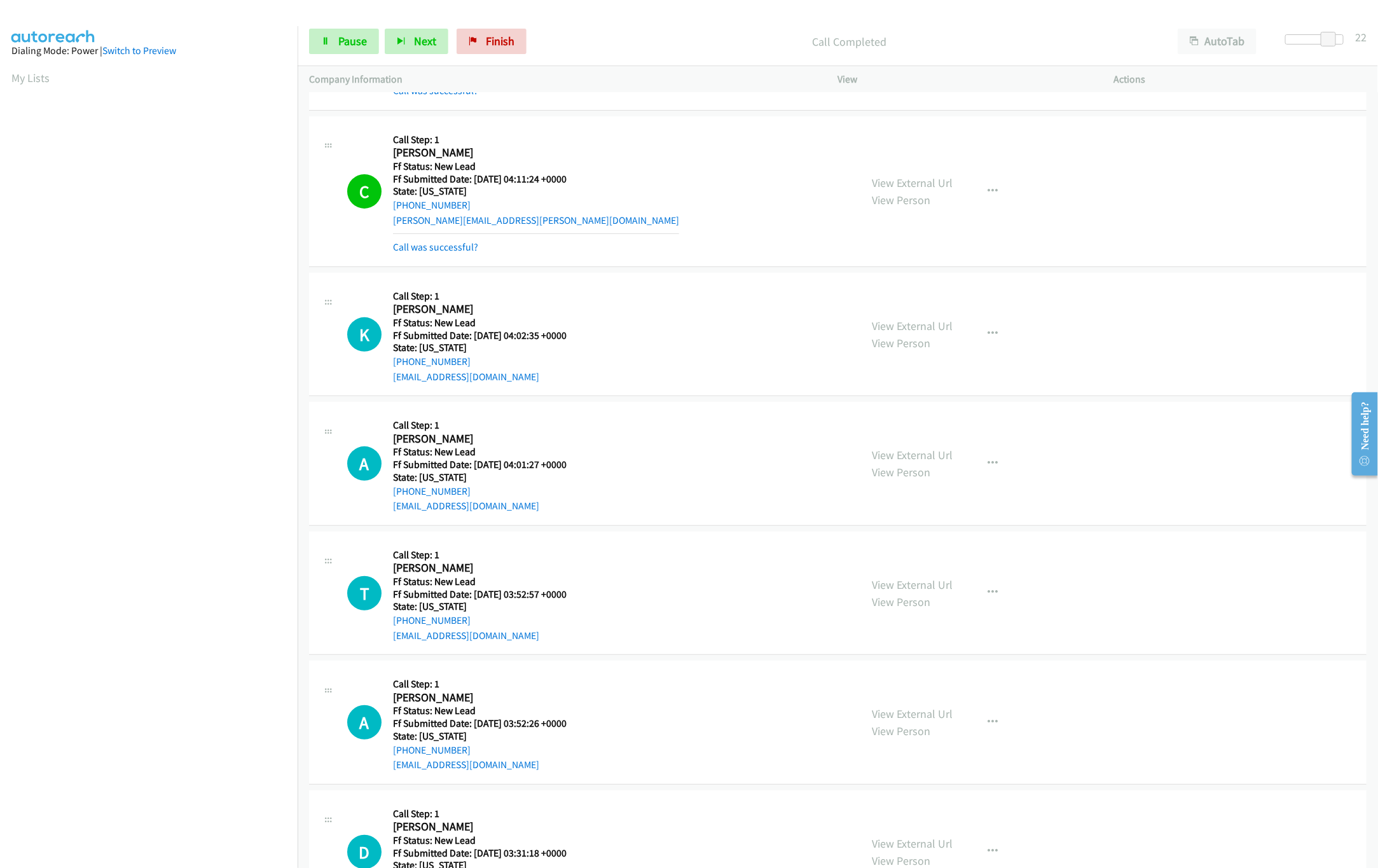
scroll to position [254, 0]
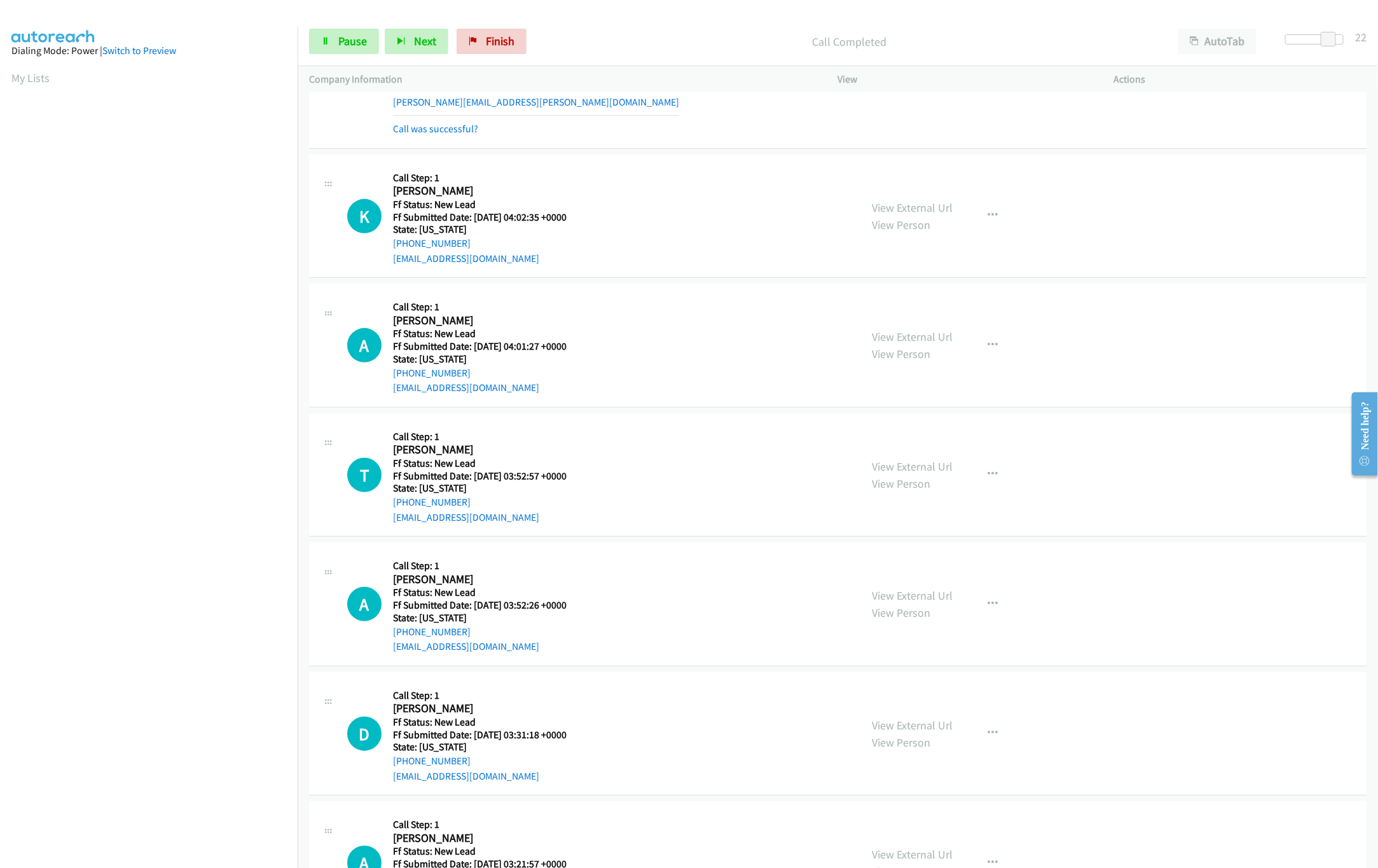
drag, startPoint x: 874, startPoint y: 467, endPoint x: 874, endPoint y: 455, distance: 12.0
click at [874, 467] on link "View External Url" at bounding box center [912, 466] width 81 height 14
click at [910, 333] on link "View External Url" at bounding box center [912, 336] width 81 height 14
click at [346, 48] on span "Pause" at bounding box center [353, 40] width 29 height 14
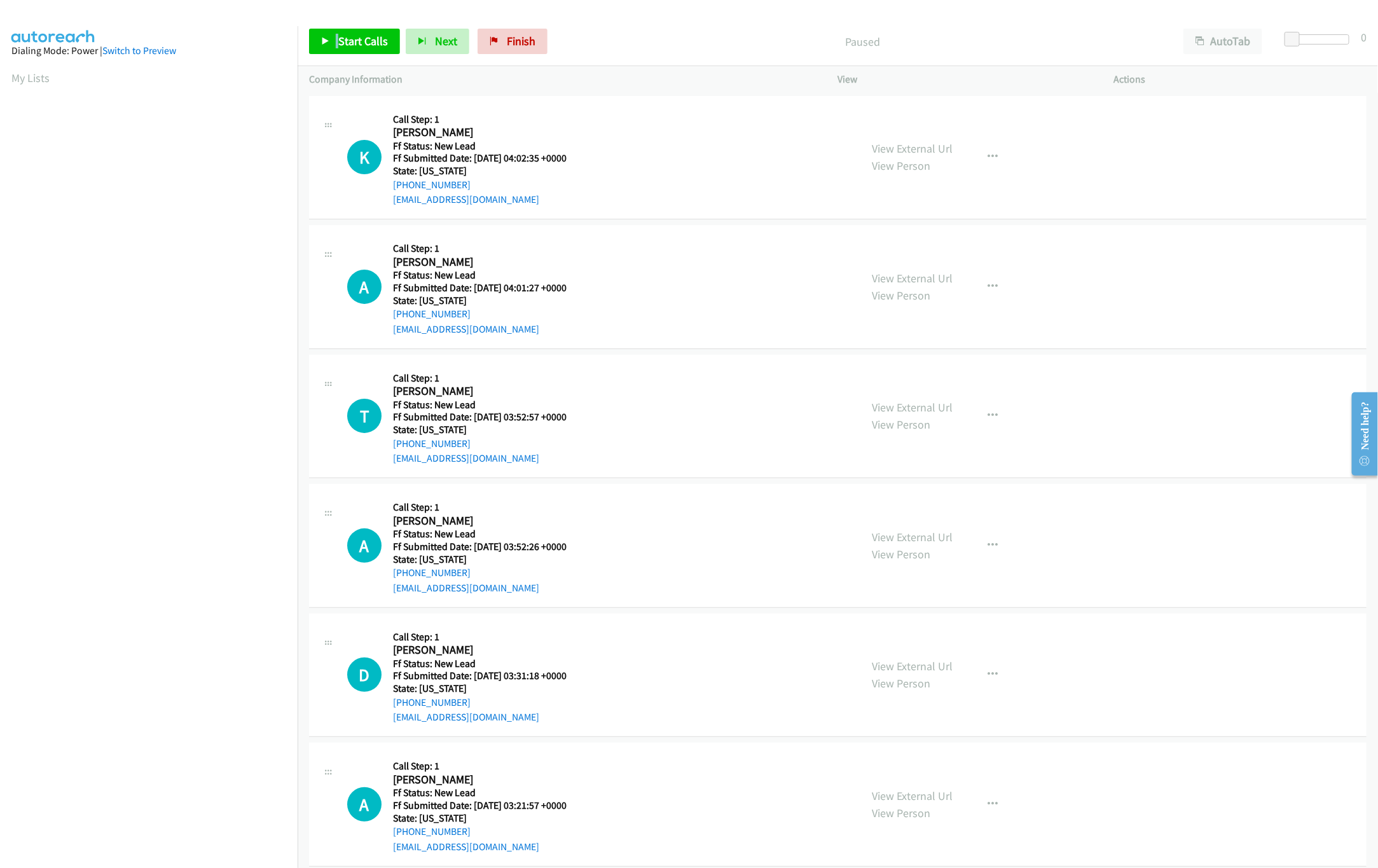
click at [340, 29] on div "Start Calls Pause Next Finish Paused AutoTab AutoTab 0" at bounding box center [838, 41] width 1080 height 48
click at [356, 41] on span "Start Calls" at bounding box center [363, 40] width 49 height 14
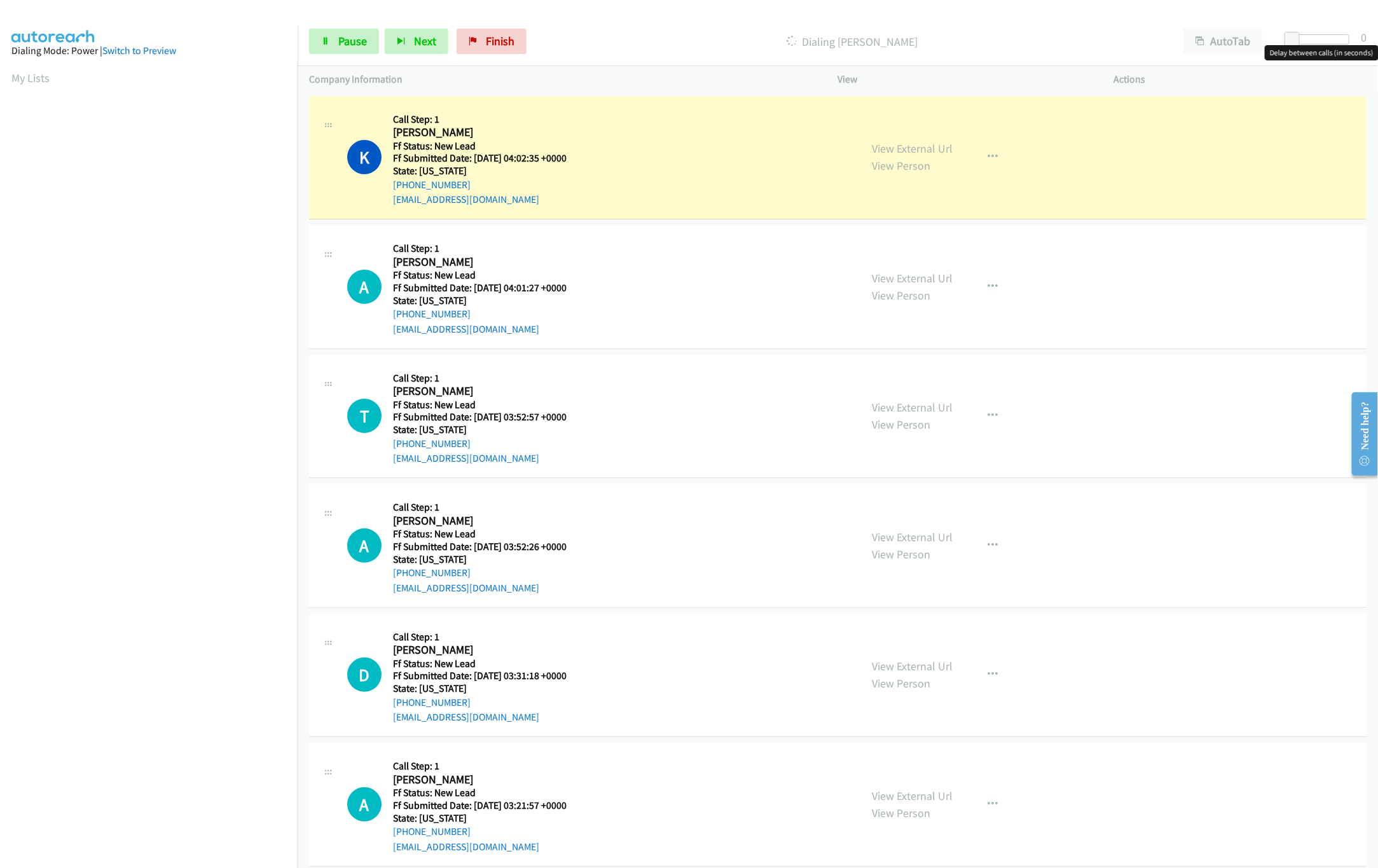
drag, startPoint x: 1322, startPoint y: 36, endPoint x: 1305, endPoint y: 43, distance: 18.4
click at [1316, 39] on div at bounding box center [1320, 39] width 59 height 10
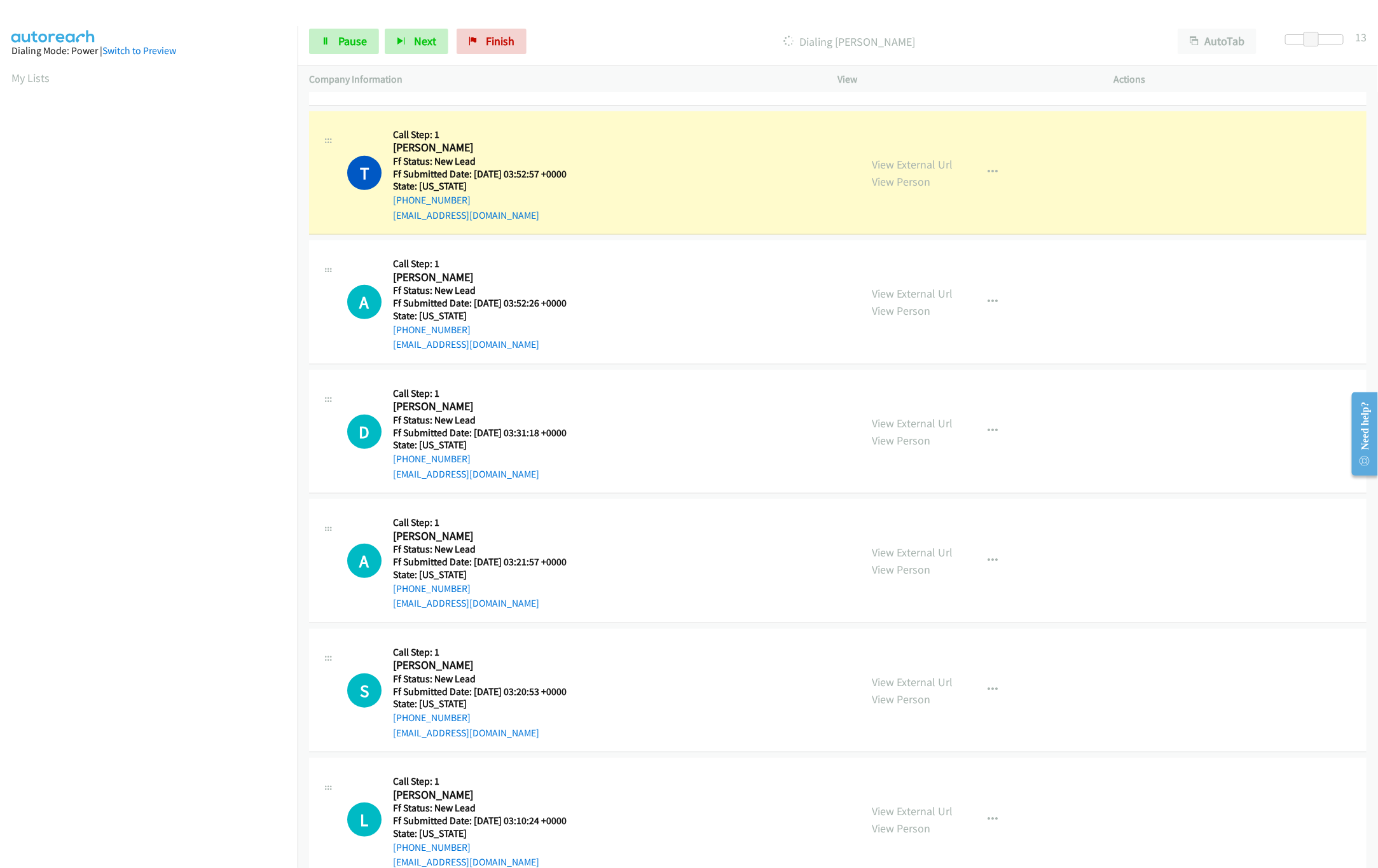
scroll to position [254, 0]
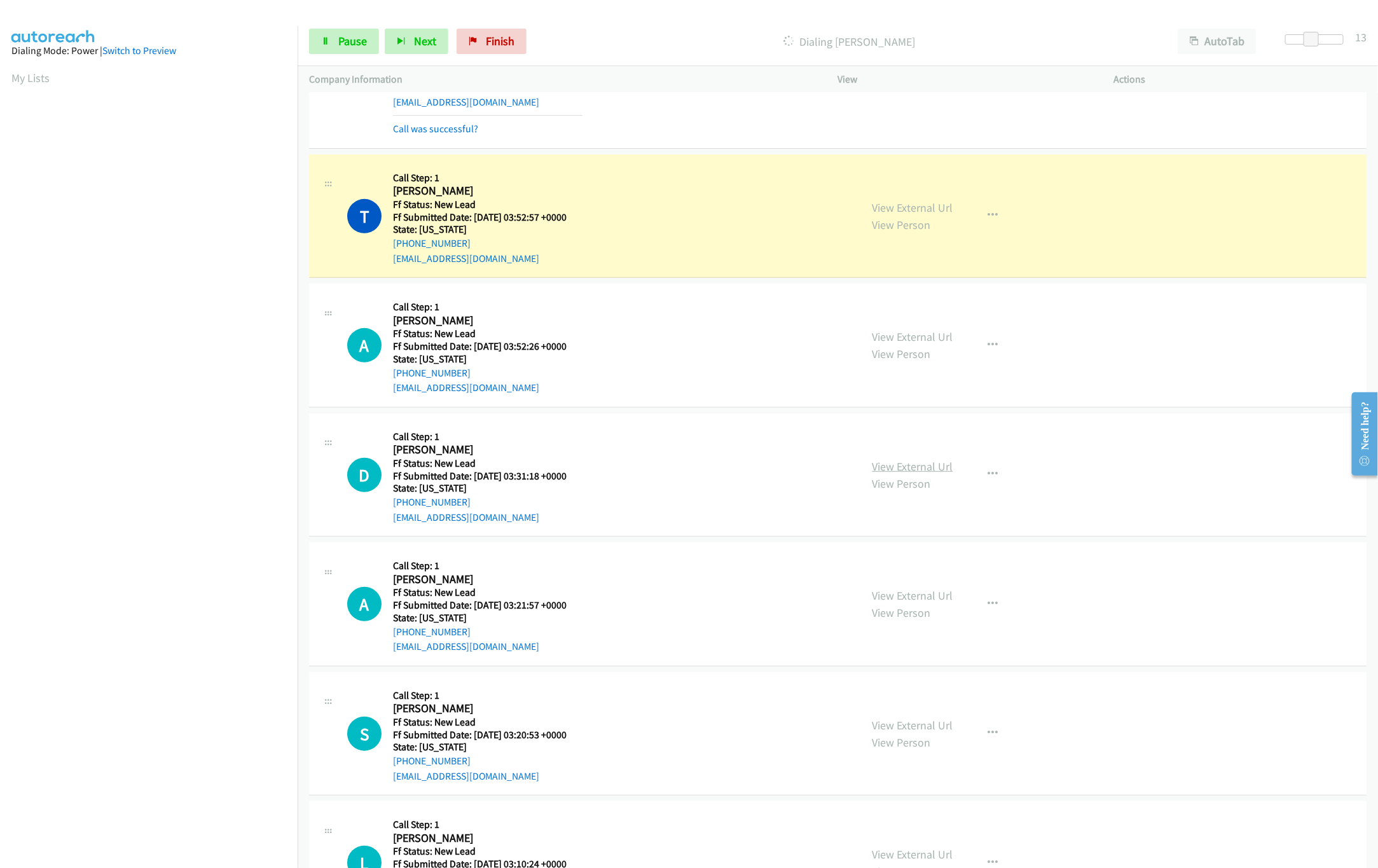
click at [901, 472] on link "View External Url" at bounding box center [912, 466] width 81 height 14
click at [923, 333] on link "View External Url" at bounding box center [912, 336] width 81 height 14
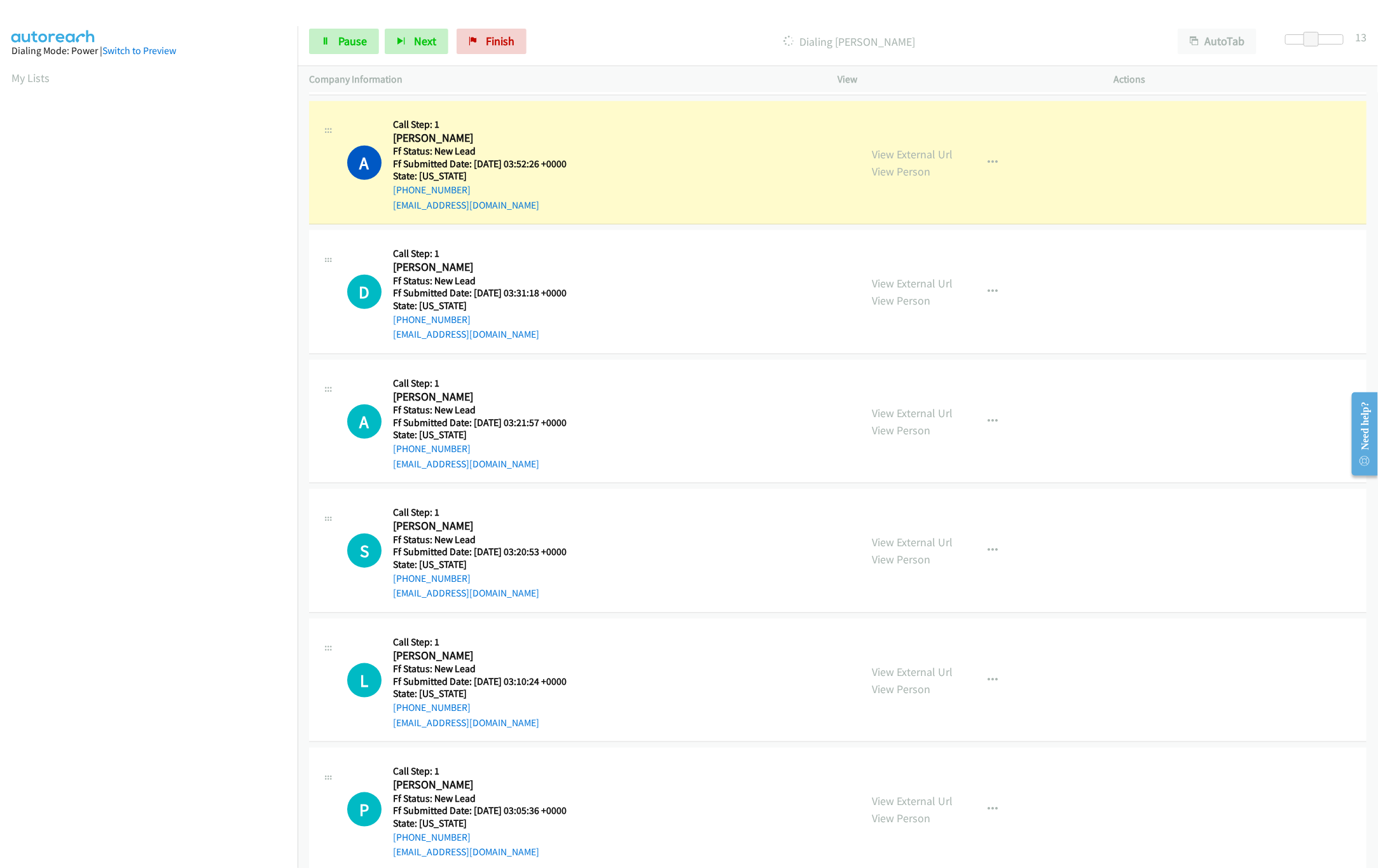
scroll to position [508, 0]
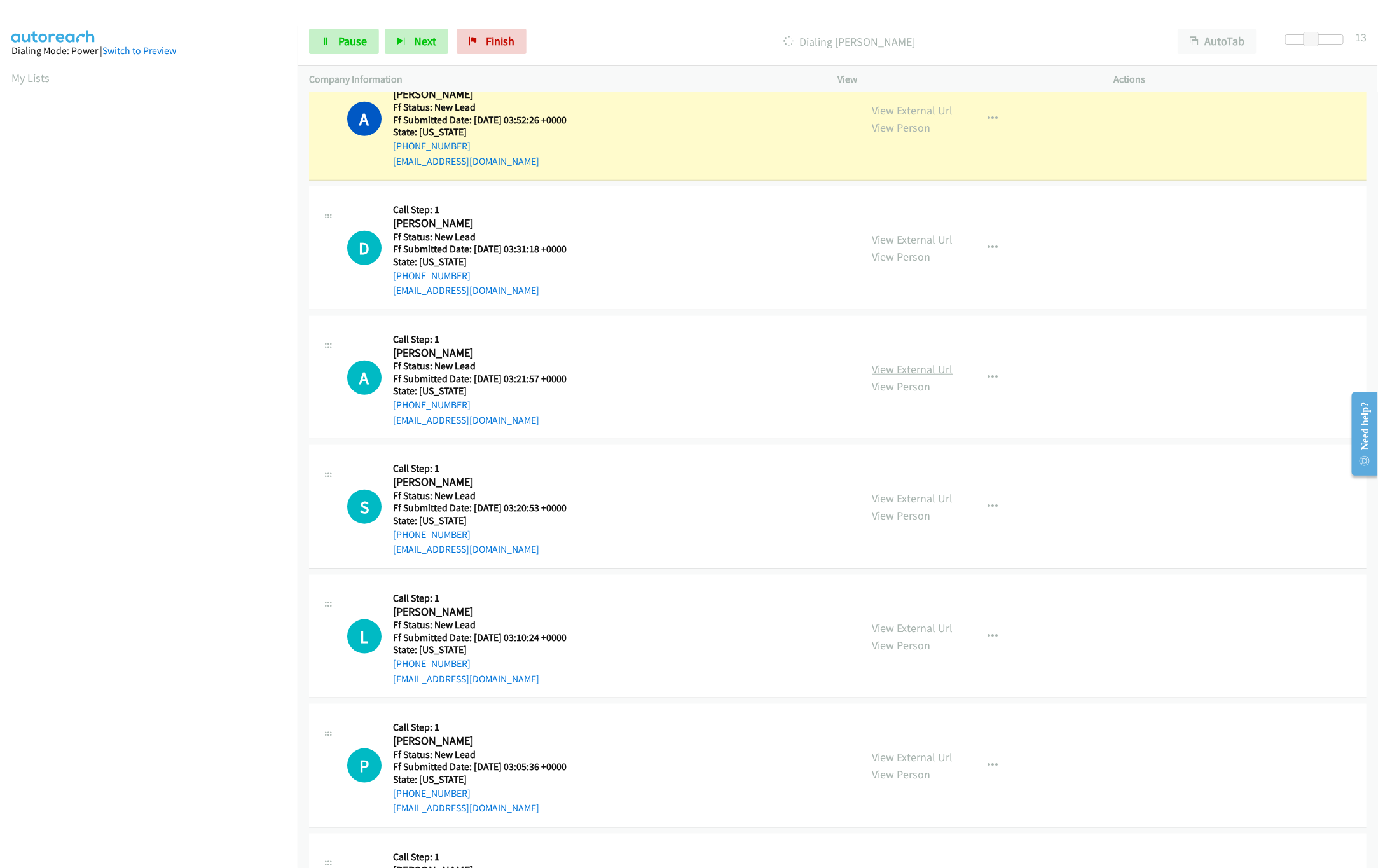
click at [891, 369] on link "View External Url" at bounding box center [912, 368] width 81 height 14
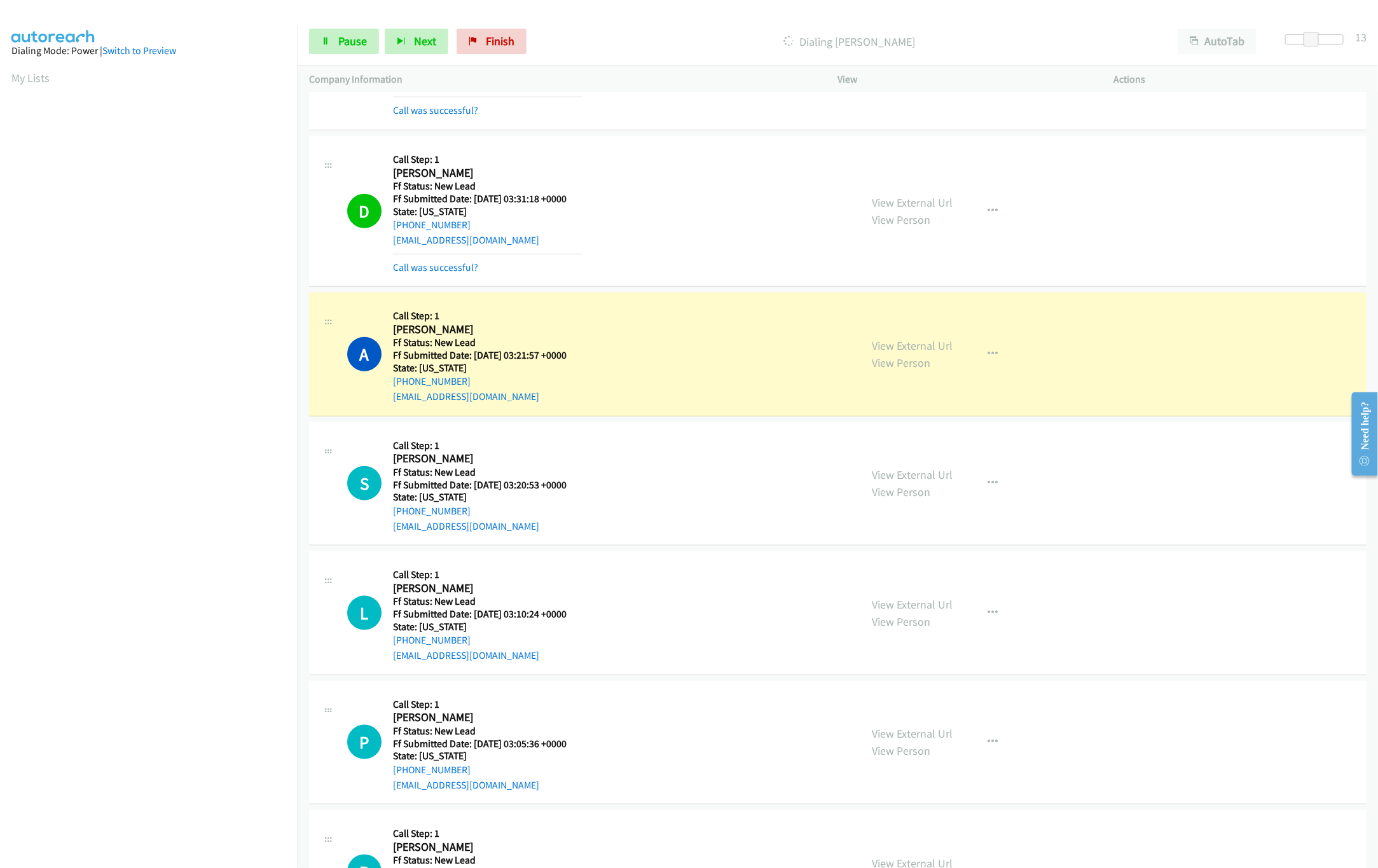
scroll to position [762, 0]
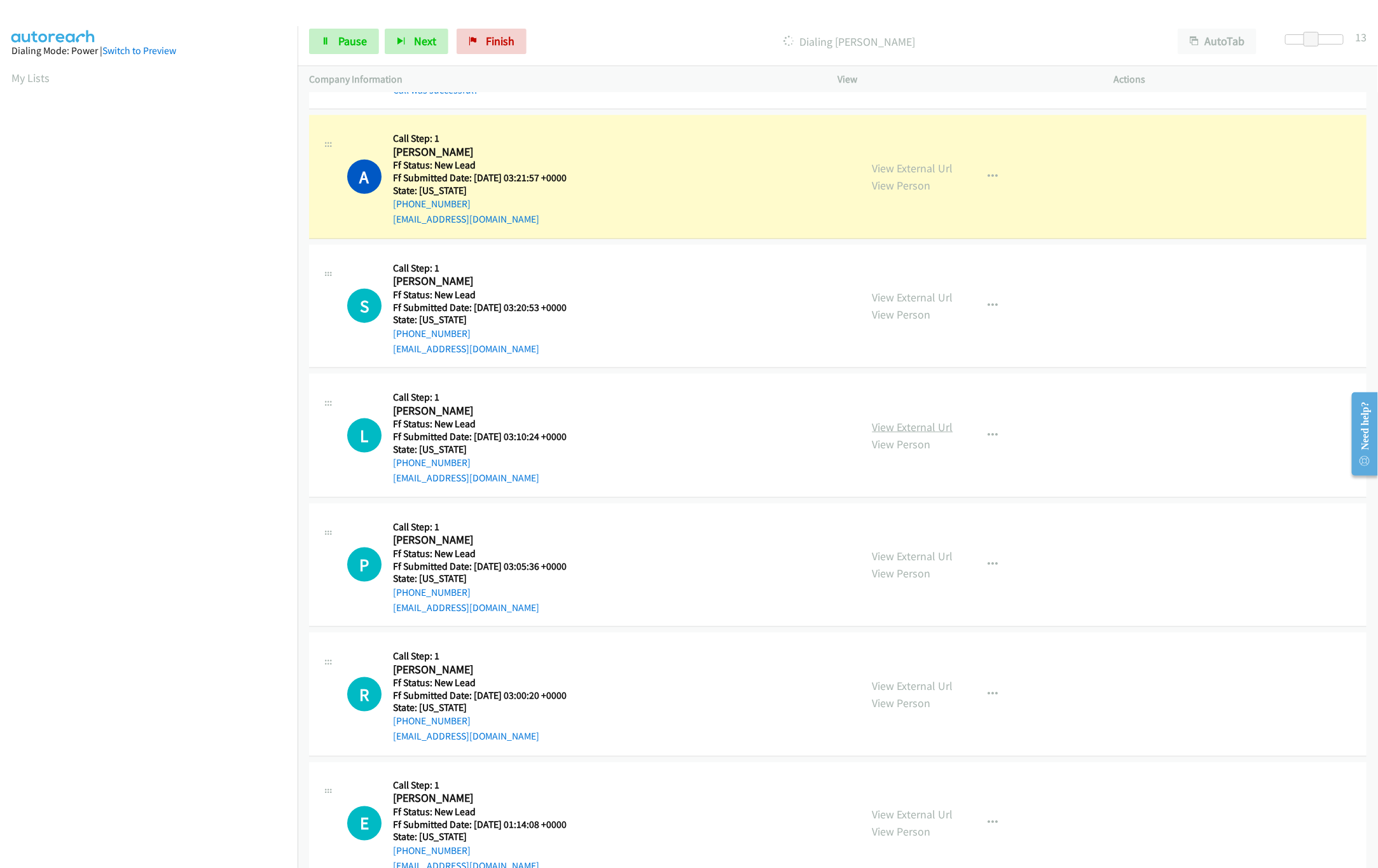
click at [928, 434] on link "View External Url" at bounding box center [912, 426] width 81 height 14
click at [883, 309] on div "View External Url View Person" at bounding box center [912, 306] width 81 height 34
click at [891, 293] on link "View External Url" at bounding box center [912, 297] width 81 height 14
click at [357, 42] on span "Pause" at bounding box center [353, 40] width 29 height 14
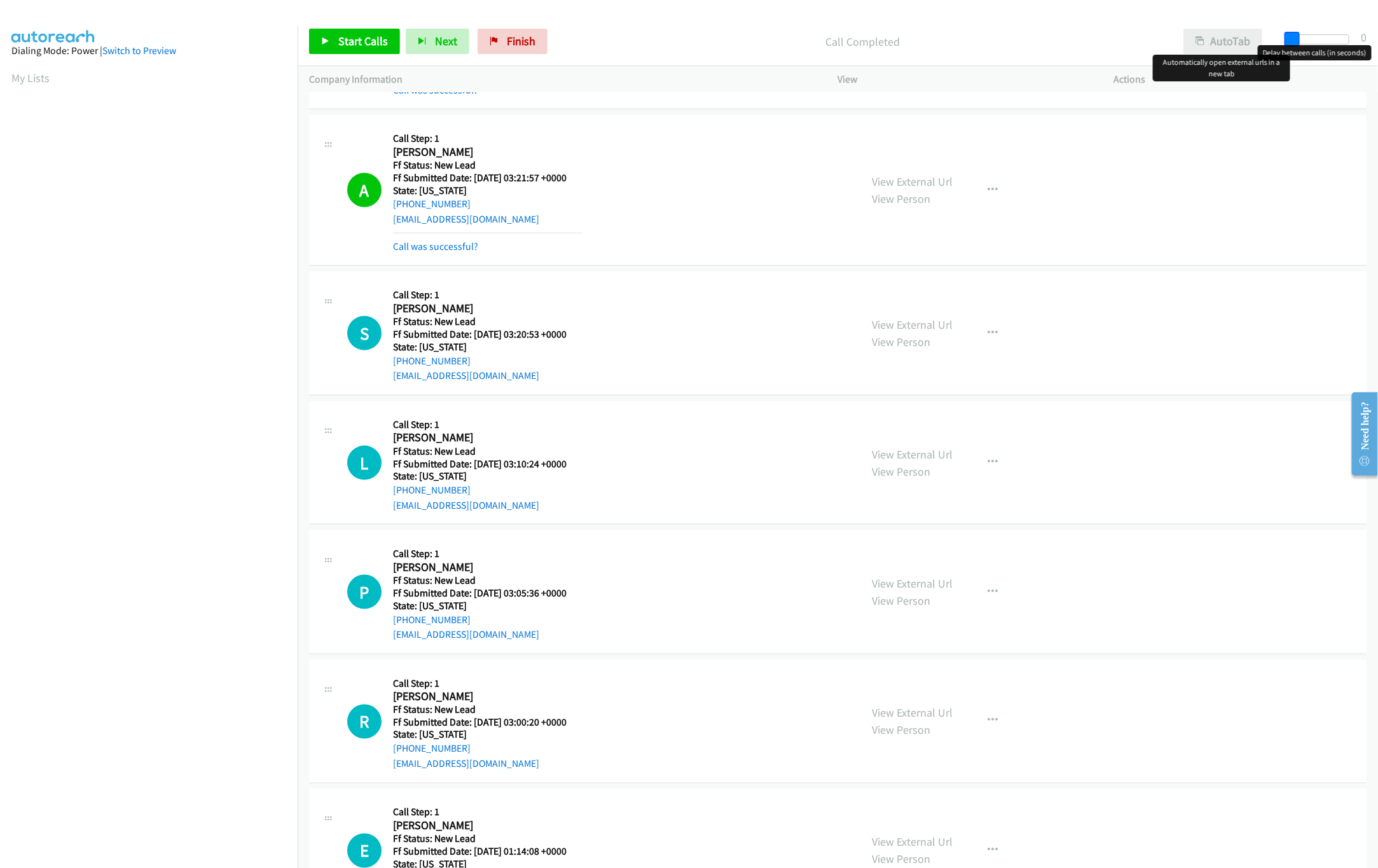
drag, startPoint x: 1312, startPoint y: 36, endPoint x: 1246, endPoint y: 39, distance: 66.1
click at [1248, 38] on div "Start Calls Pause Next Finish Call Completed AutoTab AutoTab 0" at bounding box center [838, 41] width 1080 height 48
click at [438, 252] on link "Call was successful?" at bounding box center [436, 246] width 86 height 12
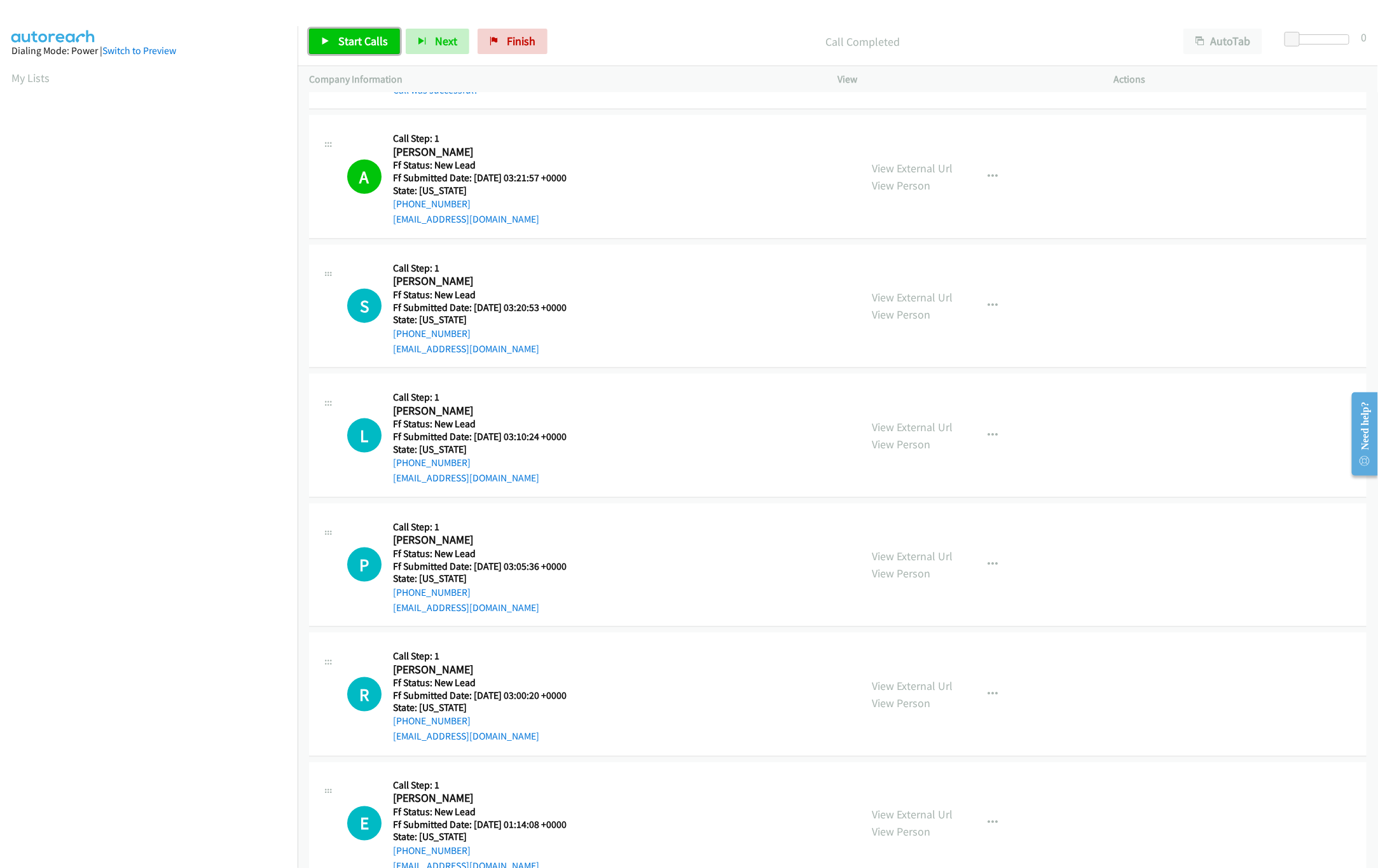
click at [345, 48] on span "Start Calls" at bounding box center [363, 40] width 49 height 14
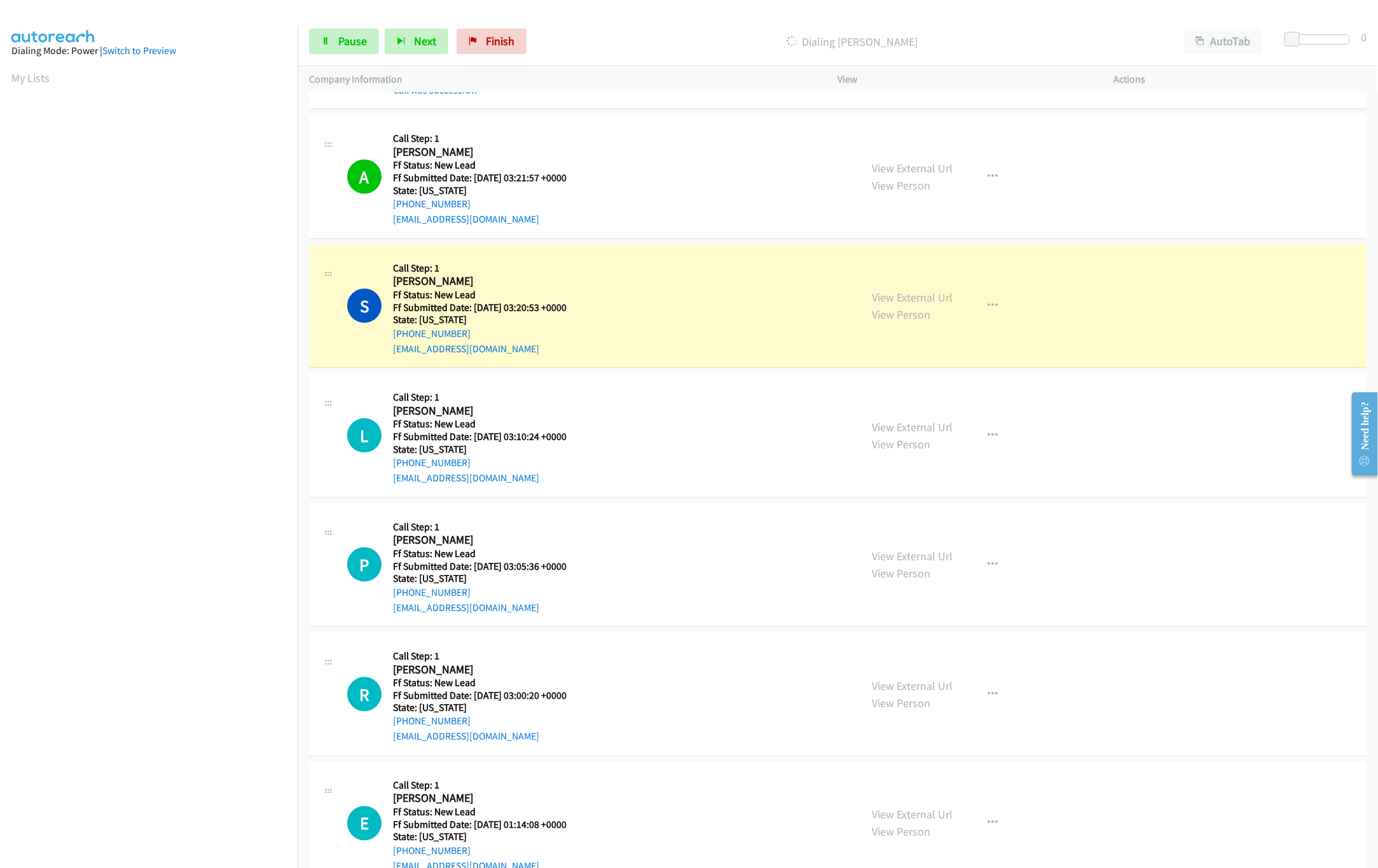
click at [1310, 30] on div "Start Calls Pause Next Finish Dialing Sofia Franco AutoTab AutoTab 0" at bounding box center [838, 41] width 1080 height 48
click at [1315, 39] on div at bounding box center [1320, 39] width 59 height 10
click at [908, 567] on div "View External Url View Person" at bounding box center [912, 565] width 81 height 34
click at [908, 563] on link "View External Url" at bounding box center [912, 555] width 81 height 14
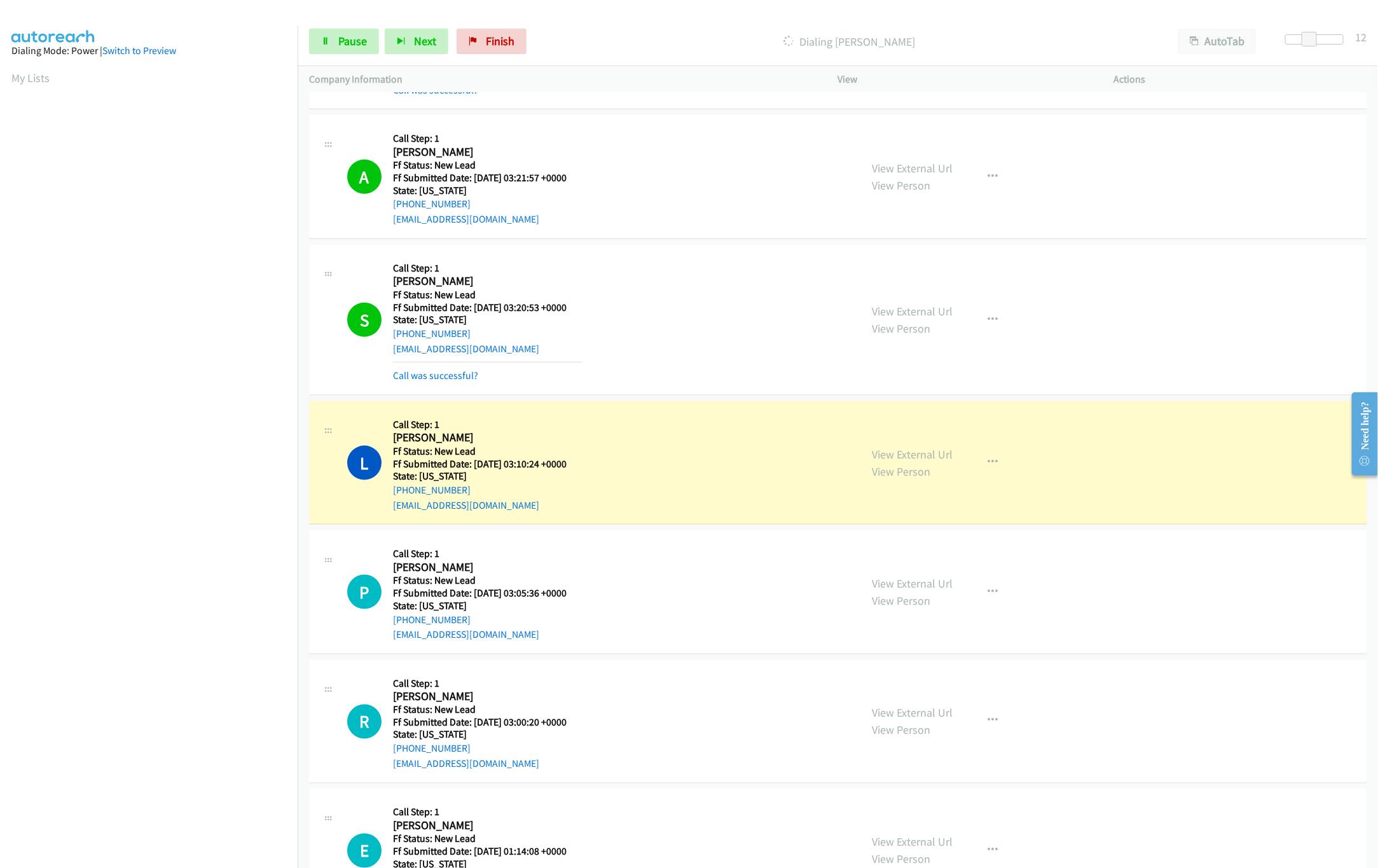
scroll to position [890, 0]
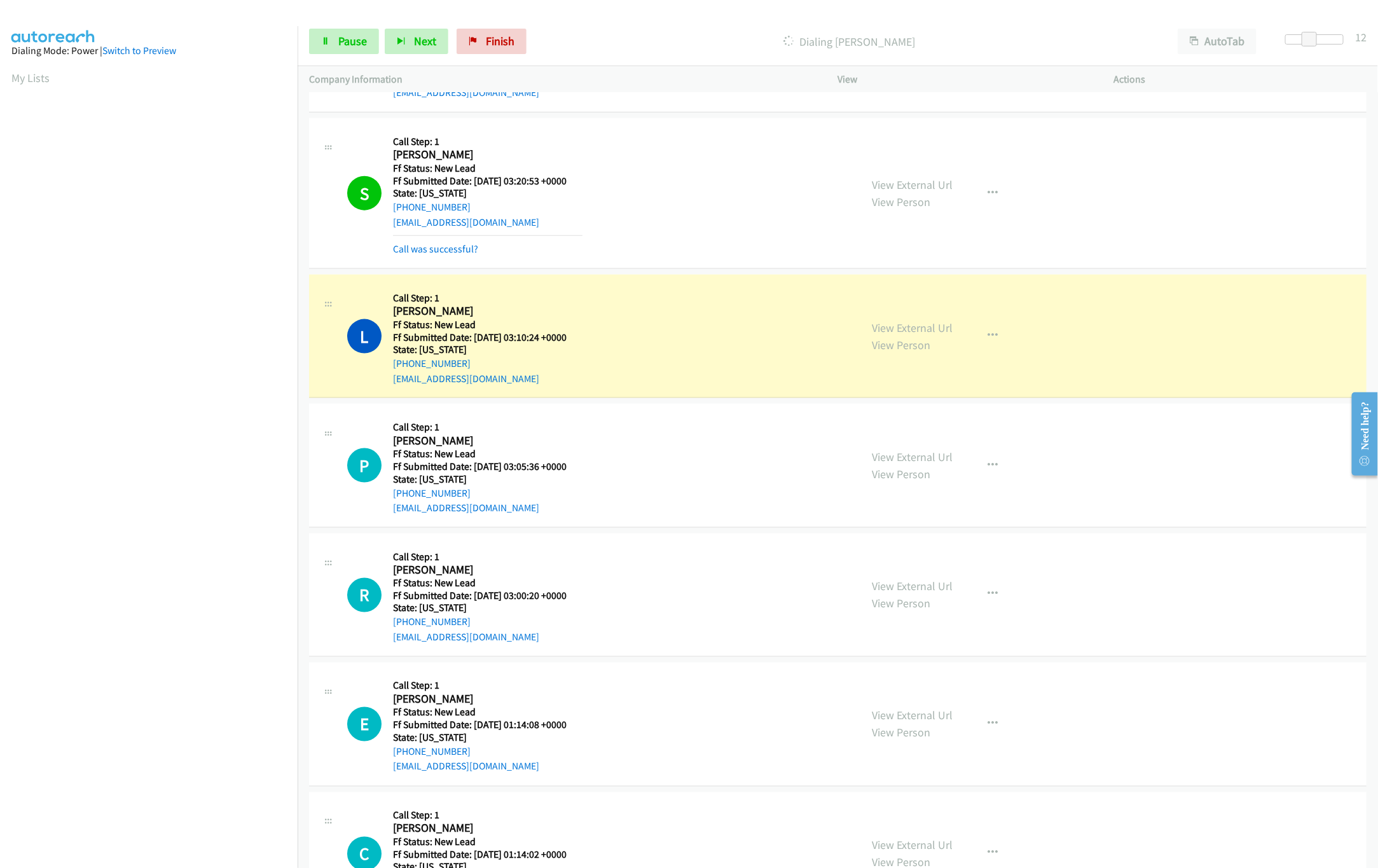
click at [902, 578] on div "View External Url View Person View External Url Email Schedule/Manage Callback …" at bounding box center [1004, 595] width 287 height 101
click at [902, 598] on div "View External Url View Person" at bounding box center [912, 595] width 81 height 34
click at [927, 585] on link "View External Url" at bounding box center [912, 586] width 81 height 14
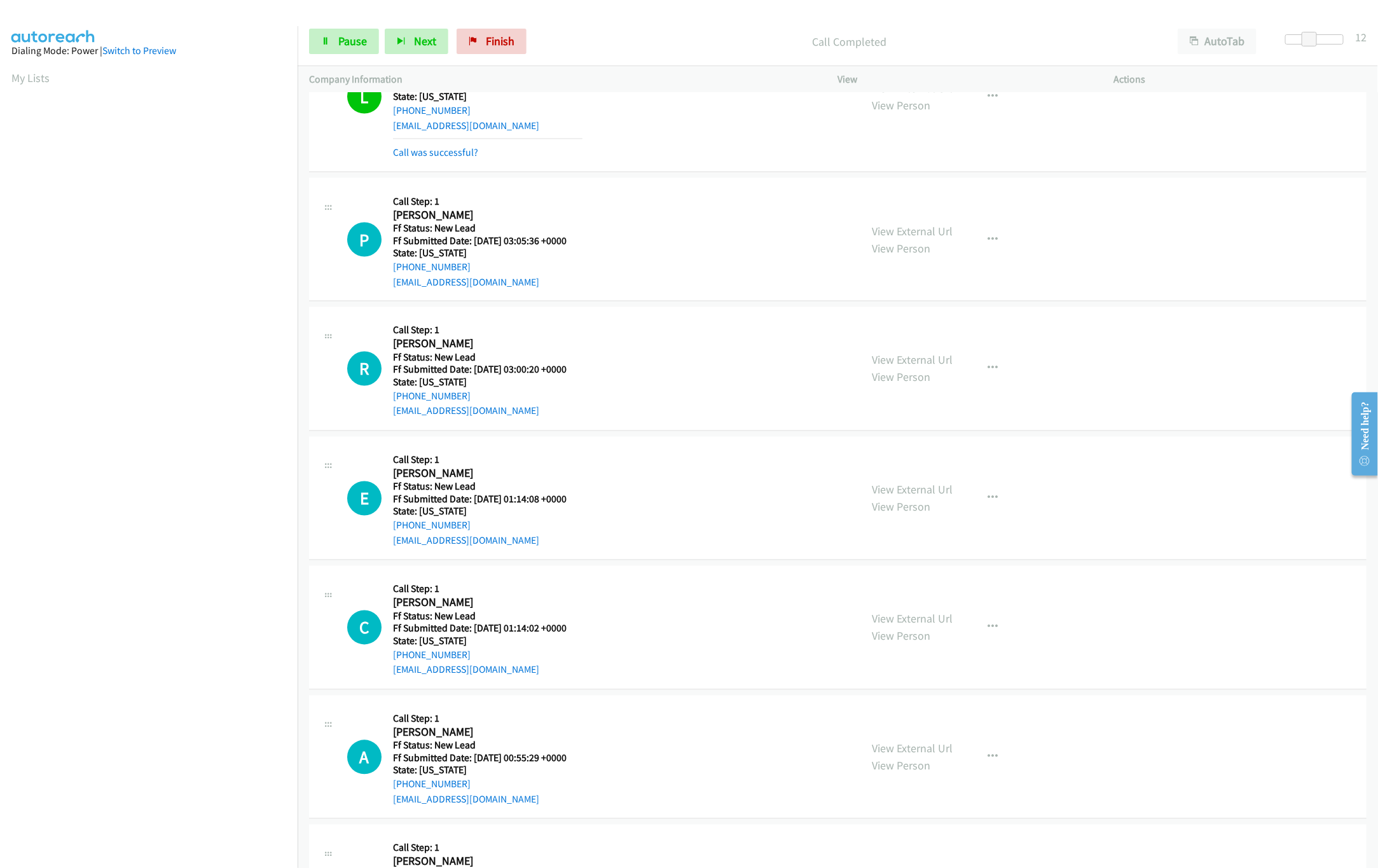
scroll to position [1145, 0]
click at [921, 487] on link "View External Url" at bounding box center [912, 488] width 81 height 14
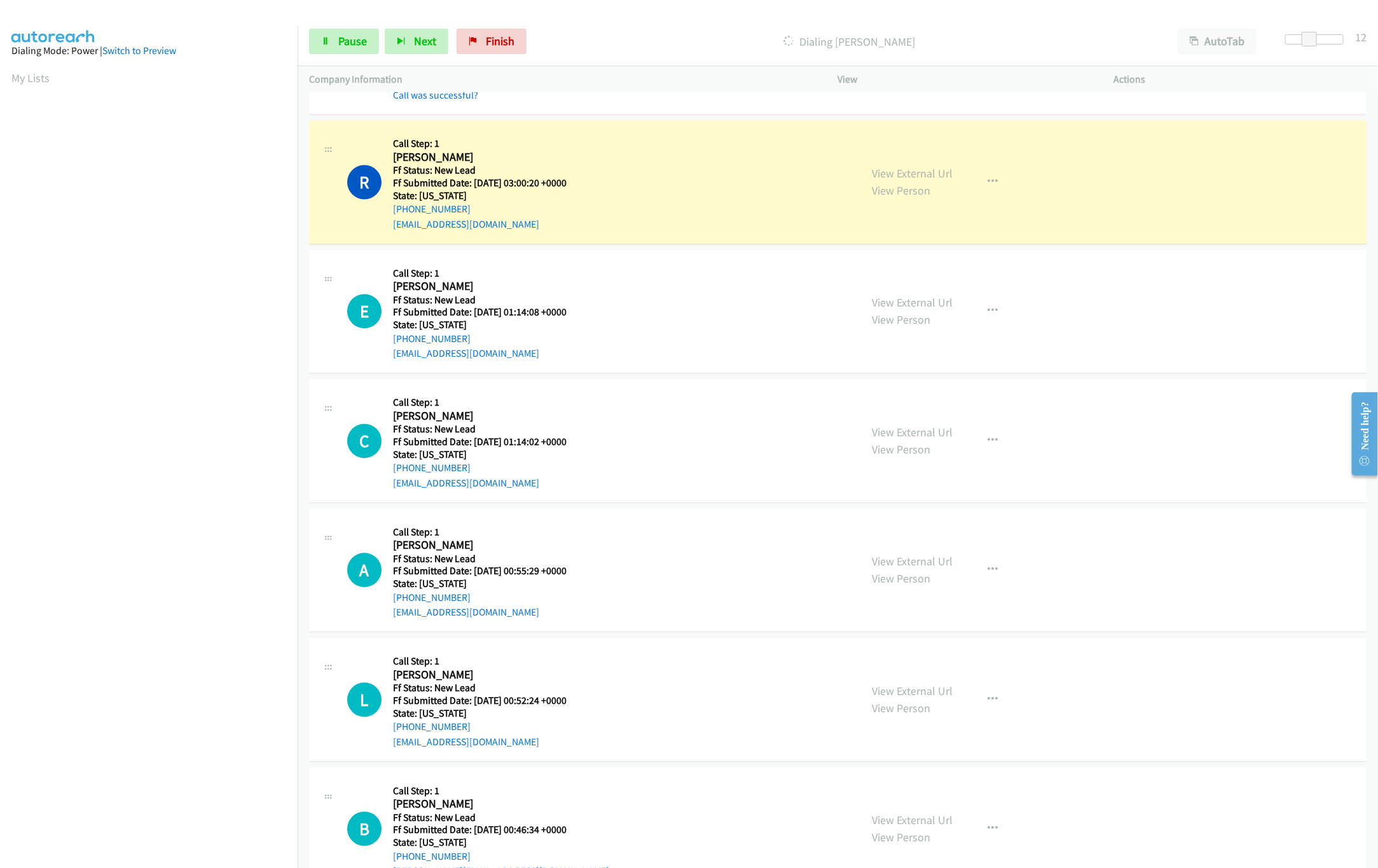
scroll to position [1398, 0]
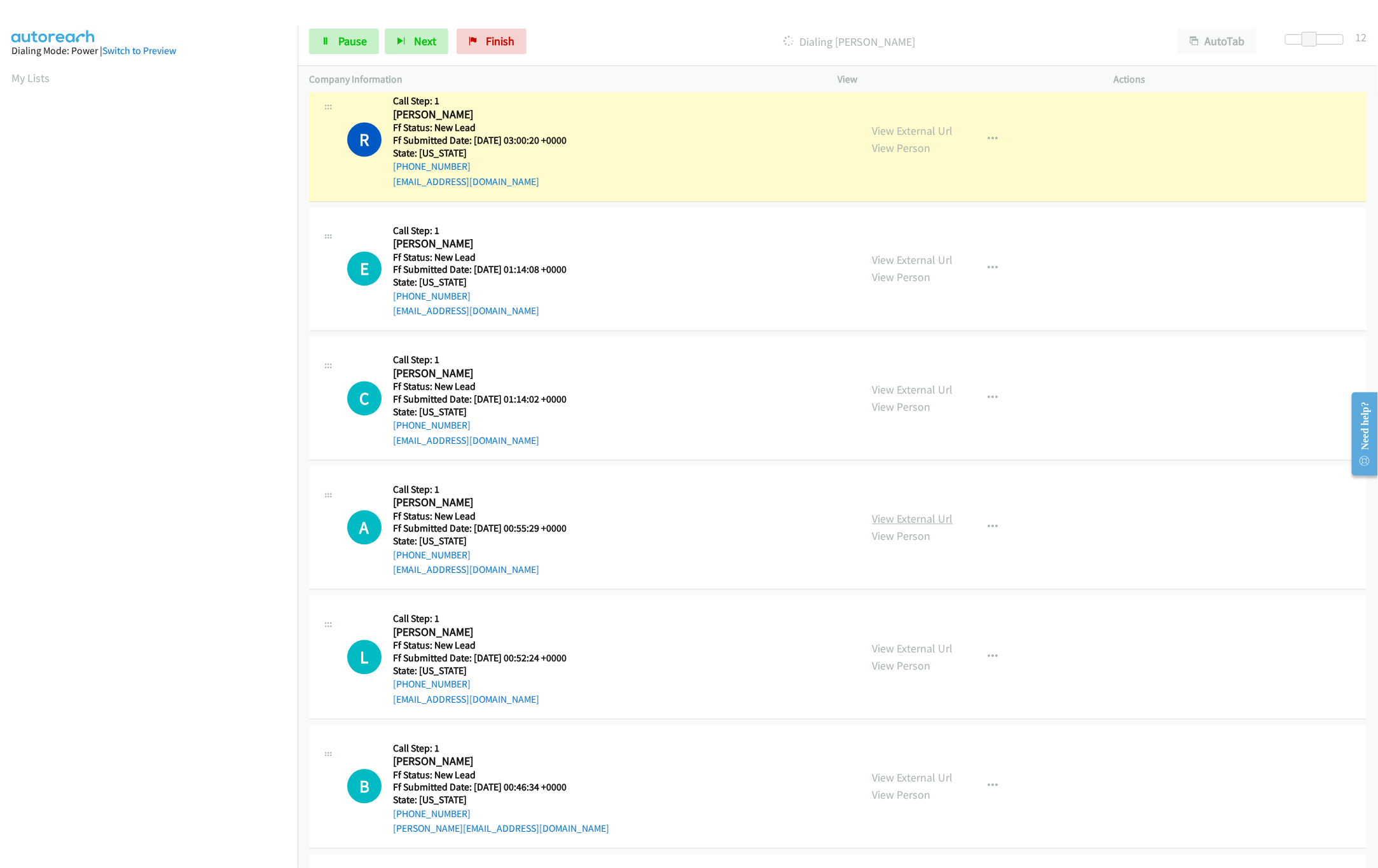
click at [900, 527] on link "View External Url" at bounding box center [912, 518] width 81 height 14
click at [923, 392] on link "View External Url" at bounding box center [912, 390] width 81 height 14
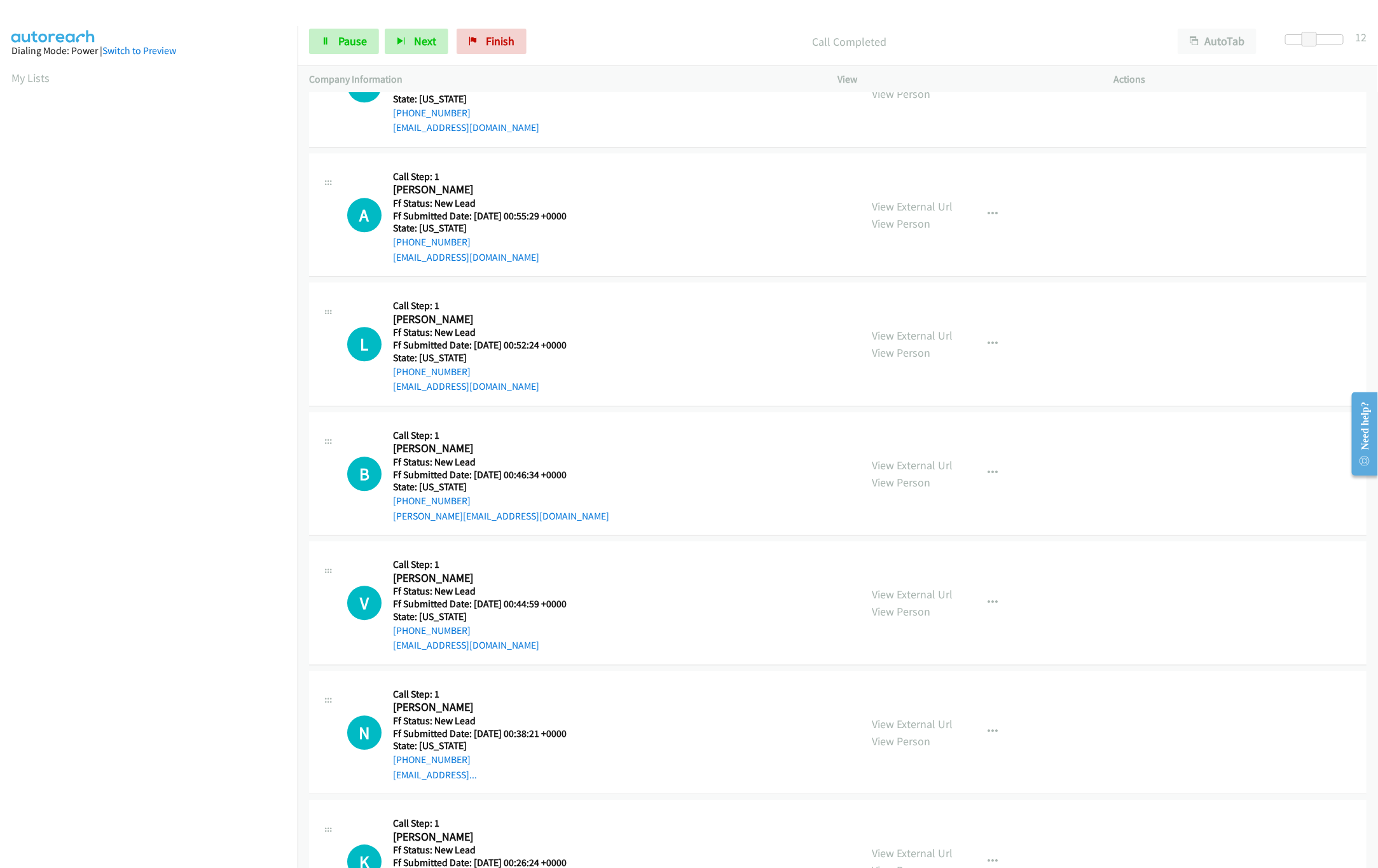
scroll to position [1780, 0]
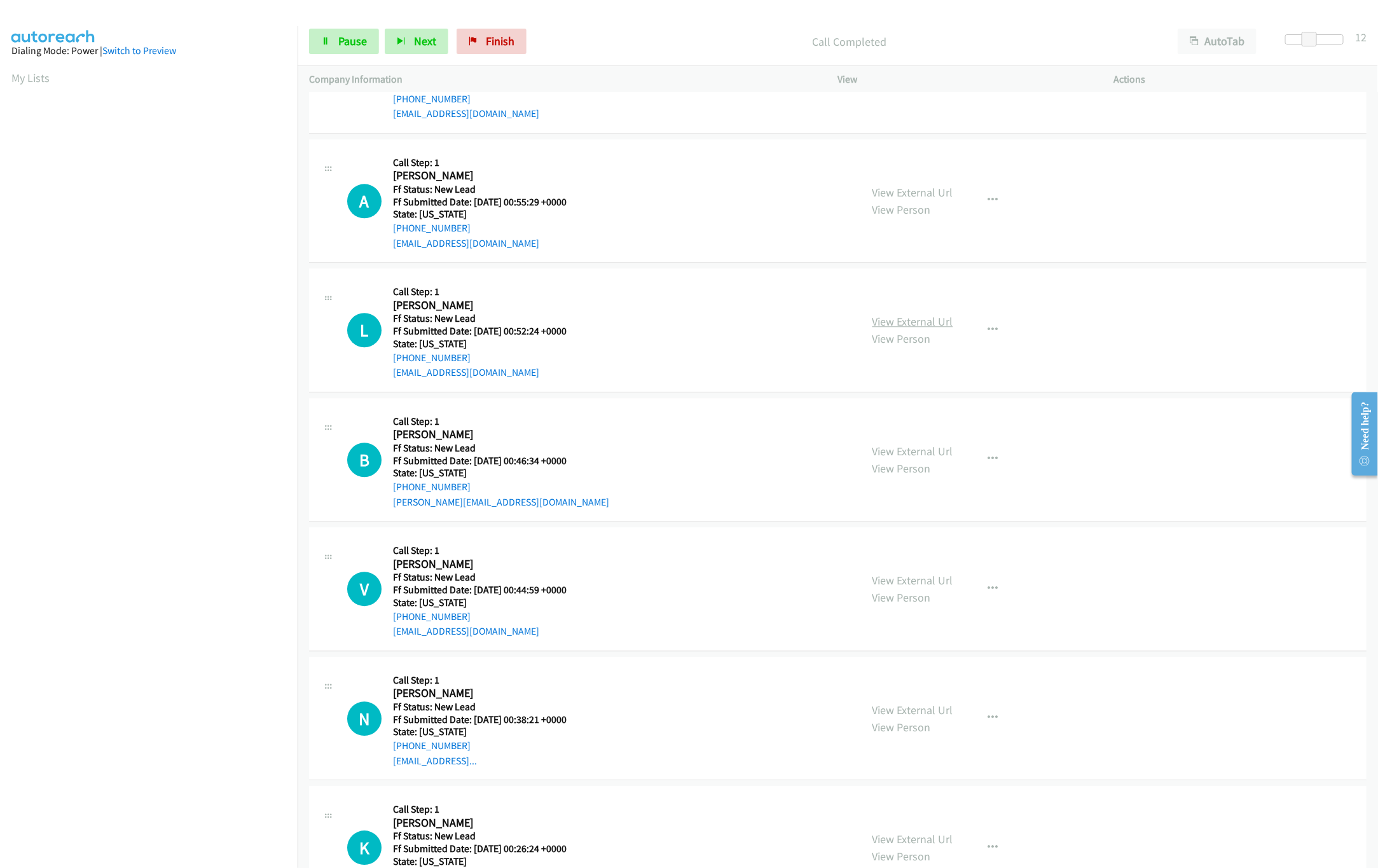
click at [920, 326] on link "View External Url" at bounding box center [912, 320] width 81 height 14
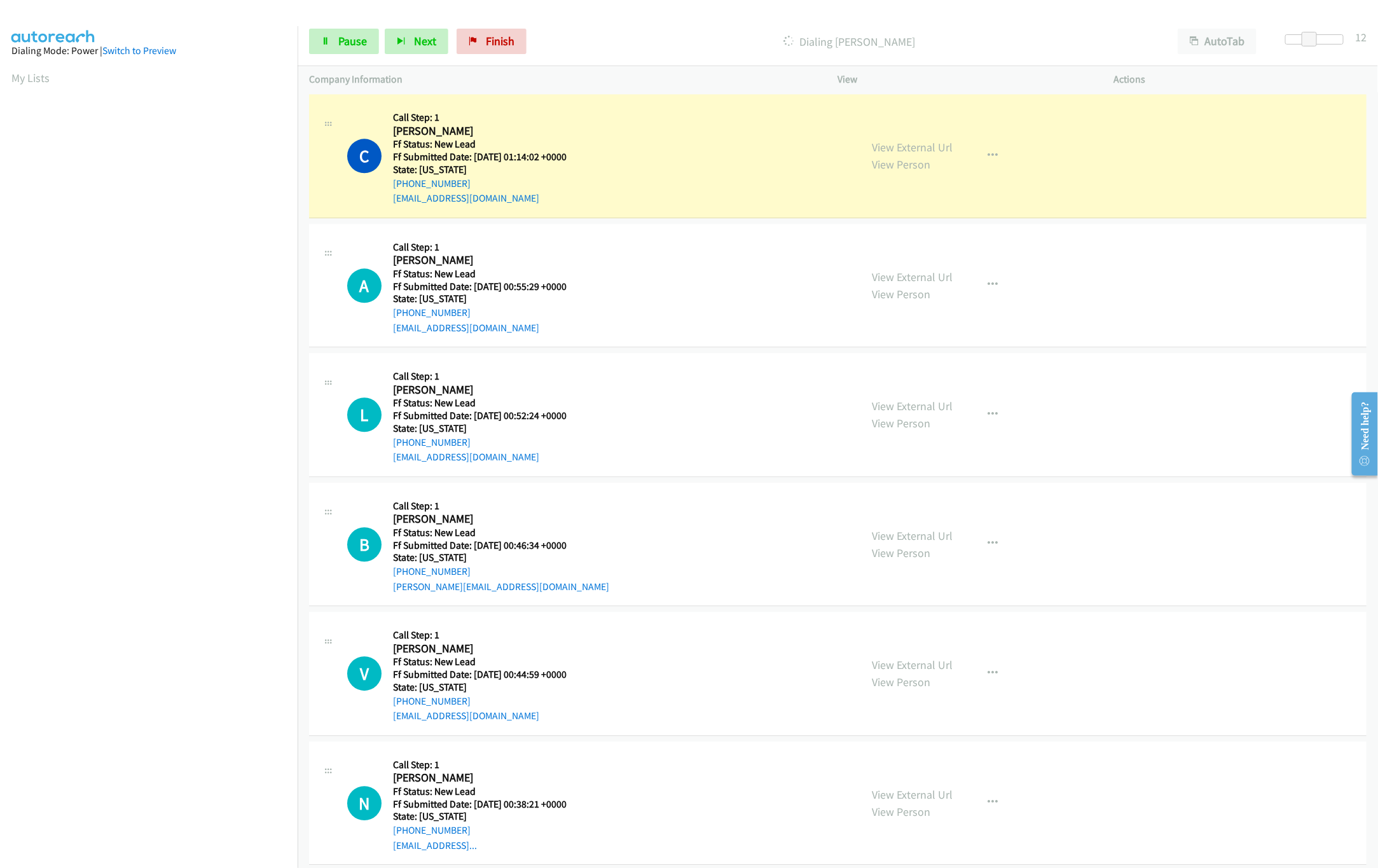
scroll to position [1652, 0]
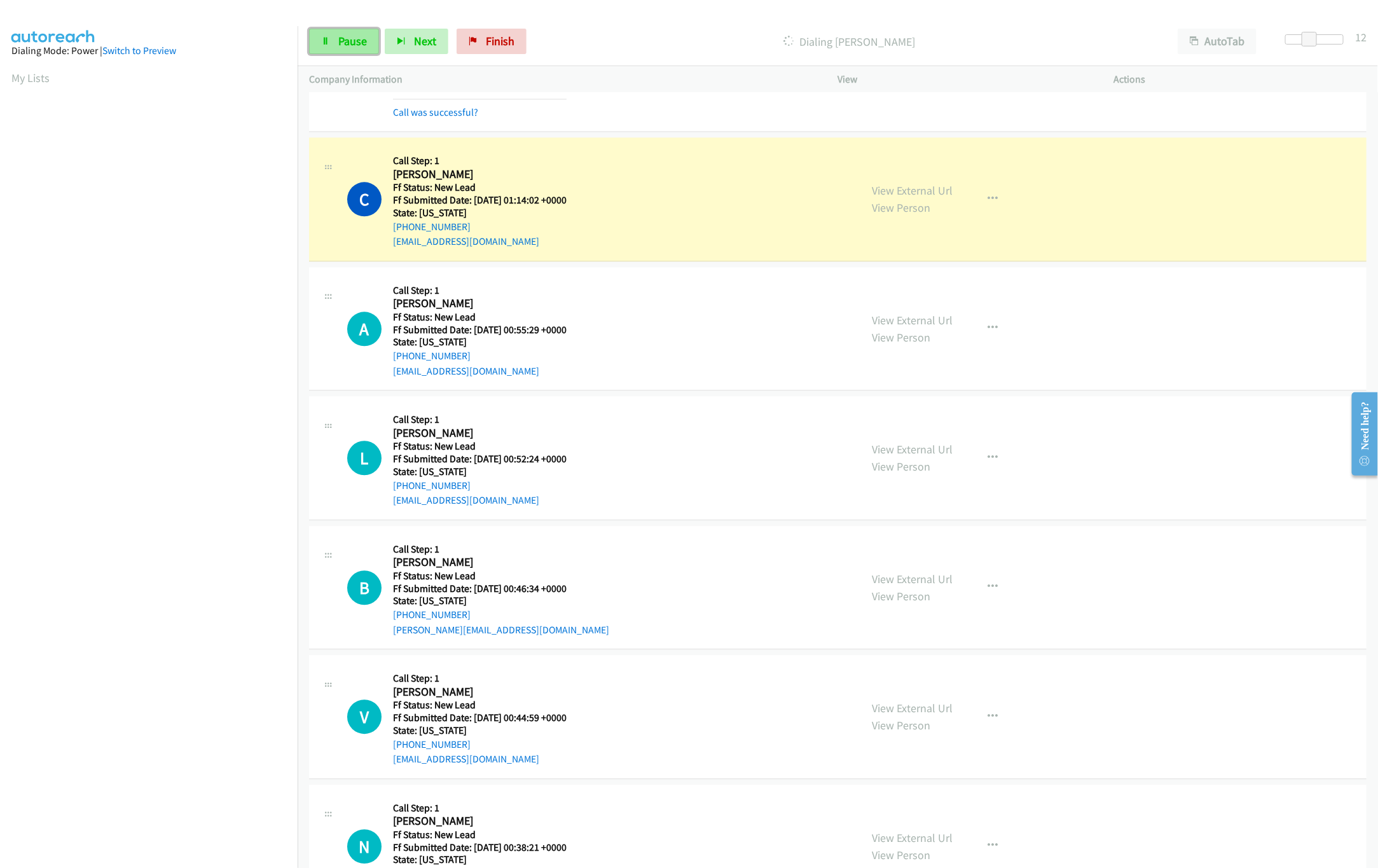
click at [342, 39] on span "Pause" at bounding box center [353, 40] width 29 height 14
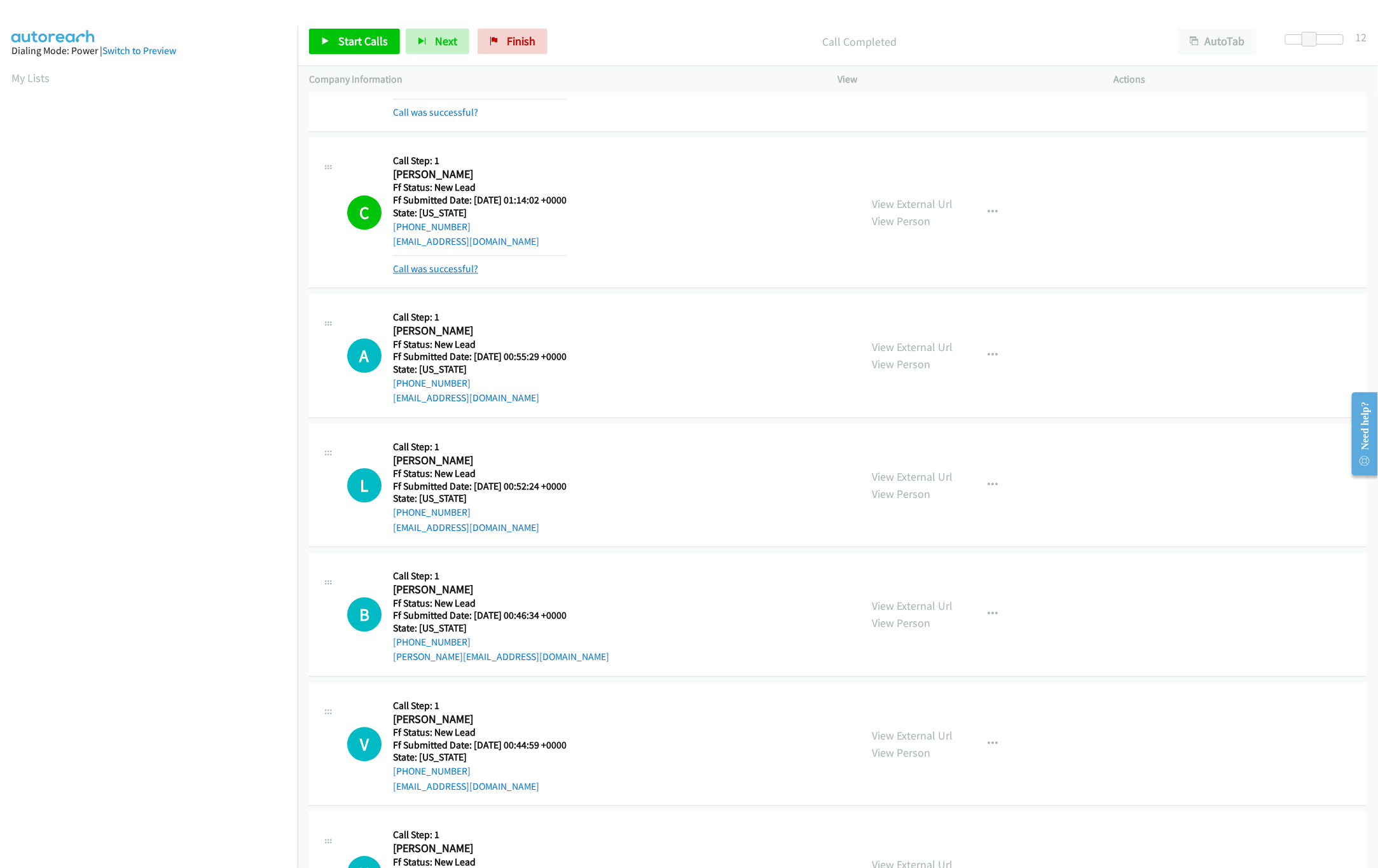
click at [463, 275] on link "Call was successful?" at bounding box center [436, 268] width 86 height 12
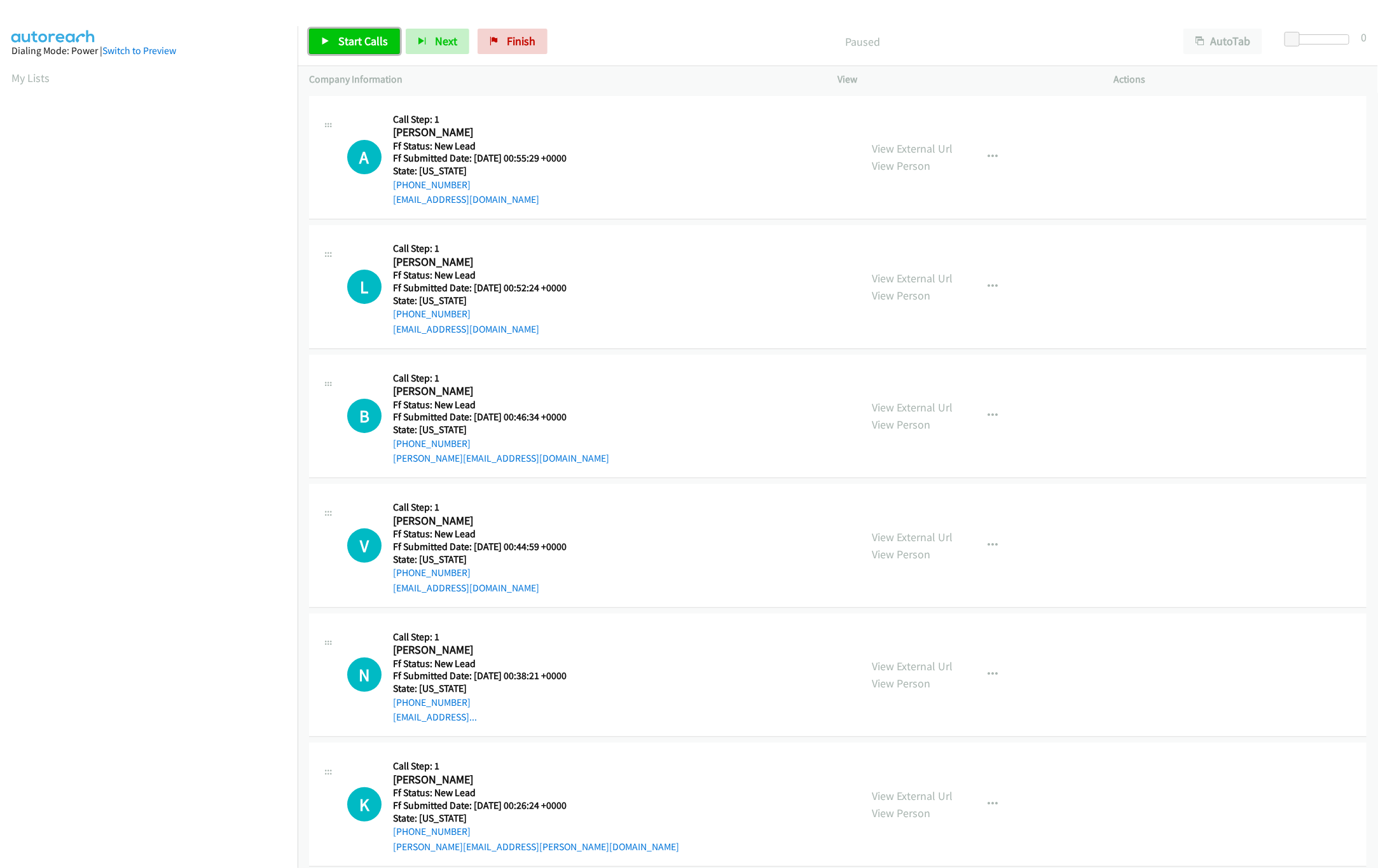
click at [350, 43] on span "Start Calls" at bounding box center [363, 40] width 49 height 14
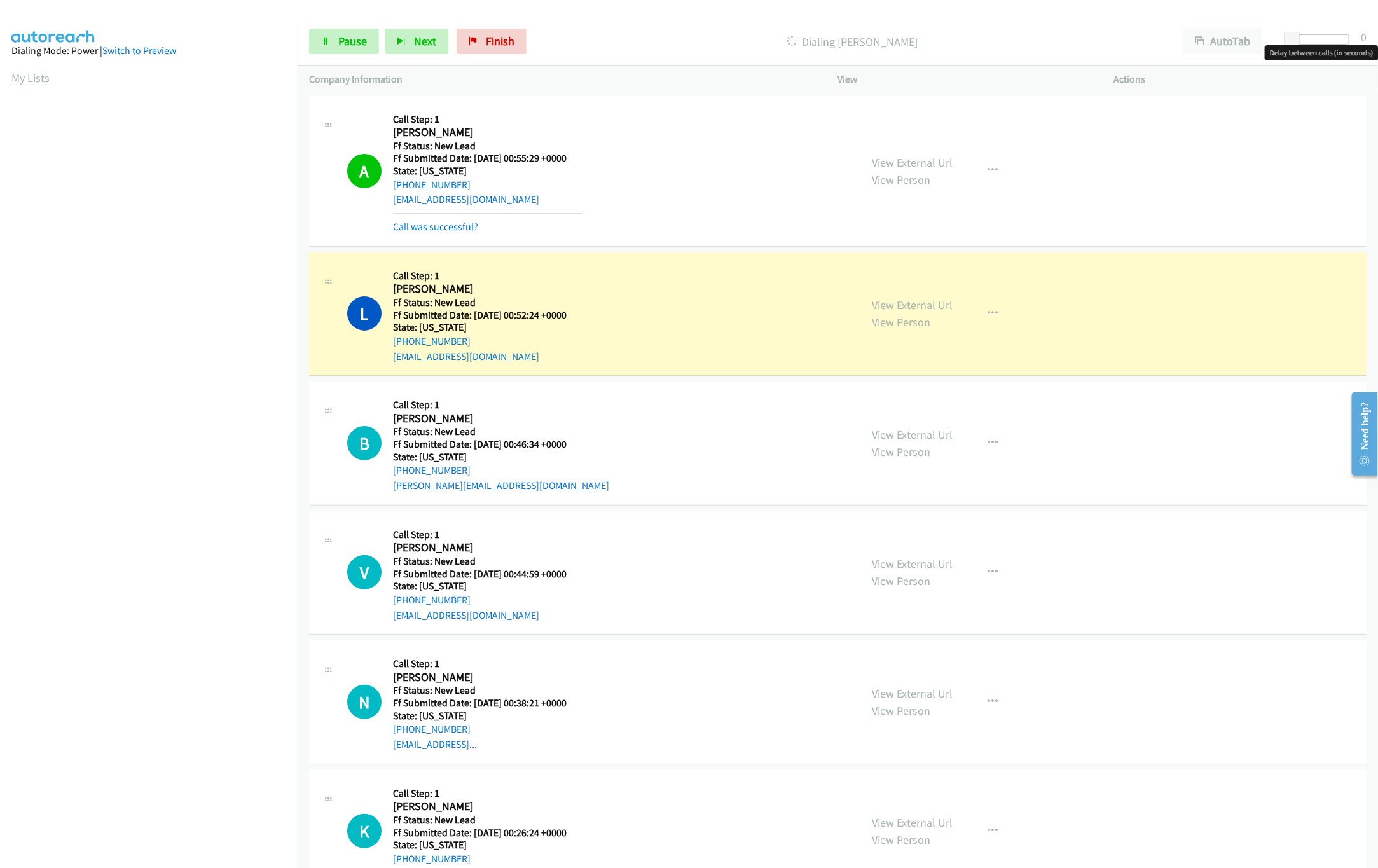
click at [1322, 38] on div at bounding box center [1320, 39] width 59 height 10
click at [872, 565] on link "View External Url" at bounding box center [912, 563] width 81 height 14
click at [904, 438] on link "View External Url" at bounding box center [912, 434] width 81 height 14
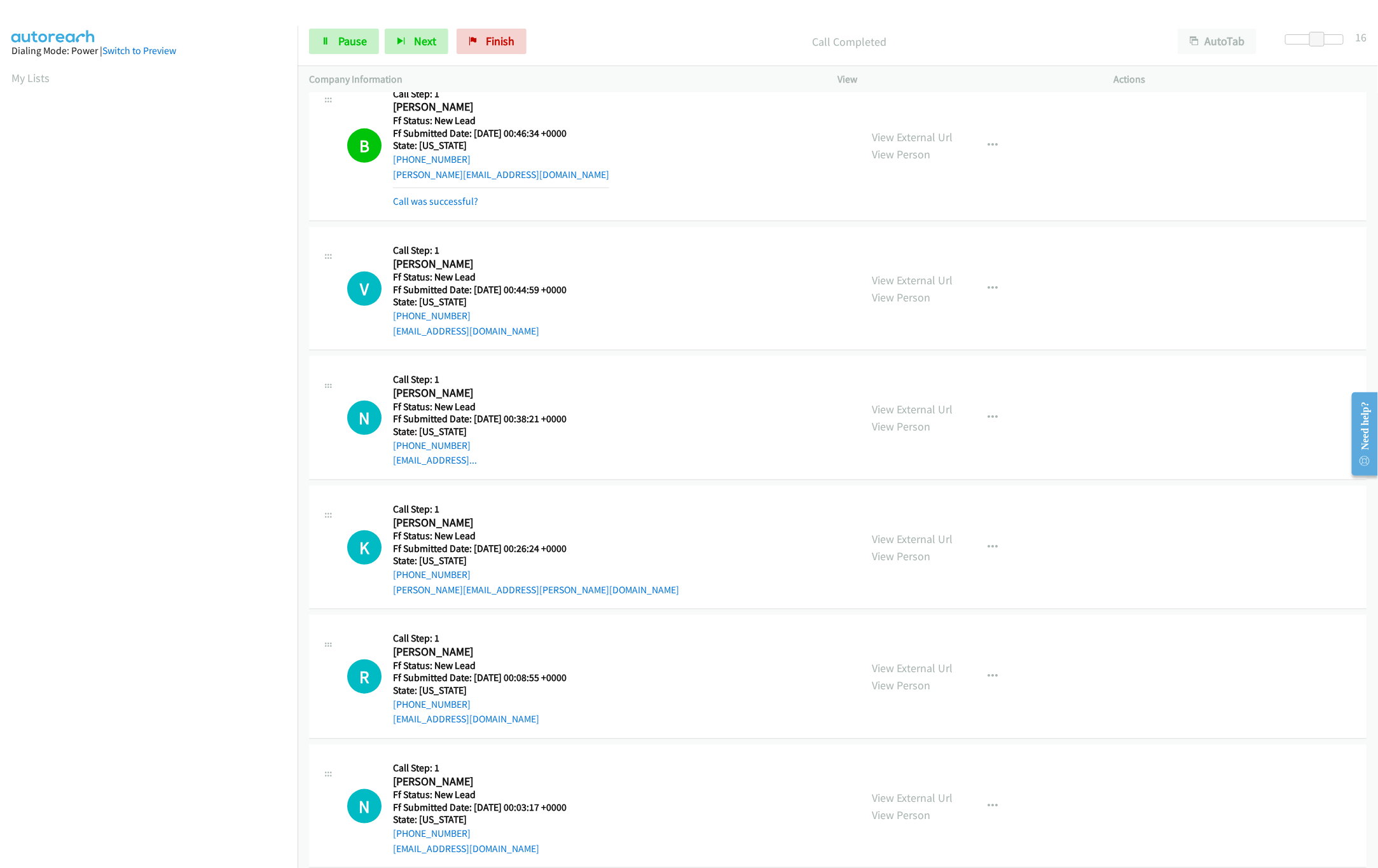
scroll to position [381, 0]
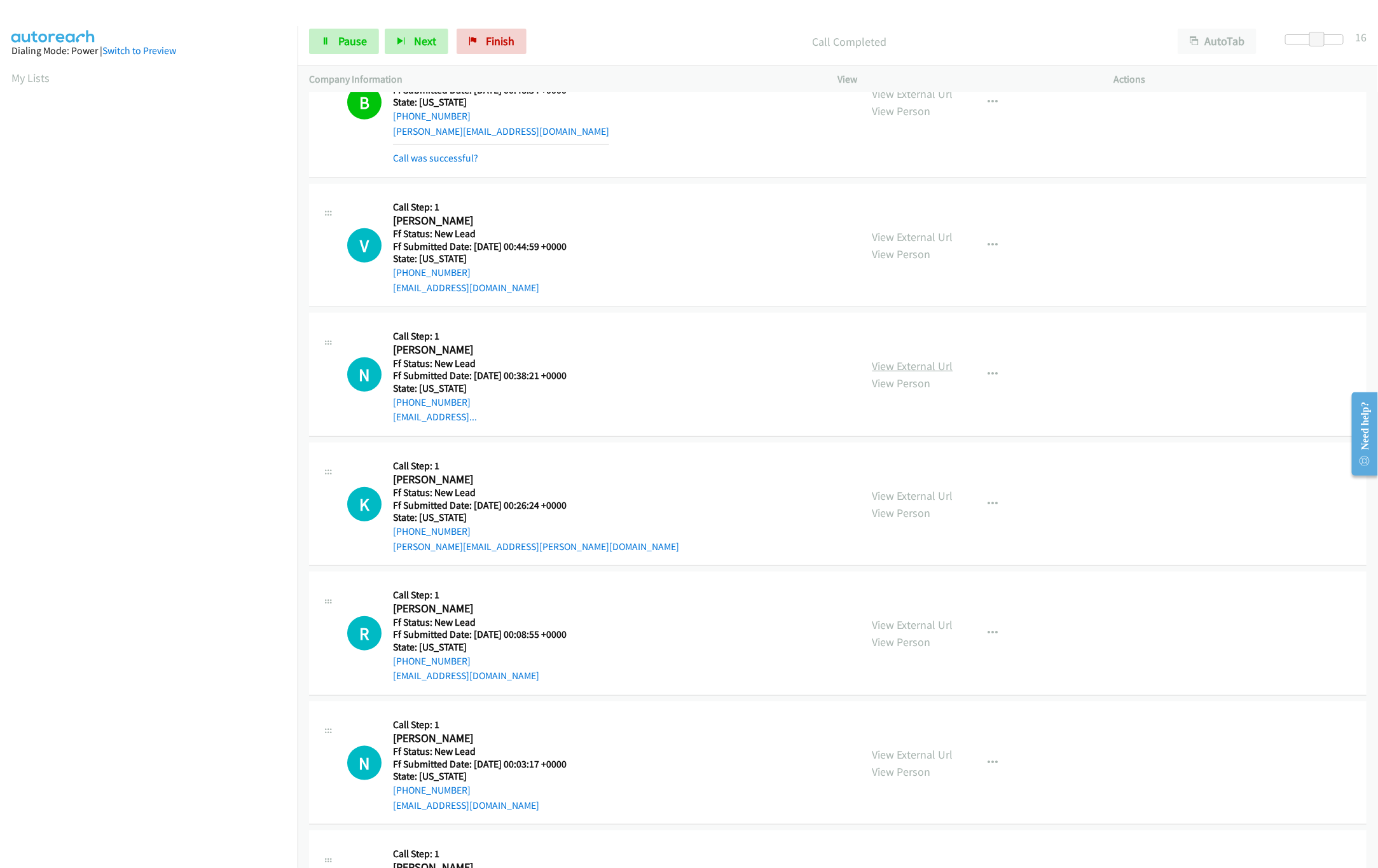
click at [925, 361] on link "View External Url" at bounding box center [912, 365] width 81 height 14
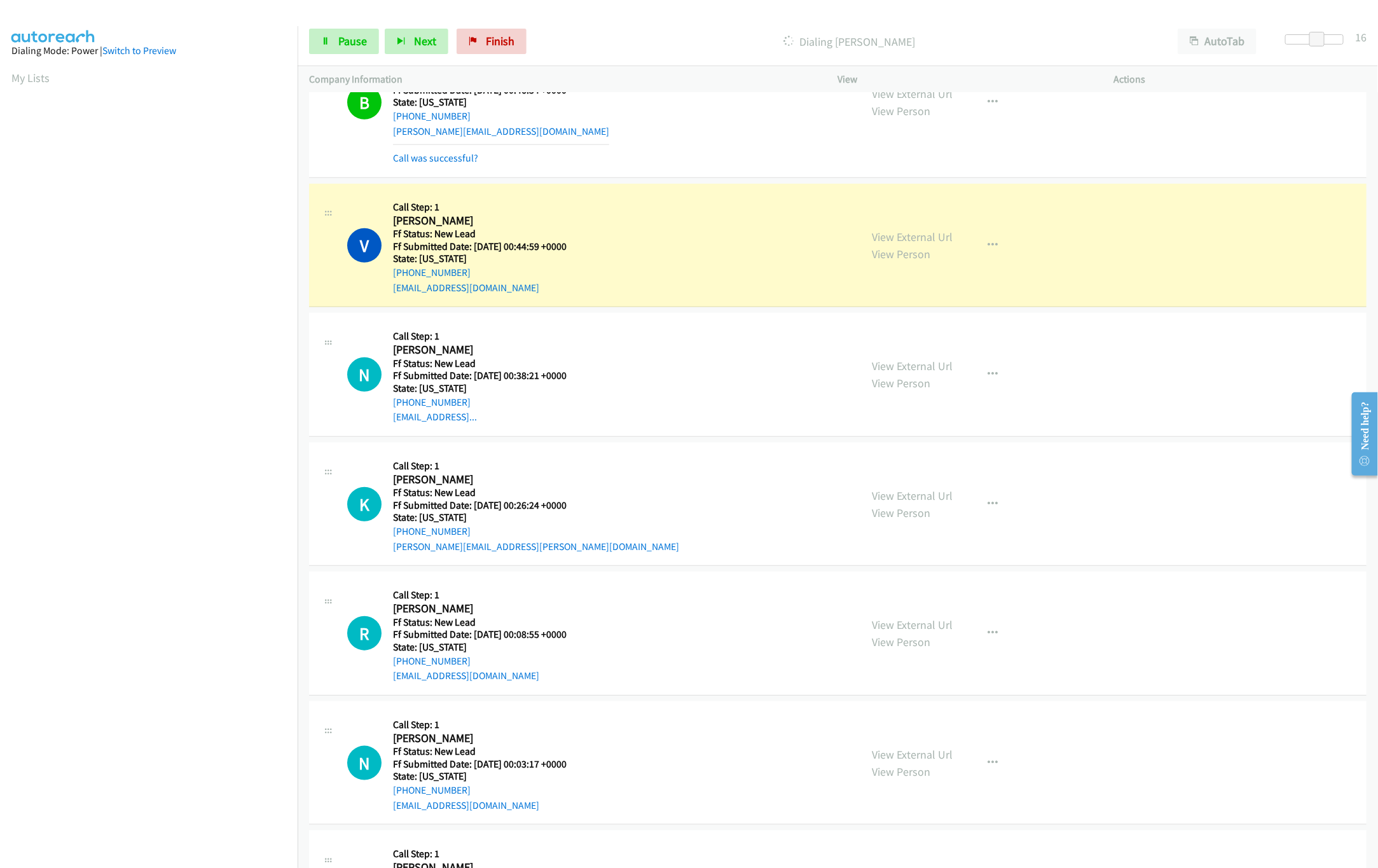
scroll to position [254, 0]
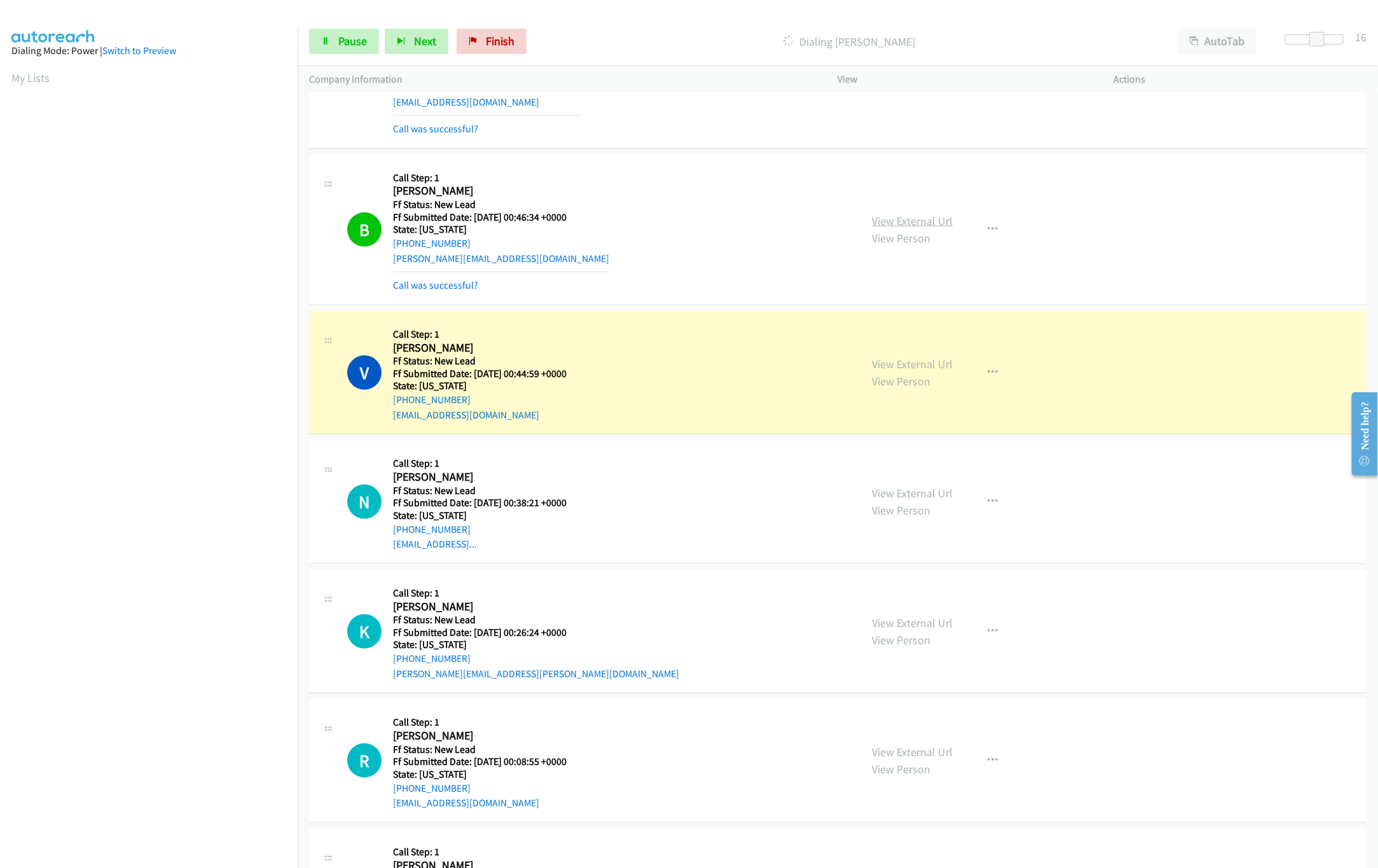
click at [913, 216] on link "View External Url" at bounding box center [912, 221] width 81 height 14
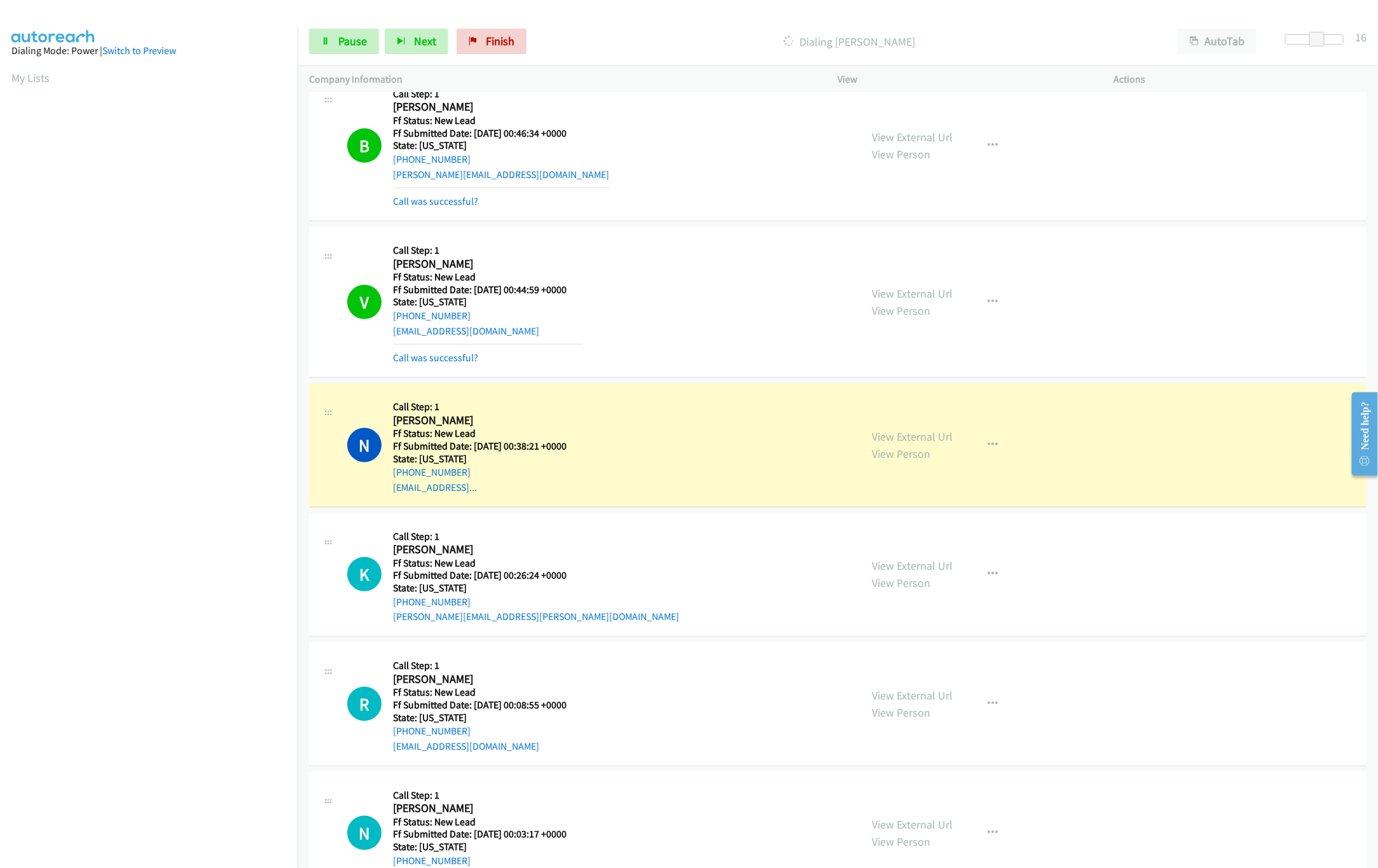
scroll to position [381, 0]
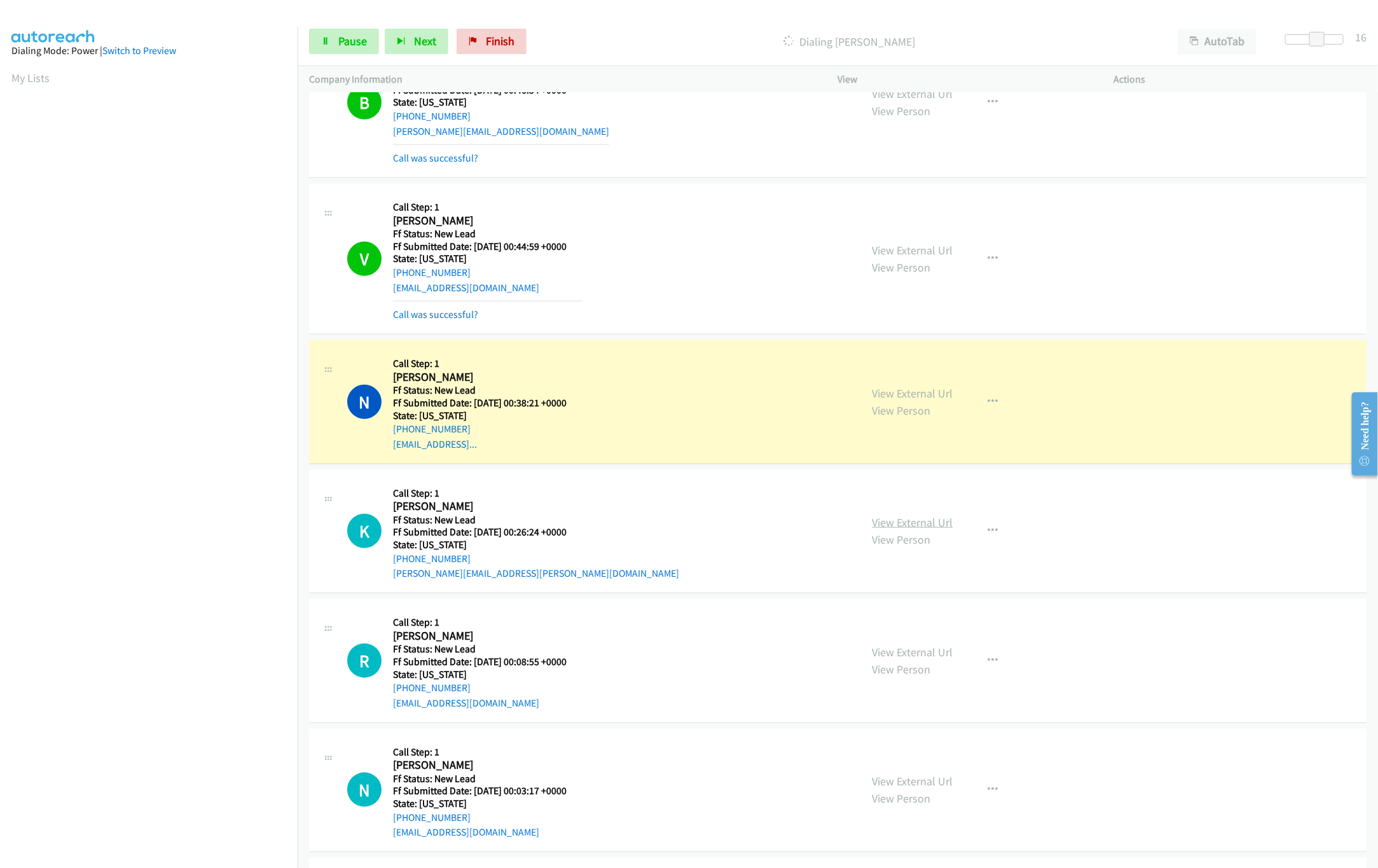
click at [904, 521] on link "View External Url" at bounding box center [912, 522] width 81 height 14
click at [327, 33] on link "Pause" at bounding box center [344, 41] width 70 height 26
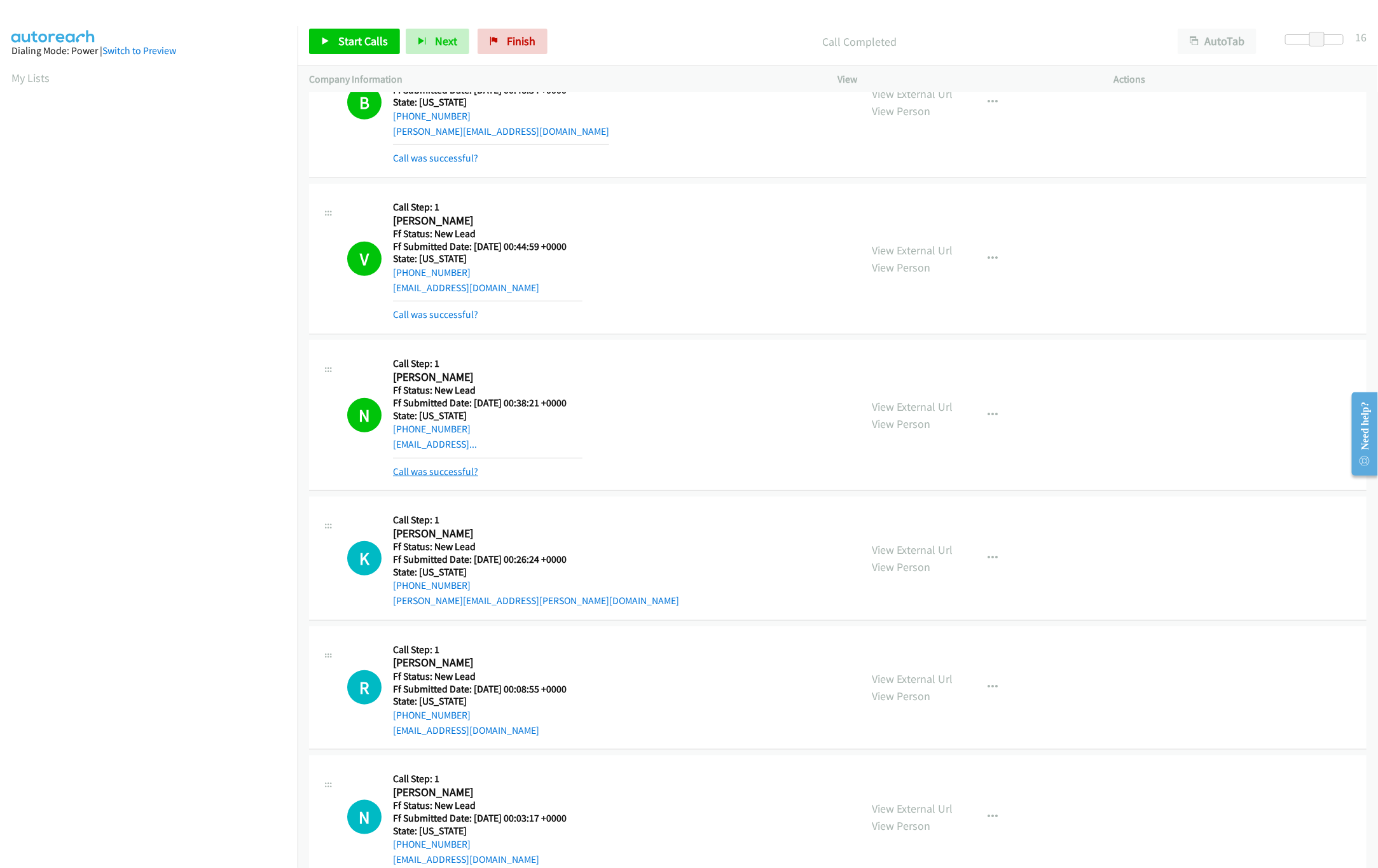
click at [435, 475] on link "Call was successful?" at bounding box center [436, 471] width 86 height 12
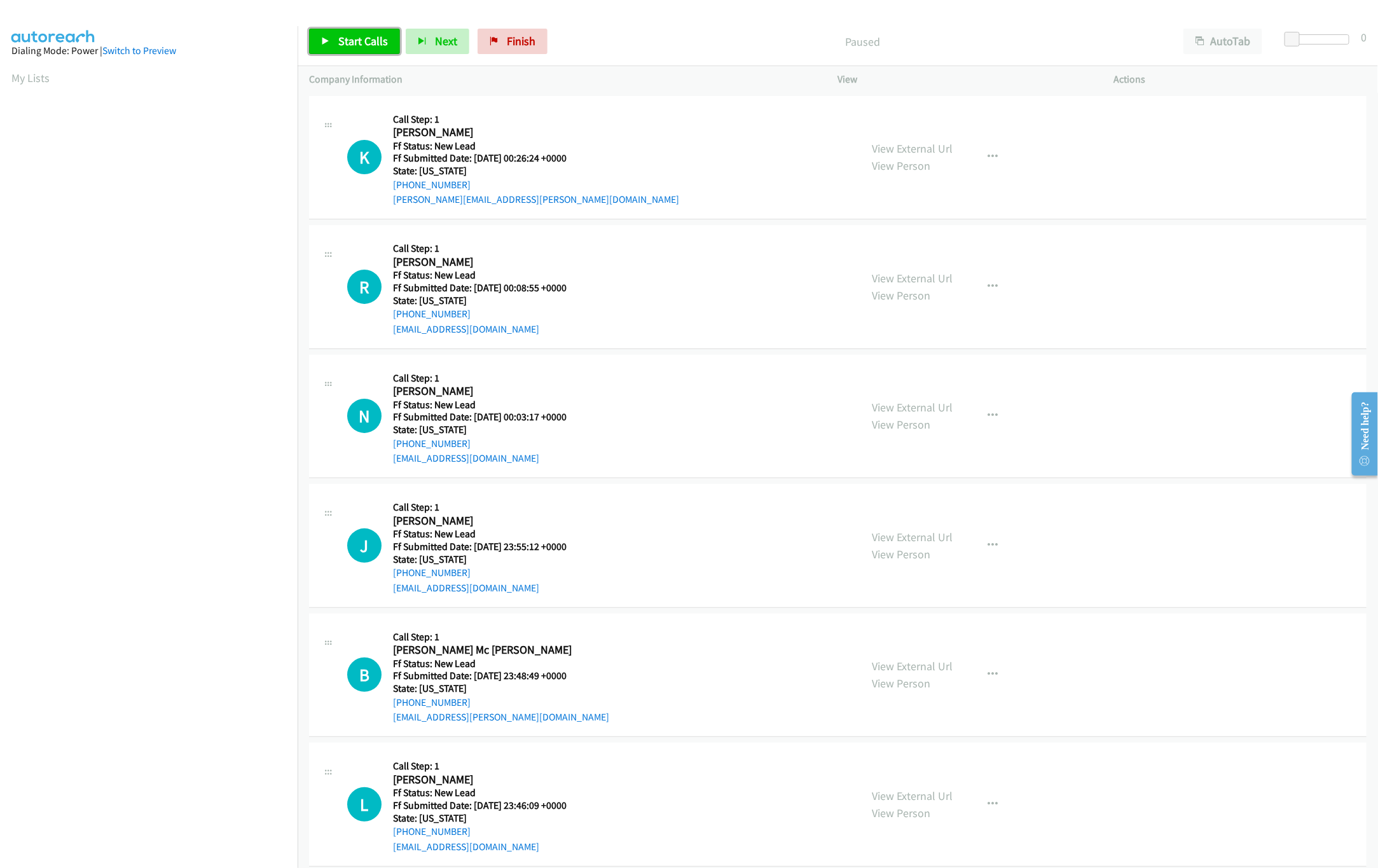
click at [358, 39] on span "Start Calls" at bounding box center [363, 40] width 49 height 14
click at [1320, 38] on div at bounding box center [1320, 39] width 59 height 10
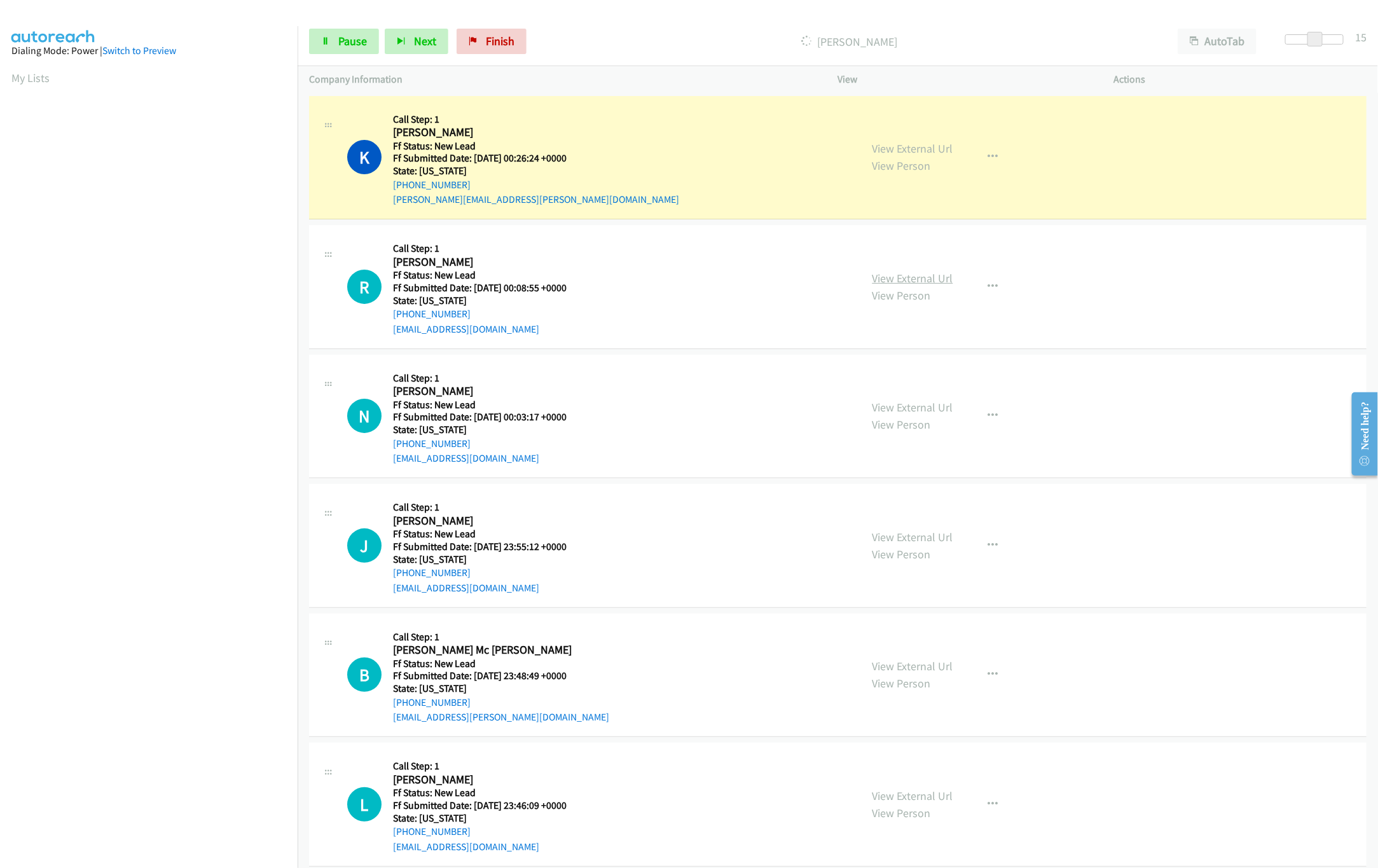
click at [924, 281] on link "View External Url" at bounding box center [912, 278] width 81 height 14
drag, startPoint x: 1319, startPoint y: 36, endPoint x: 1311, endPoint y: 38, distance: 8.2
click at [1311, 38] on span at bounding box center [1308, 39] width 15 height 15
click at [914, 408] on link "View External Url" at bounding box center [912, 407] width 81 height 14
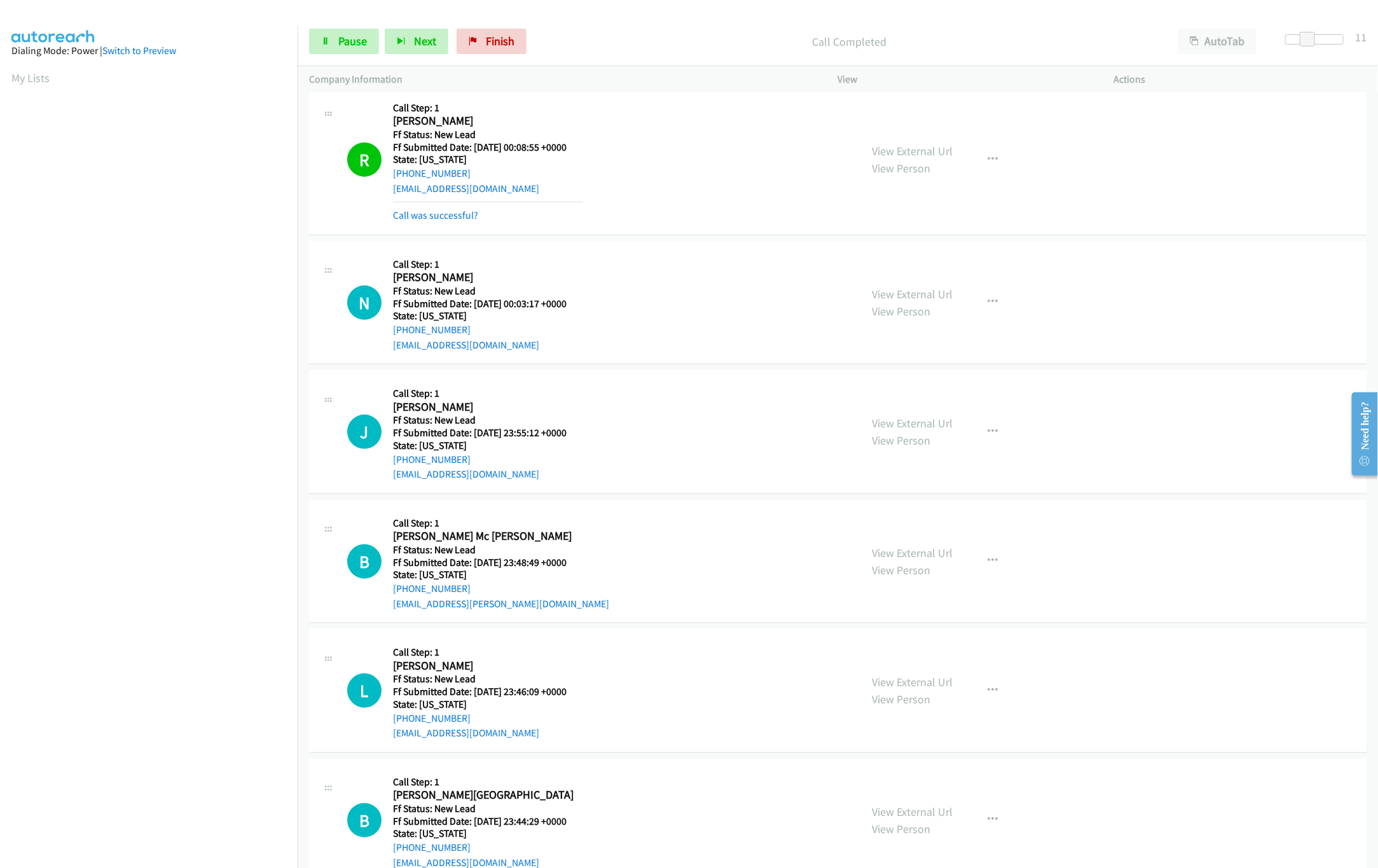
scroll to position [254, 0]
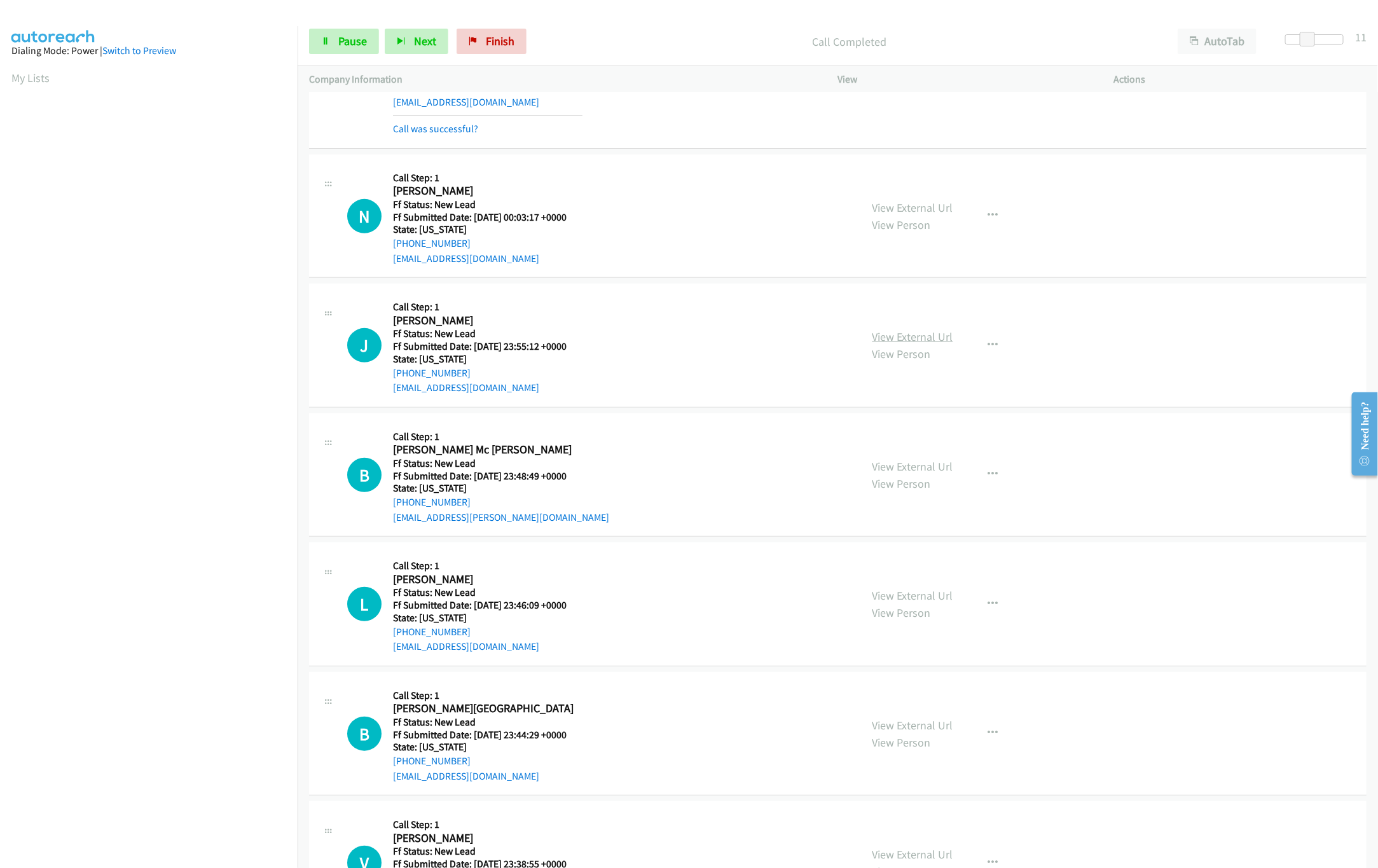
click at [903, 341] on link "View External Url" at bounding box center [912, 336] width 81 height 14
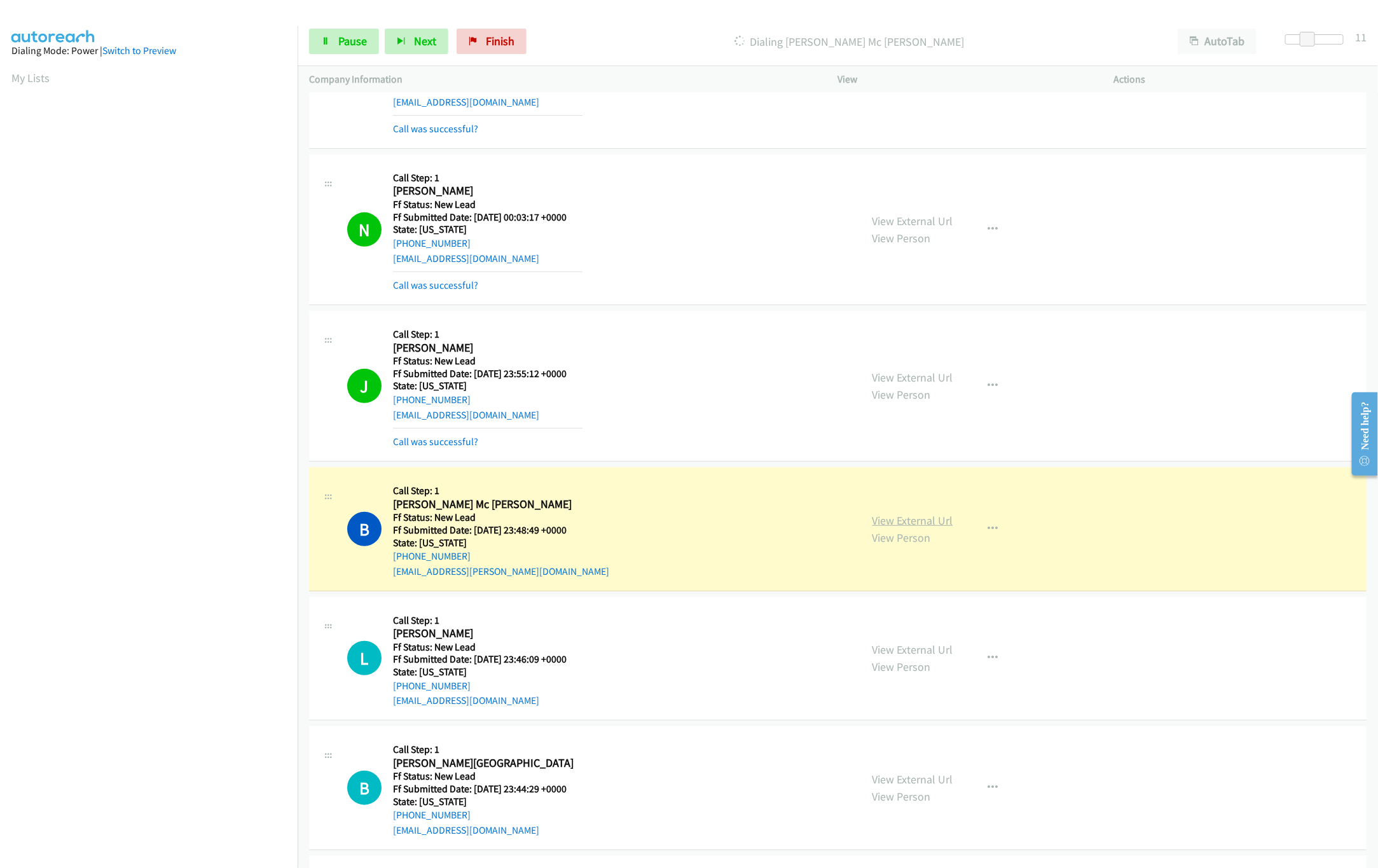
click at [897, 527] on link "View External Url" at bounding box center [912, 520] width 81 height 14
click at [899, 379] on link "View External Url" at bounding box center [912, 376] width 81 height 14
drag, startPoint x: 1303, startPoint y: 40, endPoint x: 1359, endPoint y: 40, distance: 56.0
click at [1359, 40] on div "Start Calls Pause Next Finish Dialing [PERSON_NAME] Mc [PERSON_NAME] AutoTab Au…" at bounding box center [838, 41] width 1080 height 48
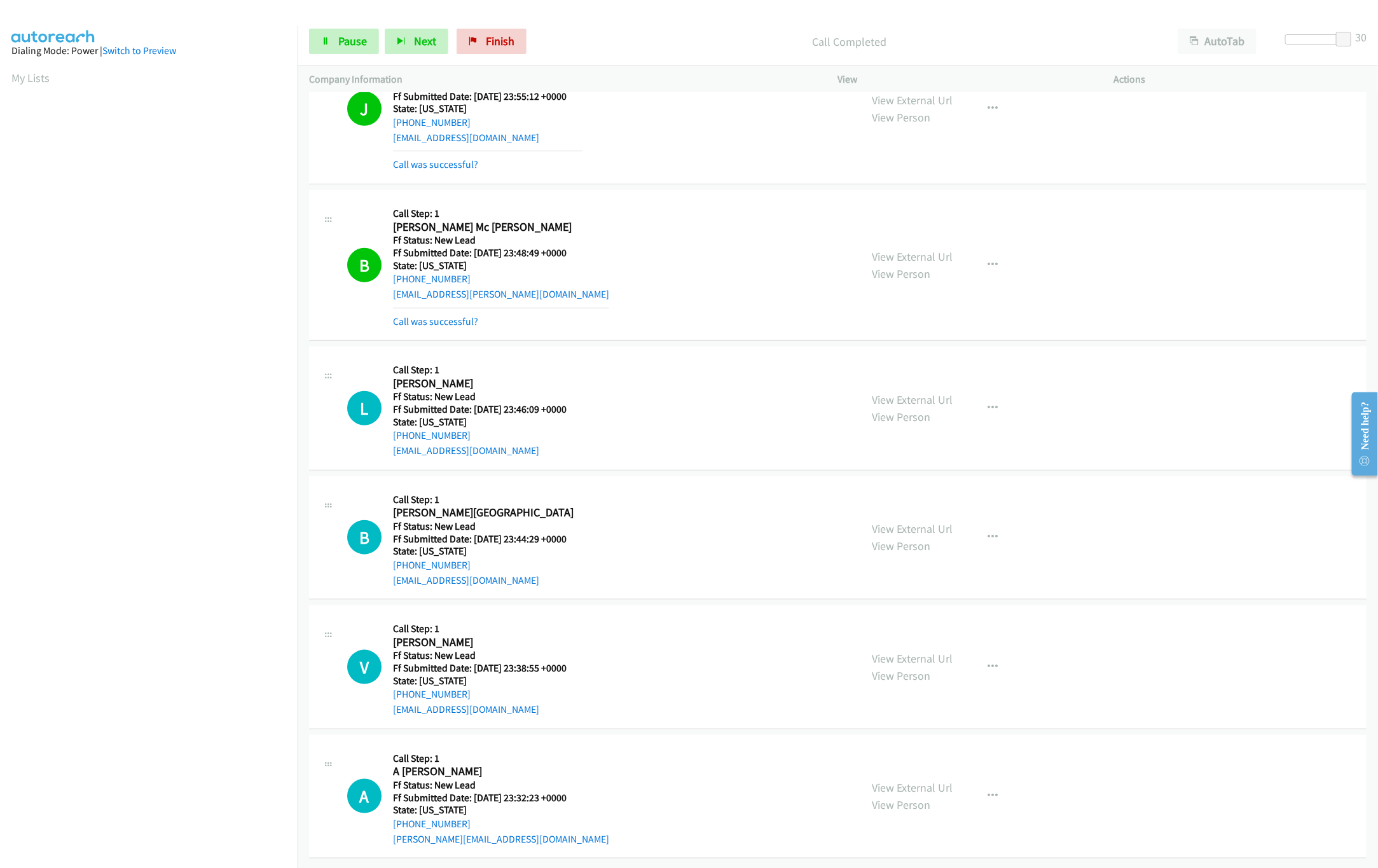
scroll to position [550, 0]
click at [898, 392] on div "View External Url View Person" at bounding box center [912, 408] width 81 height 34
click at [904, 393] on link "View External Url" at bounding box center [912, 399] width 81 height 14
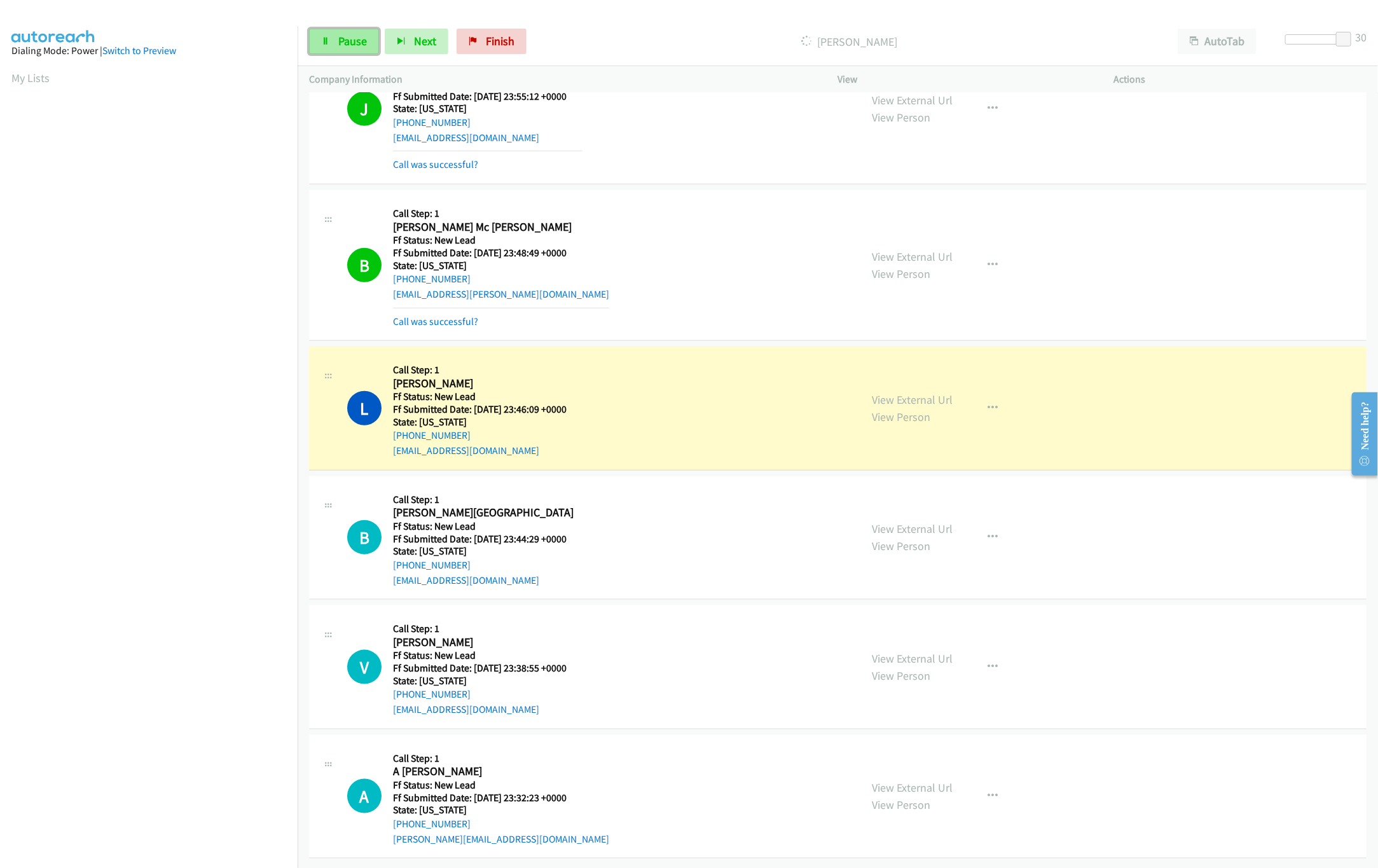
click at [357, 39] on span "Pause" at bounding box center [353, 40] width 29 height 14
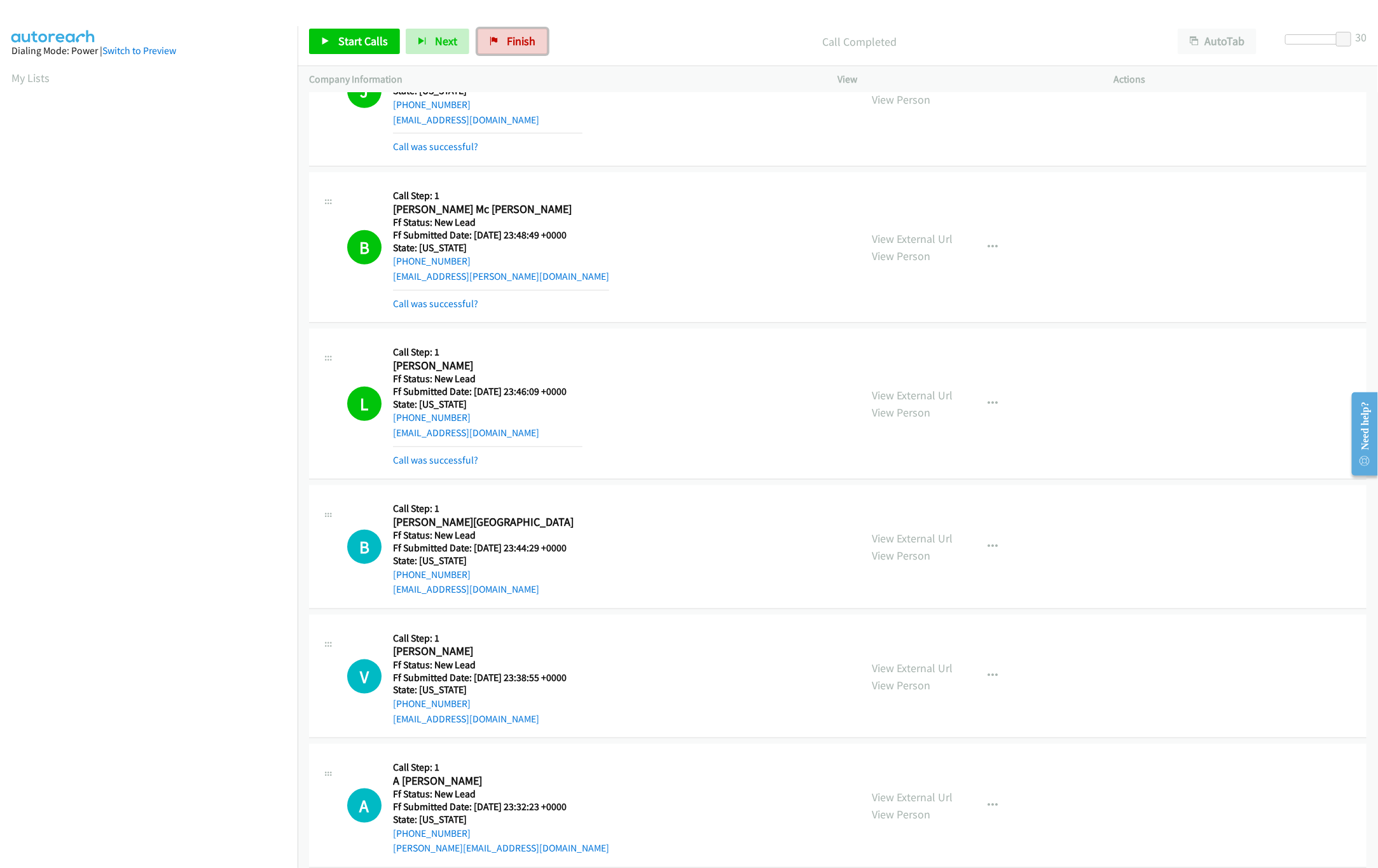
drag, startPoint x: 506, startPoint y: 42, endPoint x: 728, endPoint y: 55, distance: 222.4
click at [507, 42] on span "Finish" at bounding box center [521, 40] width 29 height 14
